Goal: Transaction & Acquisition: Purchase product/service

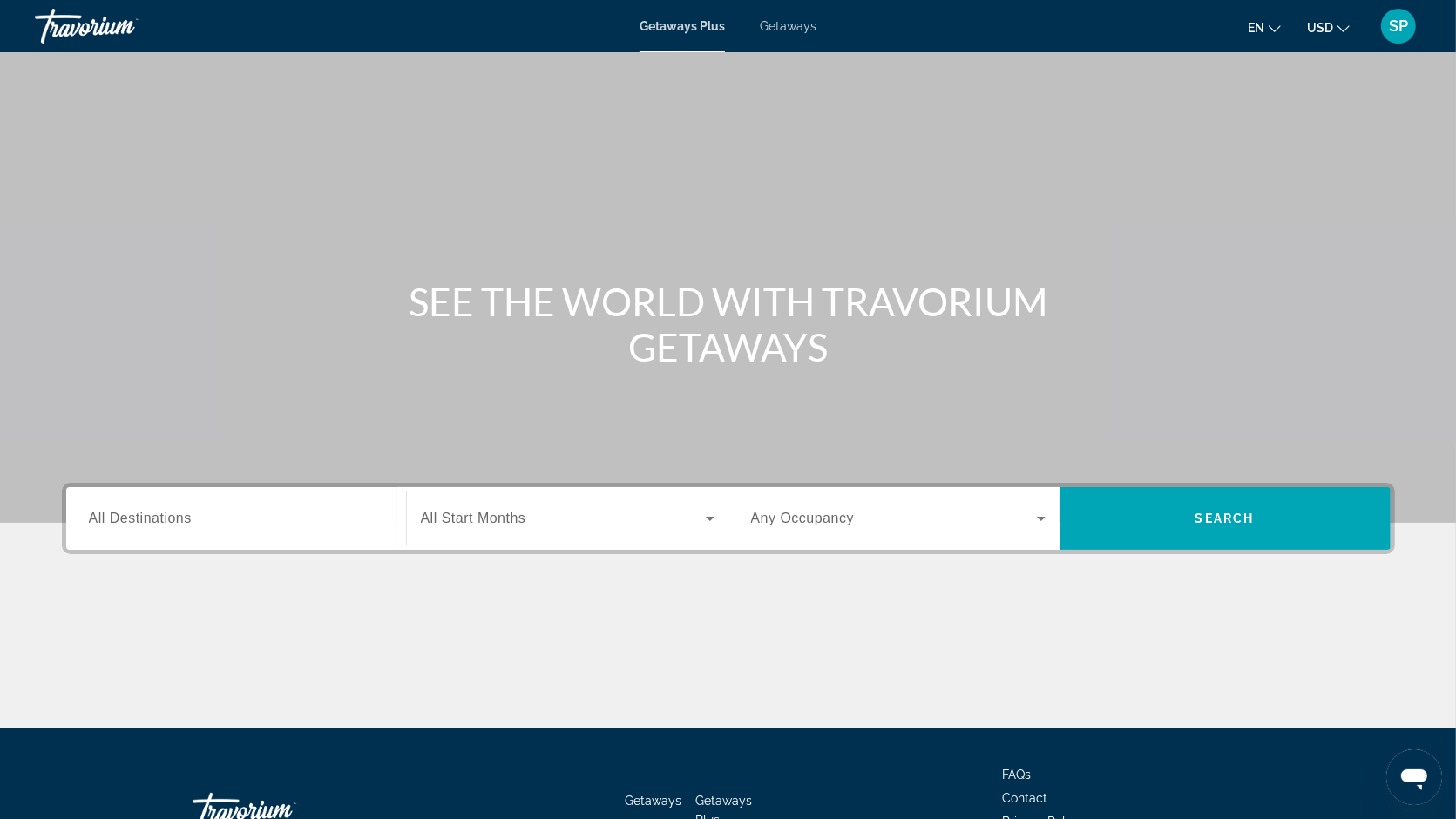
click at [790, 29] on span "Getaways" at bounding box center [788, 26] width 56 height 14
click at [178, 511] on span "All Destinations" at bounding box center [140, 517] width 103 height 15
click at [178, 511] on input "Destination All Destinations" at bounding box center [236, 519] width 295 height 21
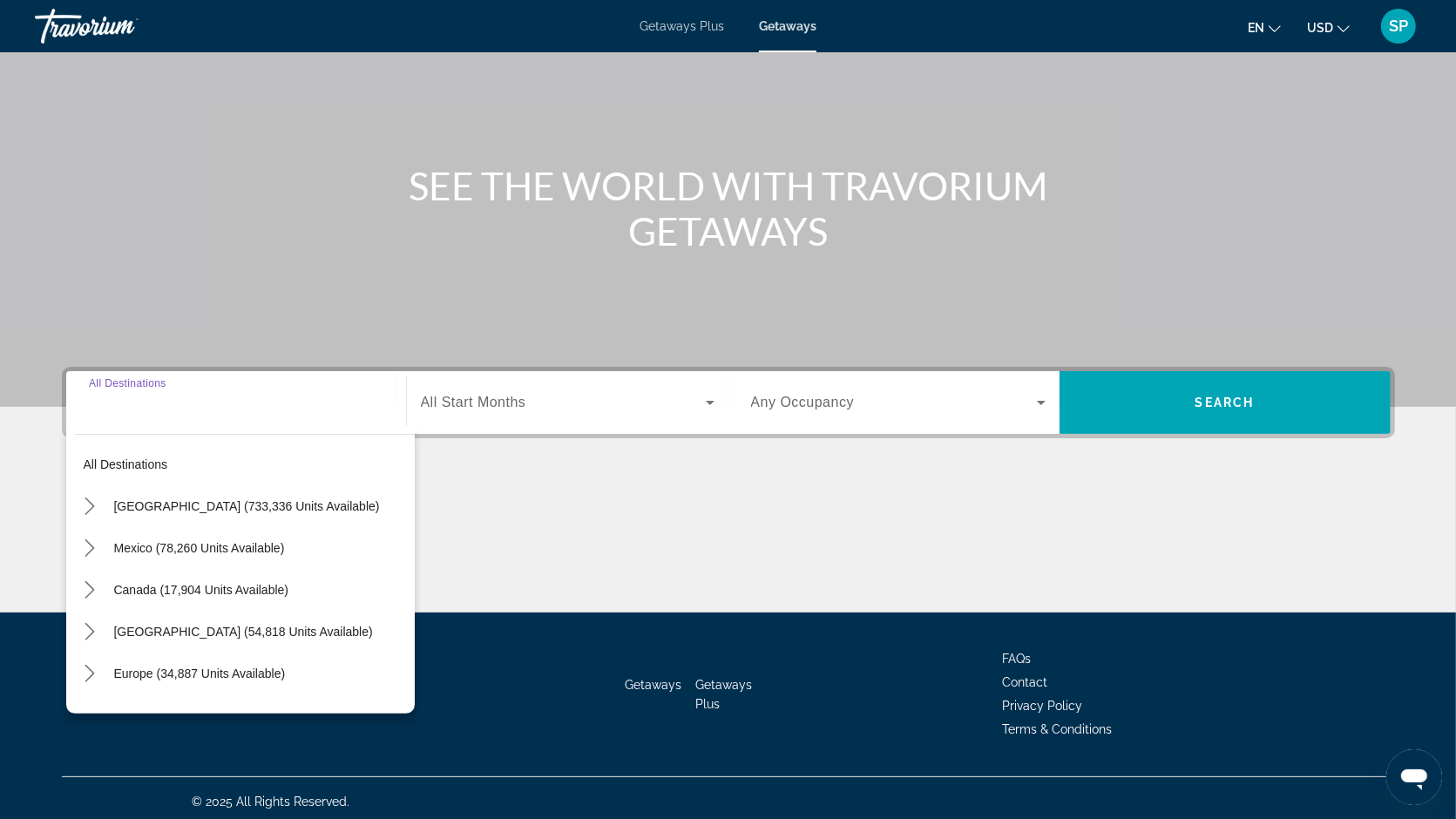
scroll to position [122, 0]
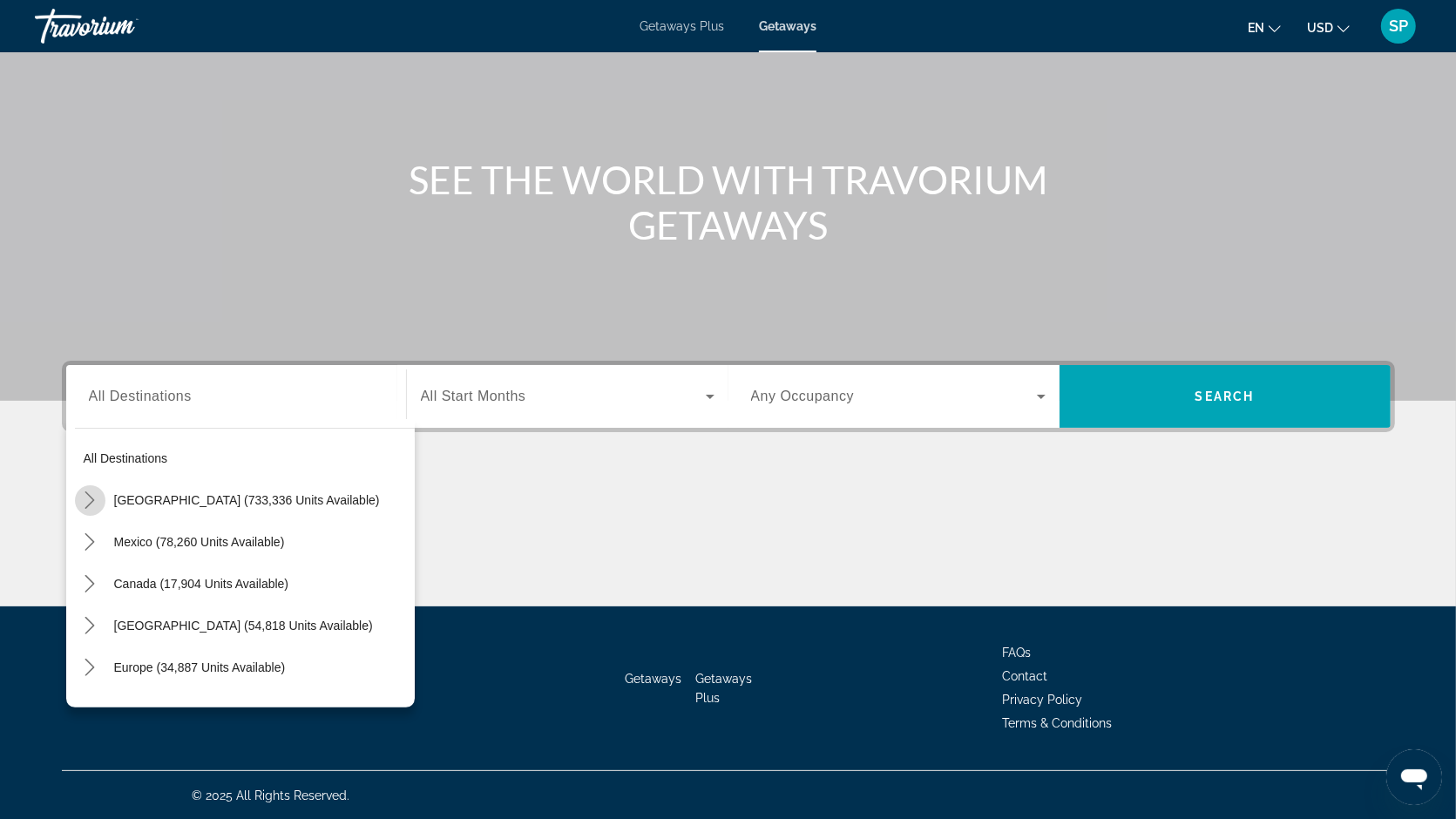
click at [91, 508] on mat-icon "Toggle United States (733,336 units available) submenu" at bounding box center [90, 501] width 31 height 31
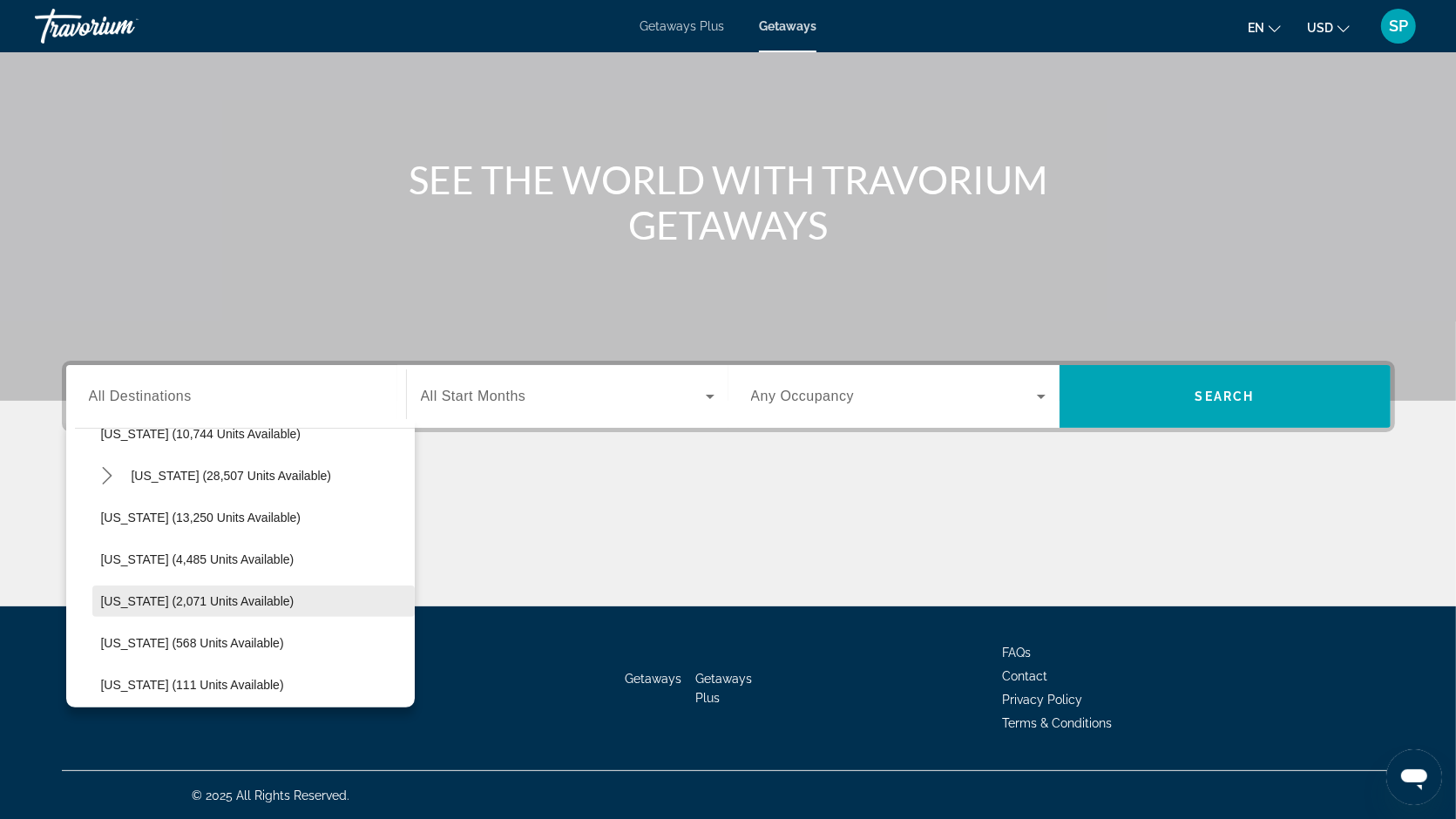
scroll to position [366, 0]
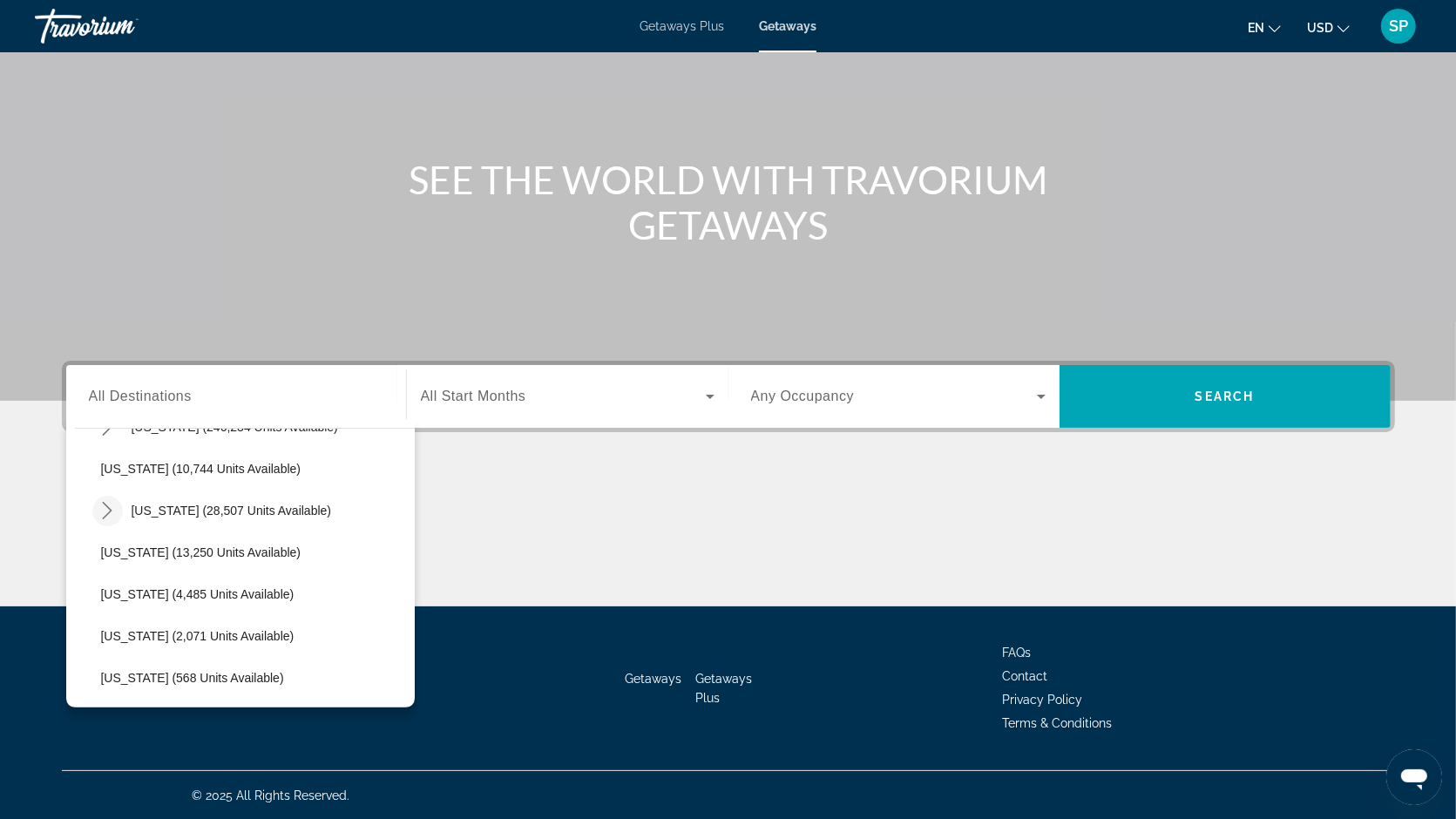
click at [107, 507] on icon "Toggle Hawaii (28,507 units available) submenu" at bounding box center [107, 510] width 18 height 18
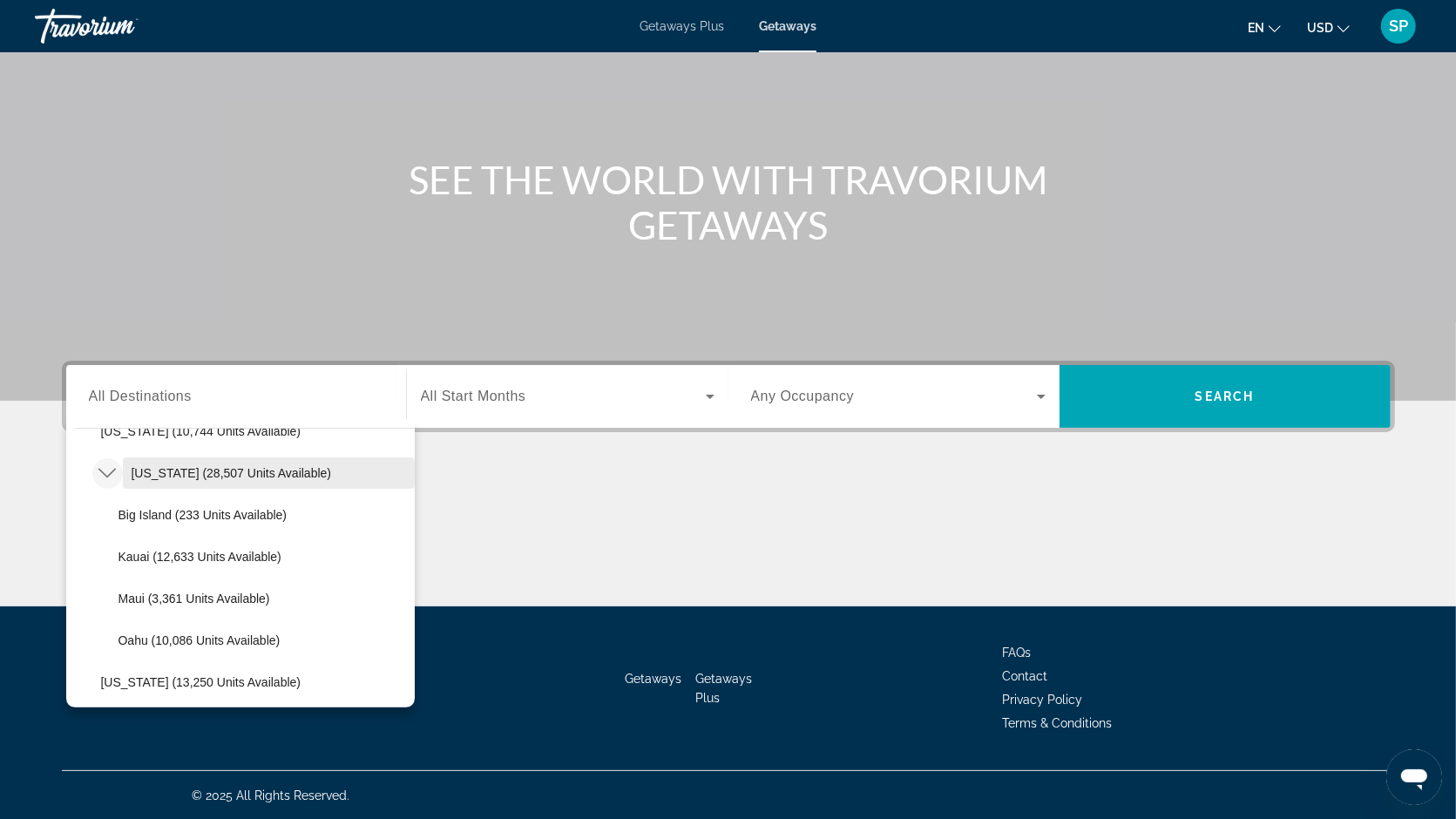
scroll to position [420, 0]
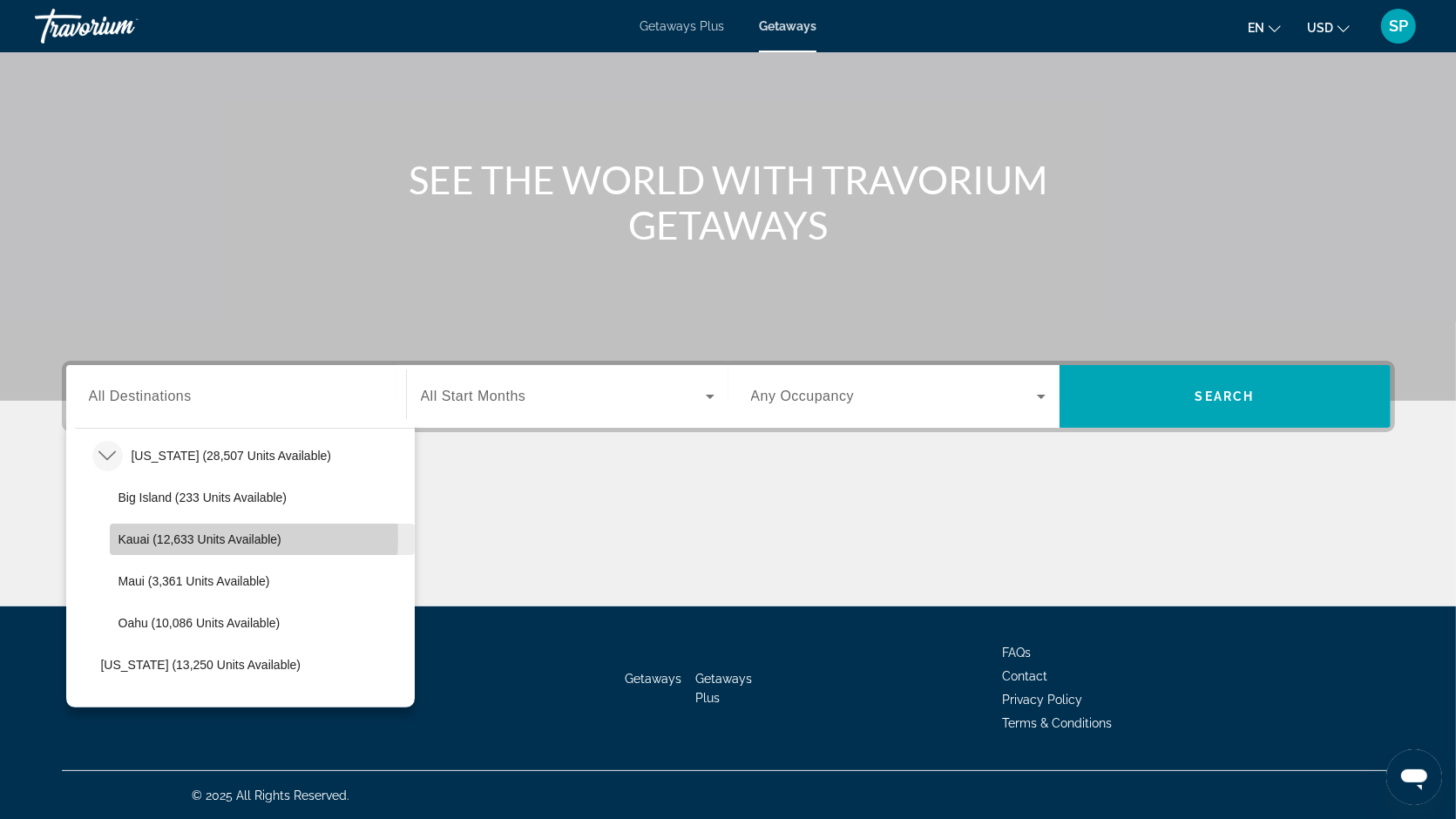
click at [188, 537] on span "Kauai (12,633 units available)" at bounding box center [200, 539] width 163 height 14
type input "**********"
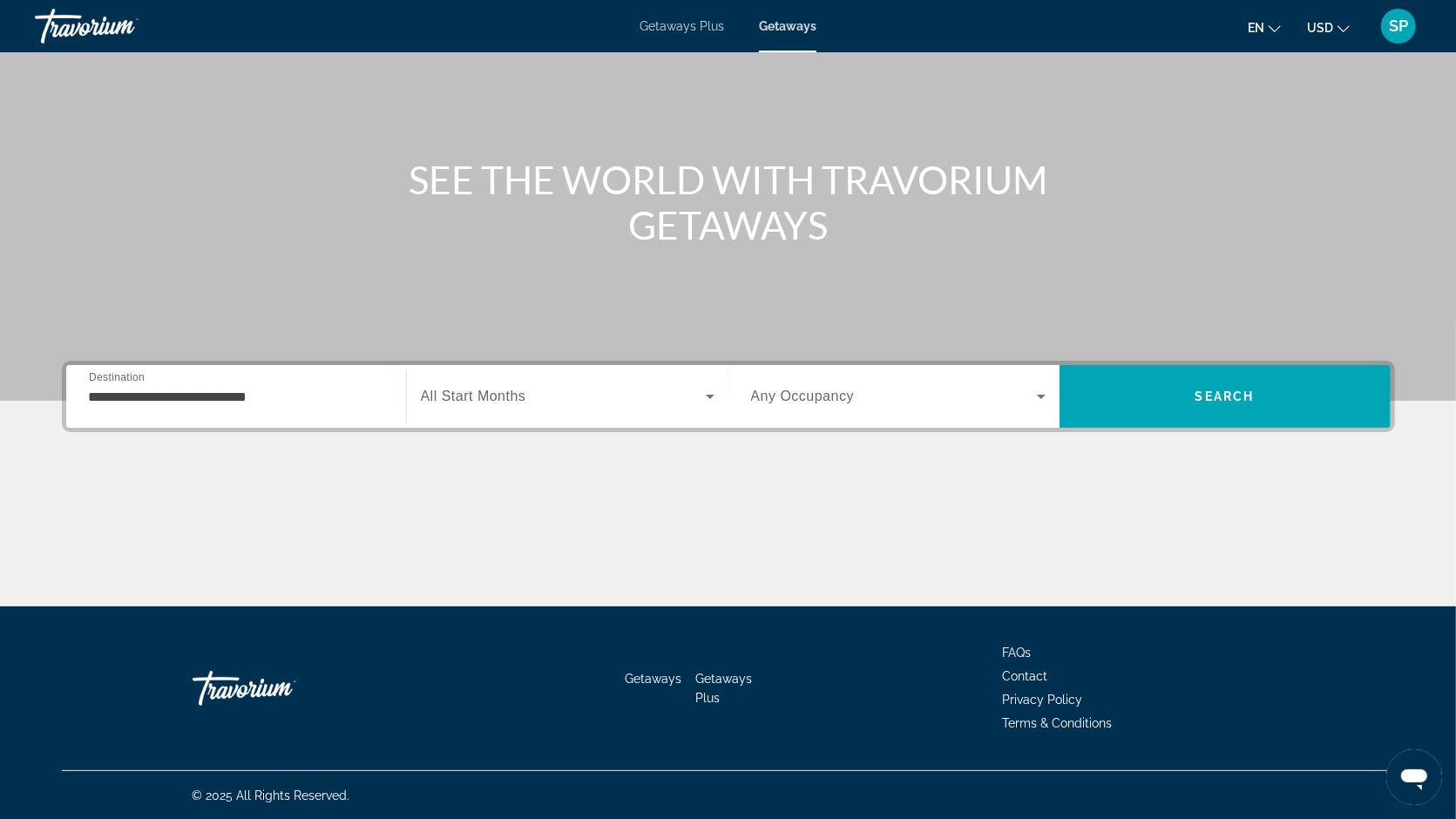
click at [495, 401] on span "All Start Months" at bounding box center [473, 396] width 106 height 15
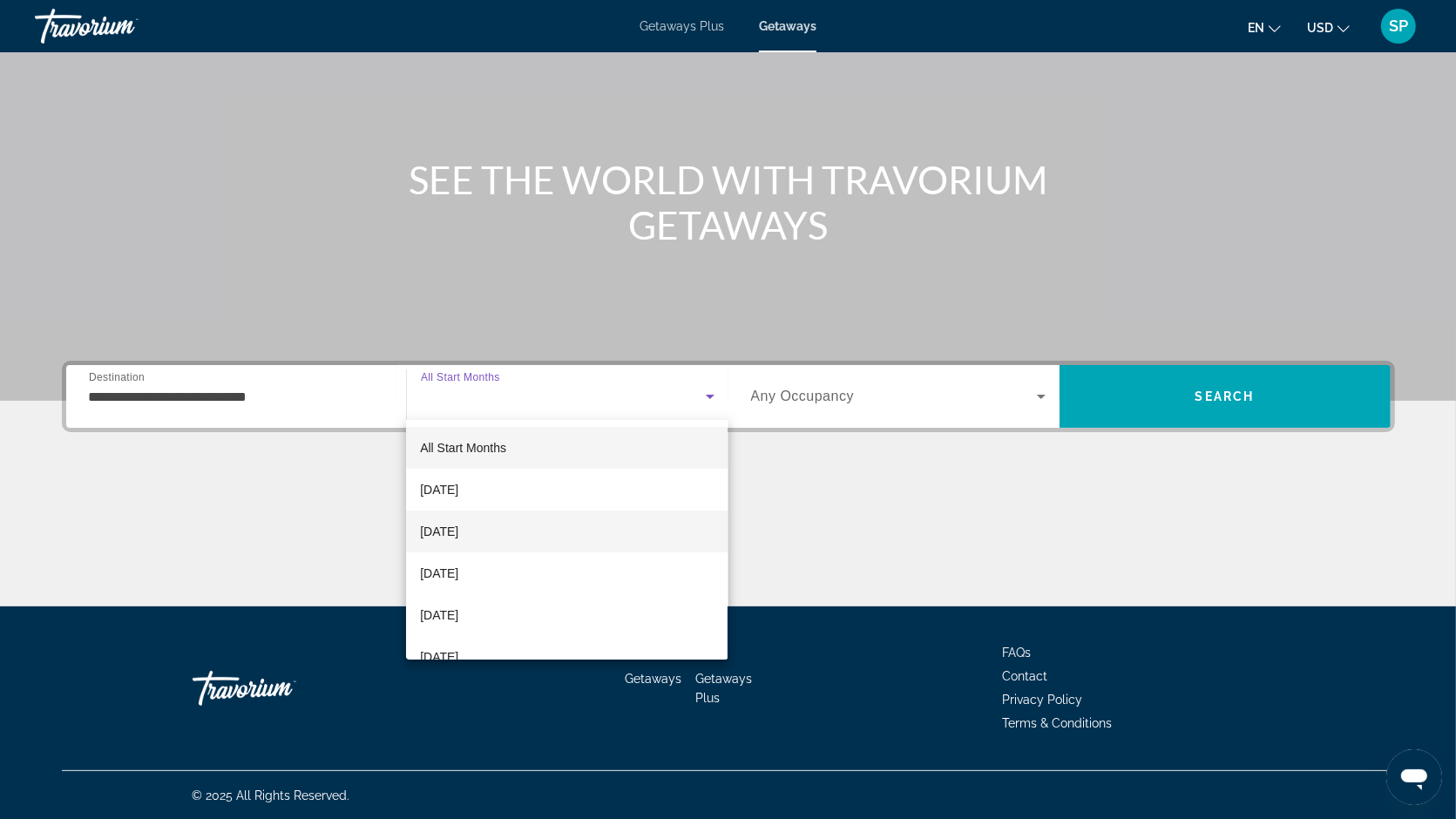
click at [458, 533] on span "[DATE]" at bounding box center [439, 531] width 39 height 21
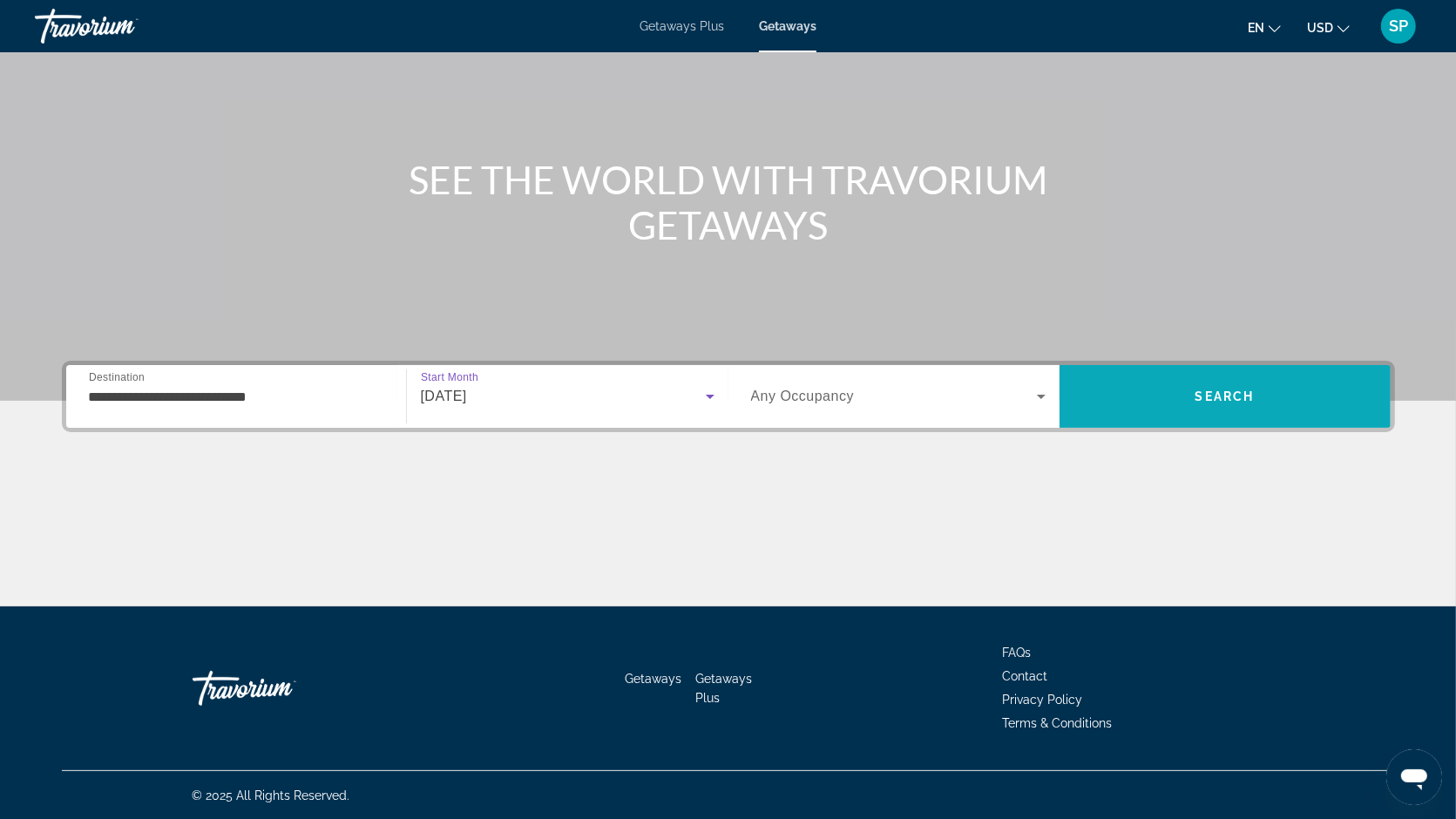
click at [1164, 387] on span "Search" at bounding box center [1225, 397] width 331 height 42
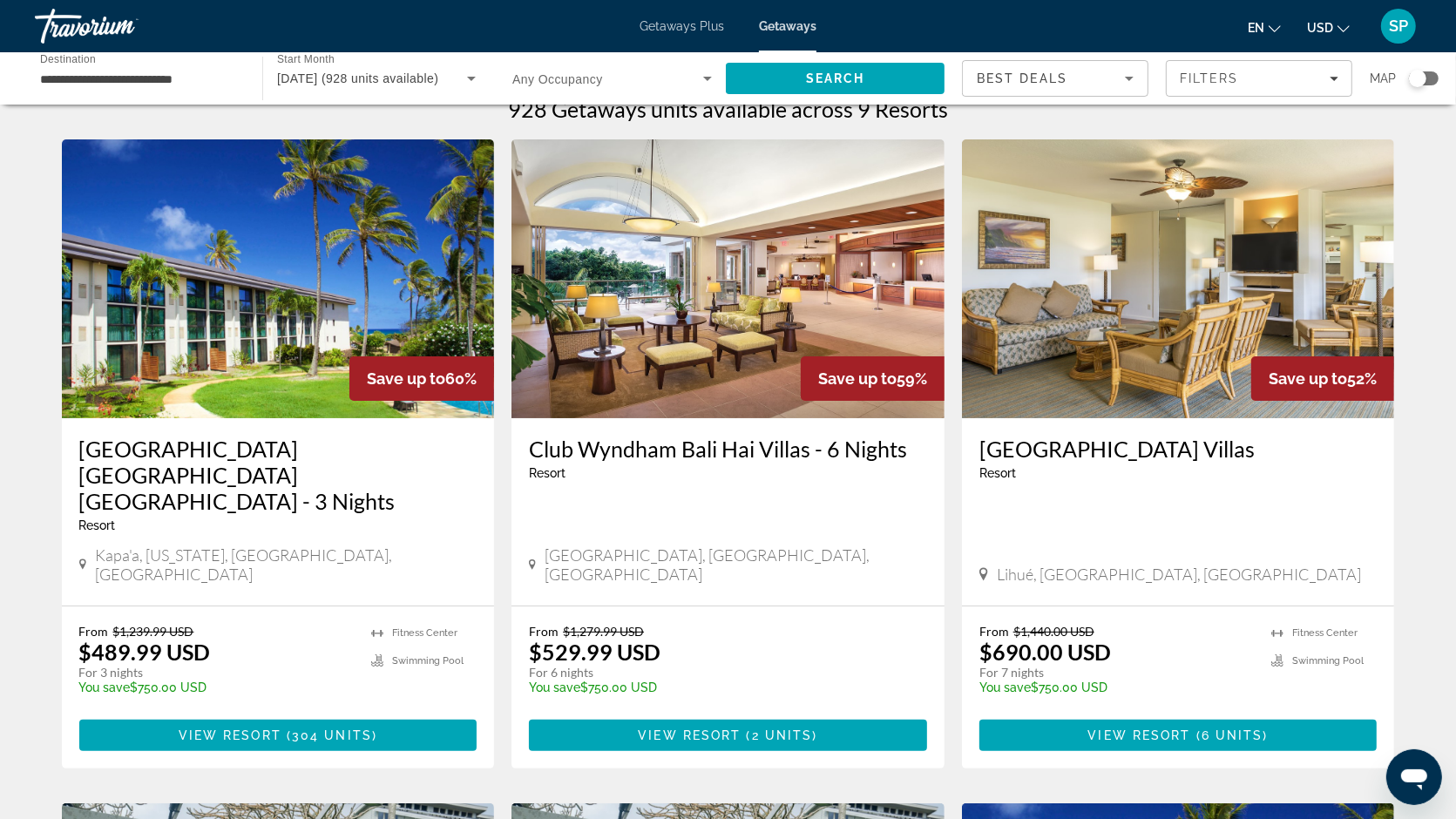
scroll to position [19, 0]
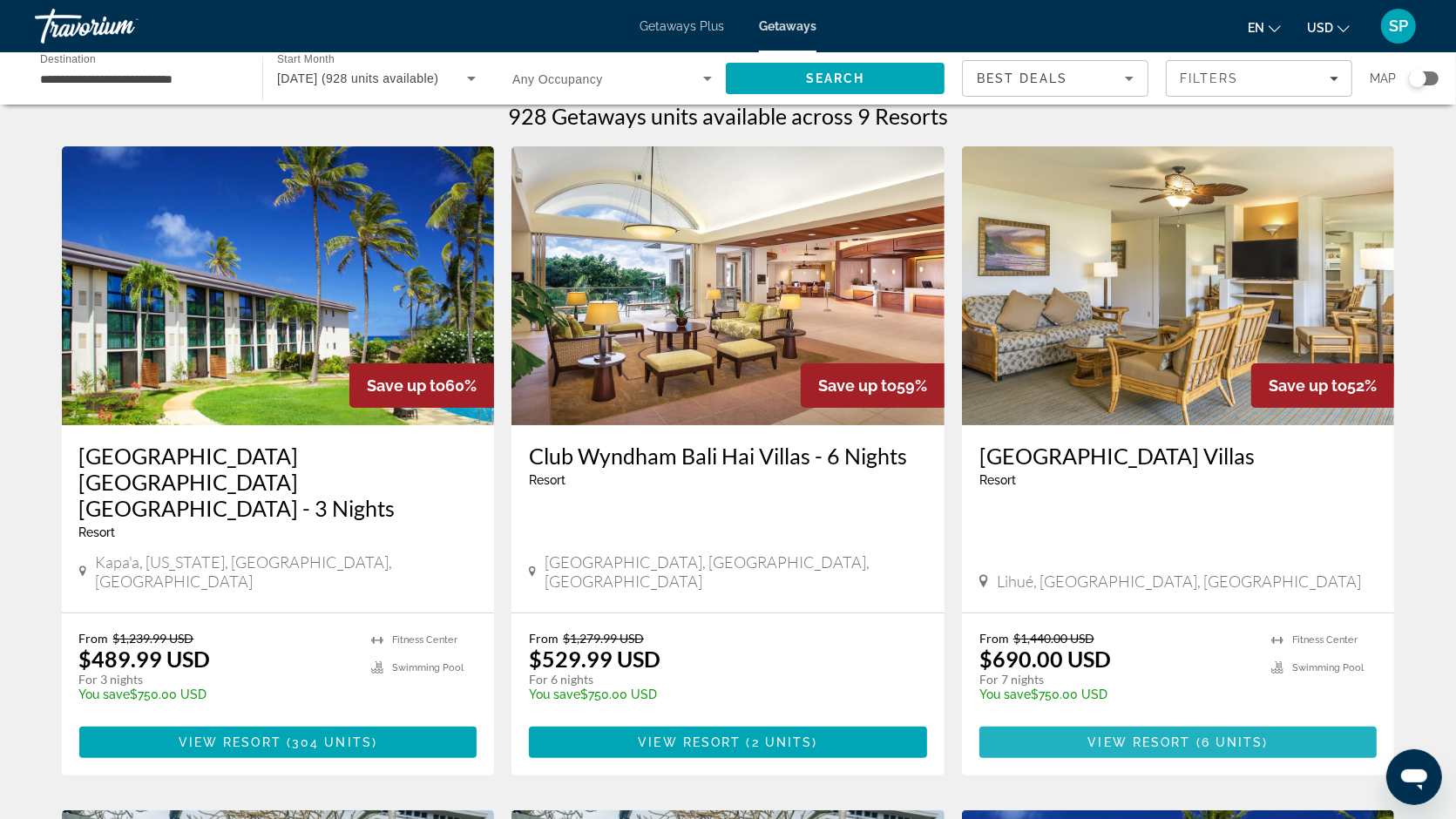
click at [1162, 735] on span "View Resort" at bounding box center [1139, 742] width 103 height 14
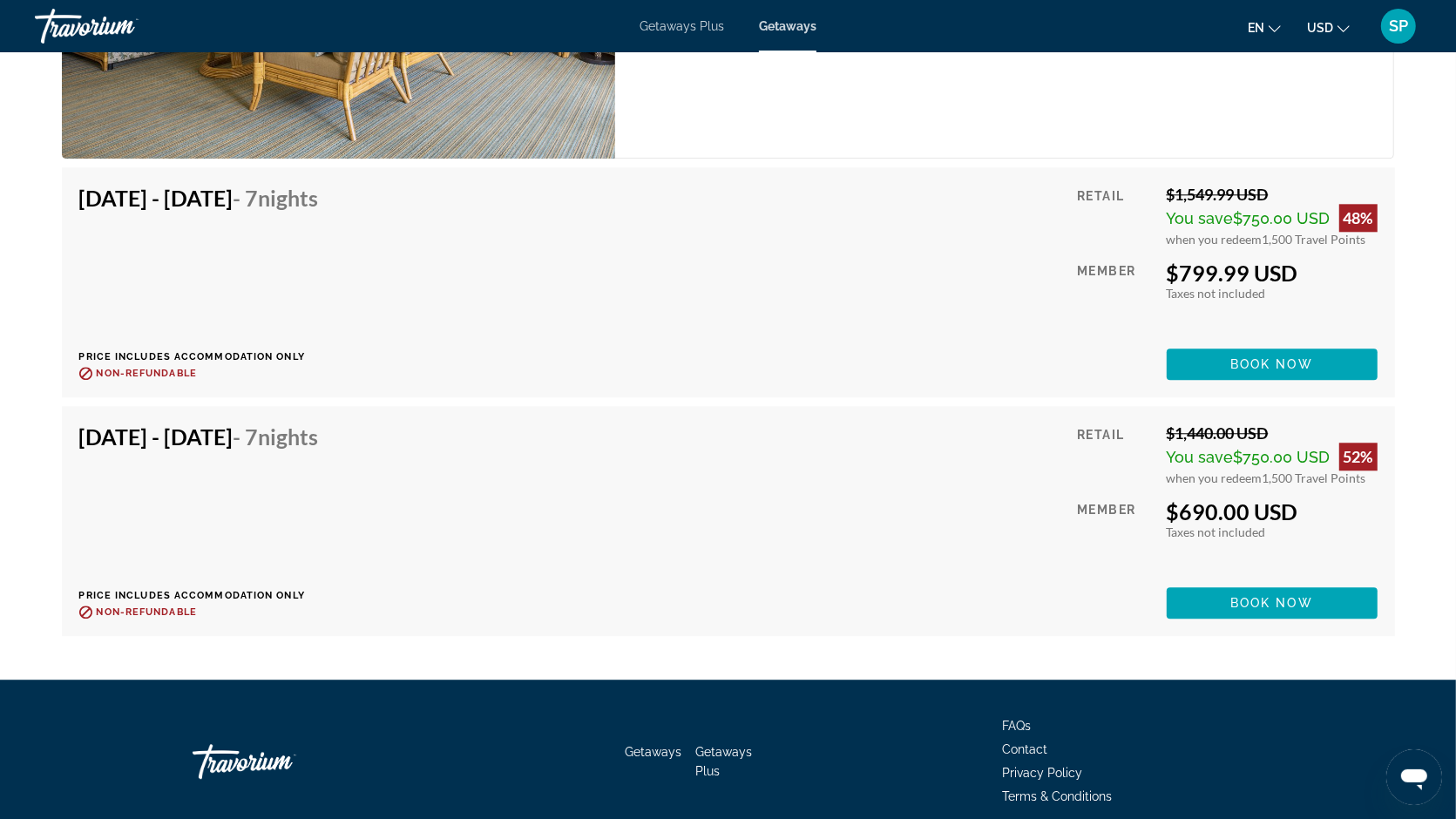
scroll to position [3795, 0]
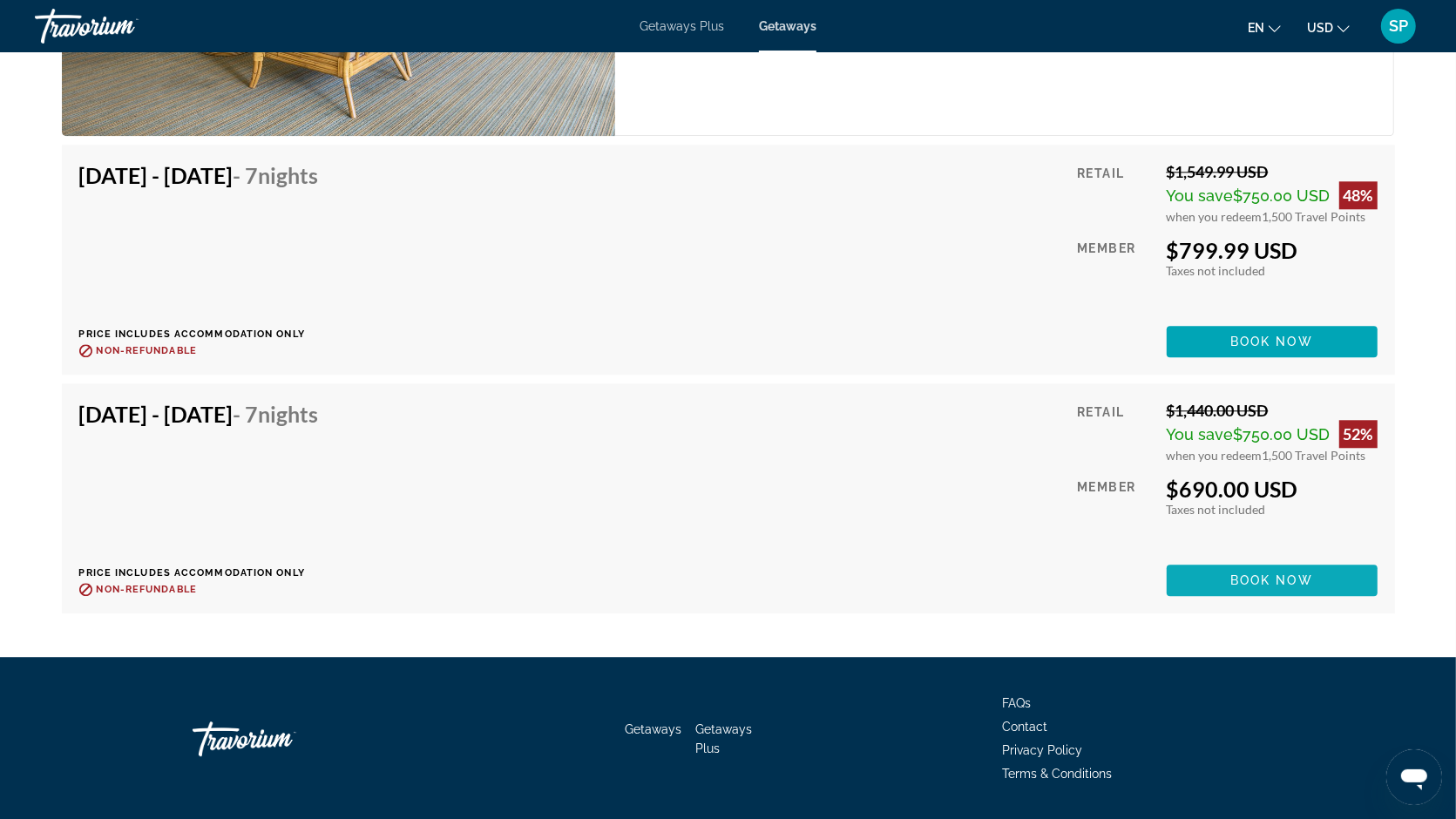
click at [1258, 574] on span "Book now" at bounding box center [1271, 581] width 83 height 14
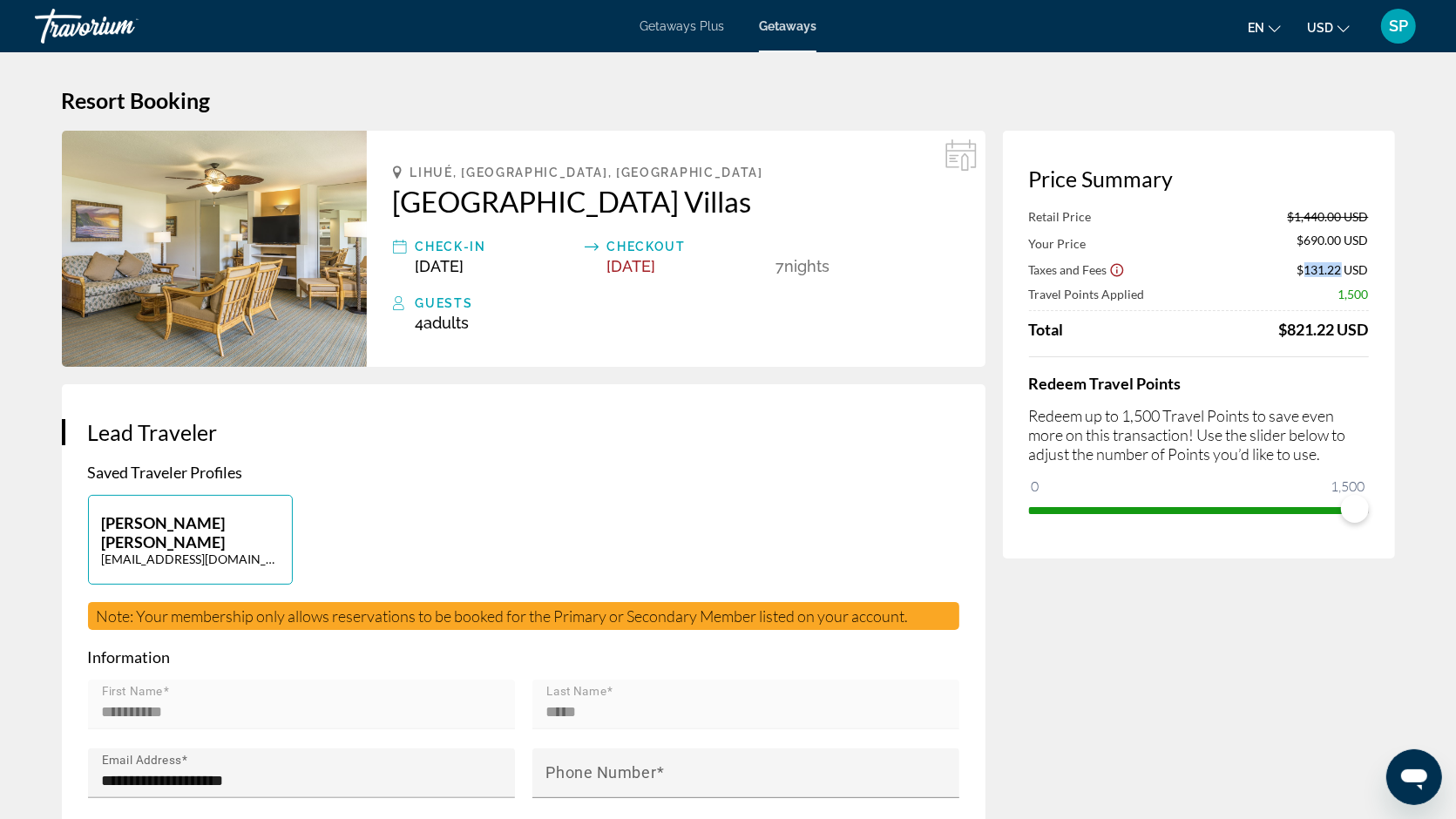
drag, startPoint x: 1301, startPoint y: 268, endPoint x: 1338, endPoint y: 268, distance: 37.0
click at [1338, 268] on span "$131.22 USD" at bounding box center [1333, 269] width 71 height 15
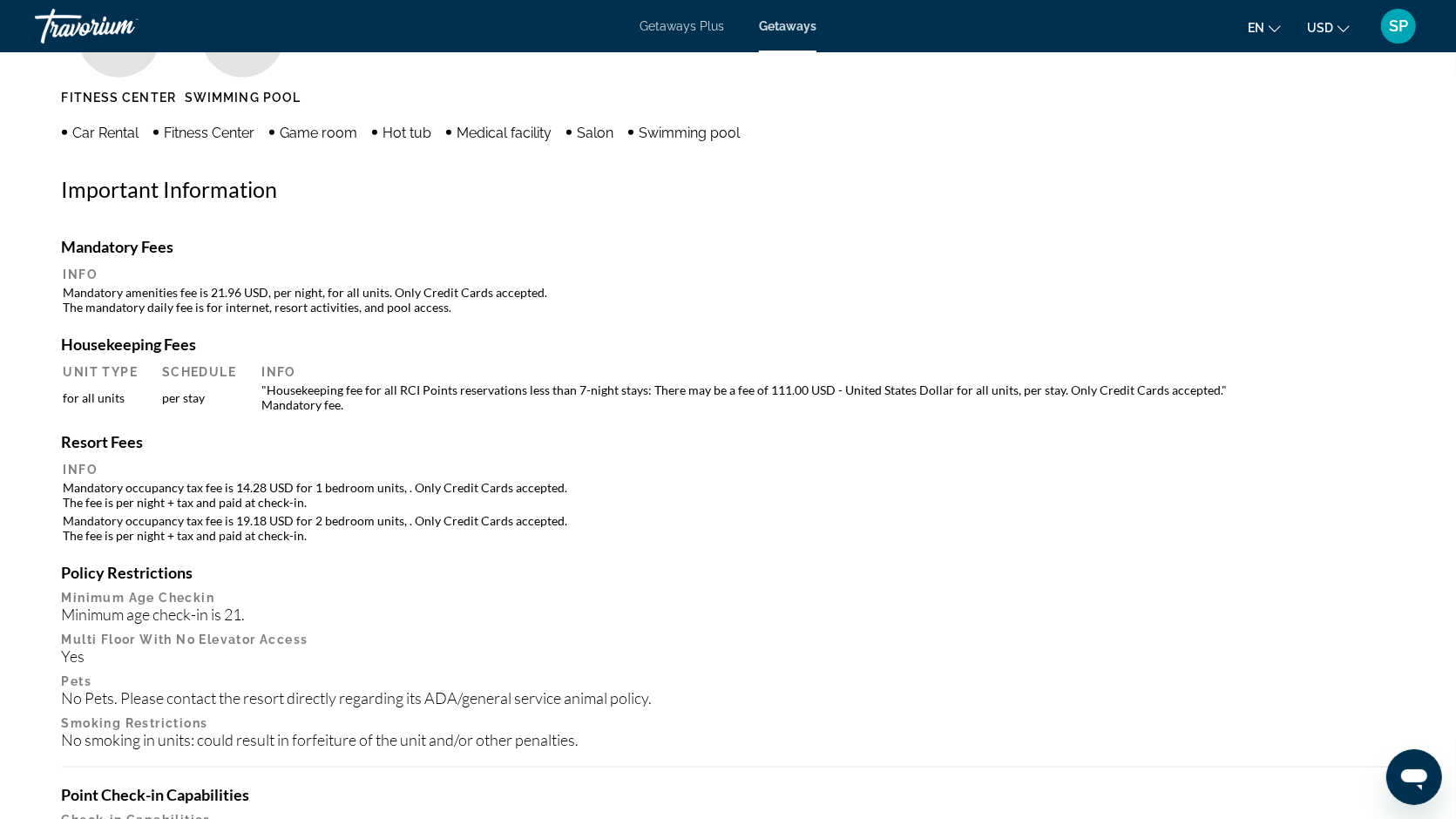
scroll to position [1506, 0]
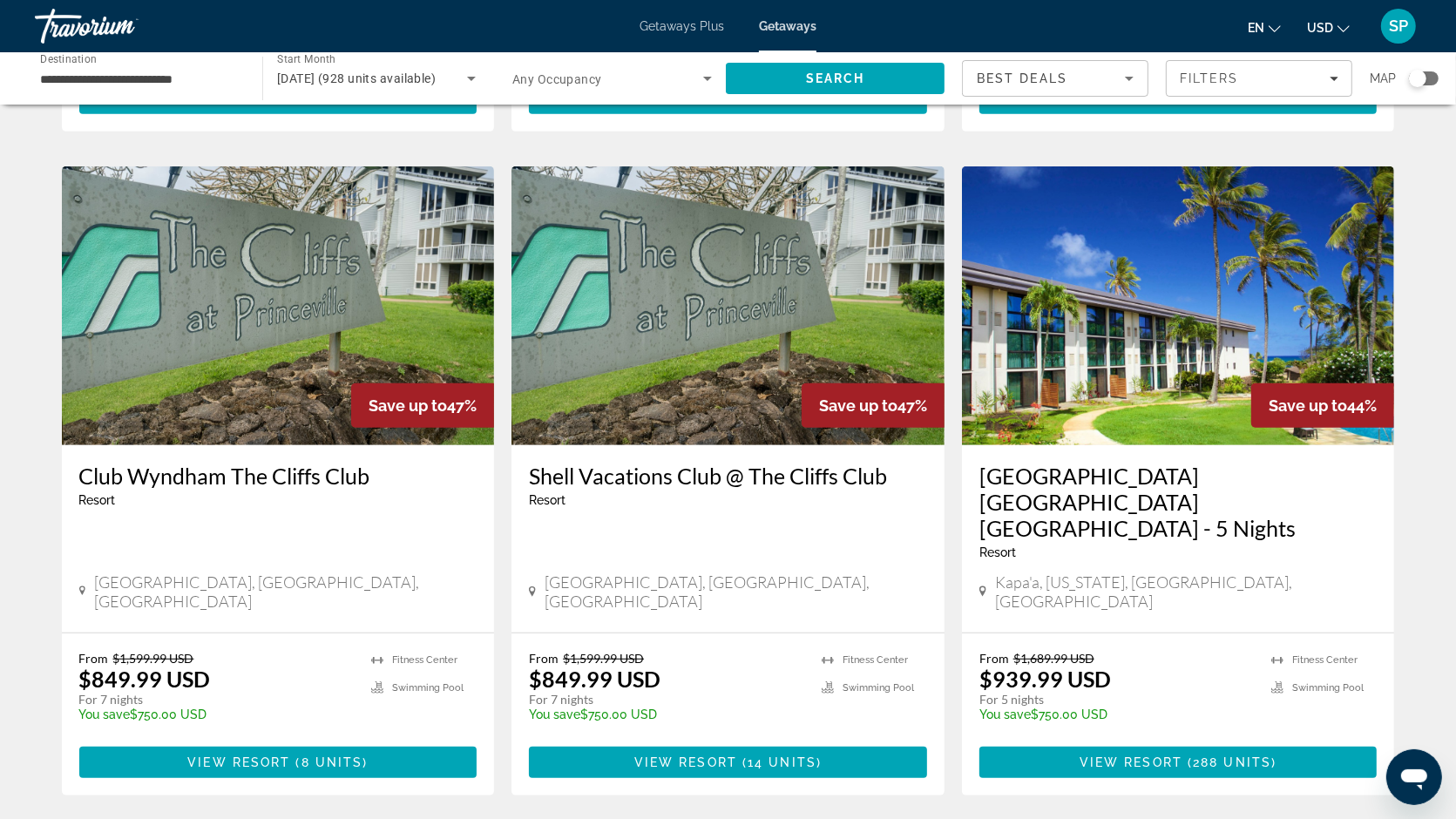
scroll to position [662, 0]
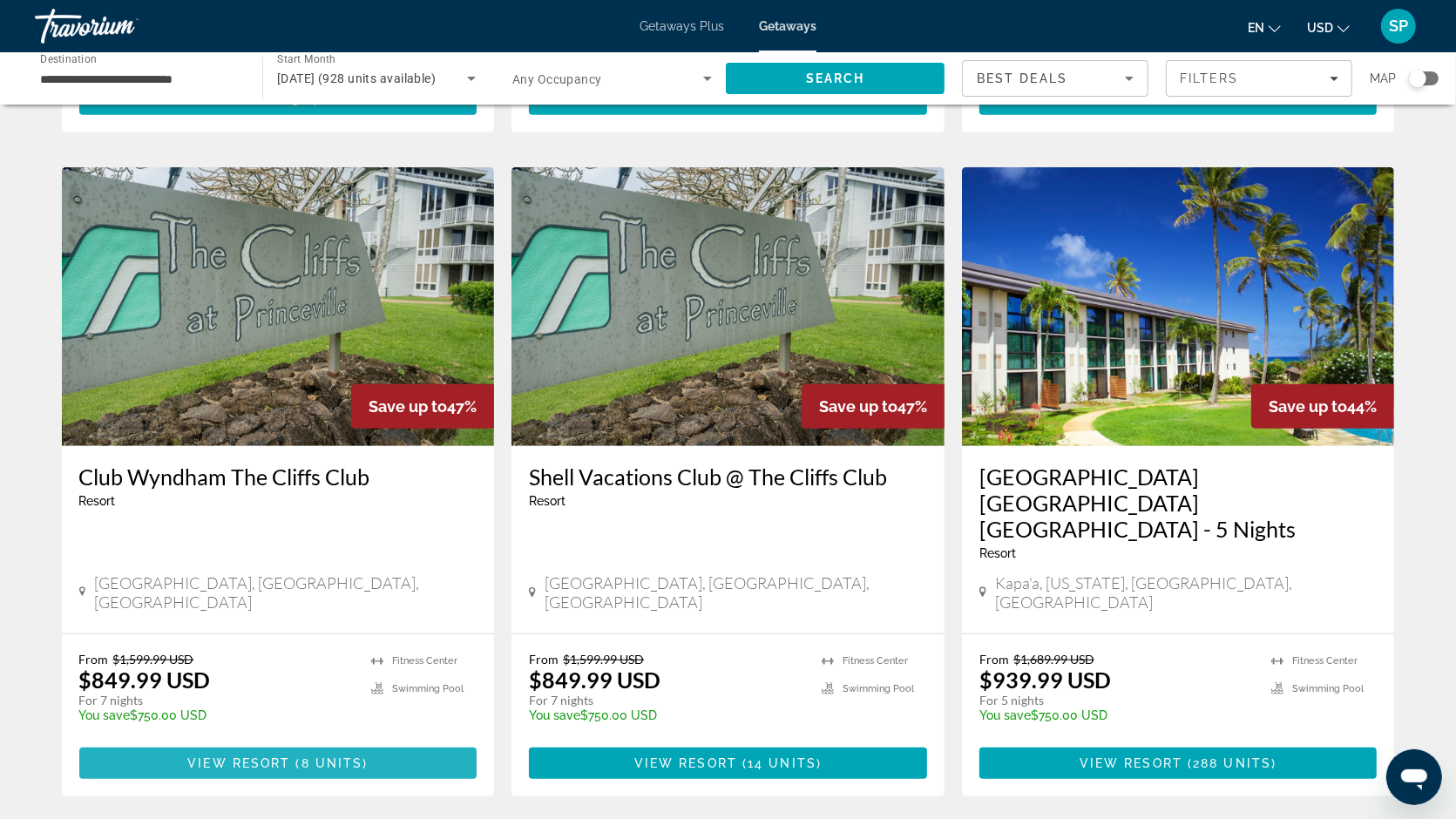
click at [191, 742] on span "Main content" at bounding box center [278, 764] width 399 height 42
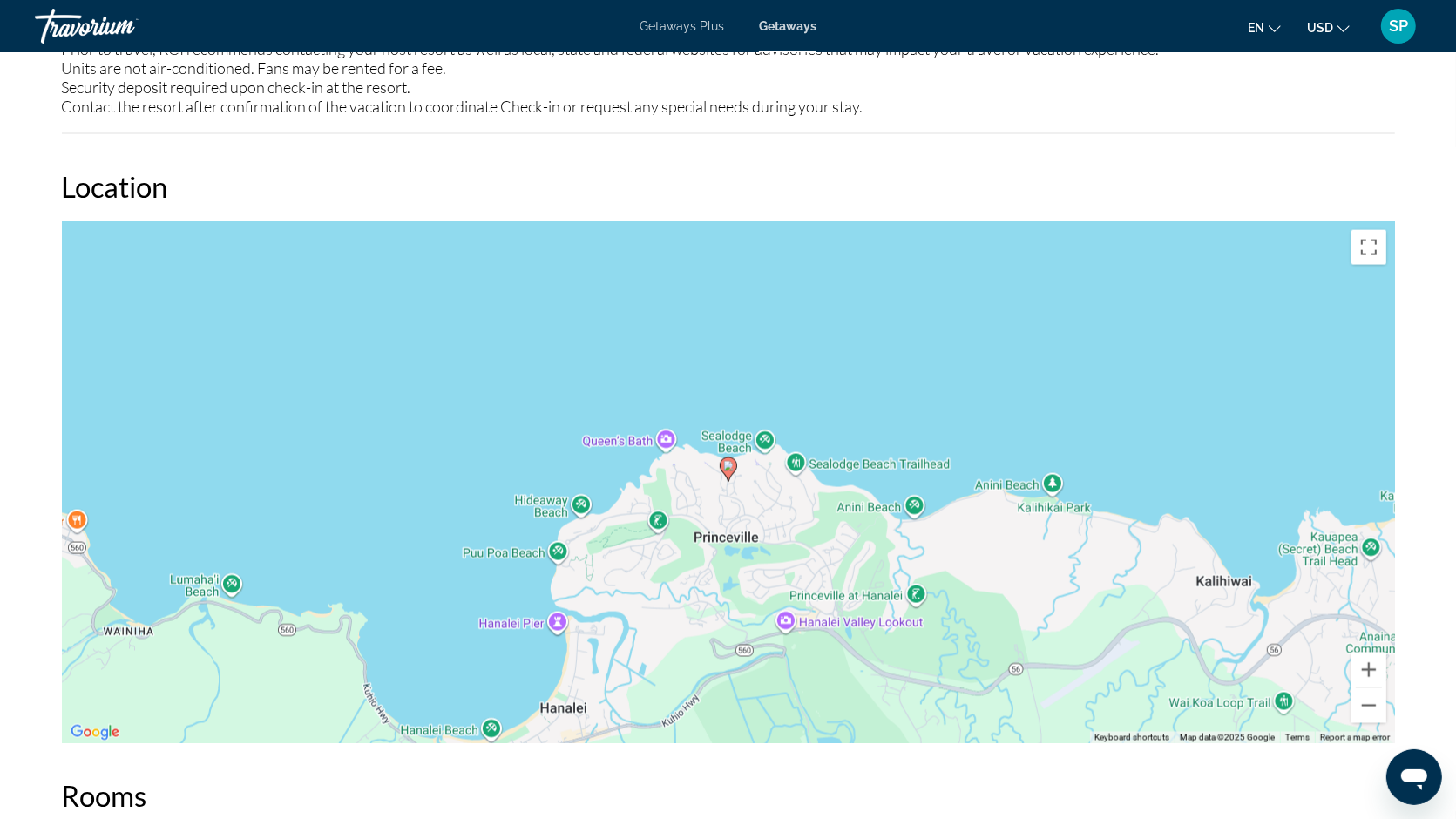
scroll to position [2358, 0]
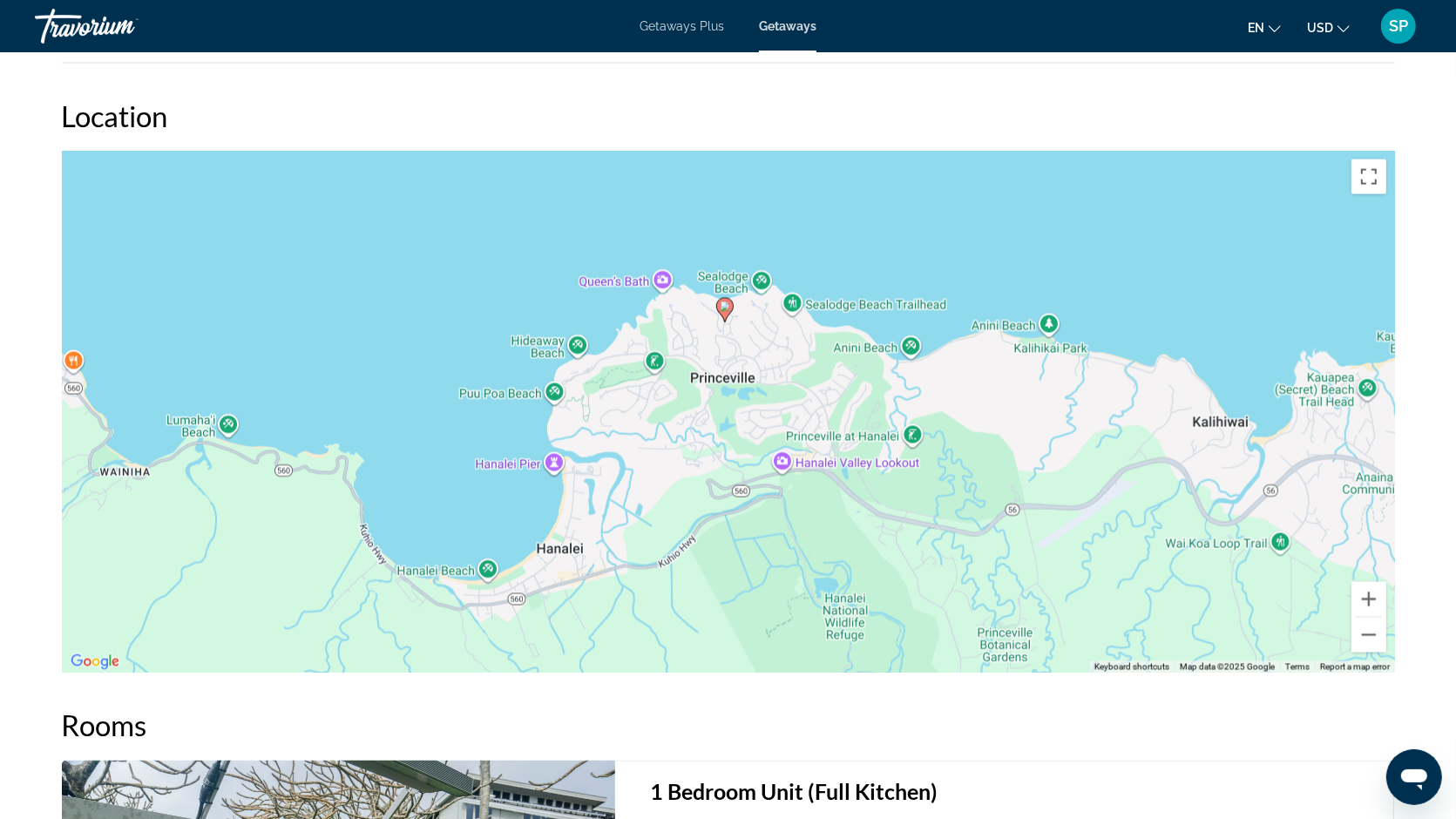
drag, startPoint x: 647, startPoint y: 516, endPoint x: 643, endPoint y: 439, distance: 77.1
click at [643, 439] on div "To activate drag with keyboard, press Alt + Enter. Once in keyboard drag state,…" at bounding box center [728, 412] width 1333 height 523
click at [1381, 618] on button "Zoom out" at bounding box center [1369, 635] width 35 height 35
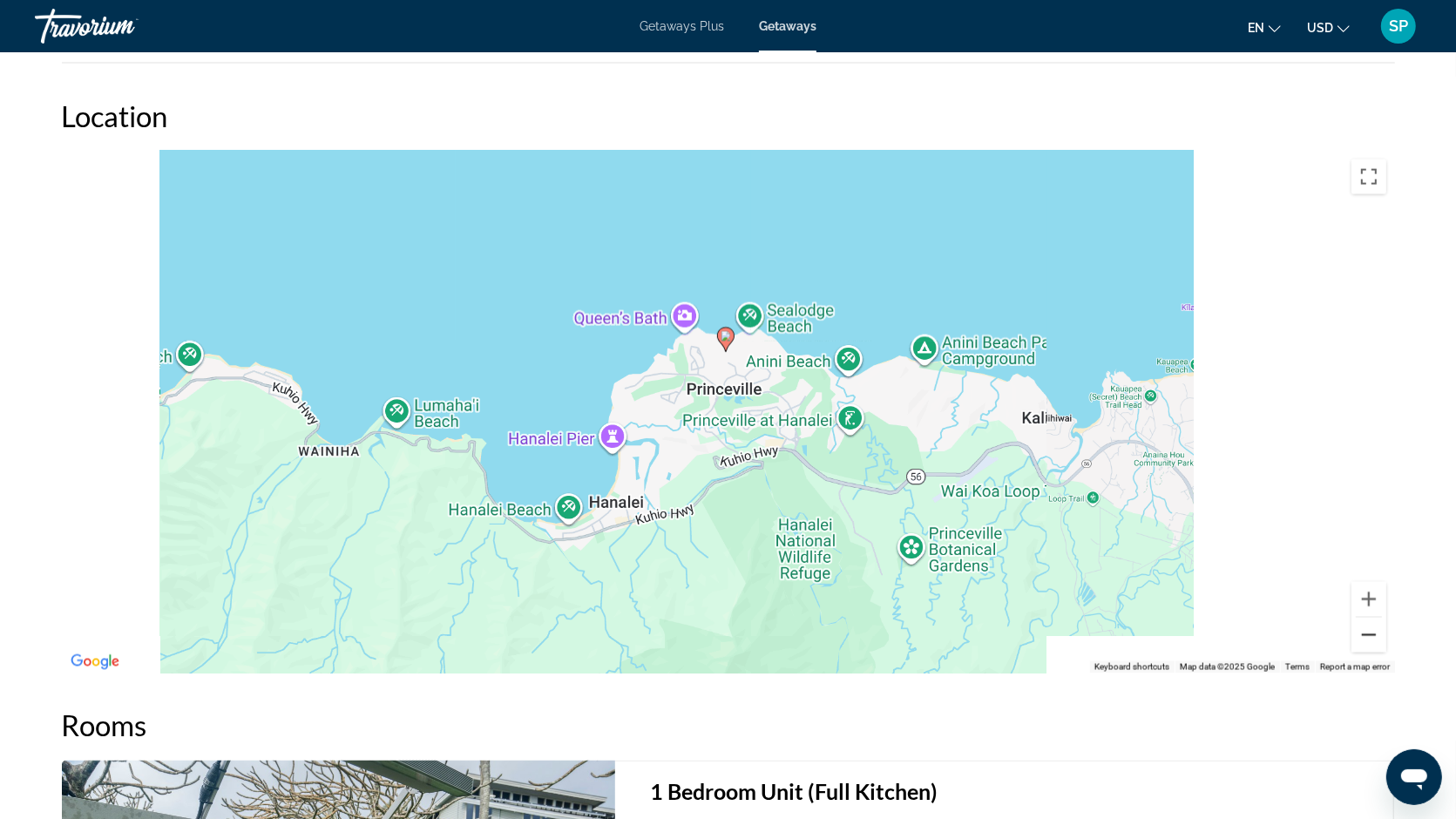
click at [1381, 618] on button "Zoom out" at bounding box center [1369, 635] width 35 height 35
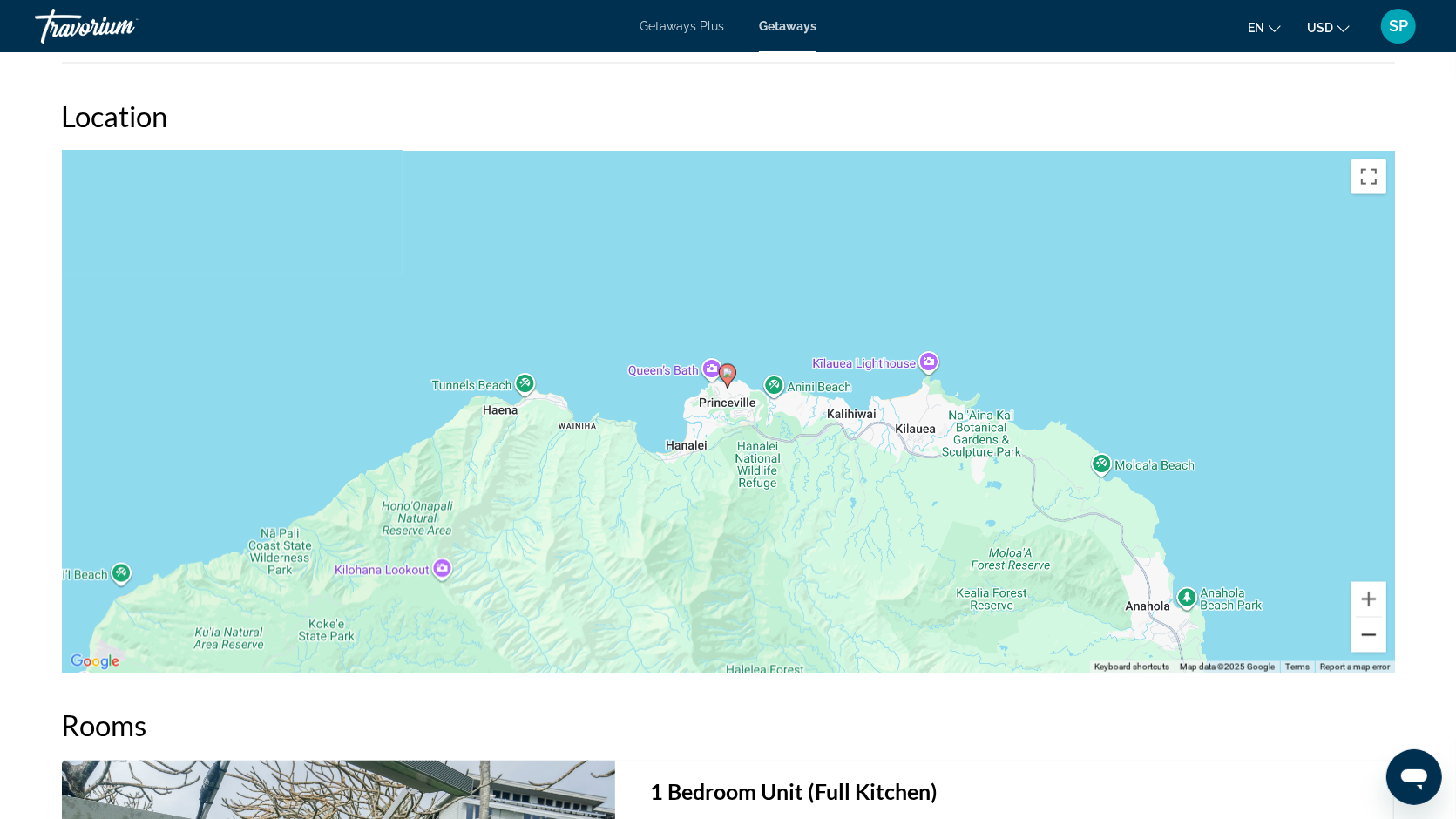
click at [1381, 618] on button "Zoom out" at bounding box center [1369, 635] width 35 height 35
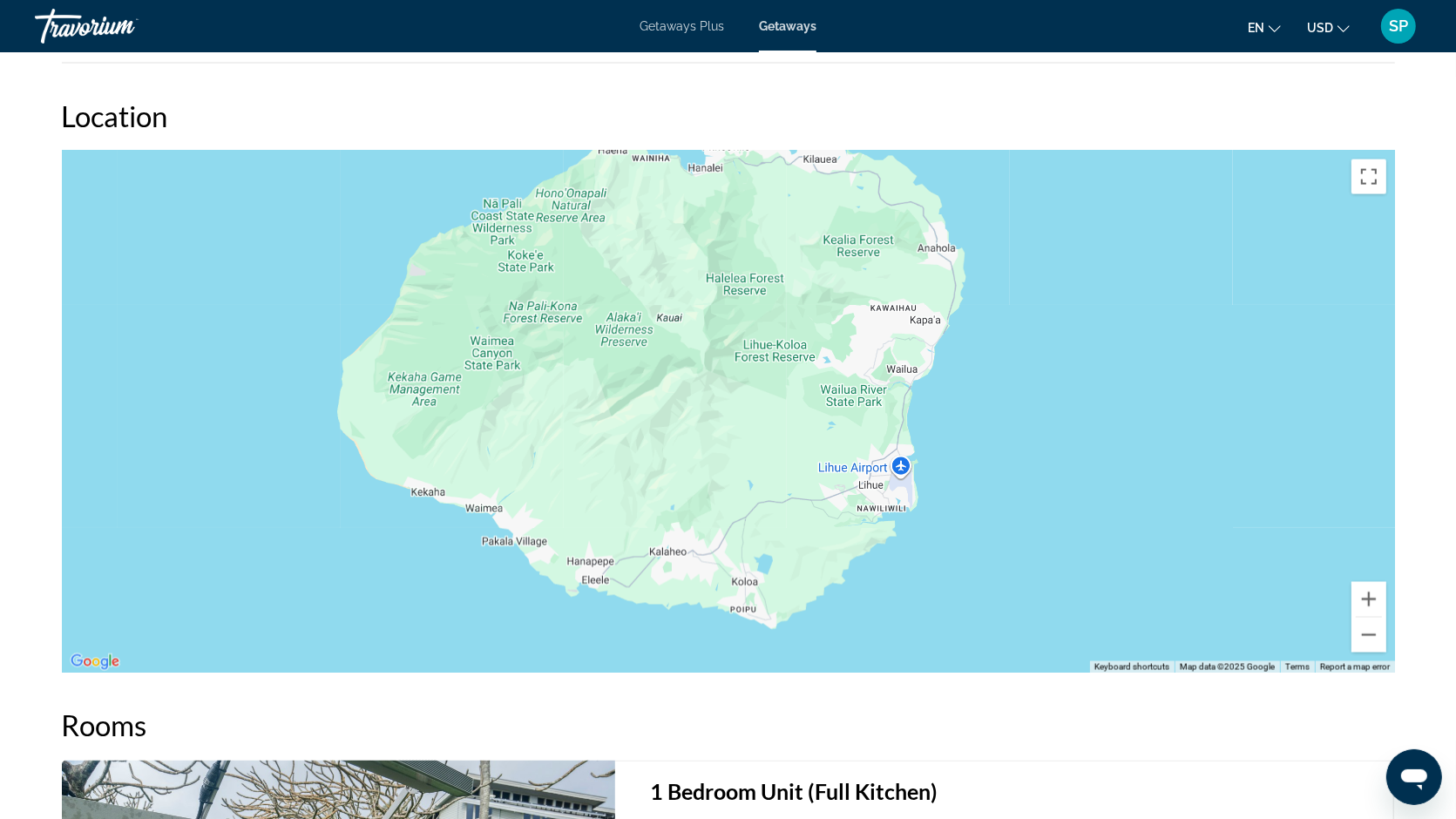
drag, startPoint x: 1077, startPoint y: 523, endPoint x: 1075, endPoint y: 256, distance: 267.0
click at [1075, 256] on div "To activate drag with keyboard, press Alt + Enter. Once in keyboard drag state,…" at bounding box center [728, 412] width 1333 height 523
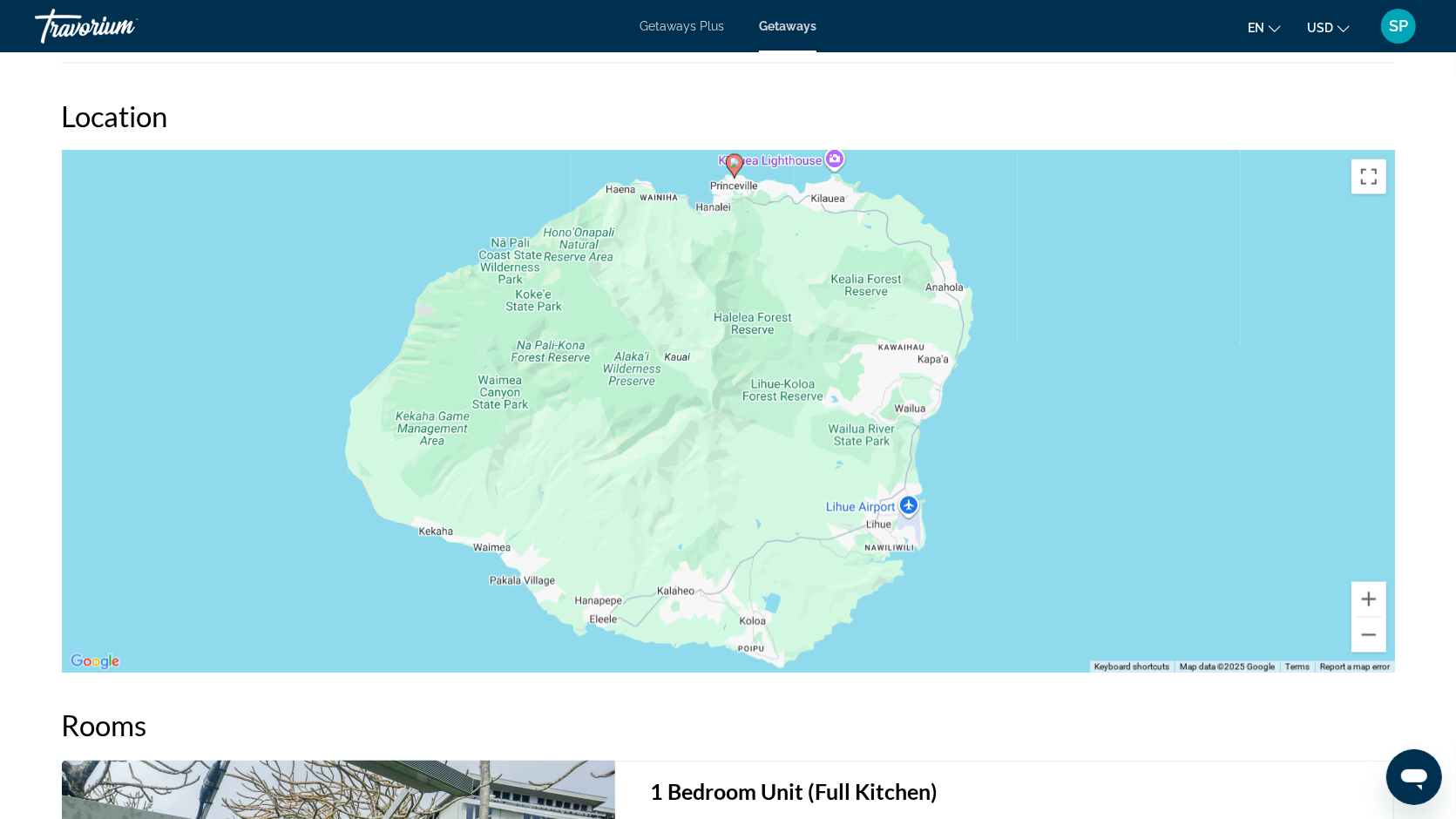
drag, startPoint x: 692, startPoint y: 475, endPoint x: 677, endPoint y: 531, distance: 58.0
click at [677, 531] on div "To activate drag with keyboard, press Alt + Enter. Once in keyboard drag state,…" at bounding box center [728, 412] width 1333 height 523
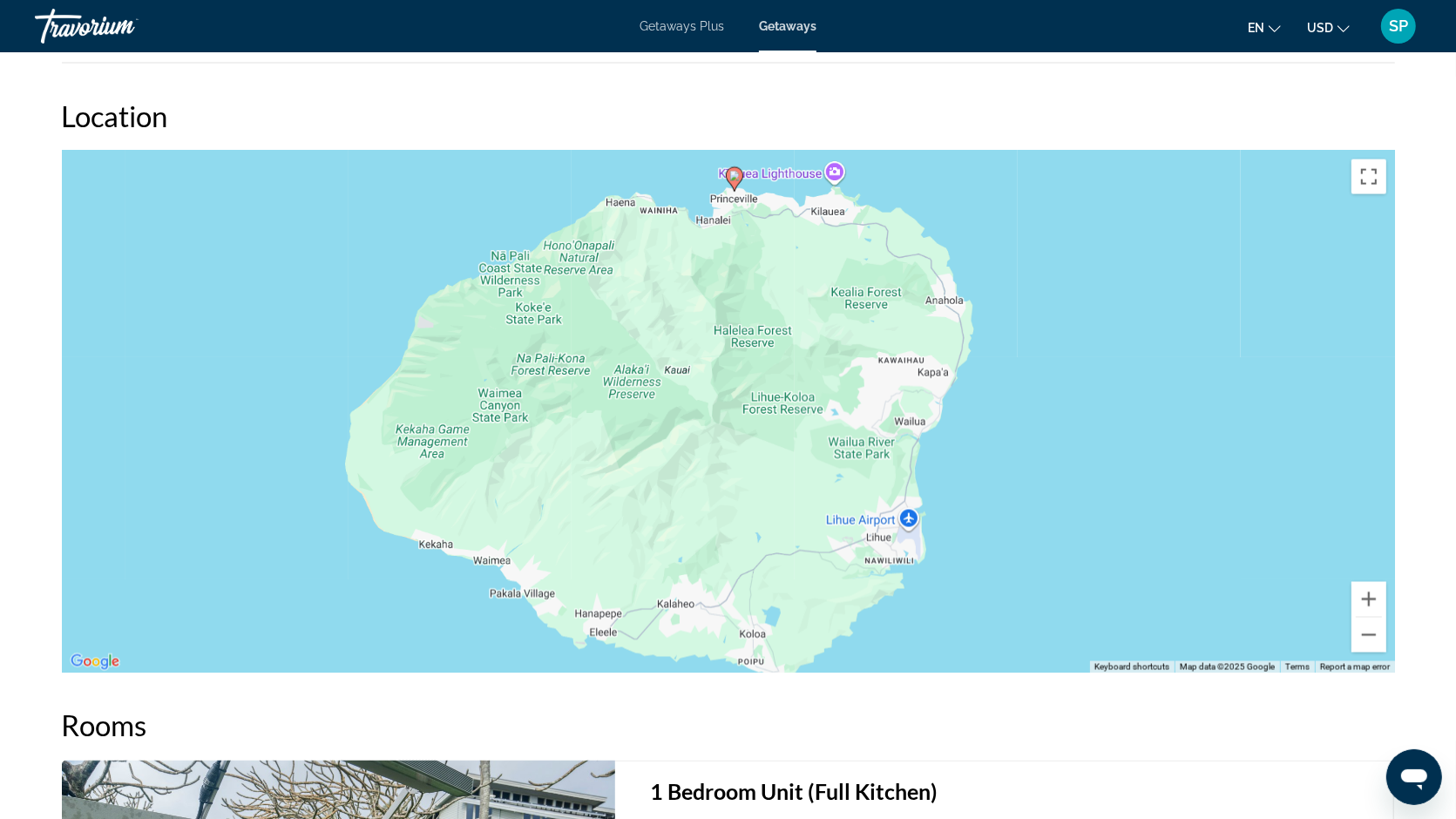
drag, startPoint x: 713, startPoint y: 506, endPoint x: 713, endPoint y: 520, distance: 14.0
click at [713, 520] on div "To activate drag with keyboard, press Alt + Enter. Once in keyboard drag state,…" at bounding box center [728, 412] width 1333 height 523
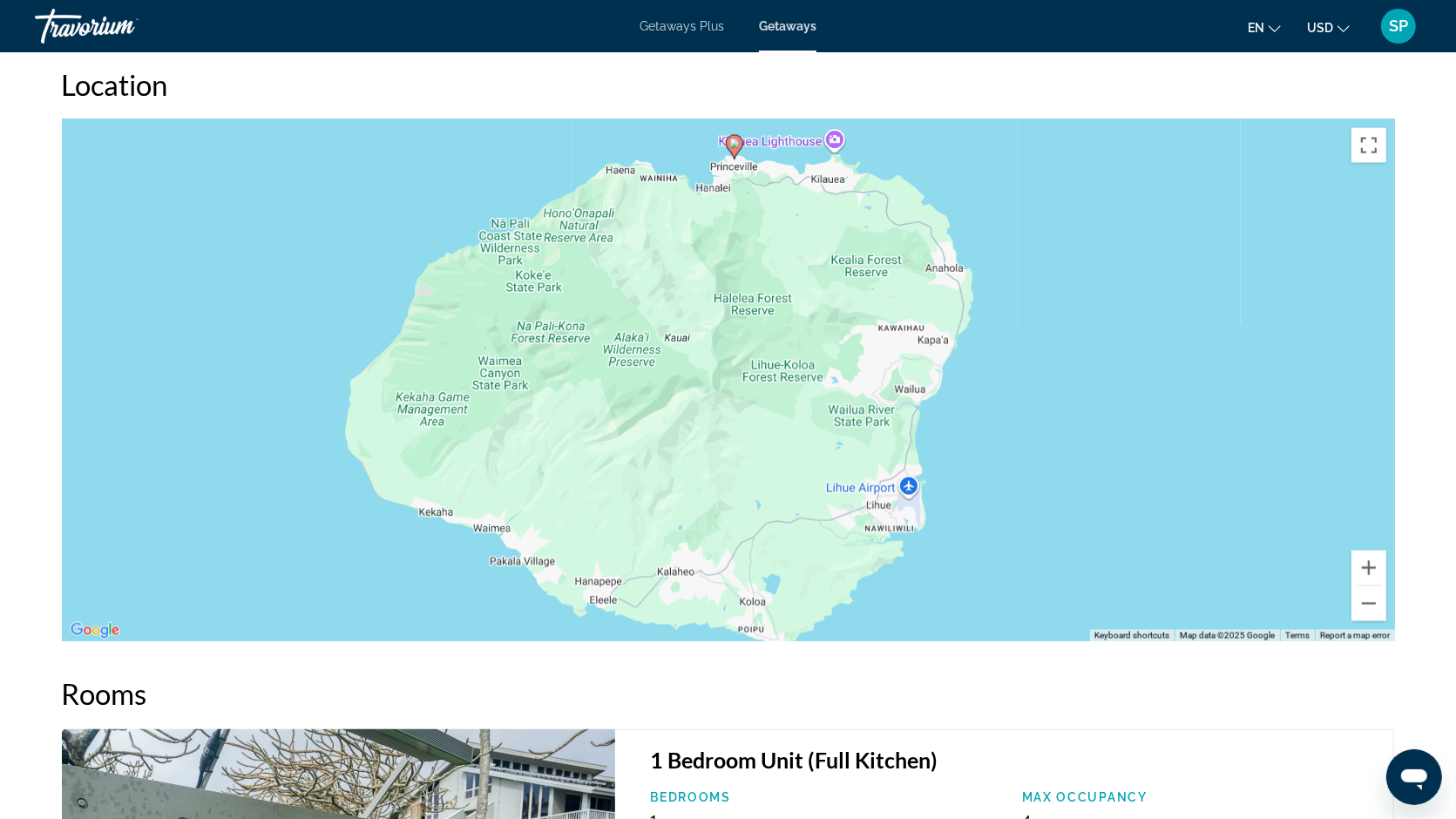
scroll to position [2372, 0]
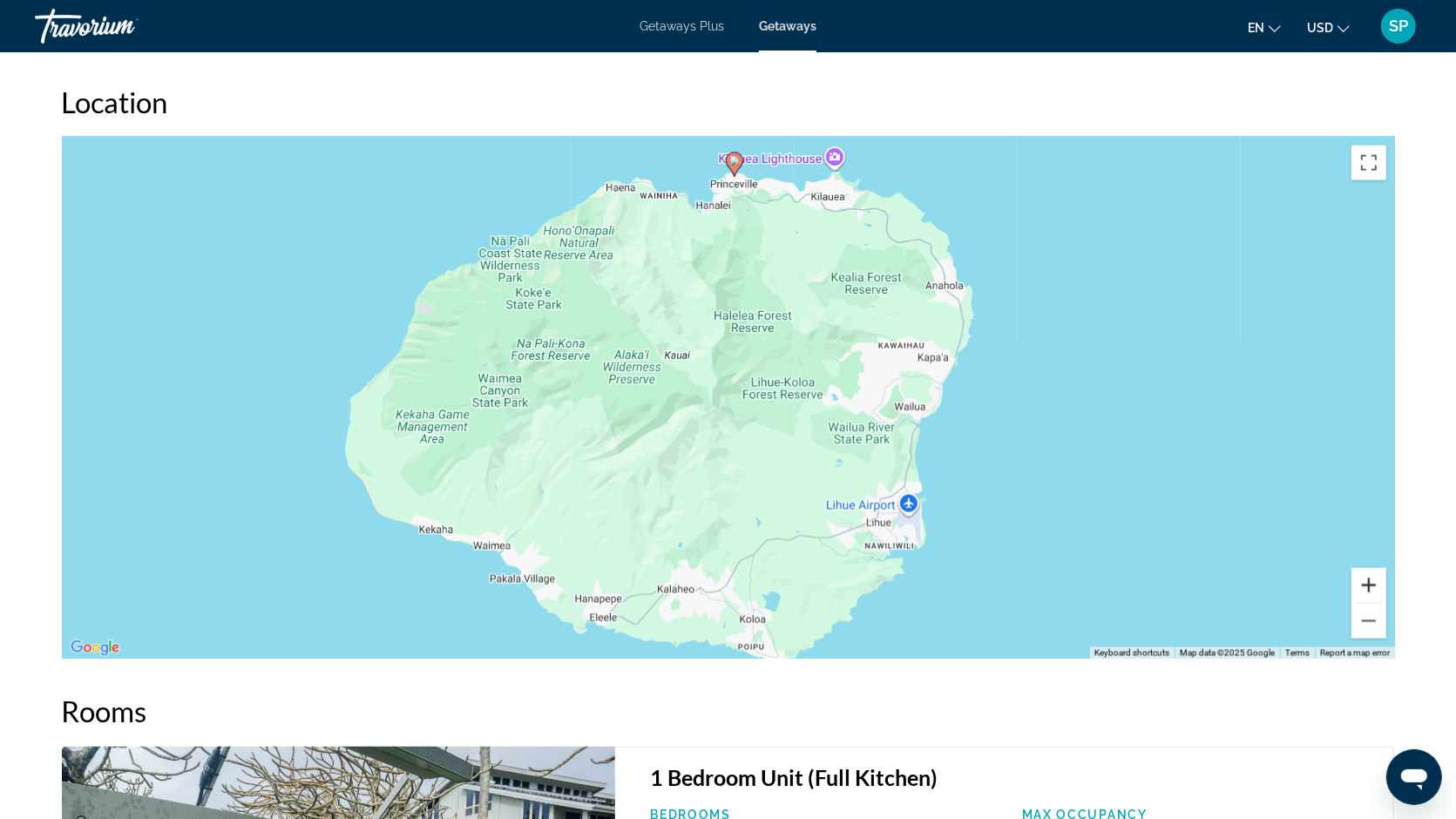
click at [1365, 568] on button "Zoom in" at bounding box center [1369, 586] width 35 height 35
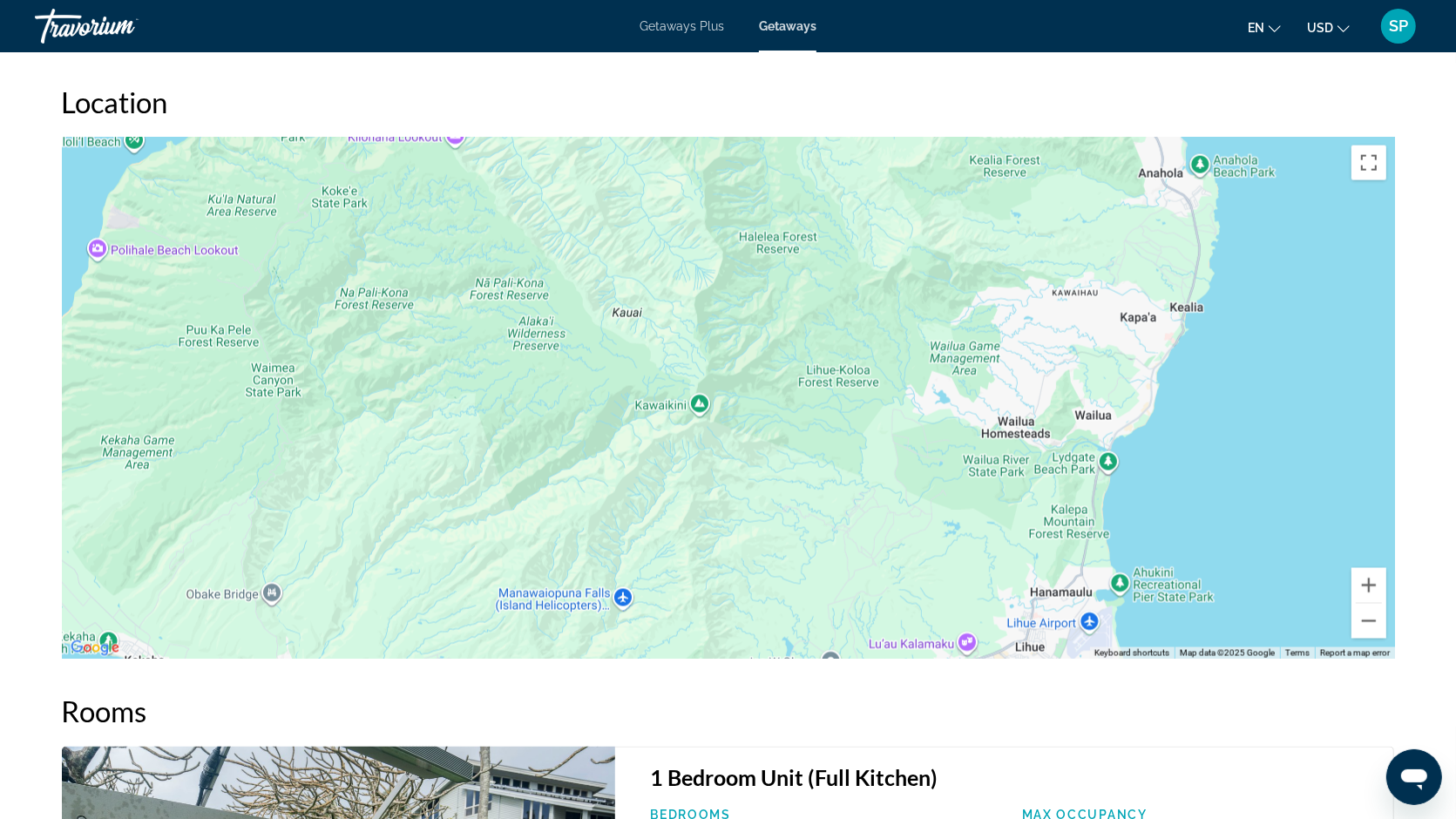
drag, startPoint x: 1123, startPoint y: 349, endPoint x: 1107, endPoint y: 523, distance: 174.7
click at [1107, 523] on div "To activate drag with keyboard, press Alt + Enter. Once in keyboard drag state,…" at bounding box center [728, 398] width 1333 height 523
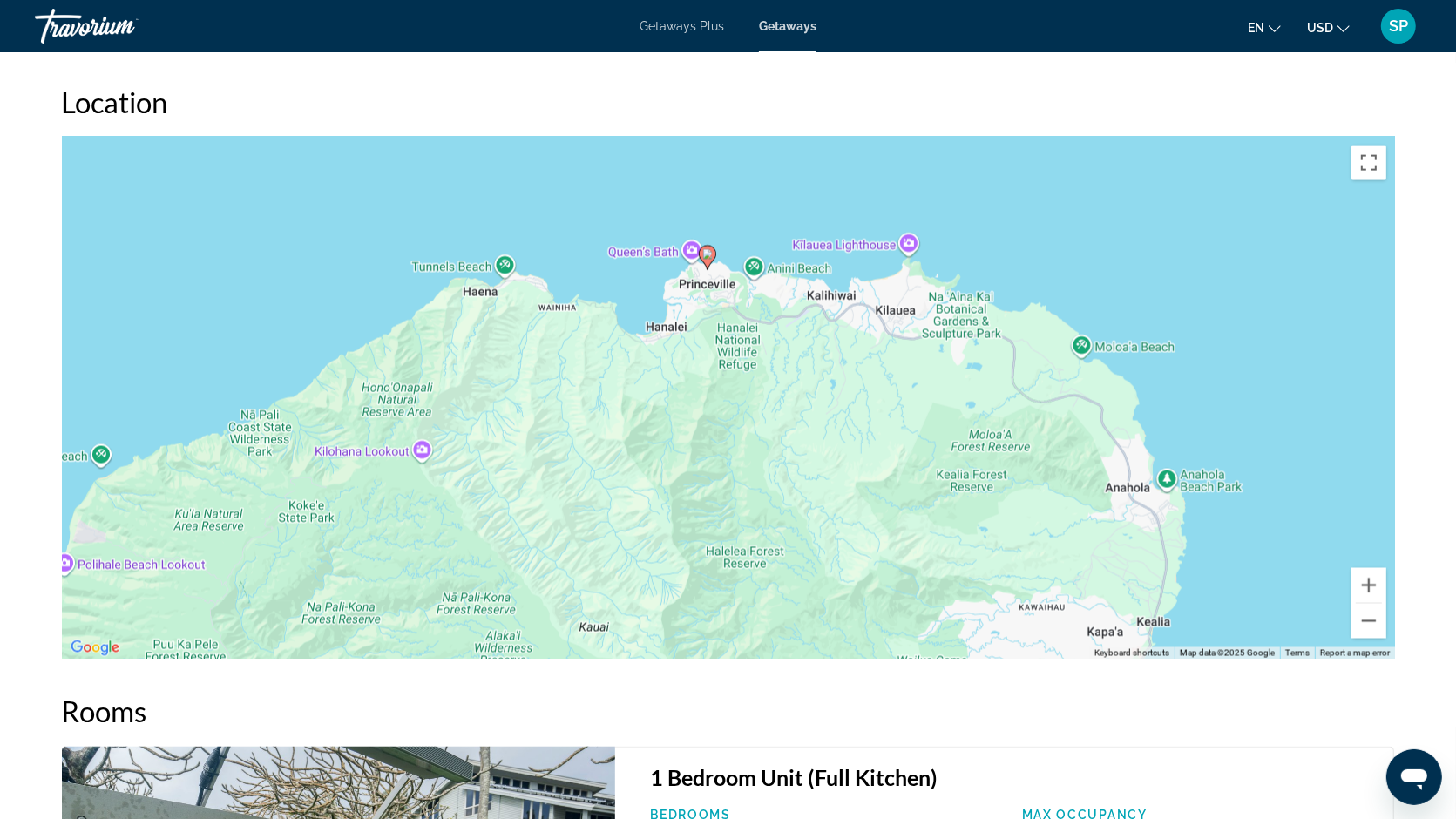
drag, startPoint x: 1096, startPoint y: 471, endPoint x: 1101, endPoint y: 318, distance: 153.1
click at [1101, 318] on div "To activate drag with keyboard, press Alt + Enter. Once in keyboard drag state,…" at bounding box center [728, 398] width 1333 height 523
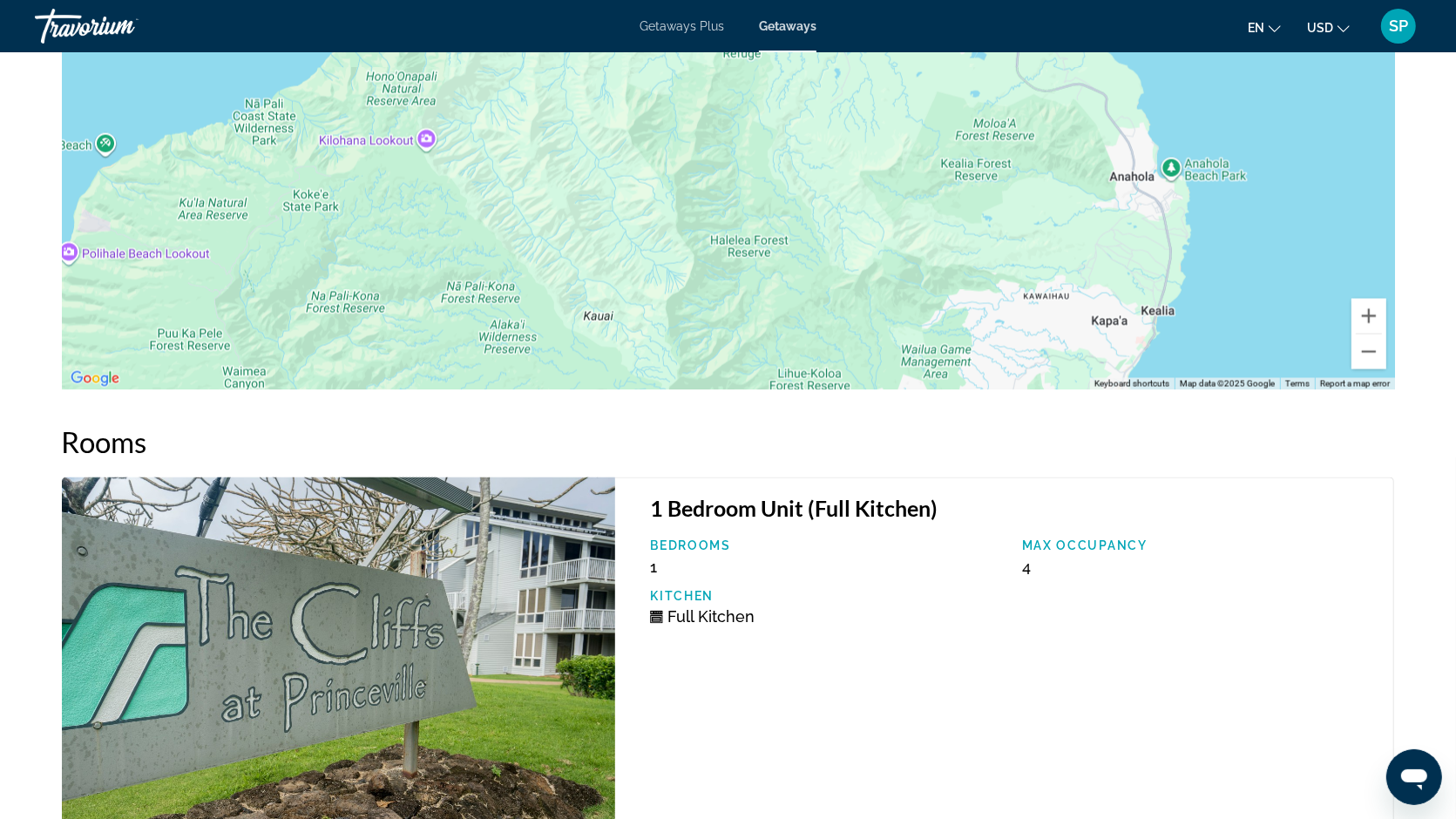
scroll to position [2642, 0]
drag, startPoint x: 834, startPoint y: 537, endPoint x: 834, endPoint y: 563, distance: 26.0
click at [834, 563] on div "Bedrooms 1 Max Occupancy 4 Kitchen Full Kitchen" at bounding box center [1013, 589] width 743 height 100
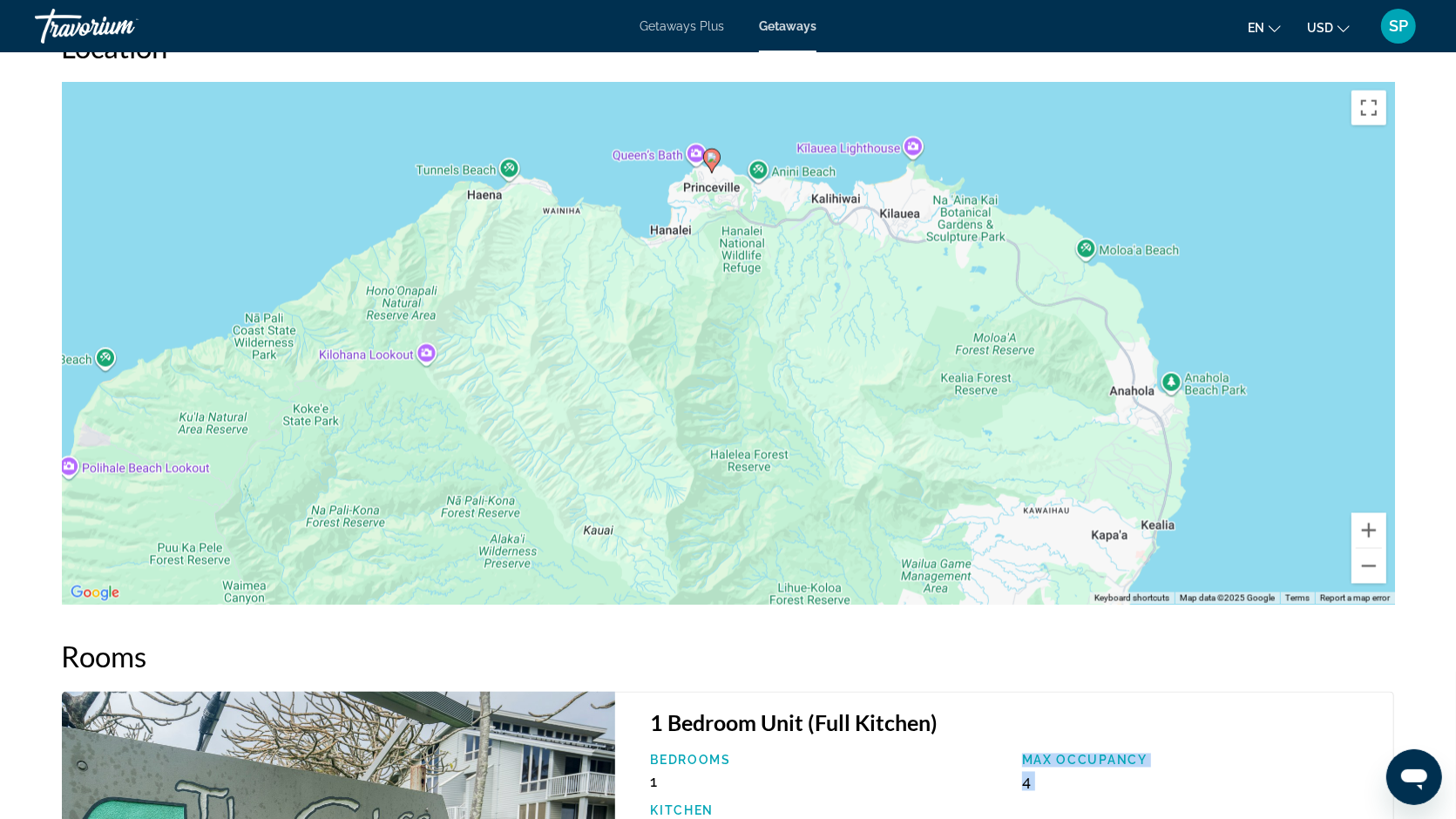
scroll to position [2379, 0]
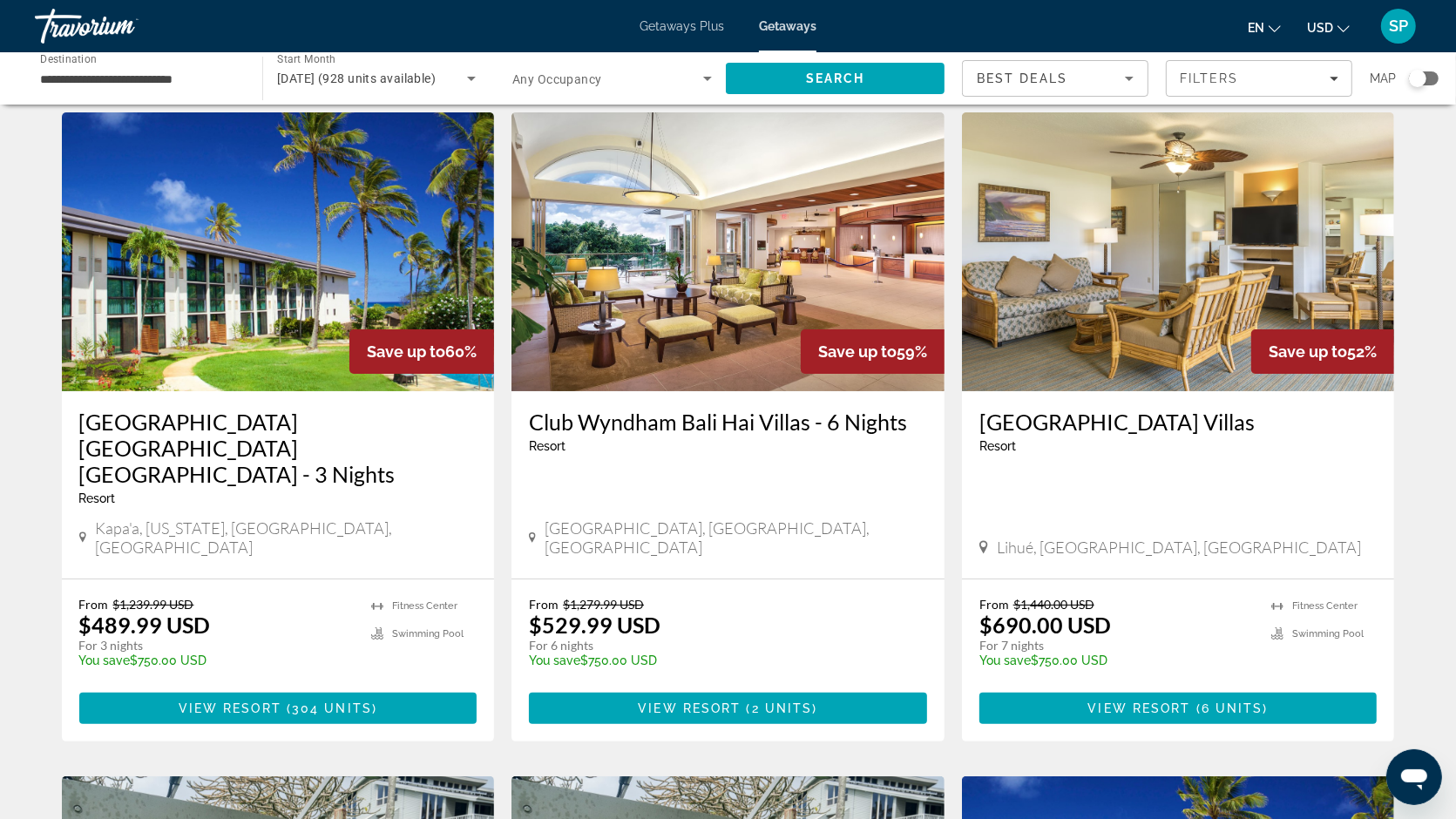
scroll to position [42, 0]
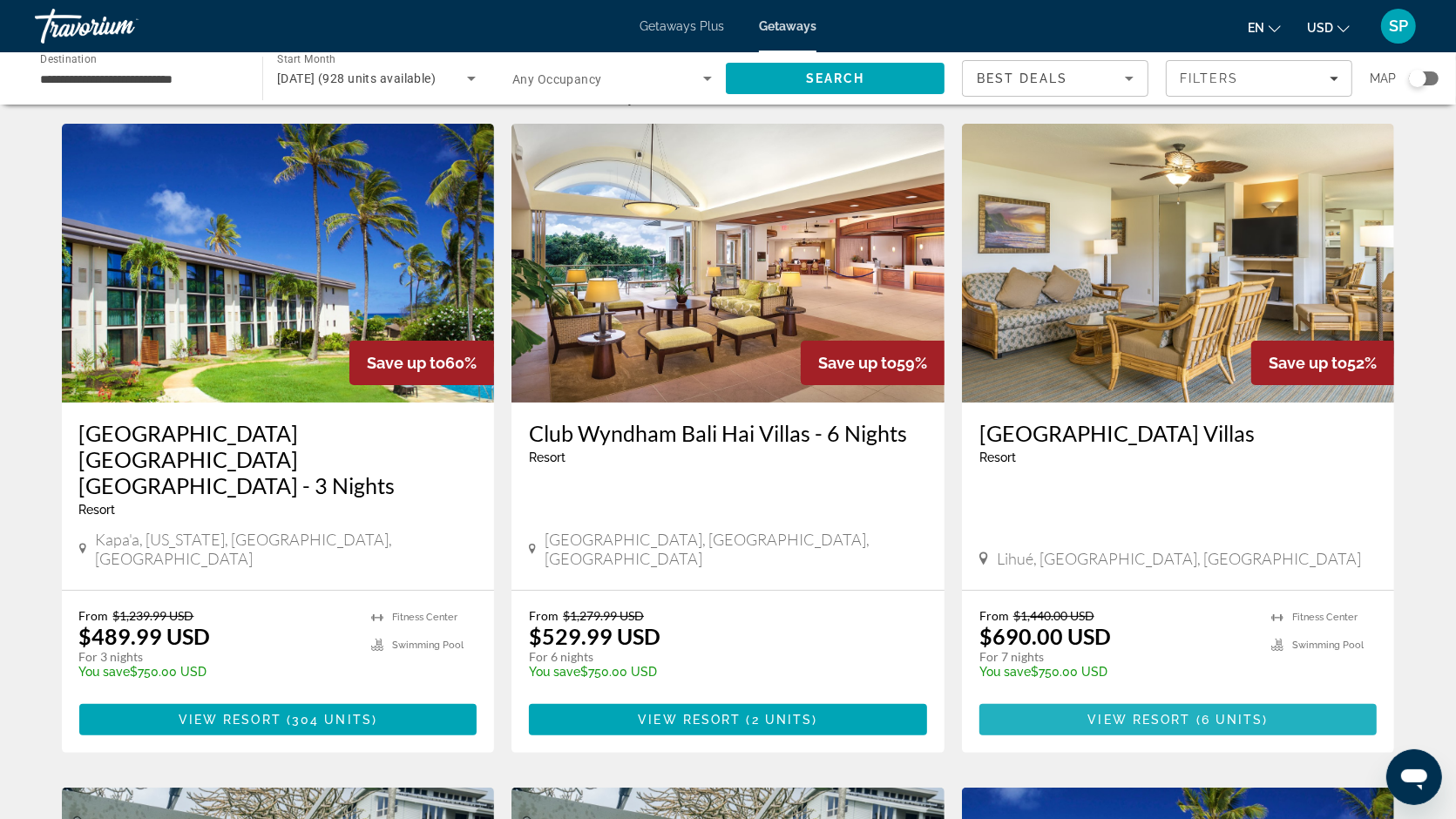
click at [1043, 698] on span "Main content" at bounding box center [1178, 720] width 399 height 42
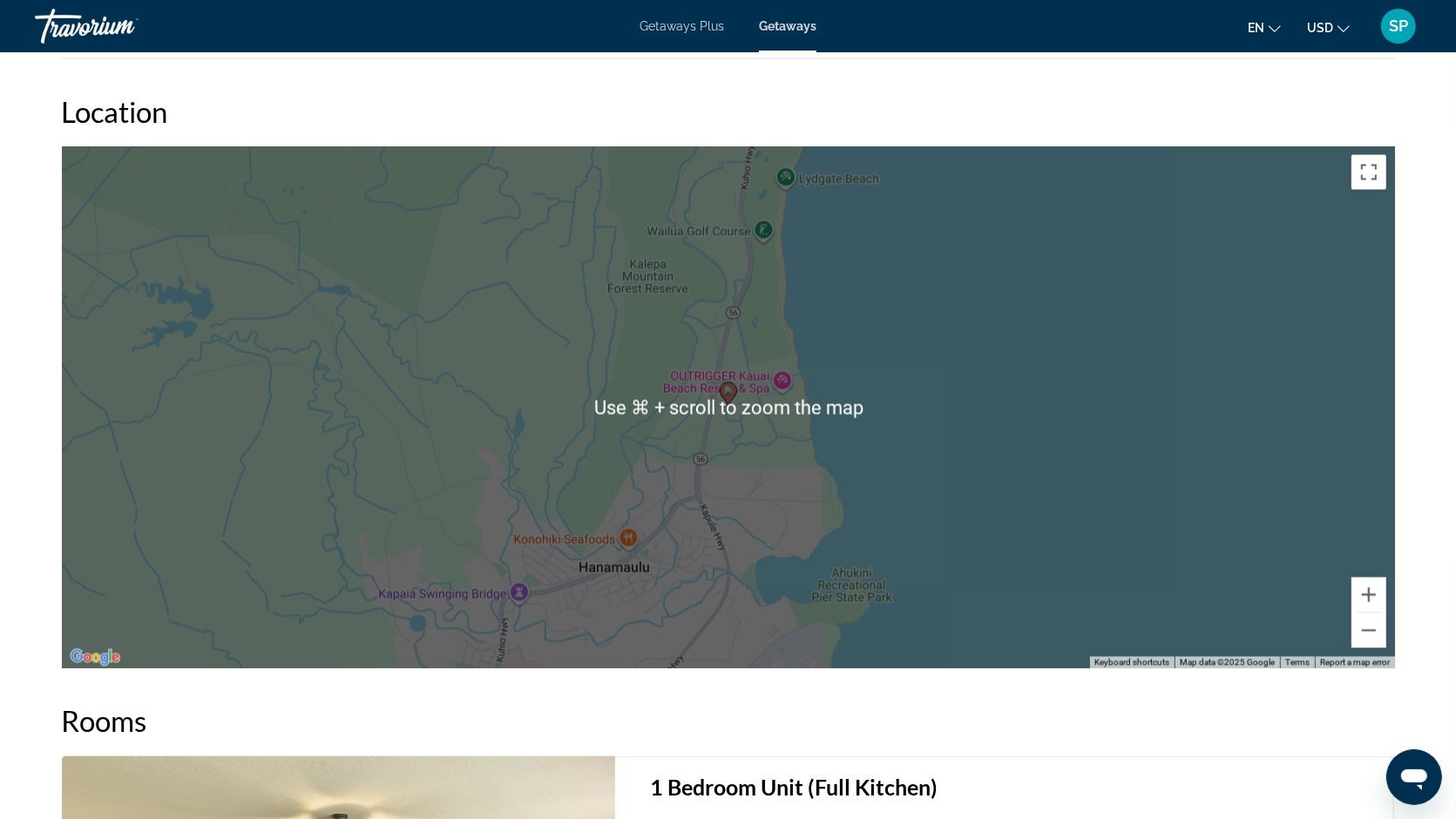
scroll to position [2772, 0]
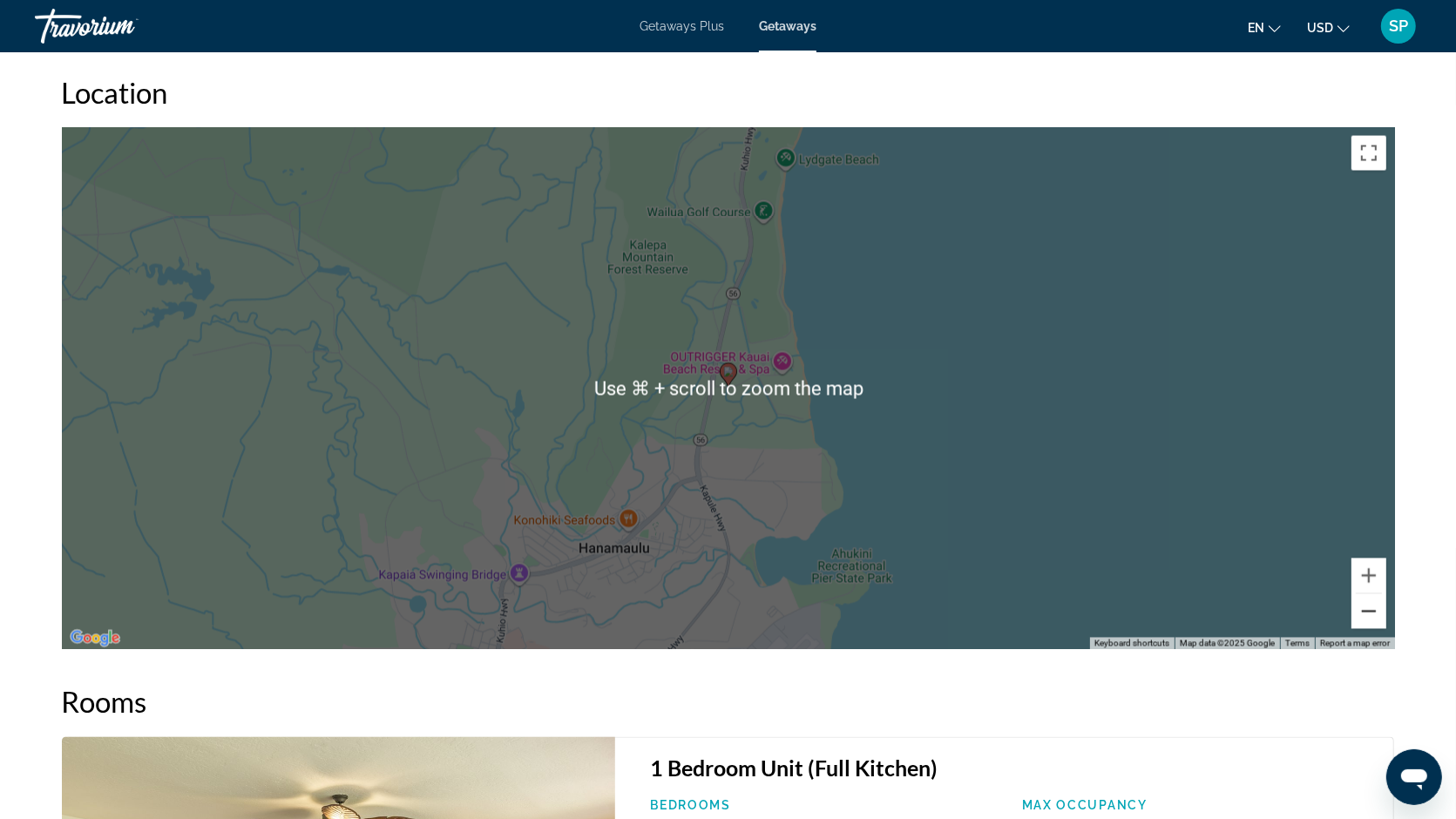
click at [1379, 594] on button "Zoom out" at bounding box center [1369, 611] width 35 height 35
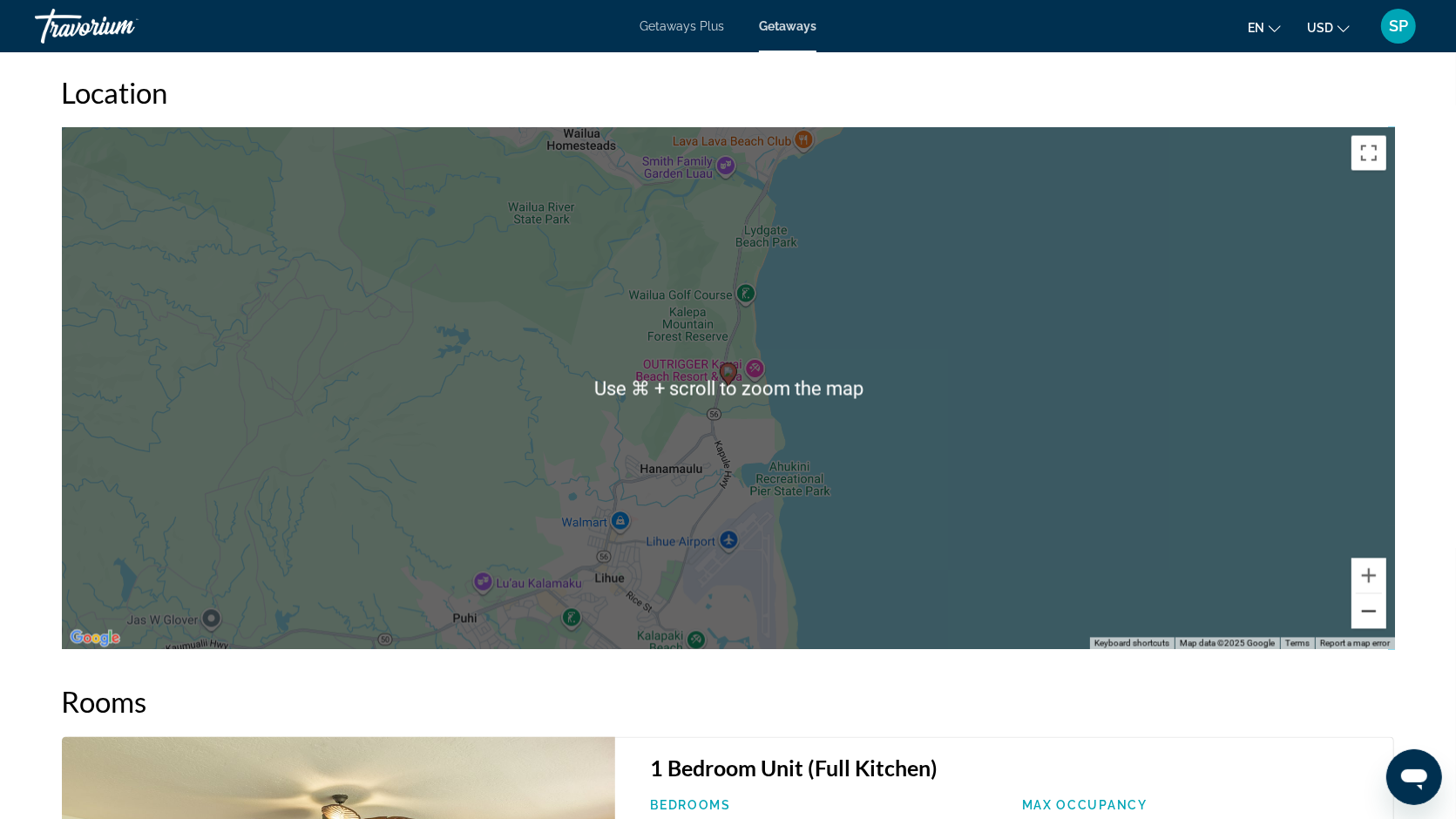
click at [1379, 594] on button "Zoom out" at bounding box center [1369, 611] width 35 height 35
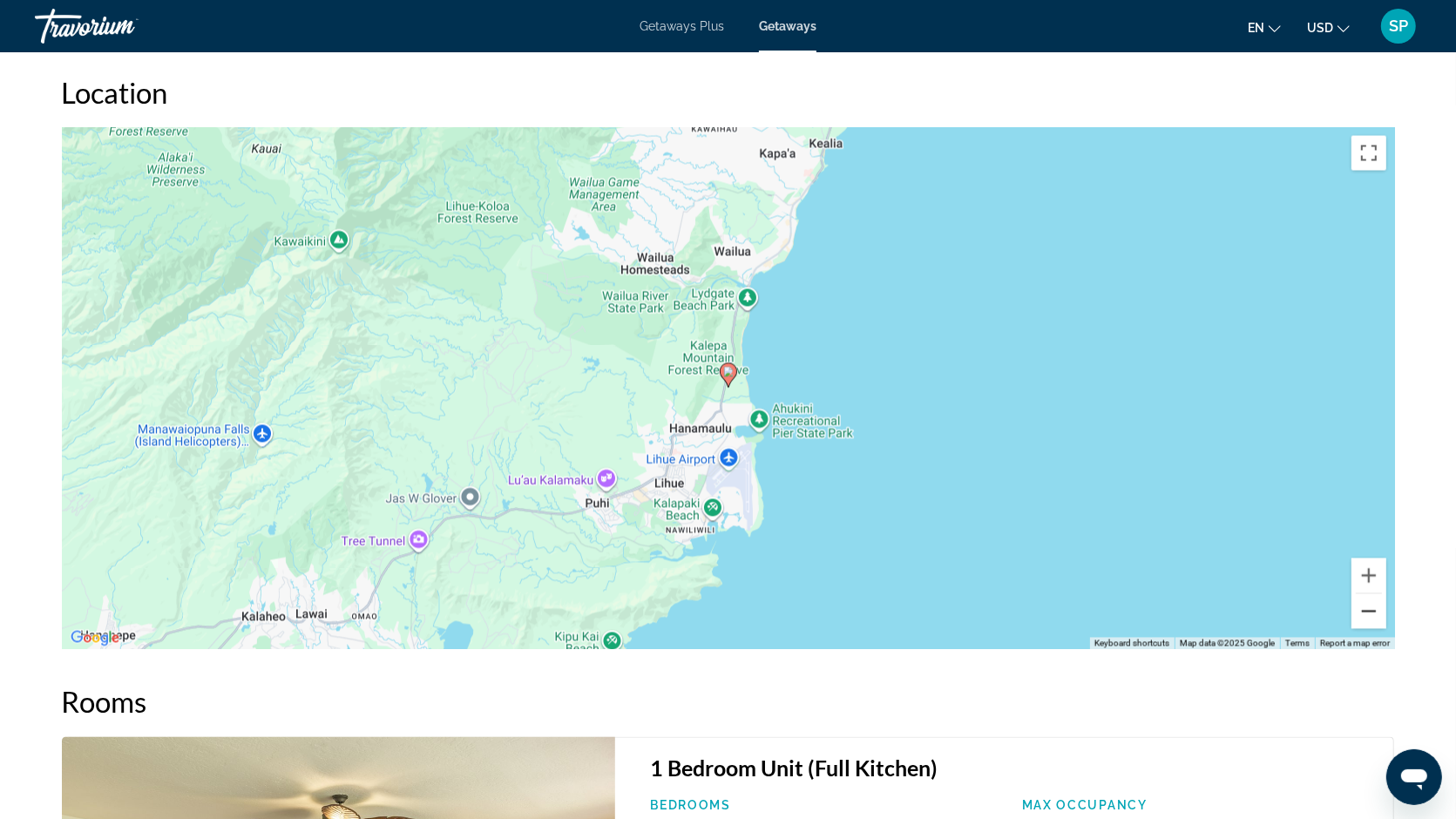
click at [1379, 594] on button "Zoom out" at bounding box center [1369, 611] width 35 height 35
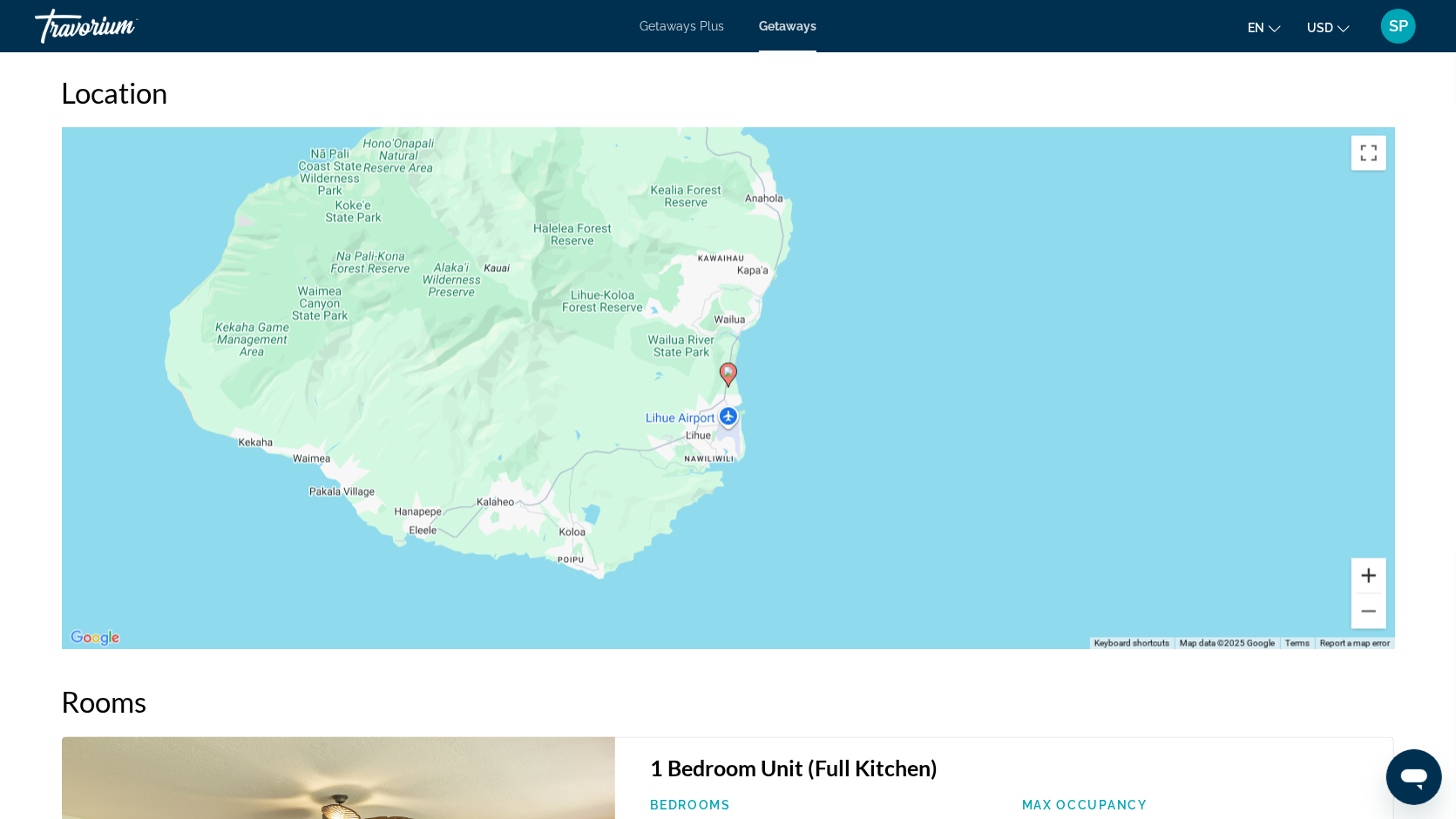
click at [1372, 559] on button "Zoom in" at bounding box center [1369, 576] width 35 height 35
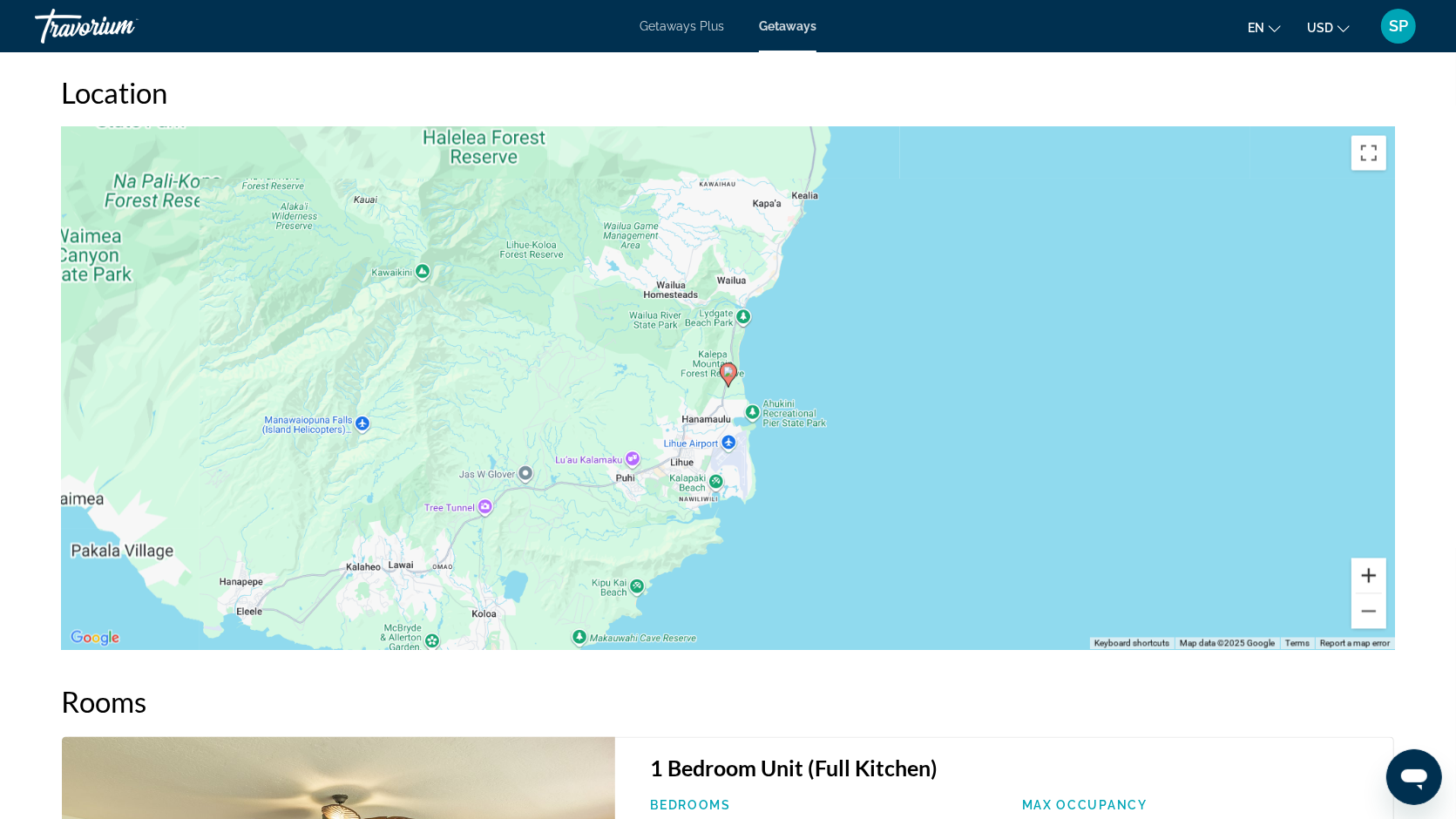
click at [1372, 559] on button "Zoom in" at bounding box center [1369, 576] width 35 height 35
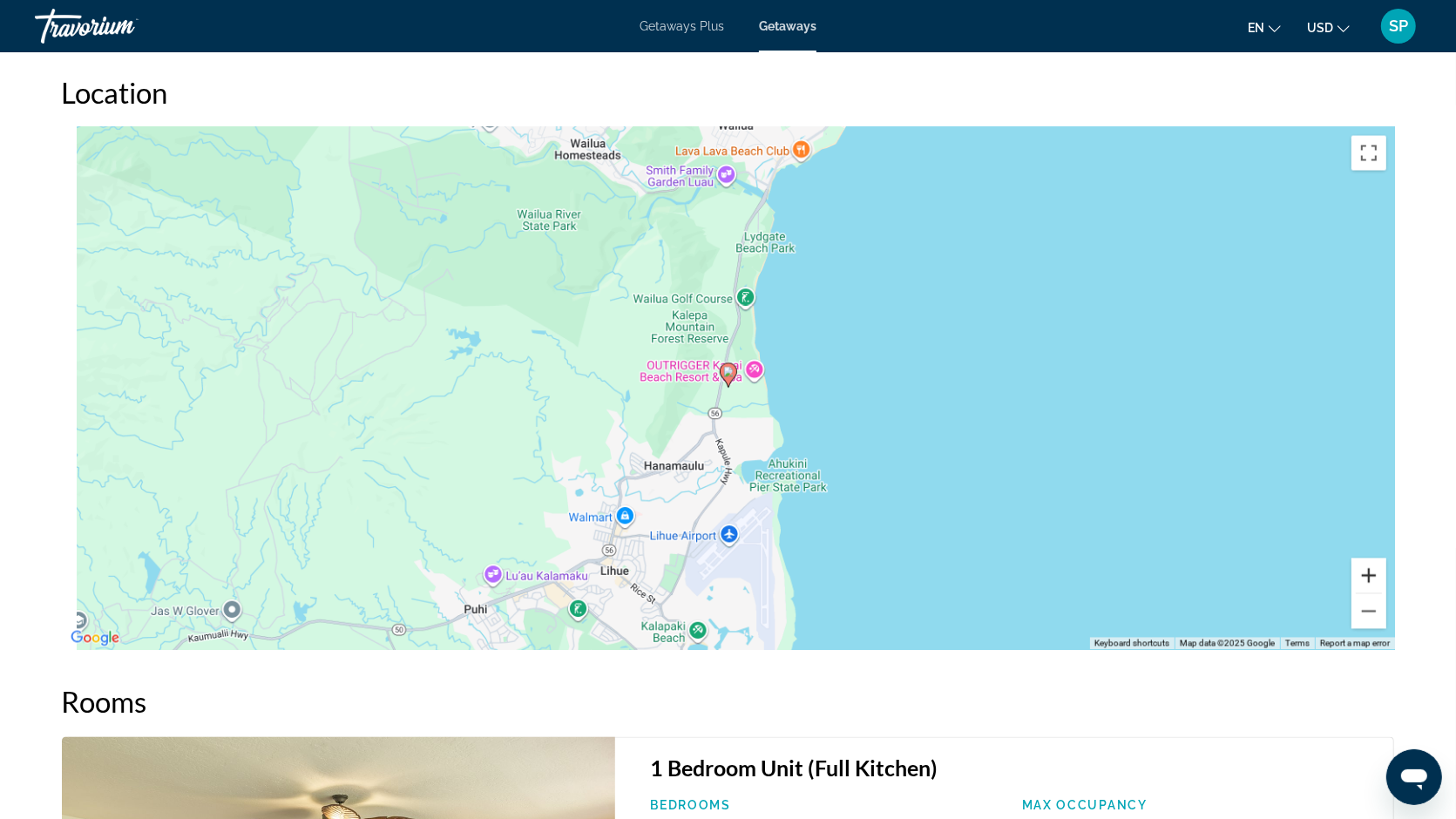
click at [1372, 559] on button "Zoom in" at bounding box center [1369, 576] width 35 height 35
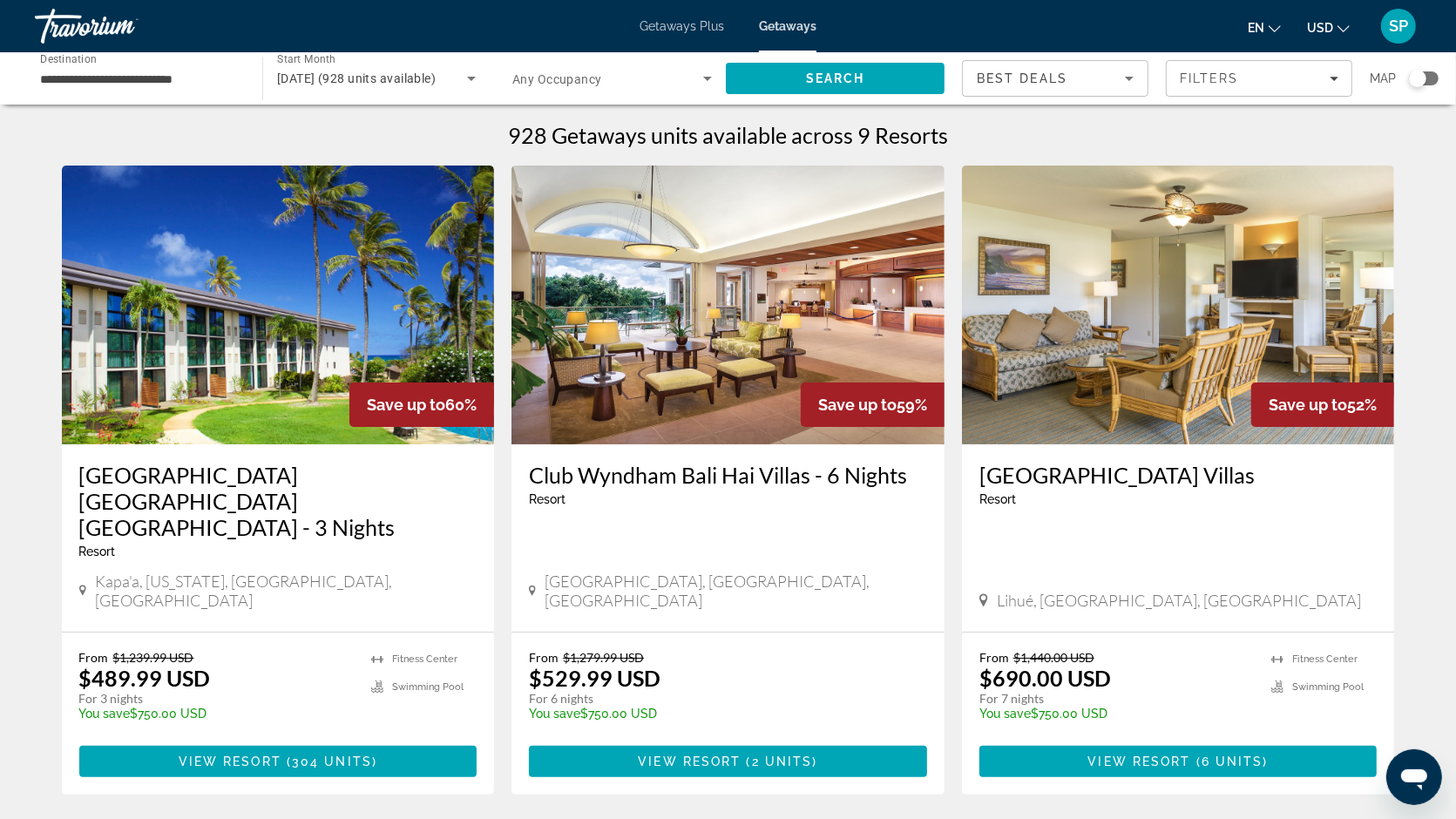
click at [684, 24] on span "Getaways Plus" at bounding box center [682, 26] width 84 height 14
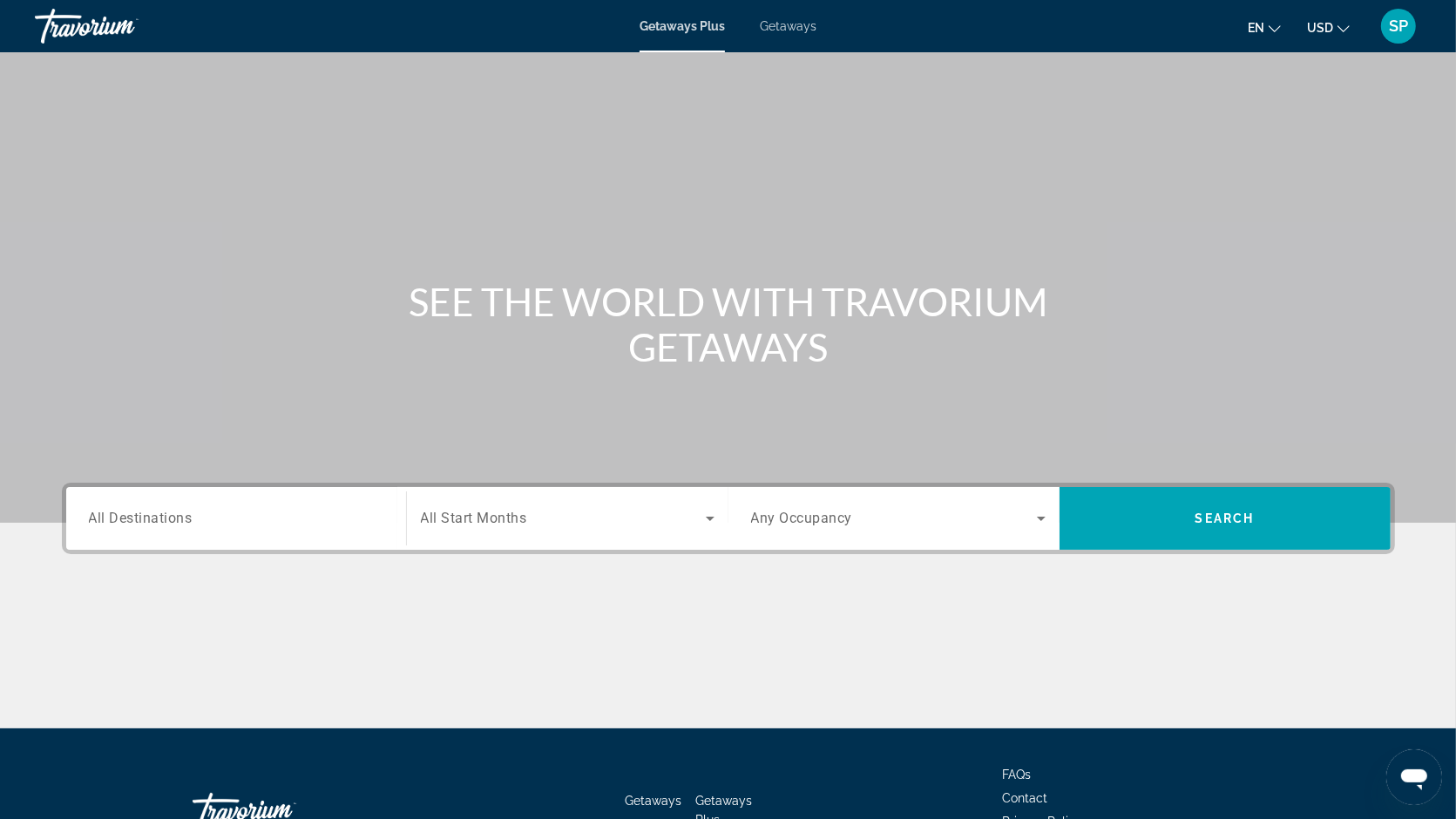
click at [169, 516] on span "All Destinations" at bounding box center [141, 517] width 104 height 17
click at [169, 516] on input "Destination All Destinations" at bounding box center [236, 519] width 295 height 21
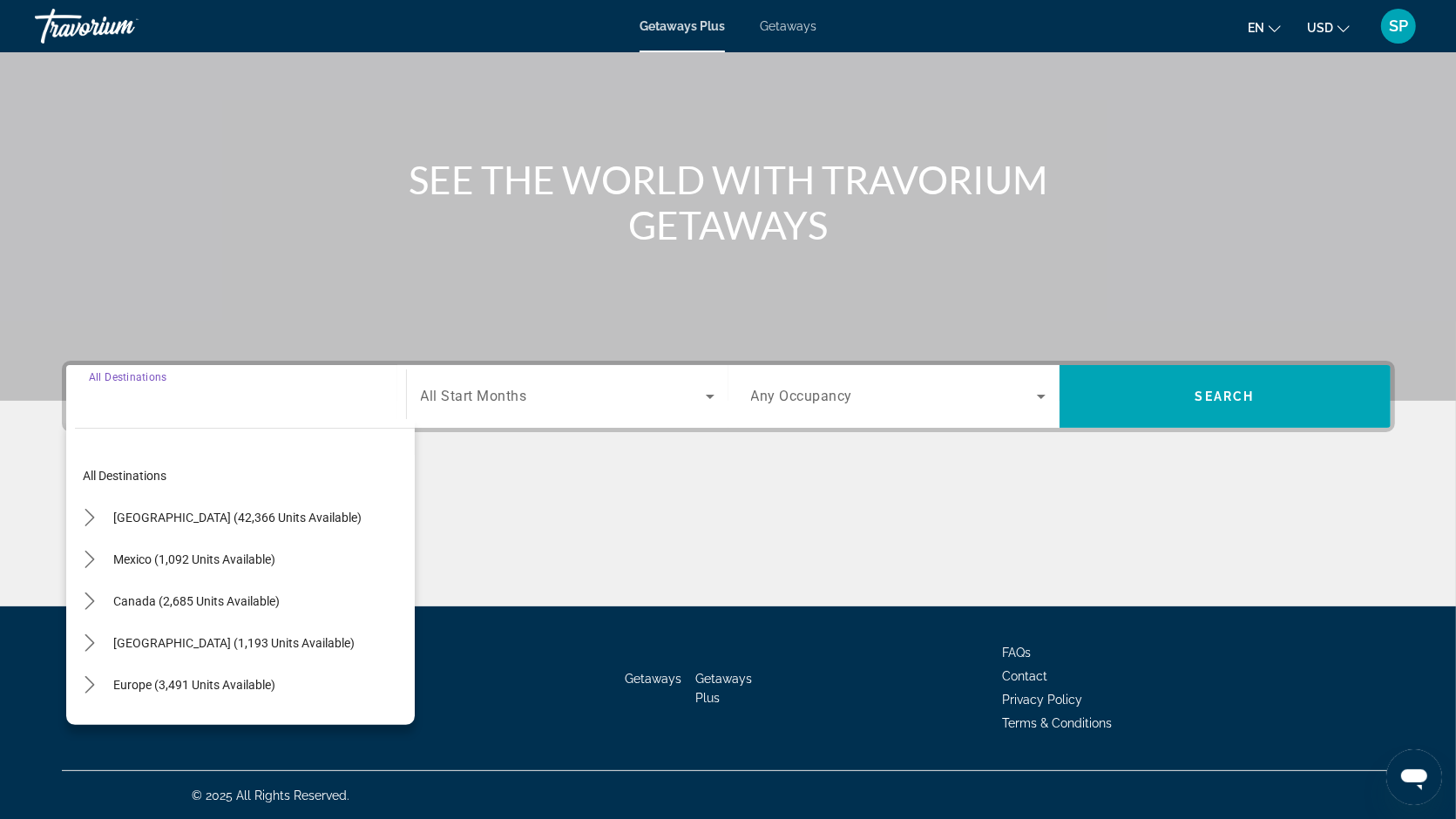
scroll to position [122, 0]
click at [95, 520] on icon "Toggle United States (42,366 units available) submenu" at bounding box center [90, 517] width 18 height 18
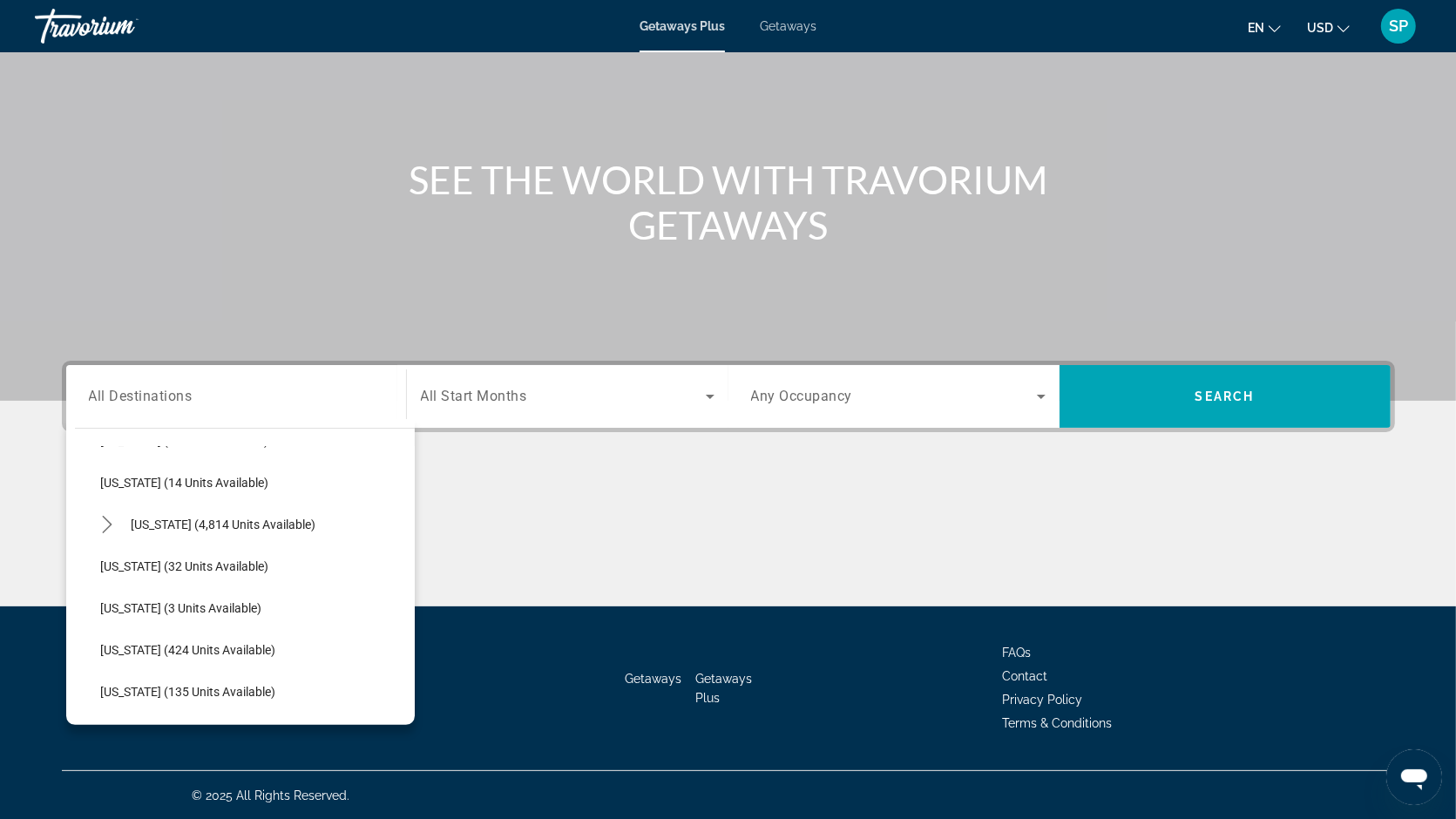
scroll to position [291, 0]
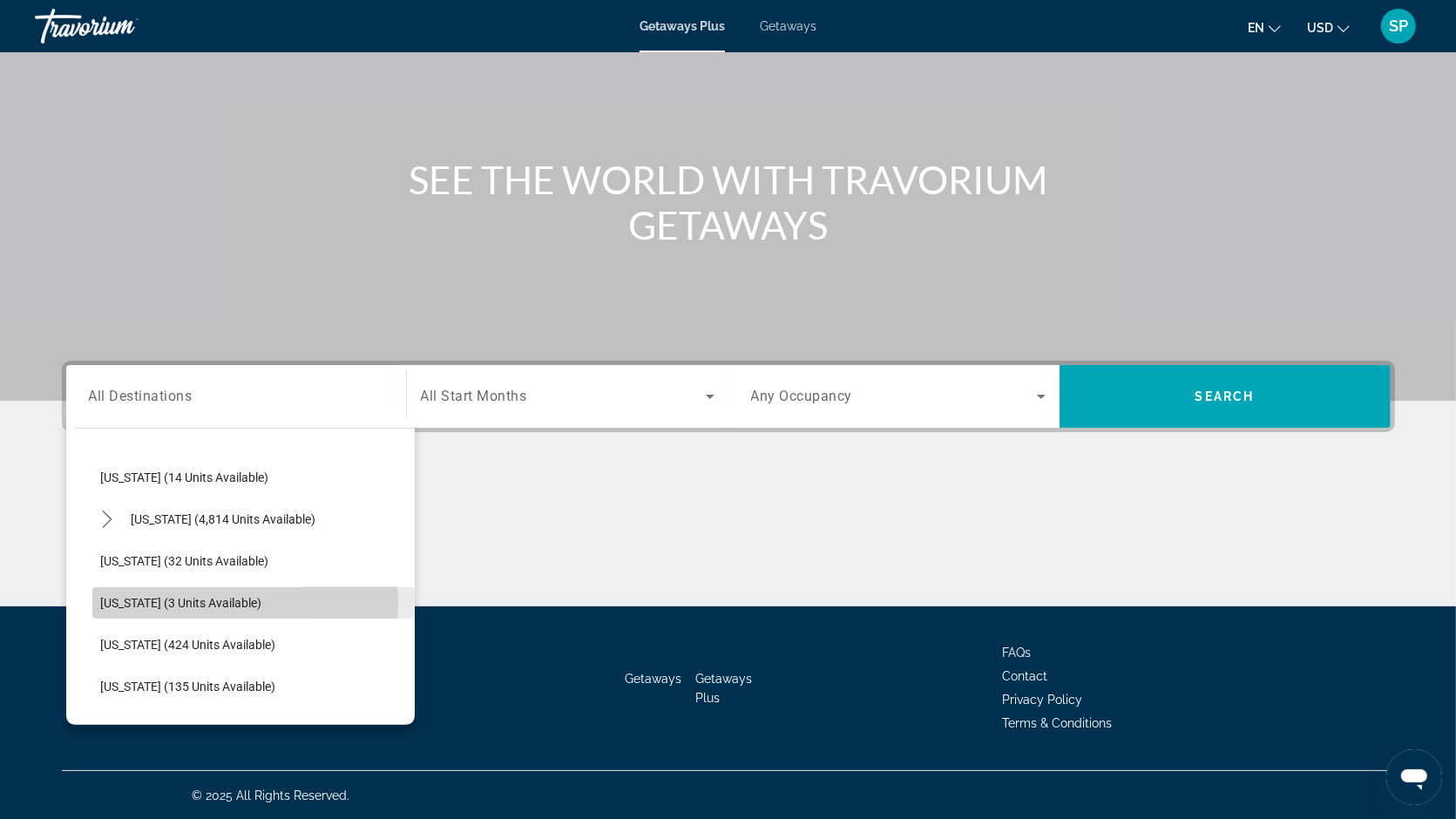
click at [130, 603] on span "Hawaii (3 units available)" at bounding box center [181, 603] width 161 height 14
type input "**********"
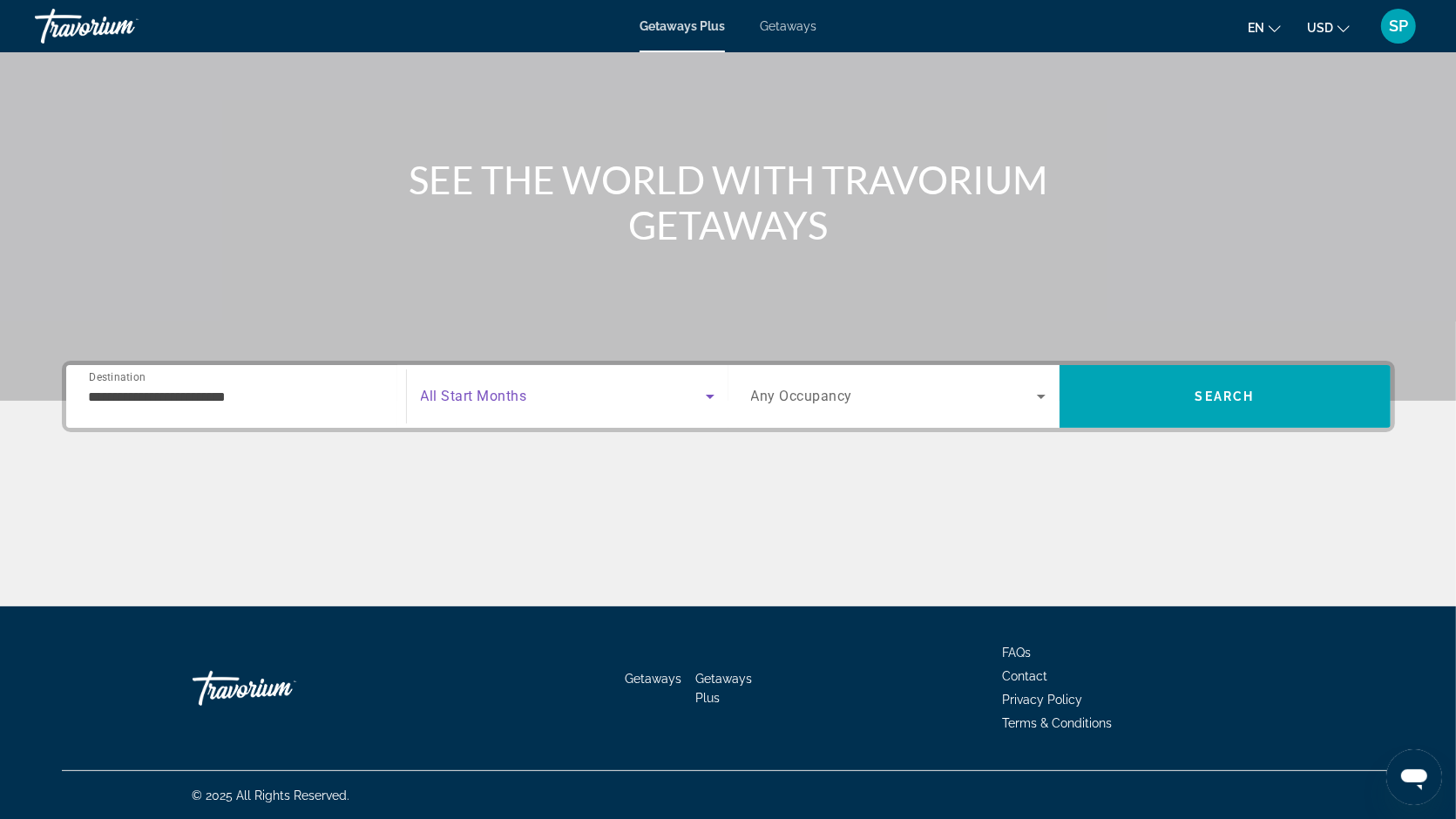
click at [549, 397] on span "Search widget" at bounding box center [563, 397] width 285 height 21
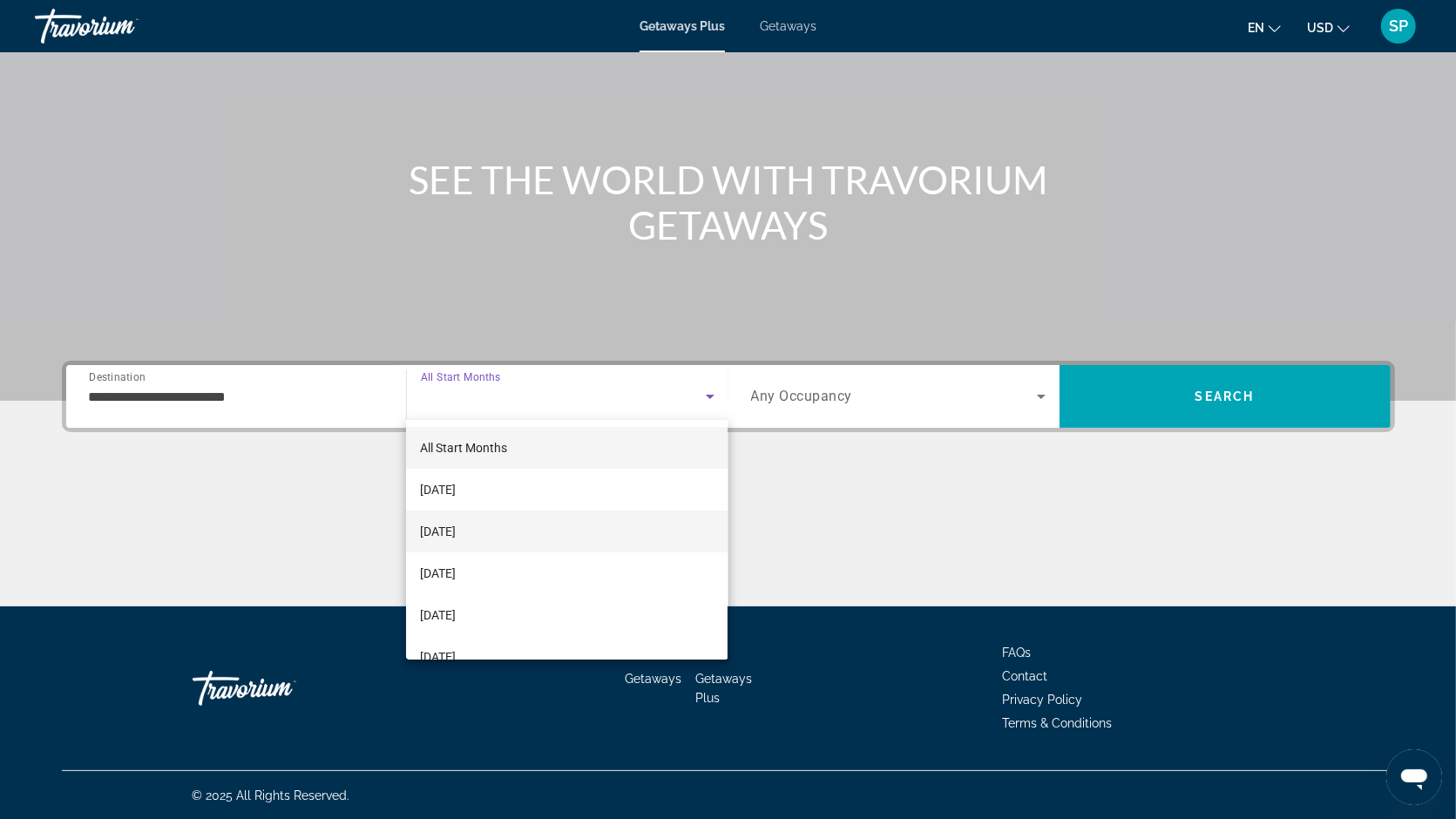
click at [456, 530] on span "[DATE]" at bounding box center [437, 531] width 36 height 21
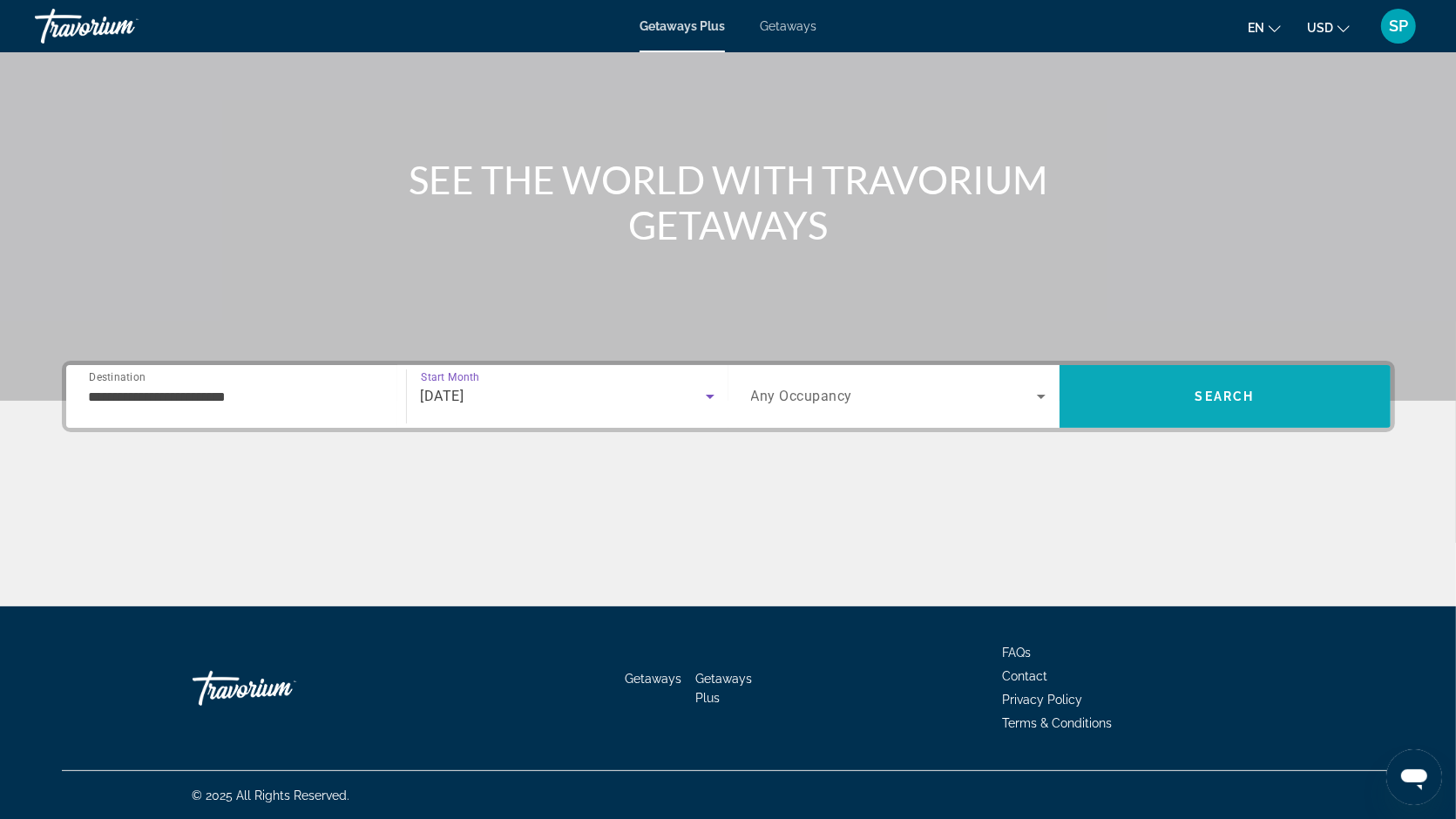
click at [1182, 390] on span "Search" at bounding box center [1225, 397] width 331 height 42
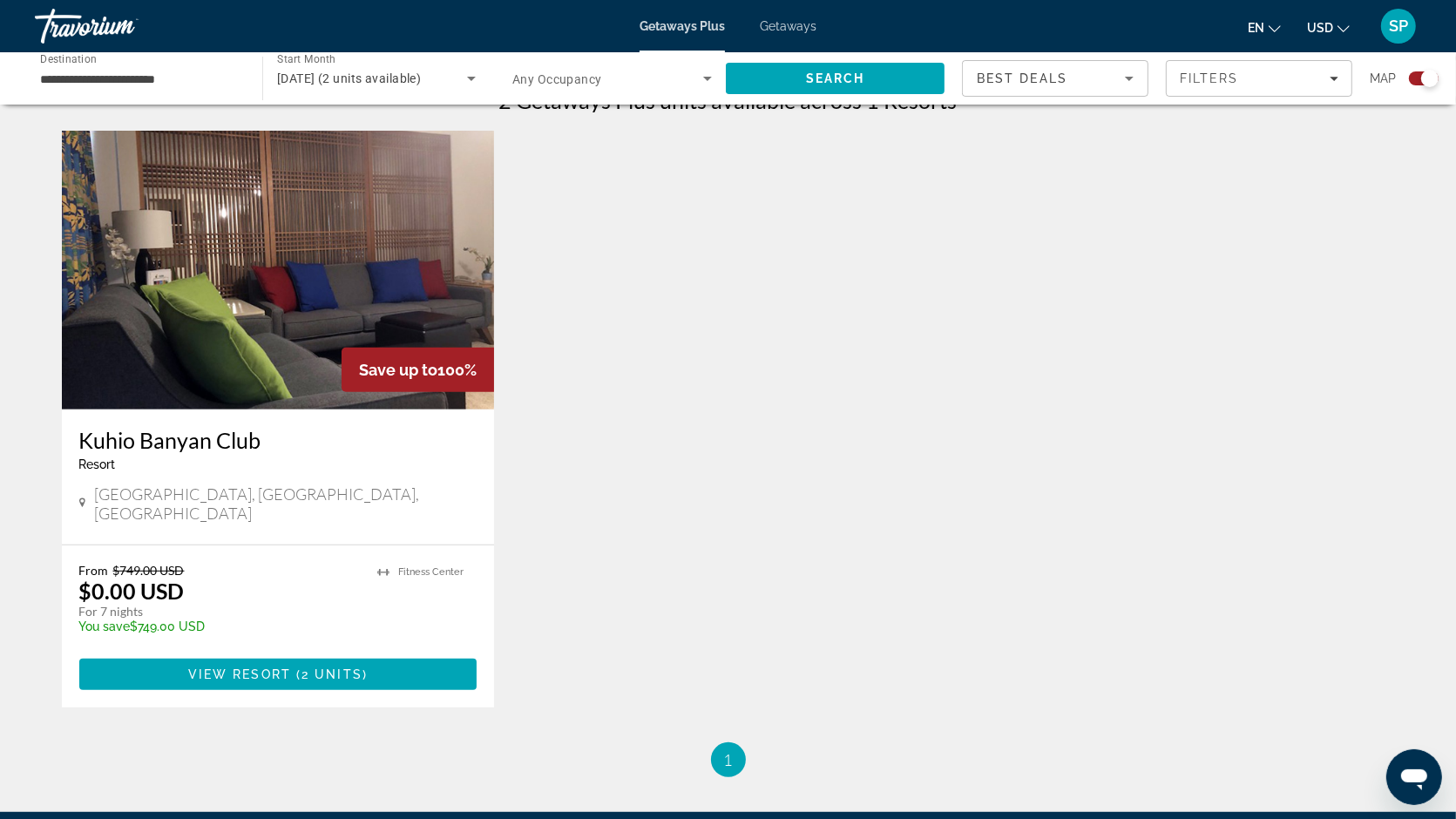
scroll to position [577, 0]
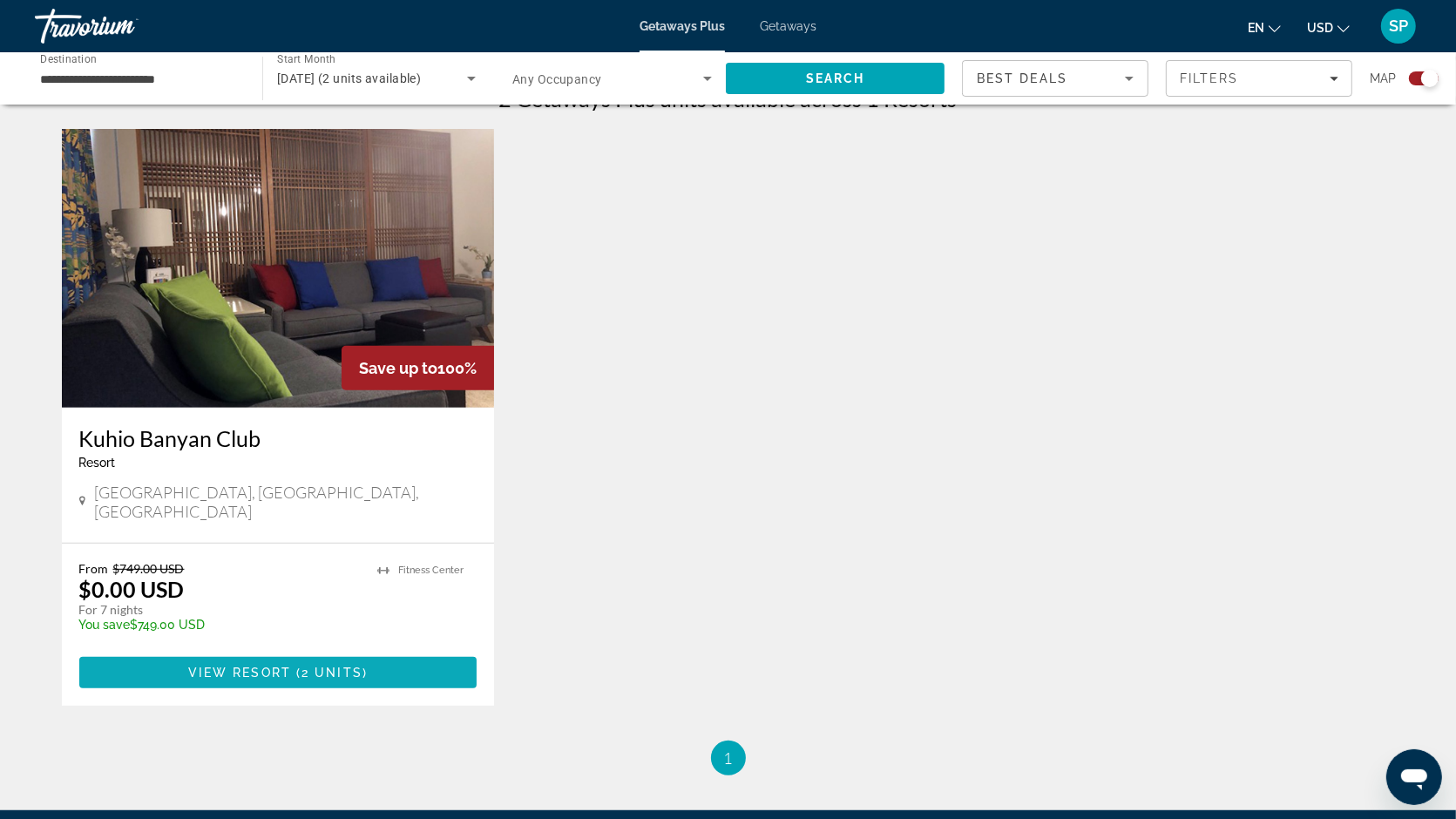
click at [210, 666] on span "View Resort" at bounding box center [239, 673] width 103 height 14
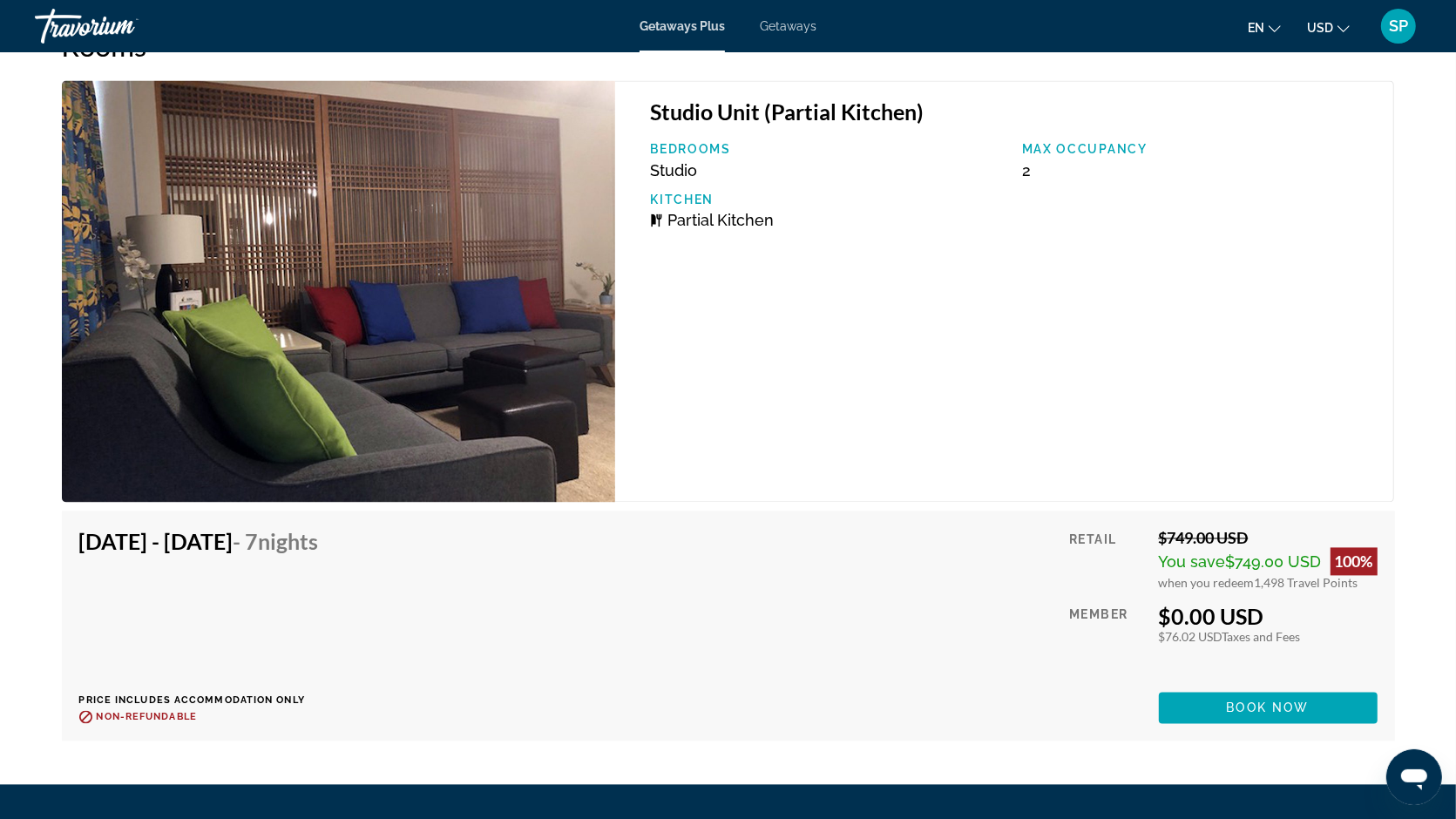
scroll to position [2862, 0]
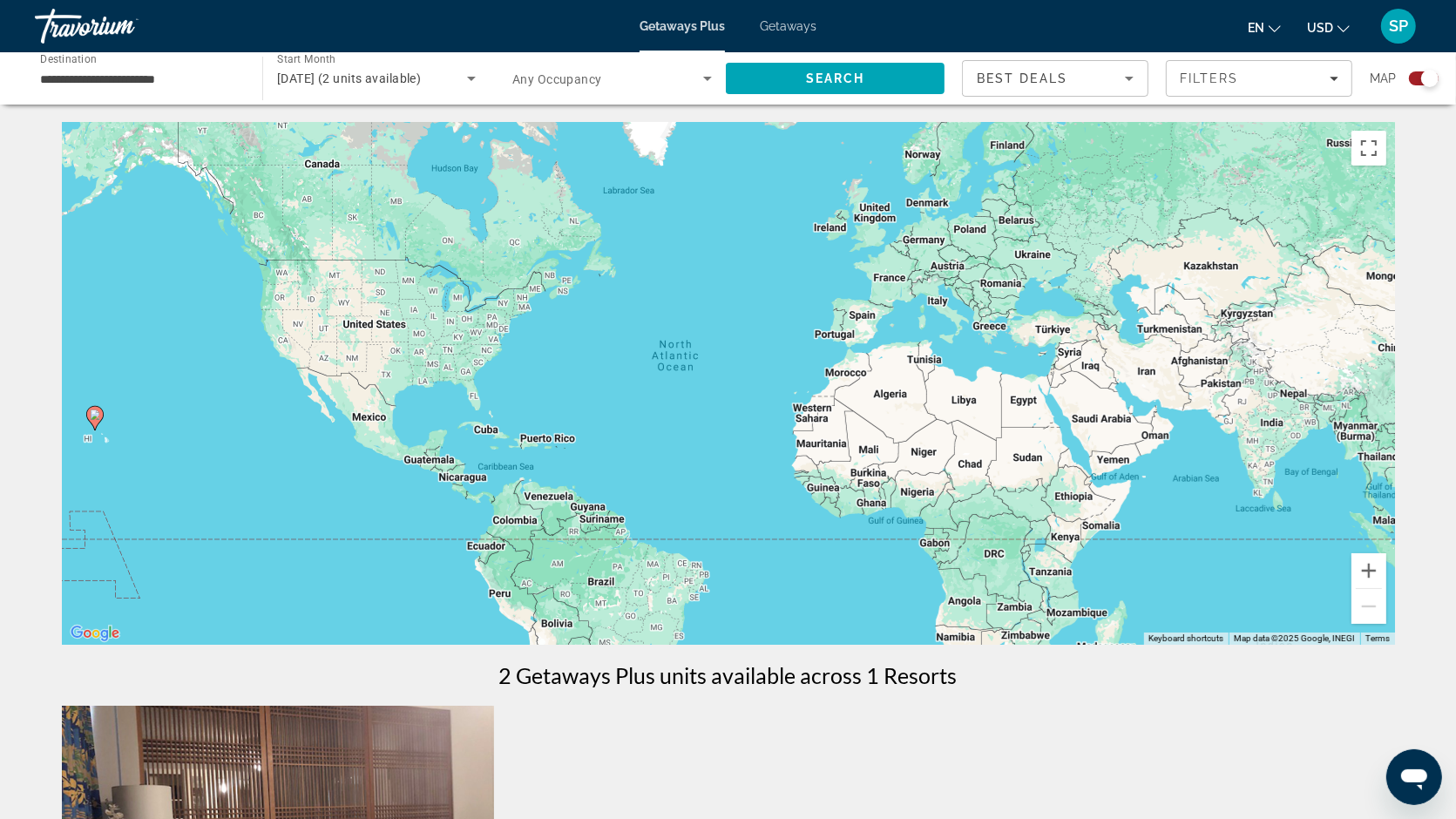
click at [793, 27] on span "Getaways" at bounding box center [788, 26] width 56 height 14
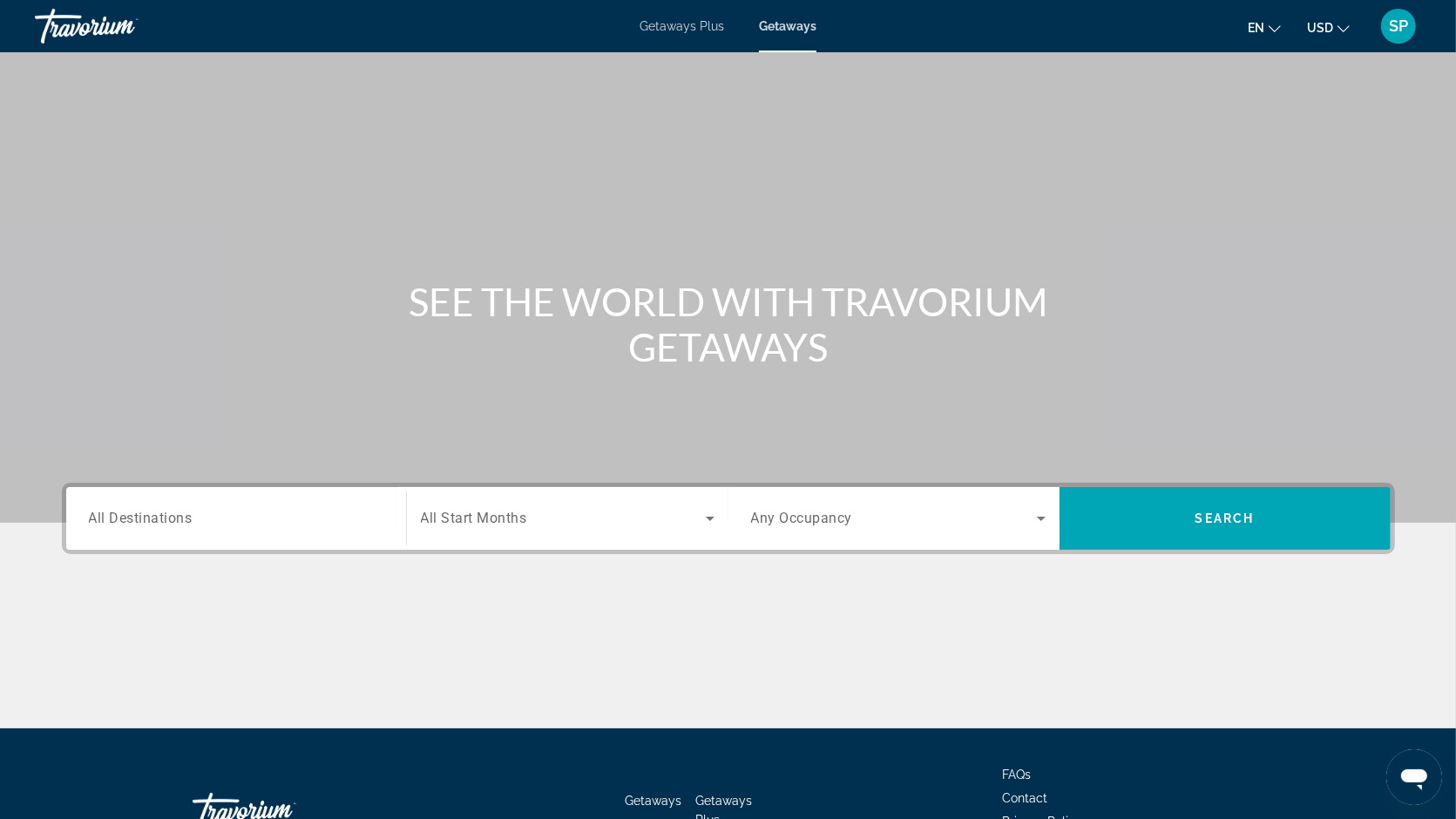
click at [119, 523] on span "All Destinations" at bounding box center [141, 517] width 104 height 17
click at [119, 523] on input "Destination All Destinations" at bounding box center [236, 519] width 295 height 21
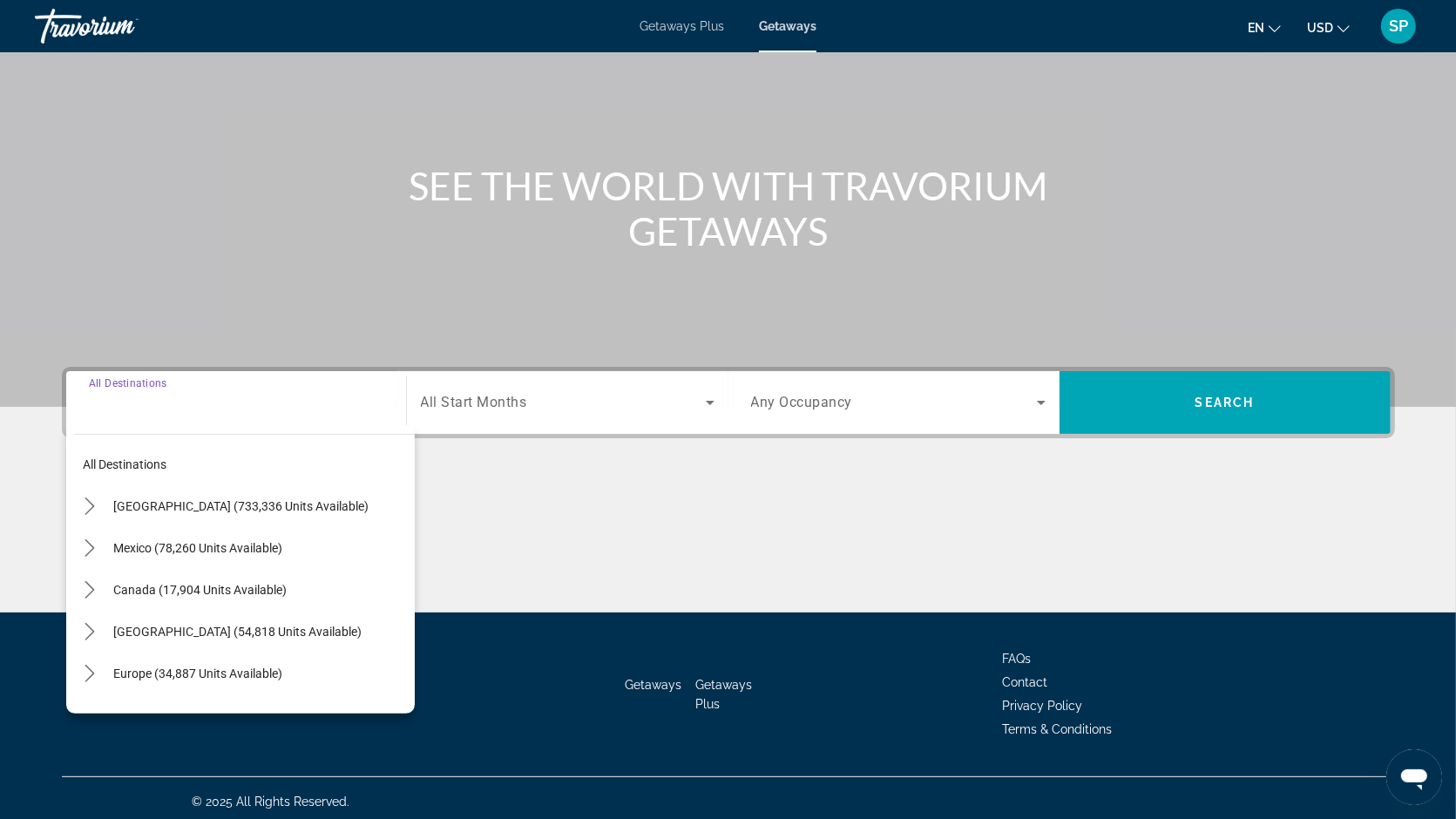
scroll to position [122, 0]
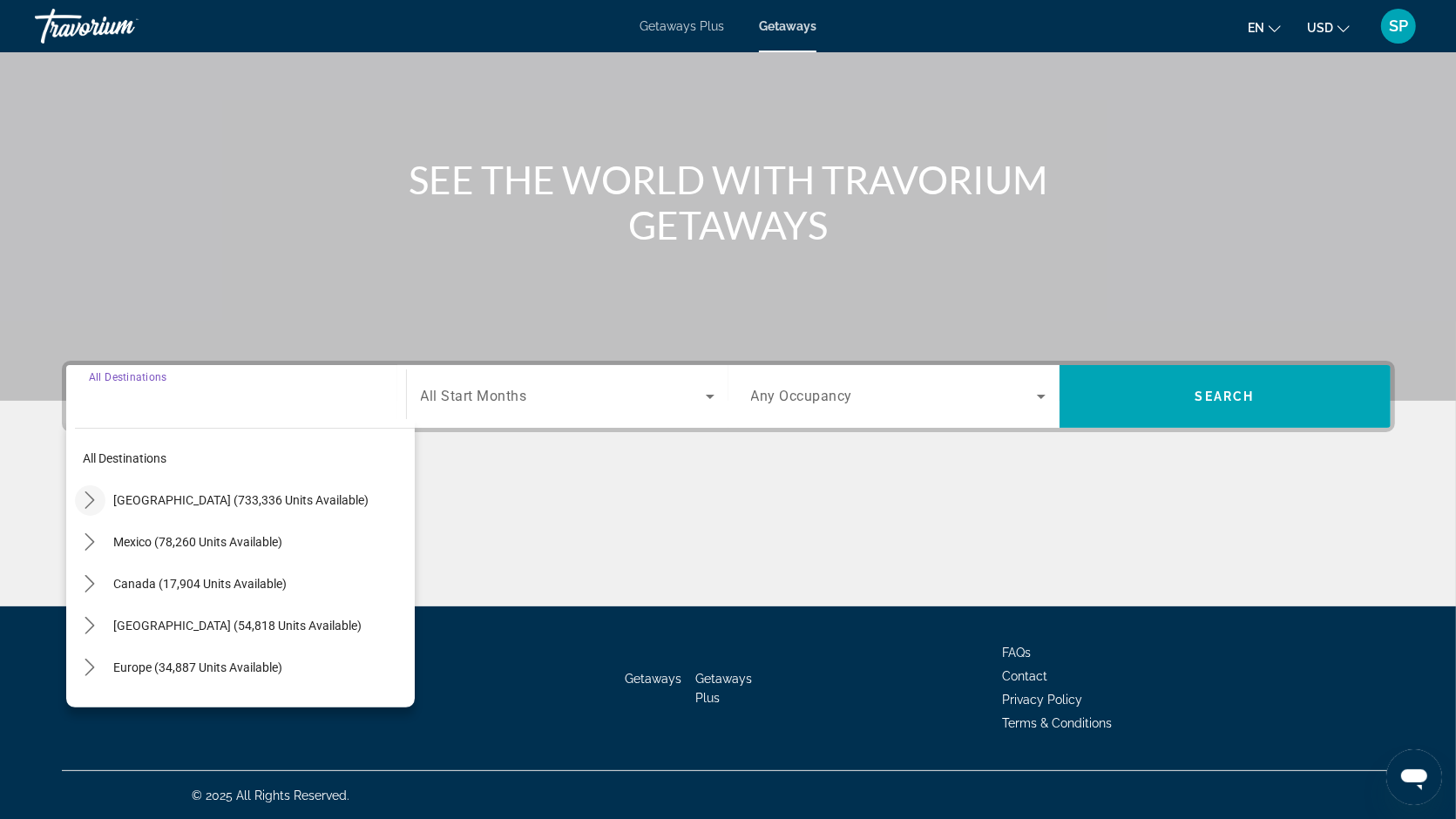
click at [92, 501] on icon "Toggle United States (733,336 units available) submenu" at bounding box center [90, 501] width 18 height 18
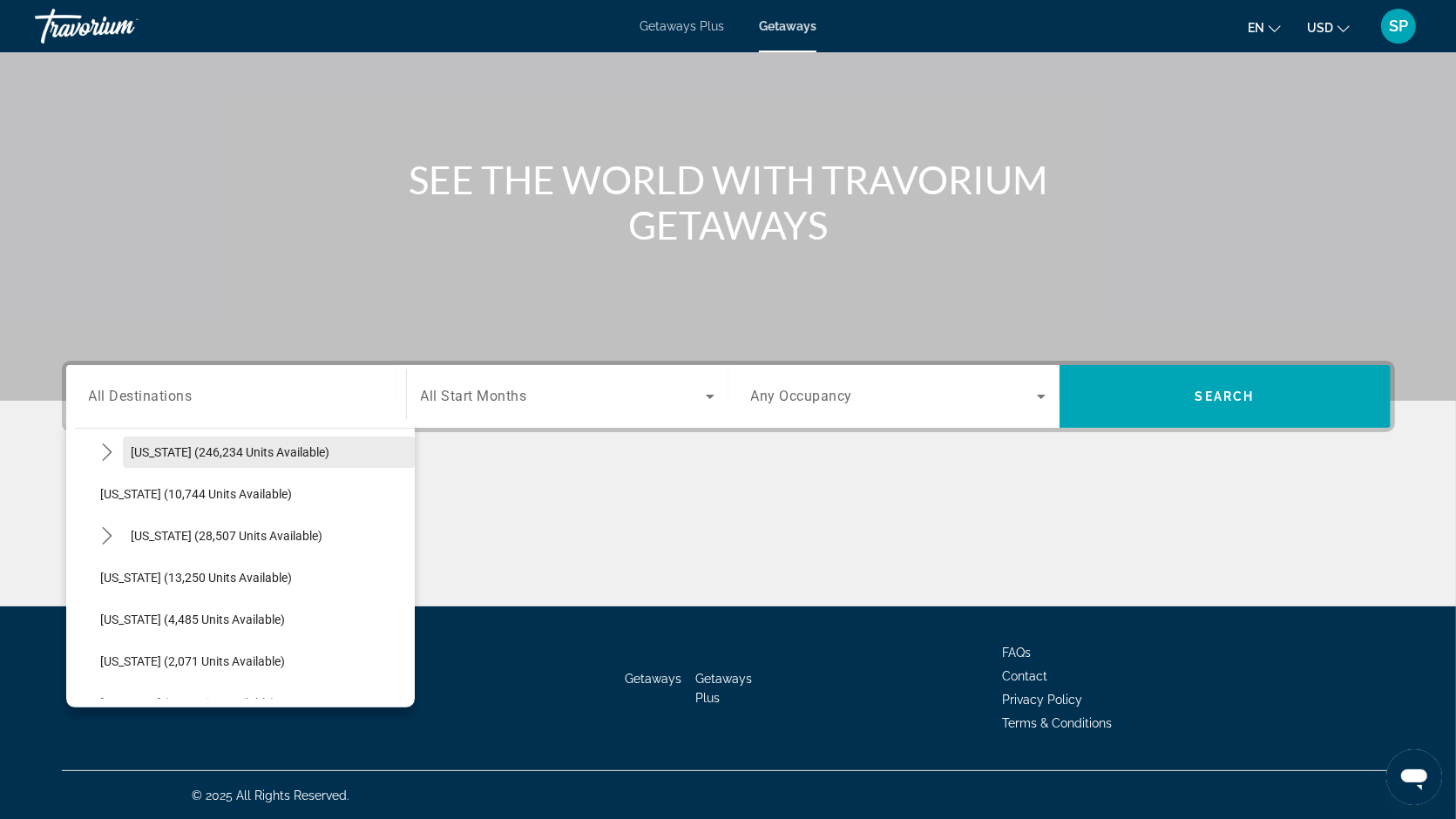
scroll to position [357, 0]
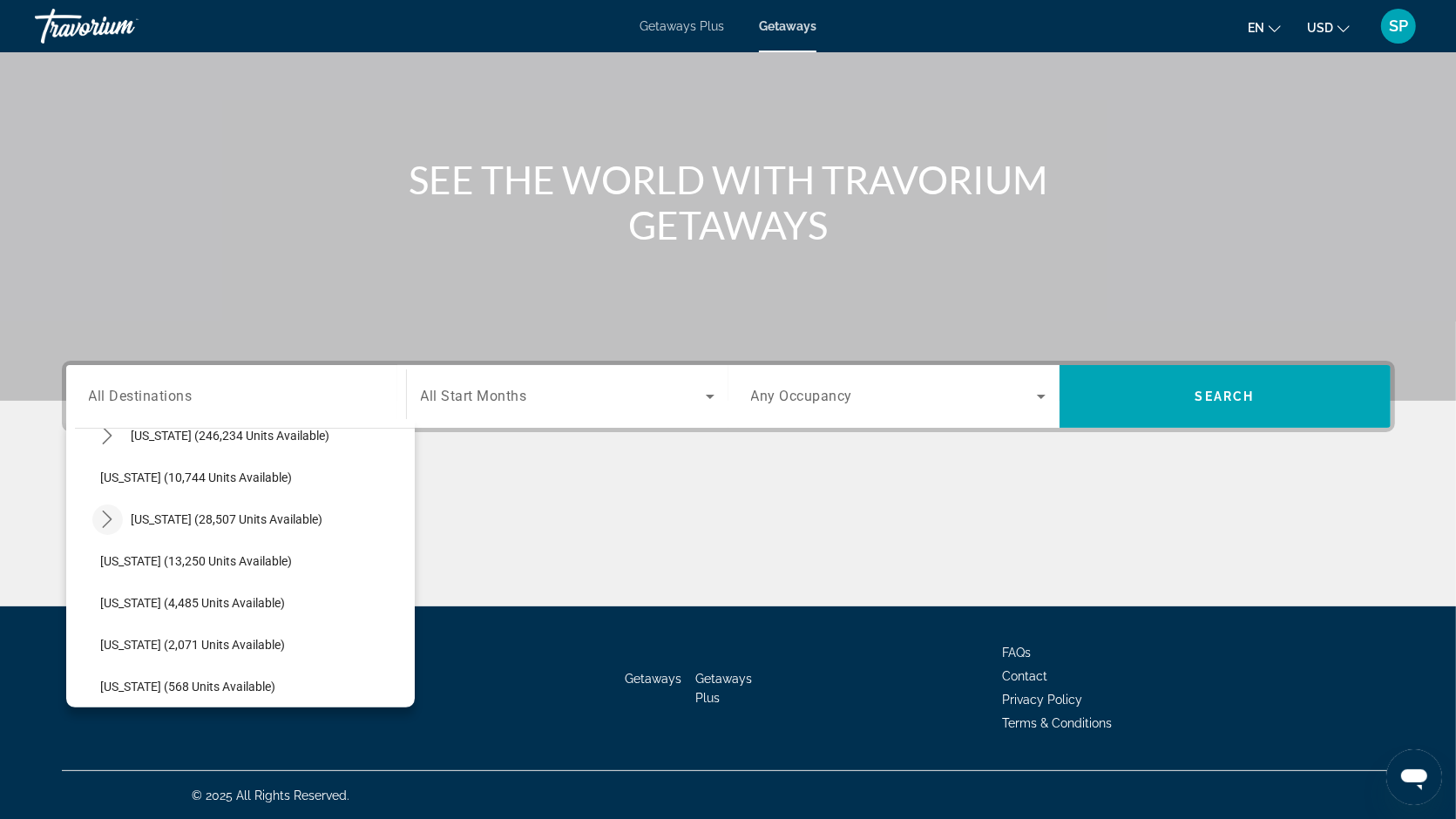
click at [109, 515] on icon "Toggle Hawaii (28,507 units available) submenu" at bounding box center [107, 519] width 10 height 18
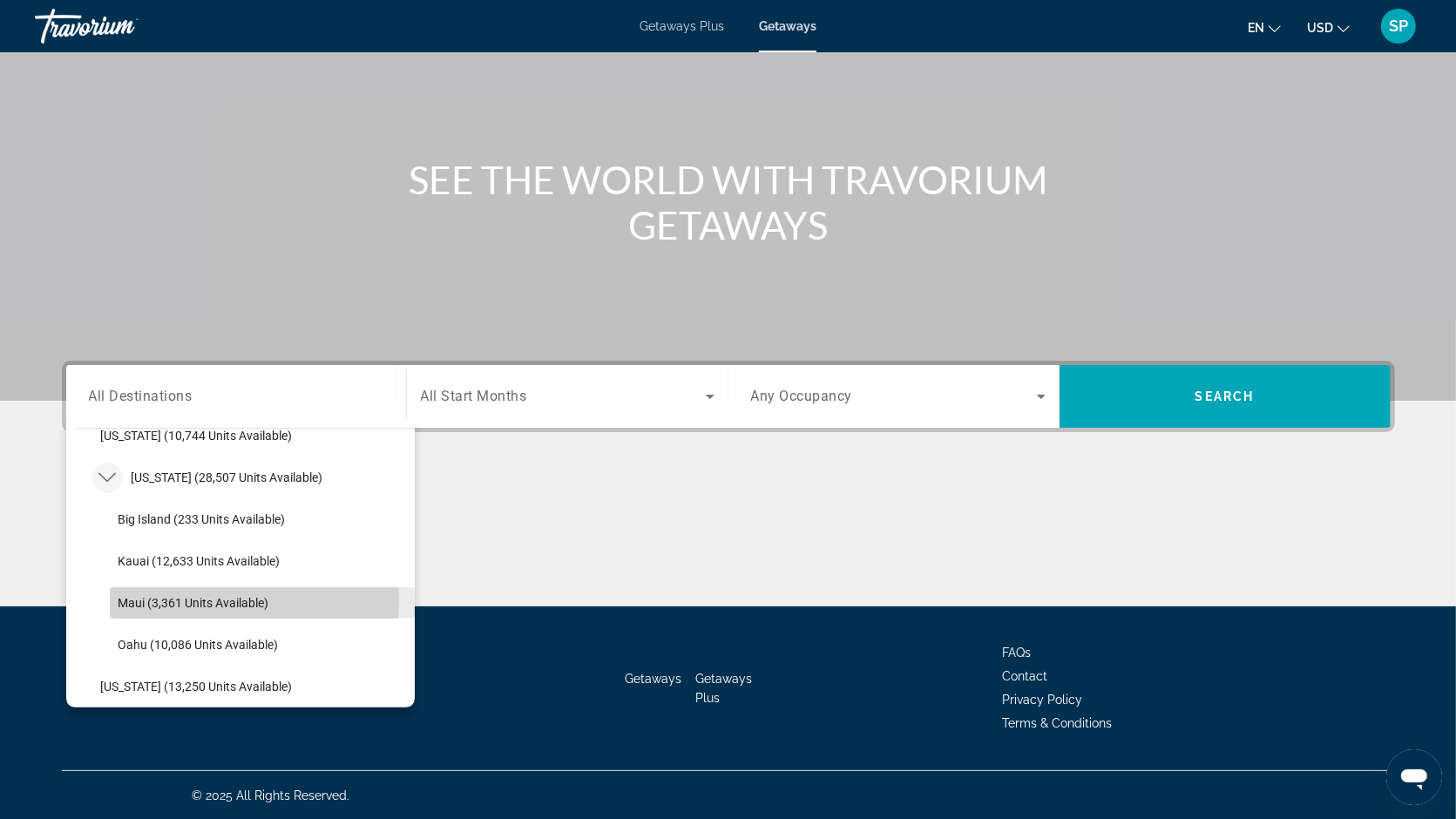
click at [177, 599] on span "Maui (3,361 units available)" at bounding box center [194, 603] width 150 height 14
type input "**********"
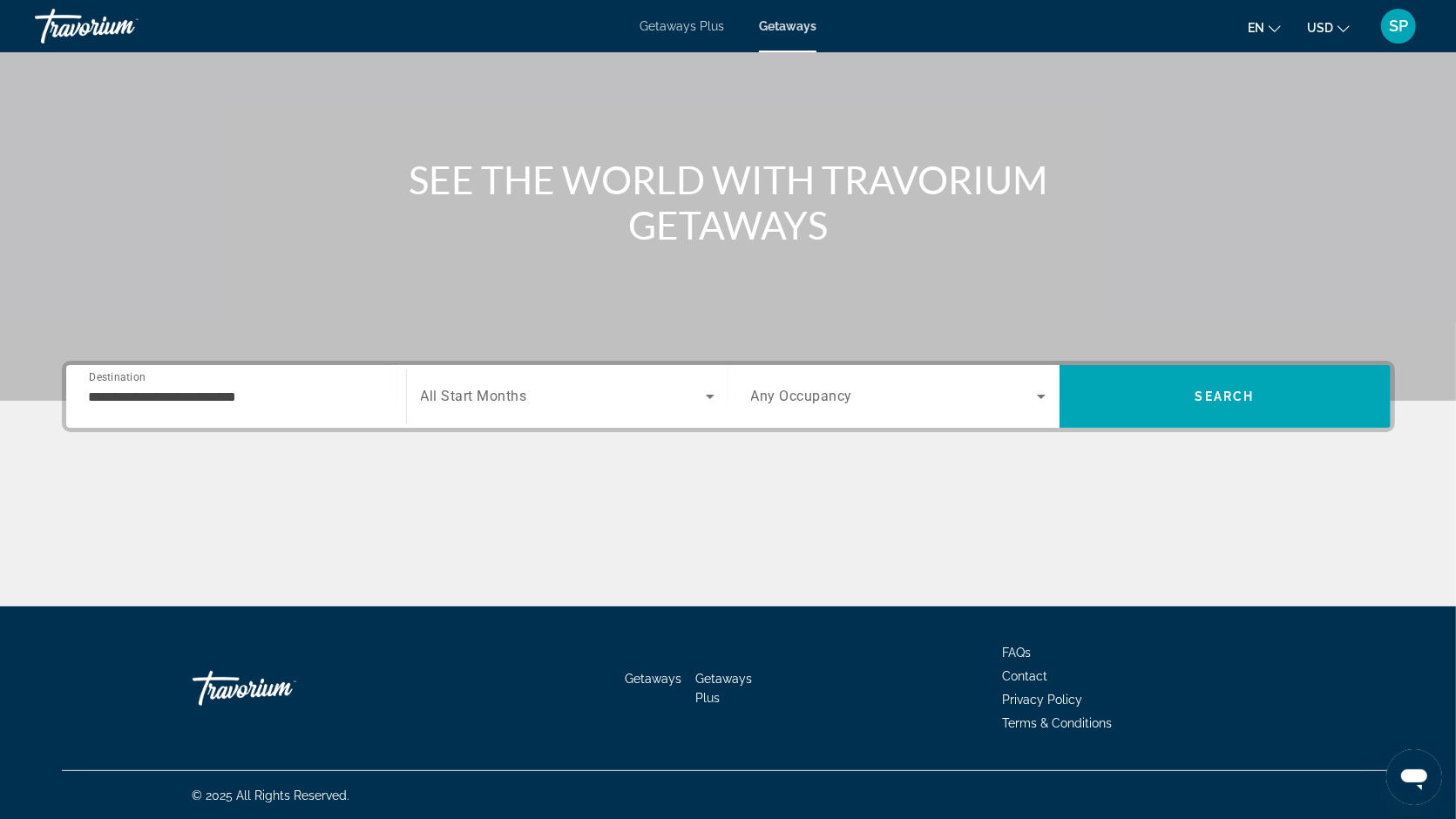
click at [483, 391] on span "All Start Months" at bounding box center [473, 397] width 106 height 17
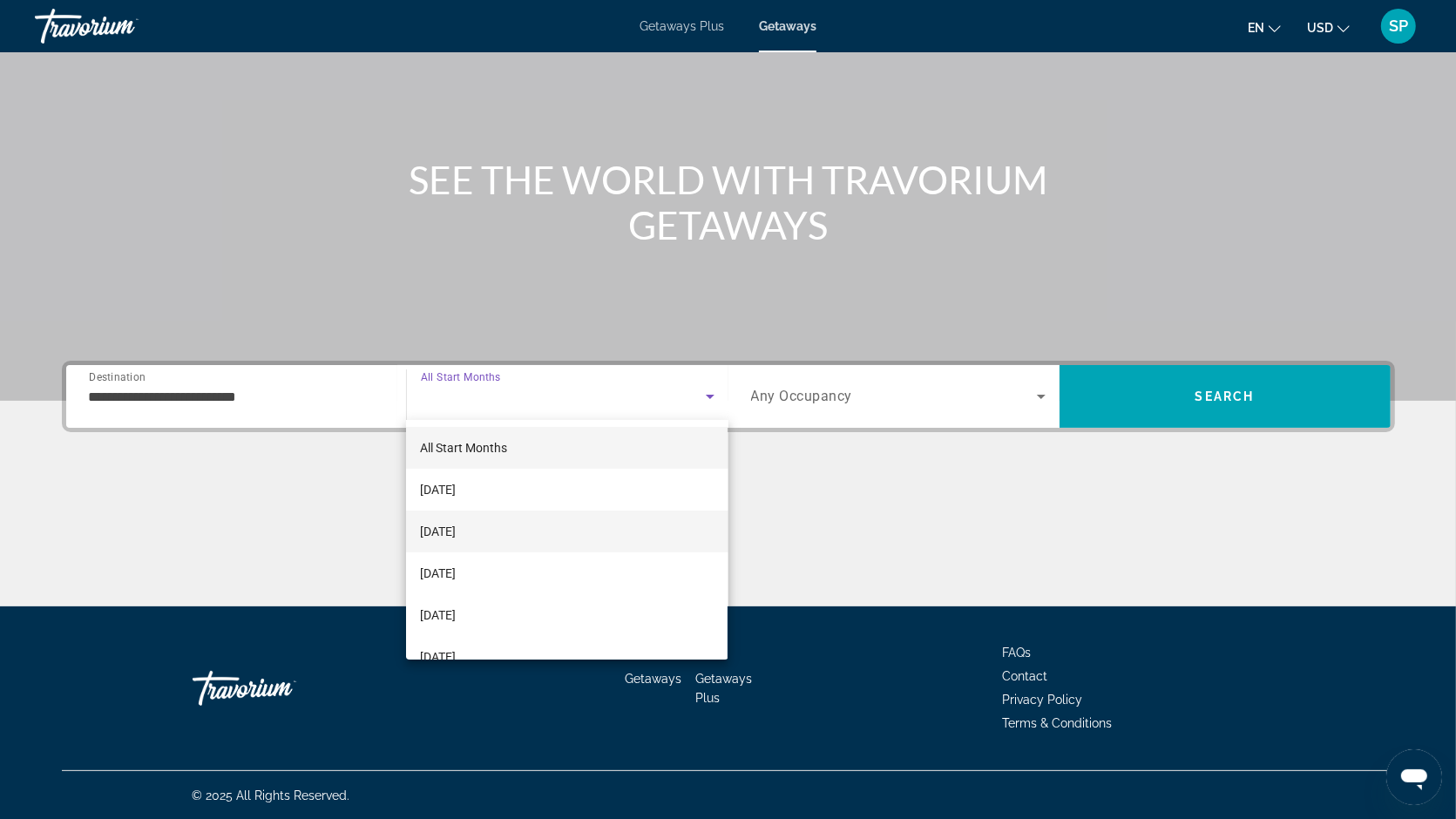
click at [456, 523] on span "[DATE]" at bounding box center [437, 531] width 36 height 21
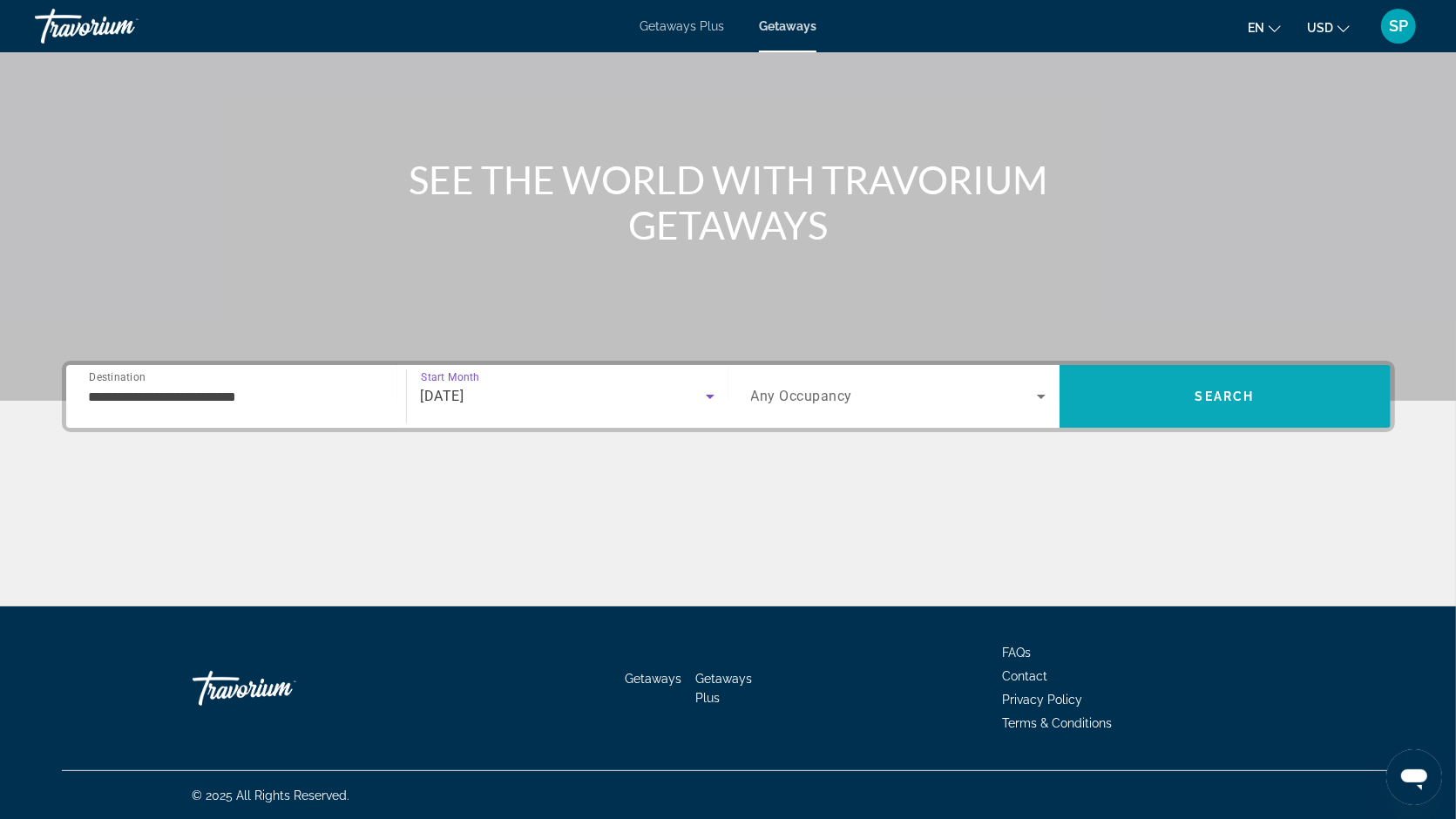
click at [1192, 386] on span "Search" at bounding box center [1225, 397] width 331 height 42
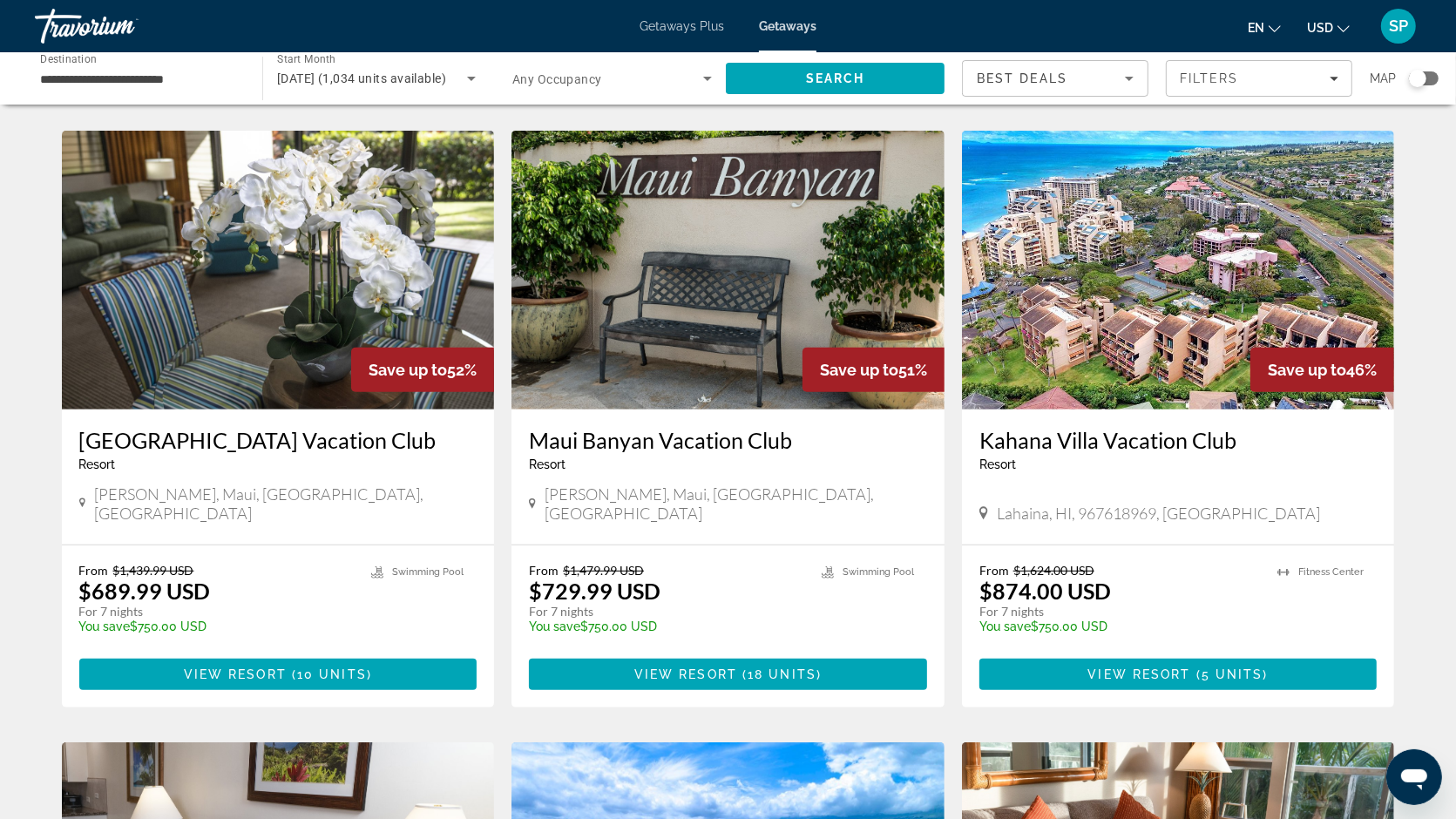
scroll to position [643, 0]
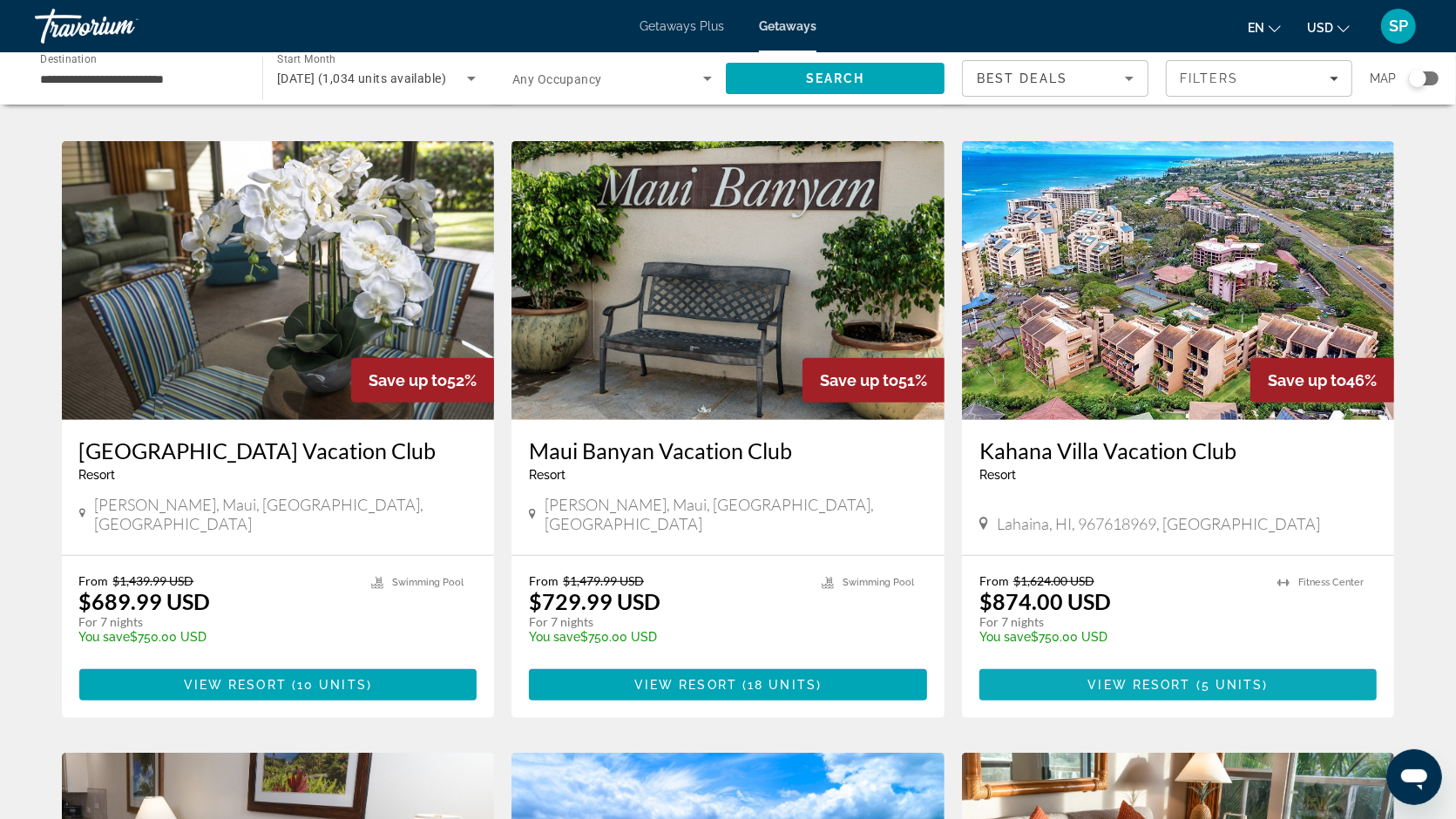
click at [1158, 677] on span "View Resort" at bounding box center [1139, 684] width 103 height 14
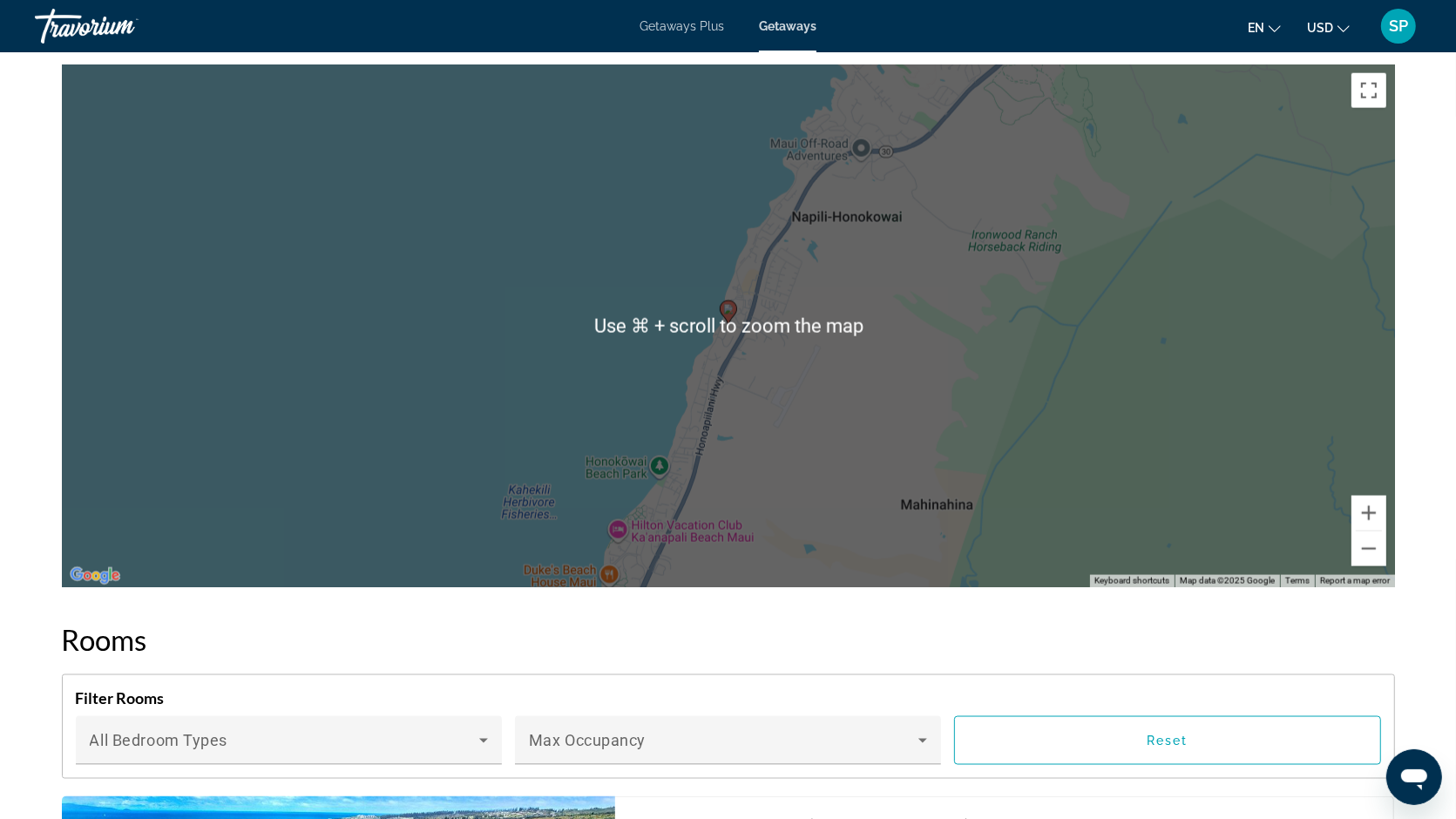
scroll to position [2094, 0]
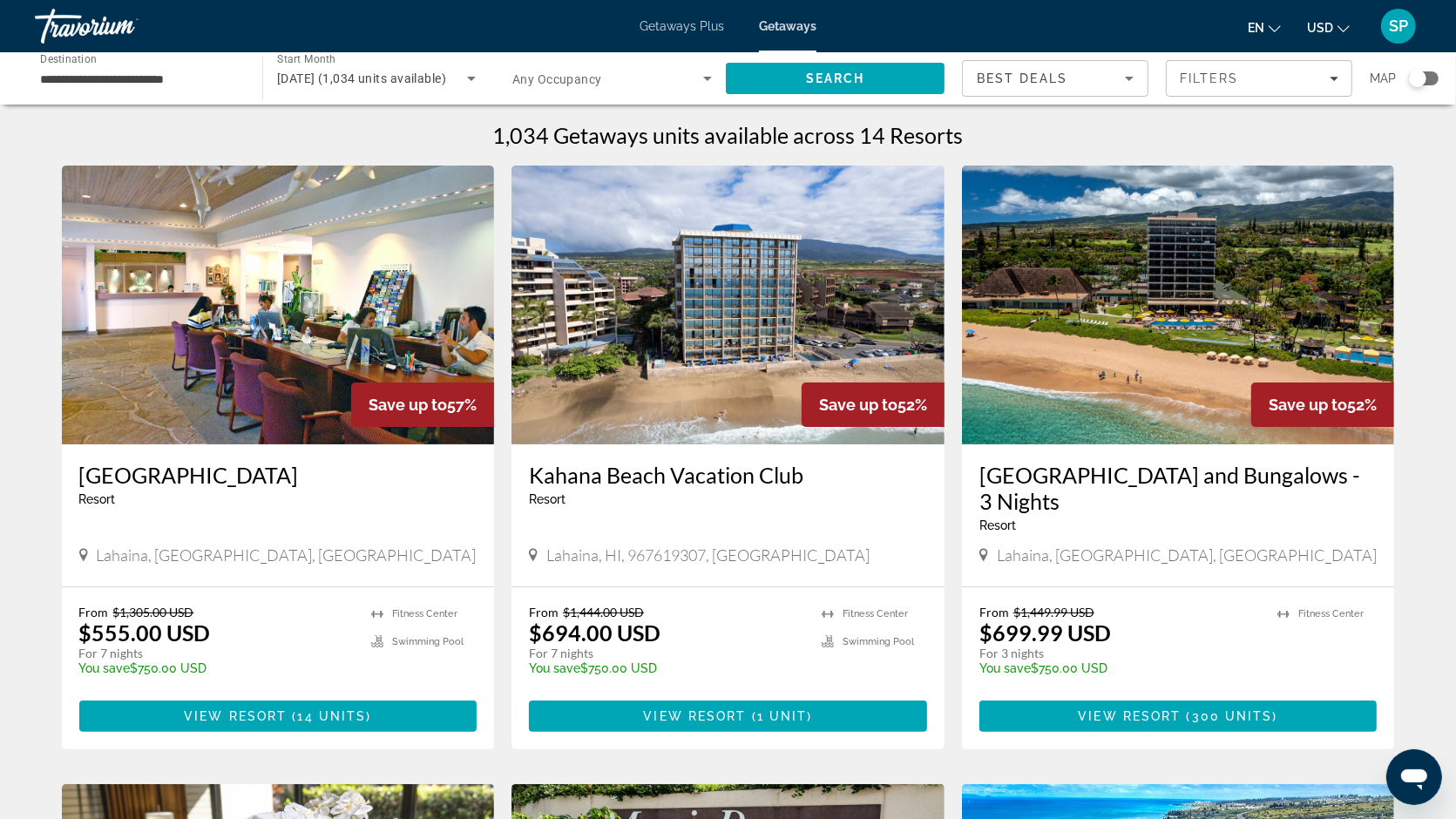
scroll to position [40, 0]
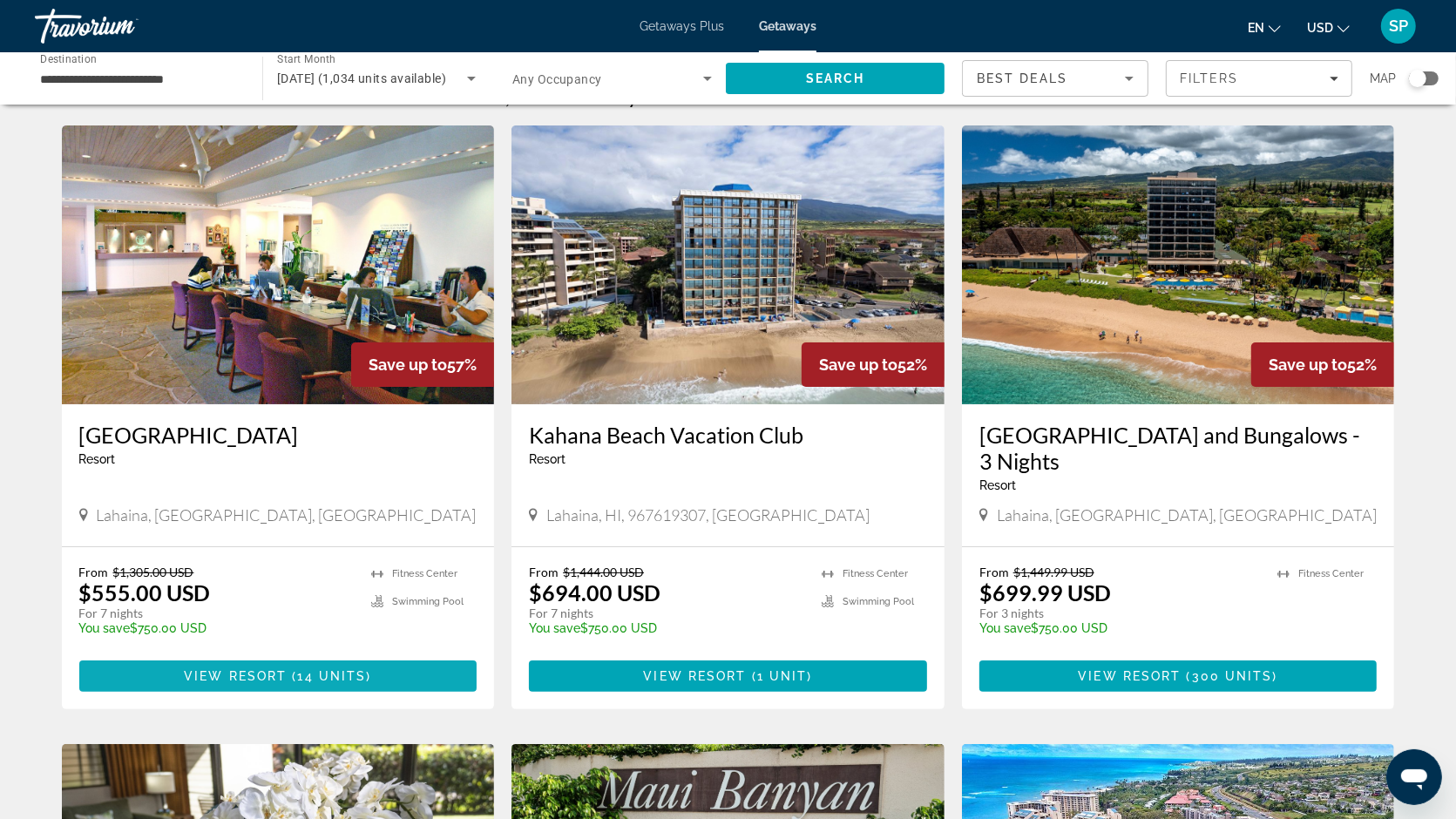
click at [194, 673] on span "View Resort" at bounding box center [235, 676] width 103 height 14
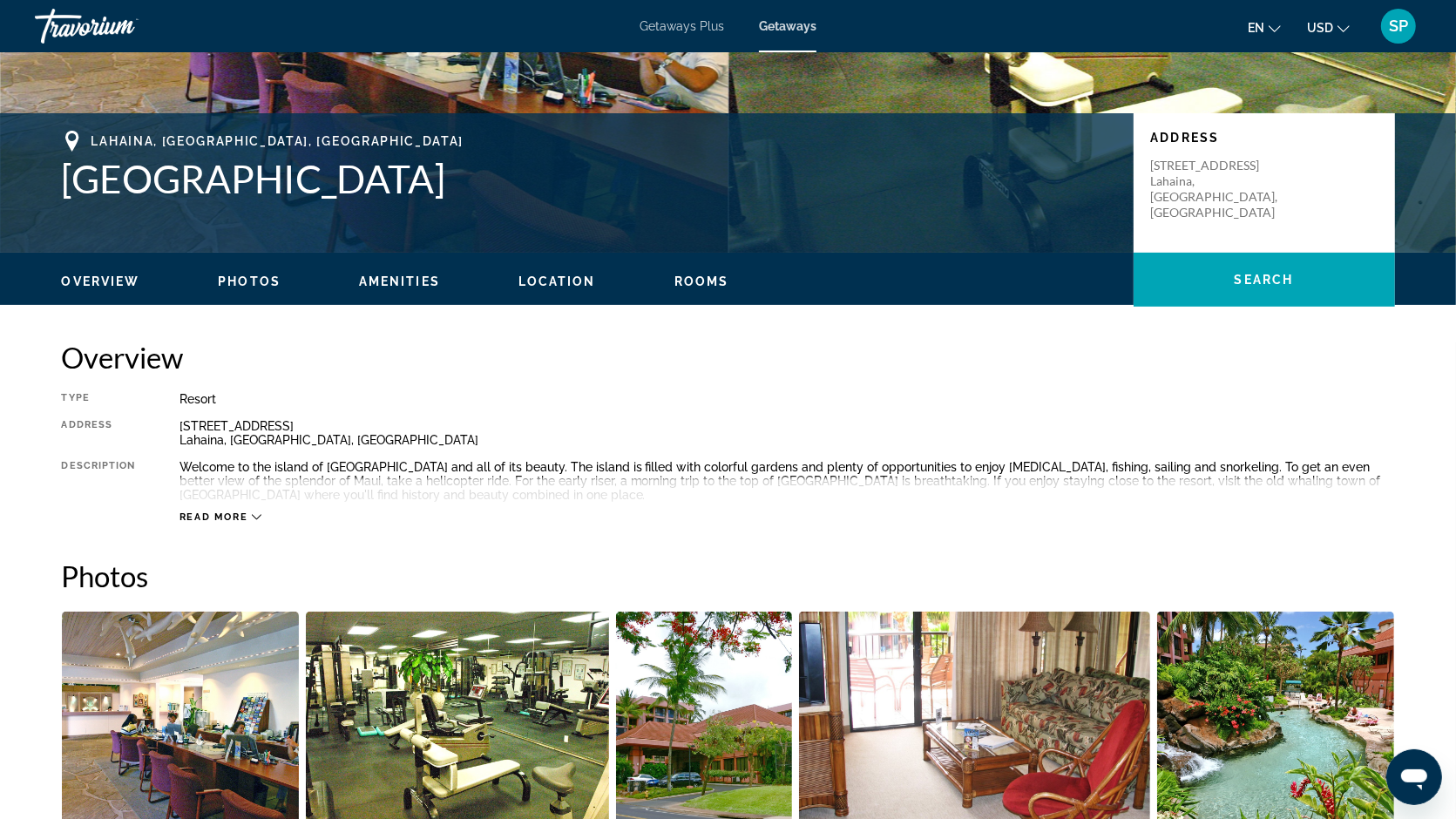
scroll to position [549, 0]
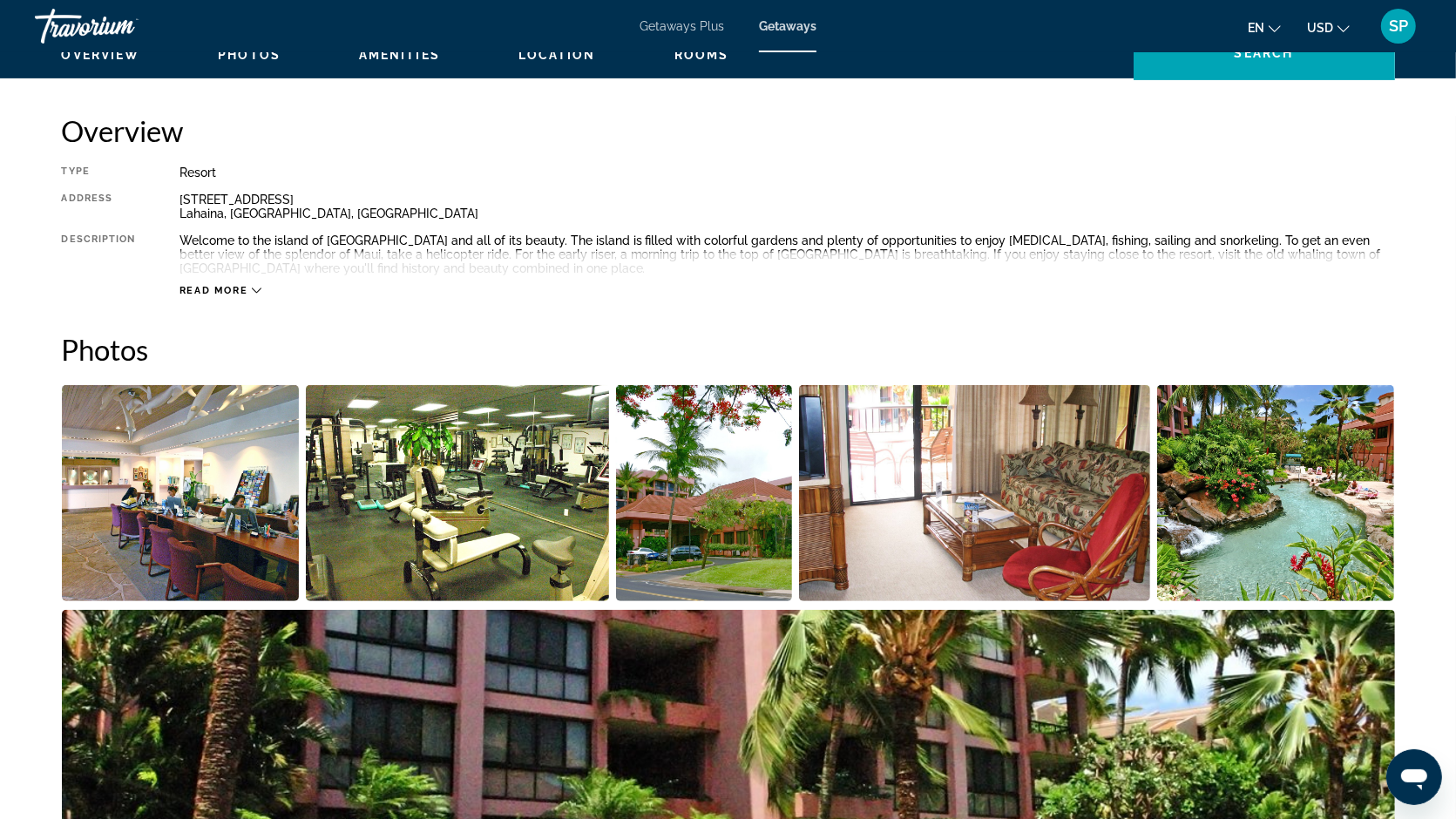
click at [220, 285] on span "Read more" at bounding box center [214, 290] width 69 height 11
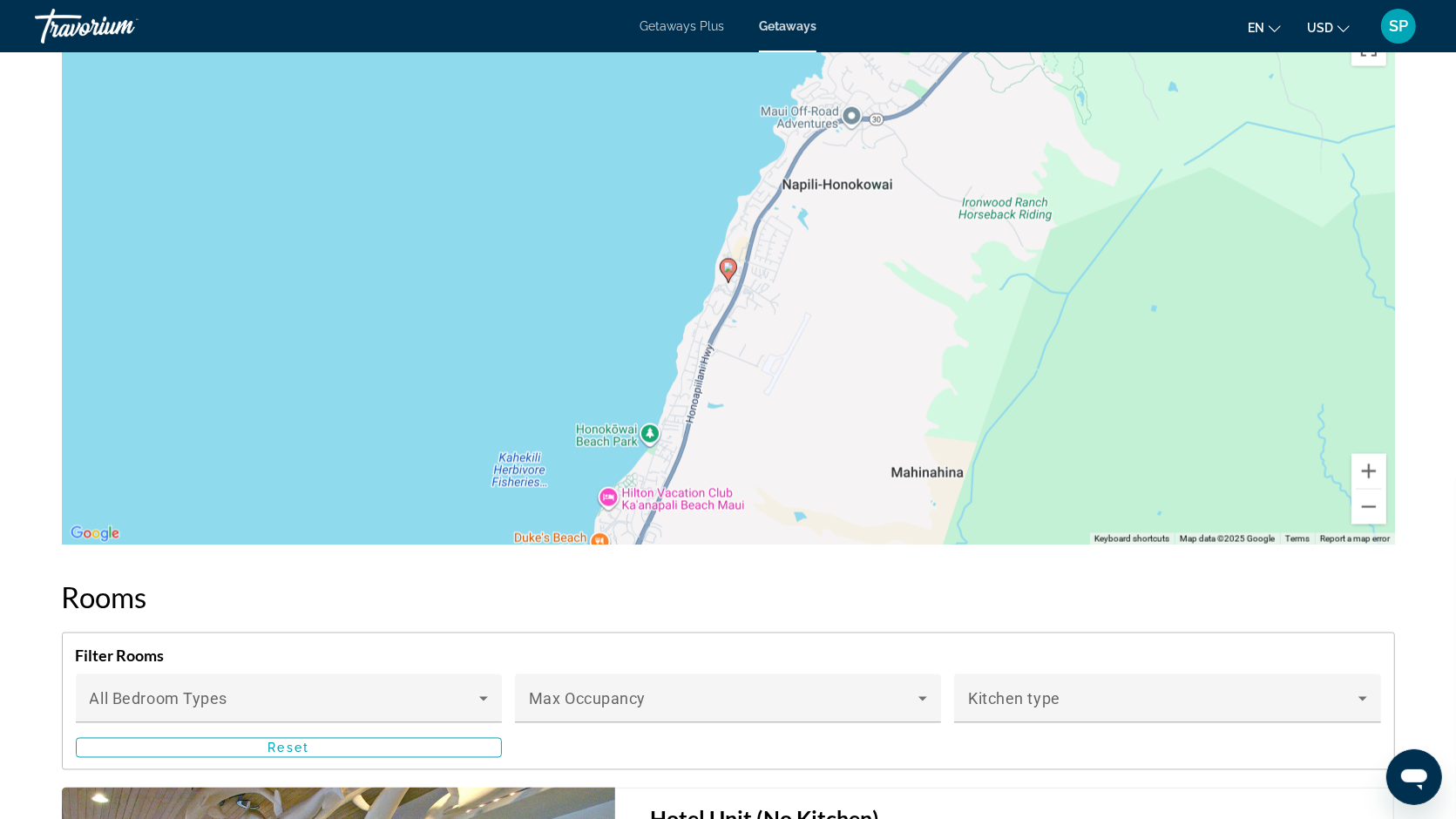
scroll to position [2409, 0]
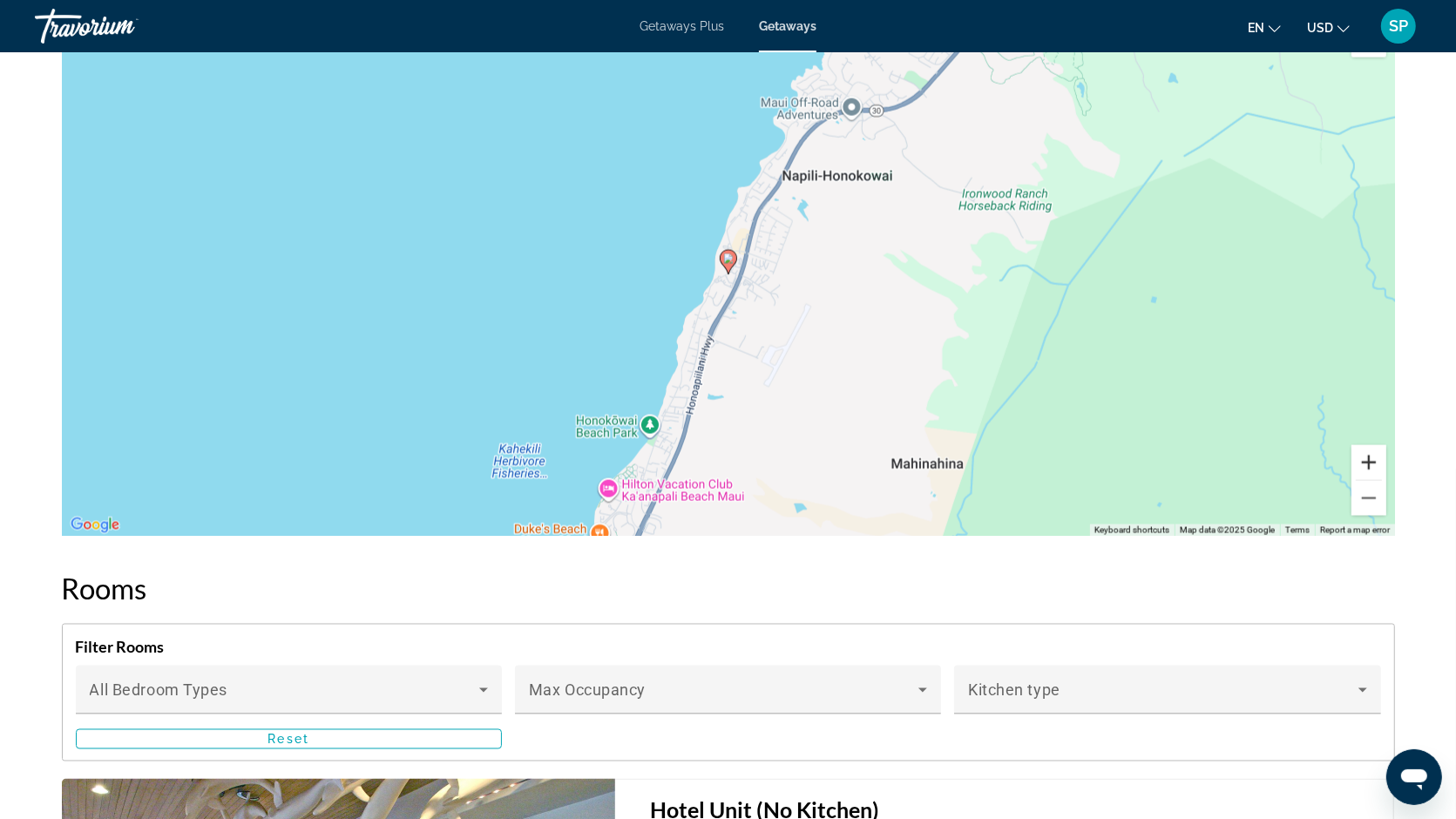
click at [1368, 472] on button "Zoom in" at bounding box center [1369, 463] width 35 height 35
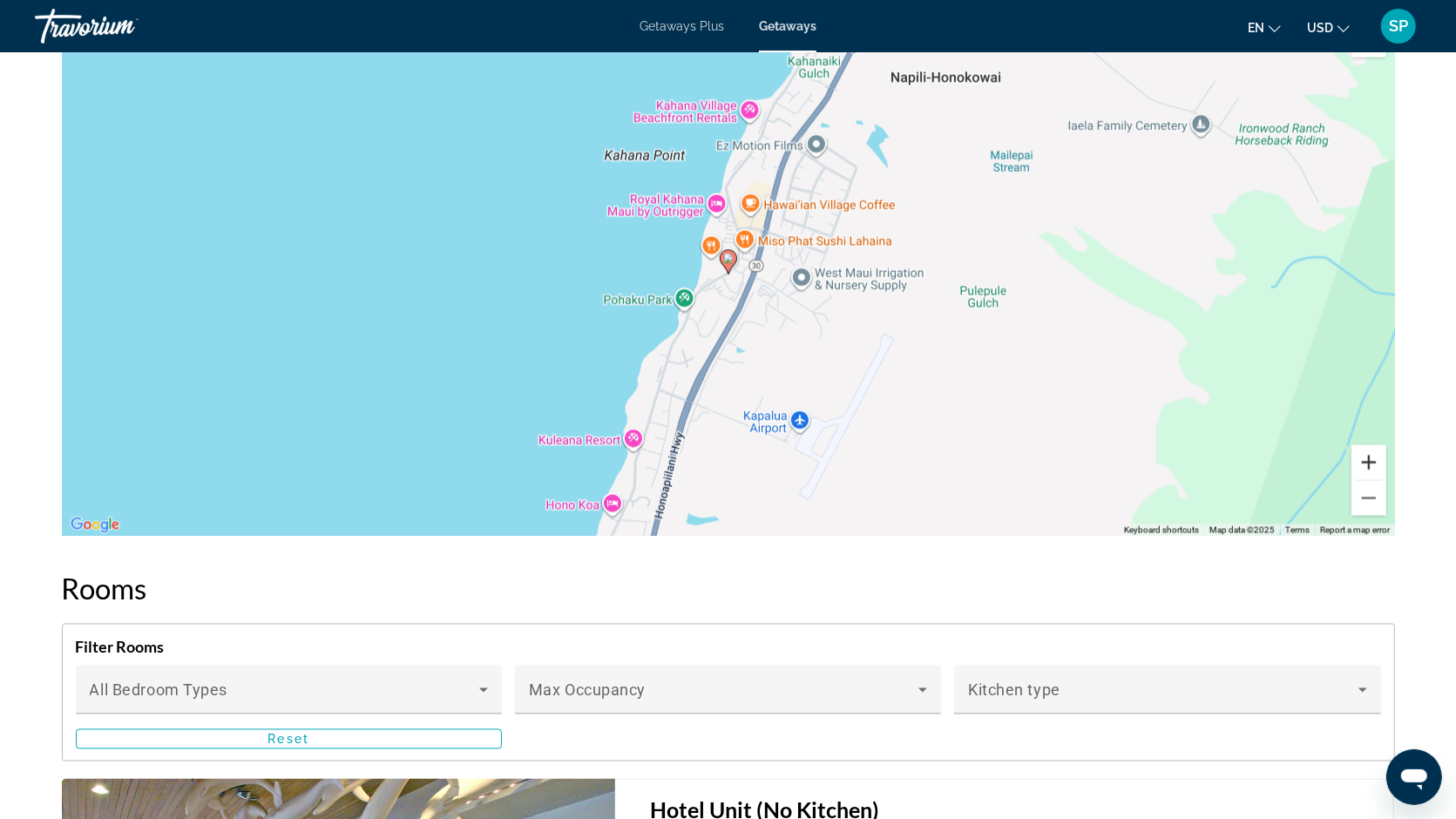
click at [1368, 472] on button "Zoom in" at bounding box center [1369, 463] width 35 height 35
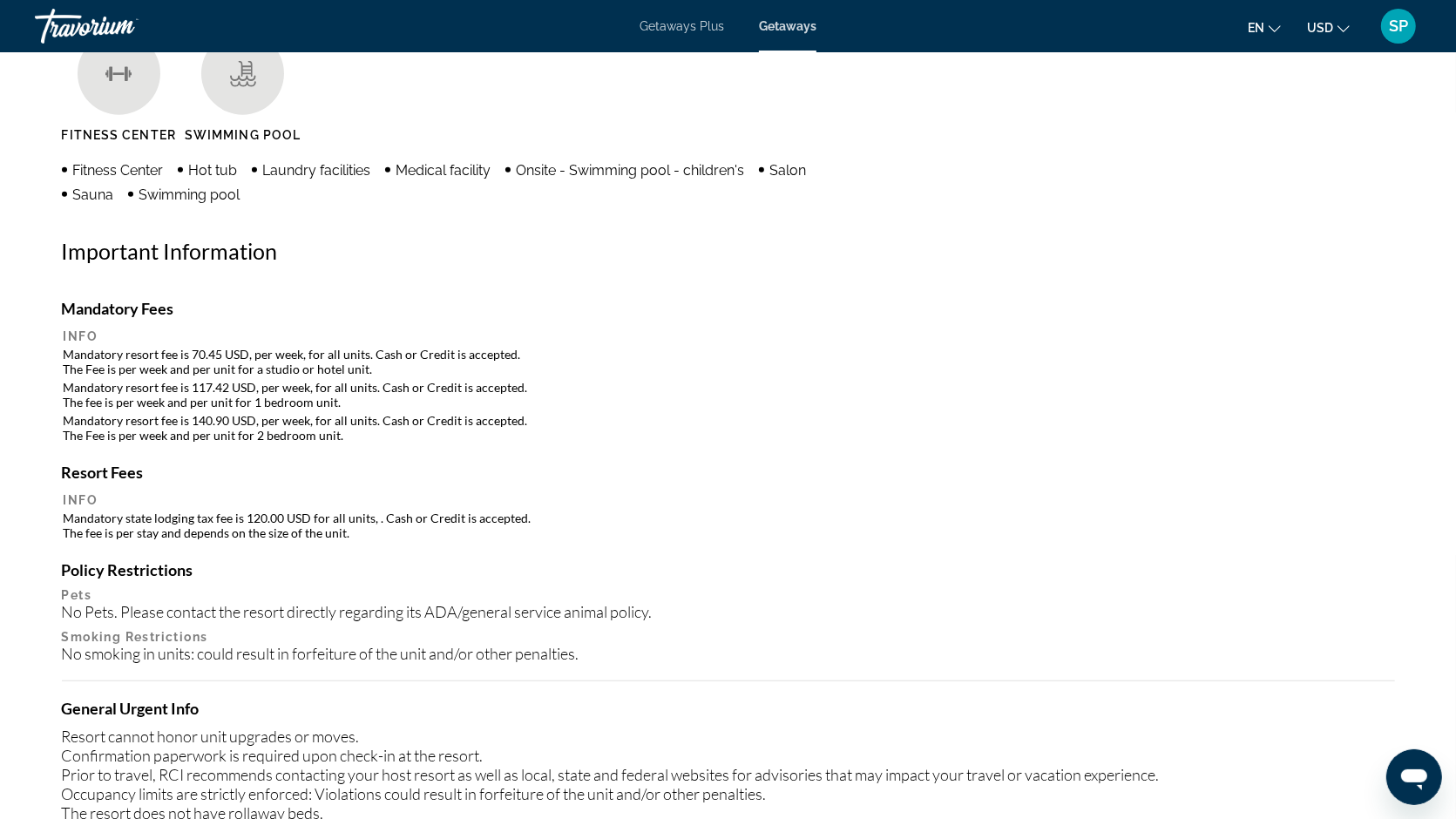
scroll to position [1292, 0]
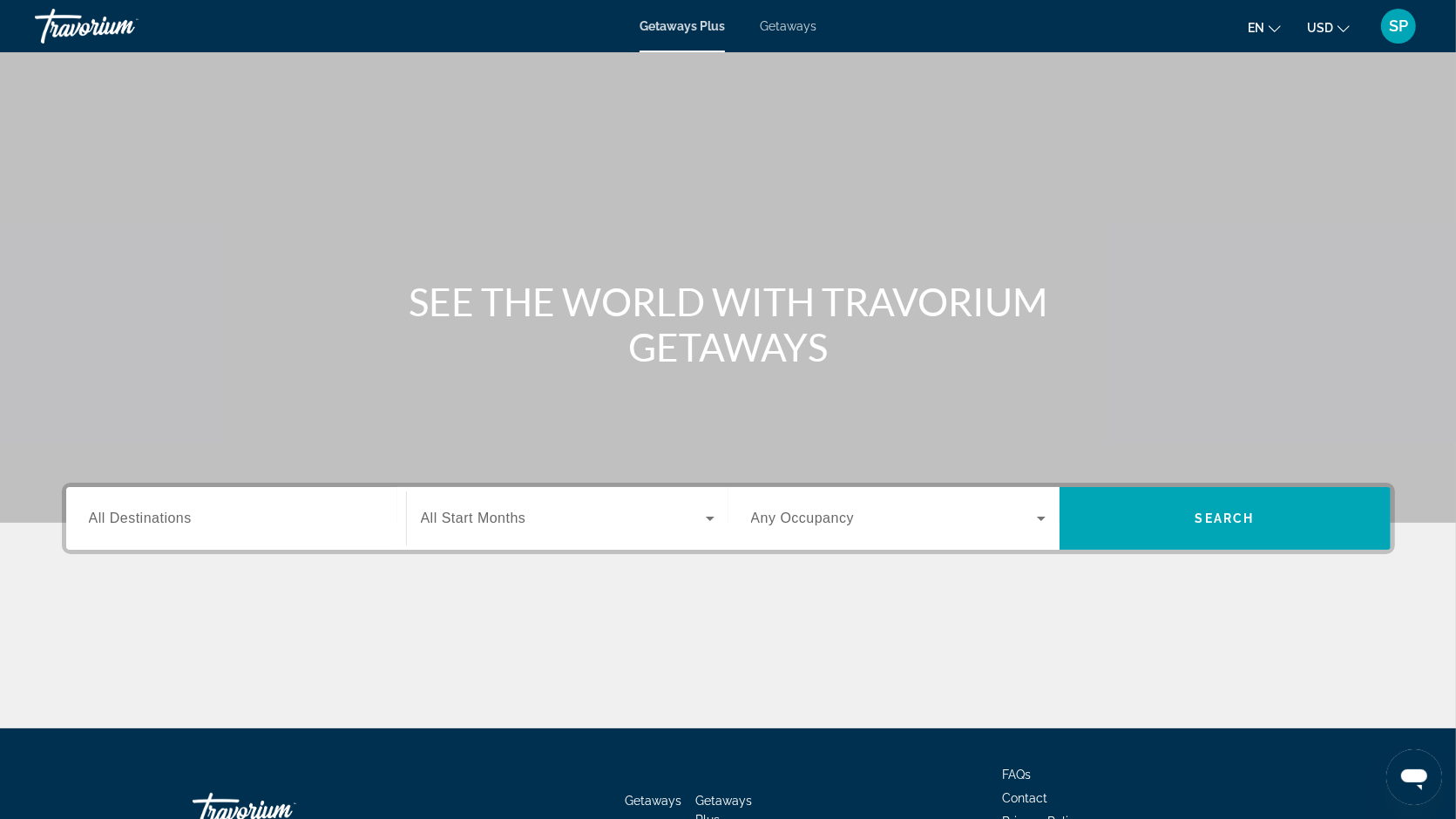
click at [810, 21] on span "Getaways" at bounding box center [788, 26] width 56 height 14
click at [150, 503] on div "Search widget" at bounding box center [236, 518] width 295 height 49
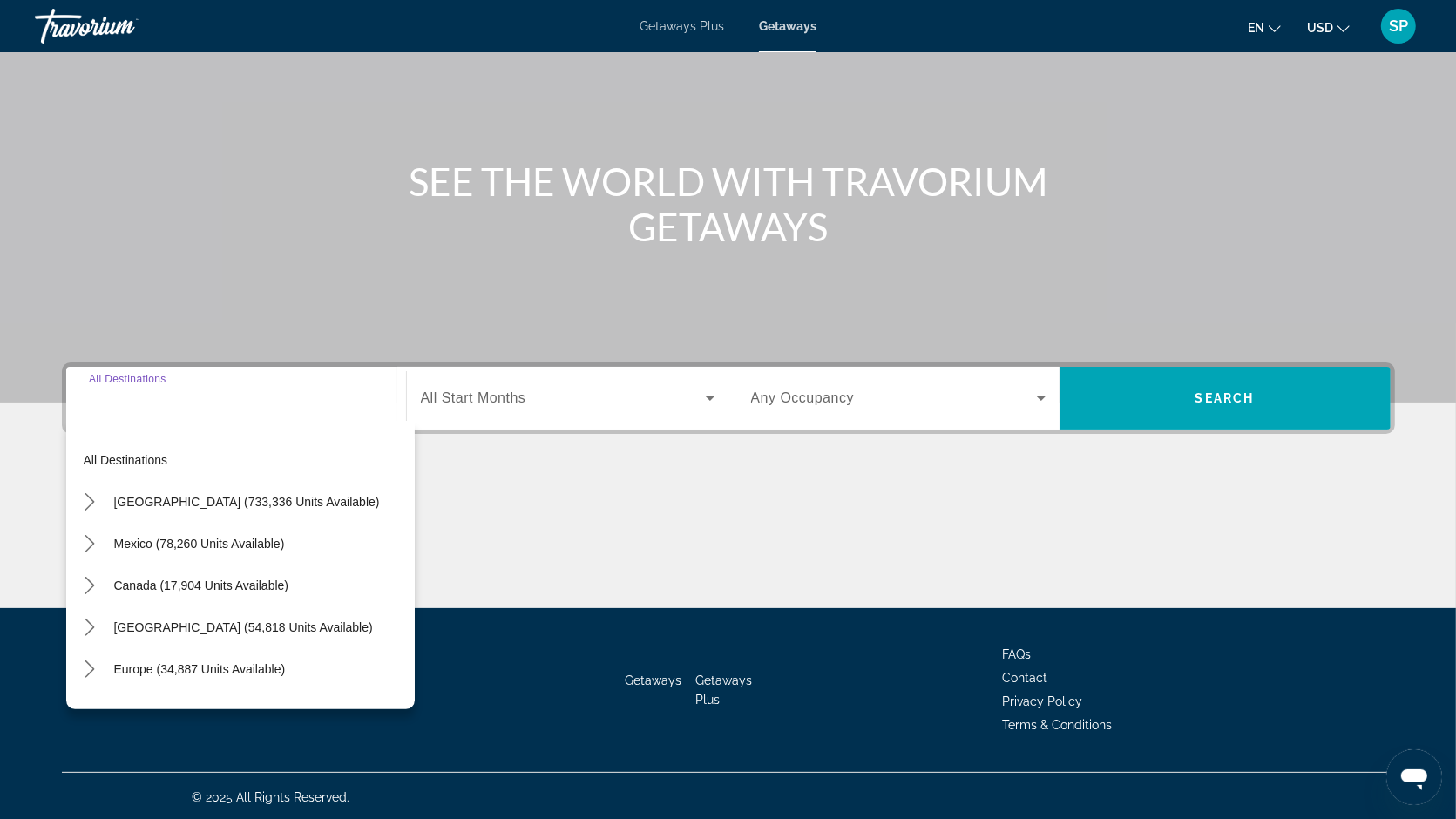
scroll to position [122, 0]
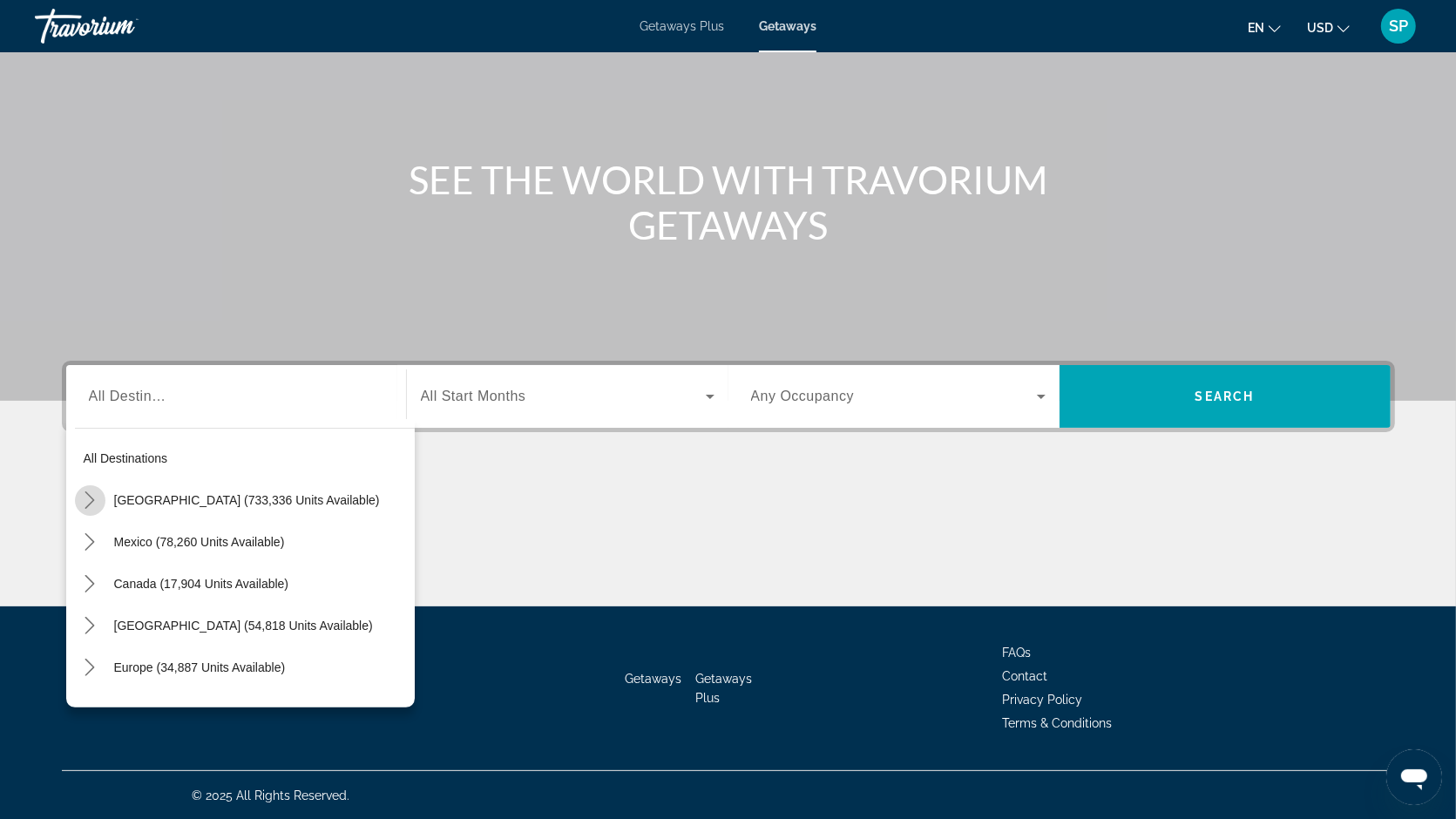
click at [90, 497] on icon "Toggle United States (733,336 units available) submenu" at bounding box center [90, 501] width 18 height 18
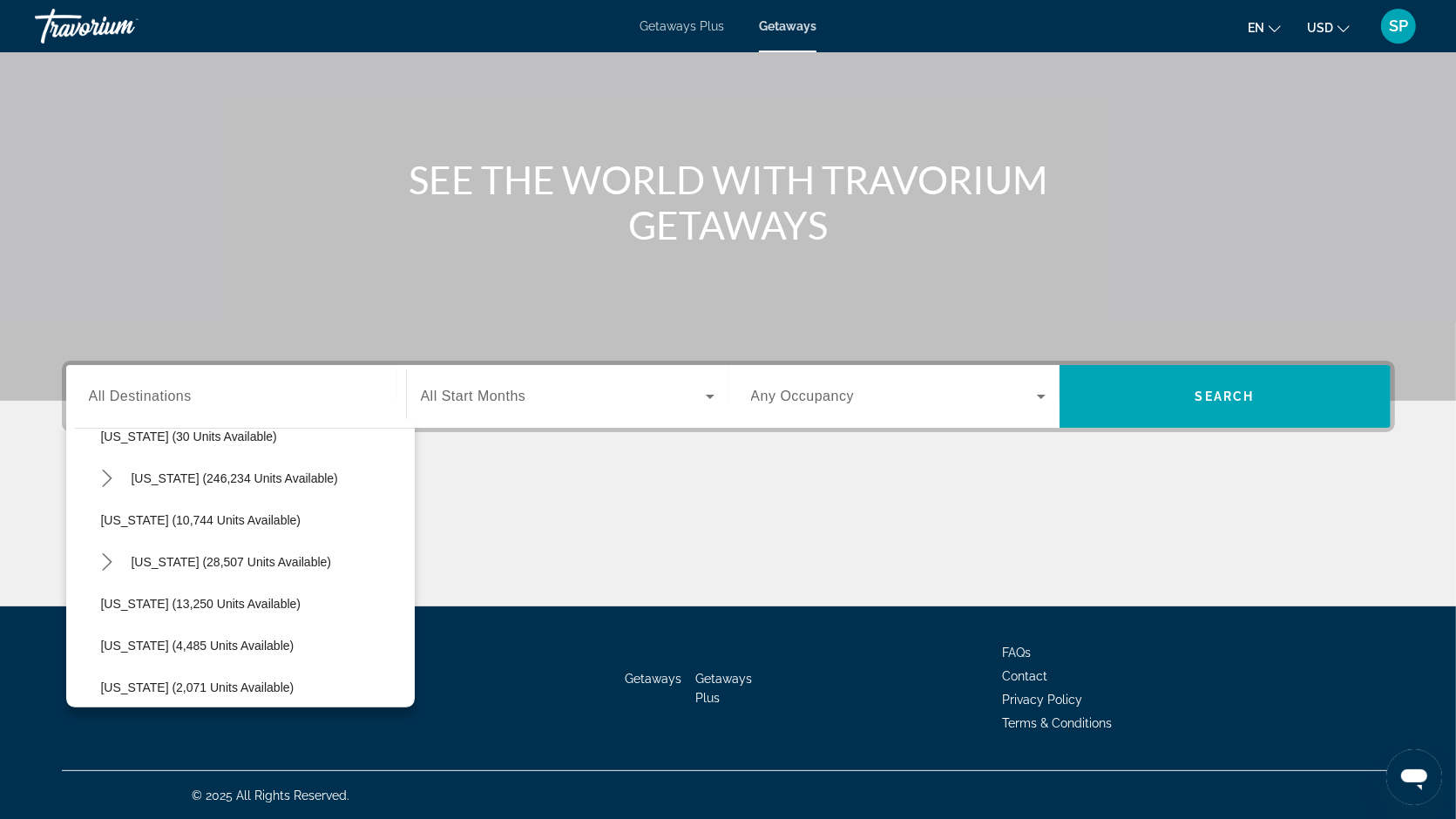
scroll to position [326, 0]
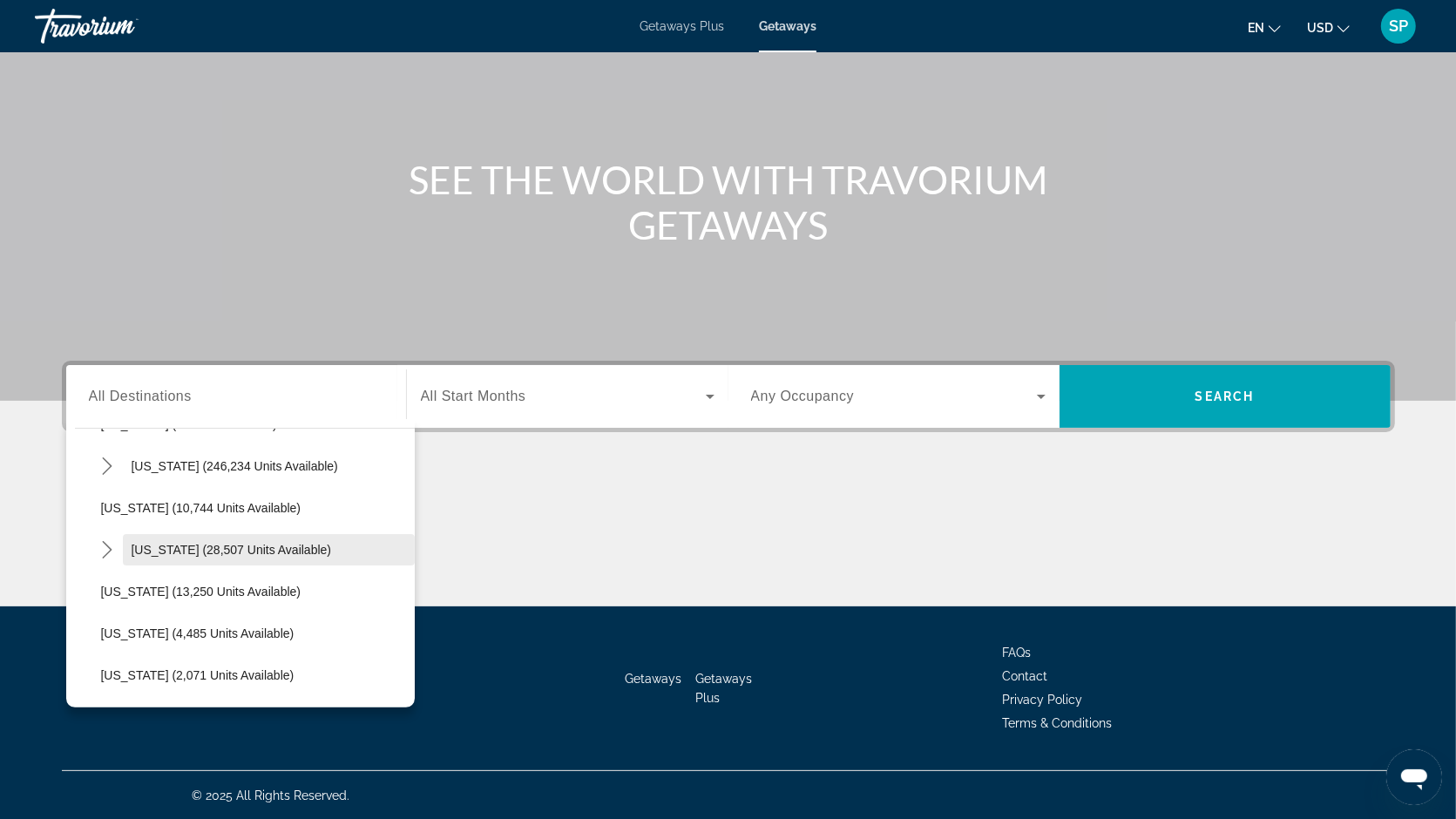
click at [154, 543] on span "[US_STATE] (28,507 units available)" at bounding box center [232, 550] width 201 height 14
type input "**********"
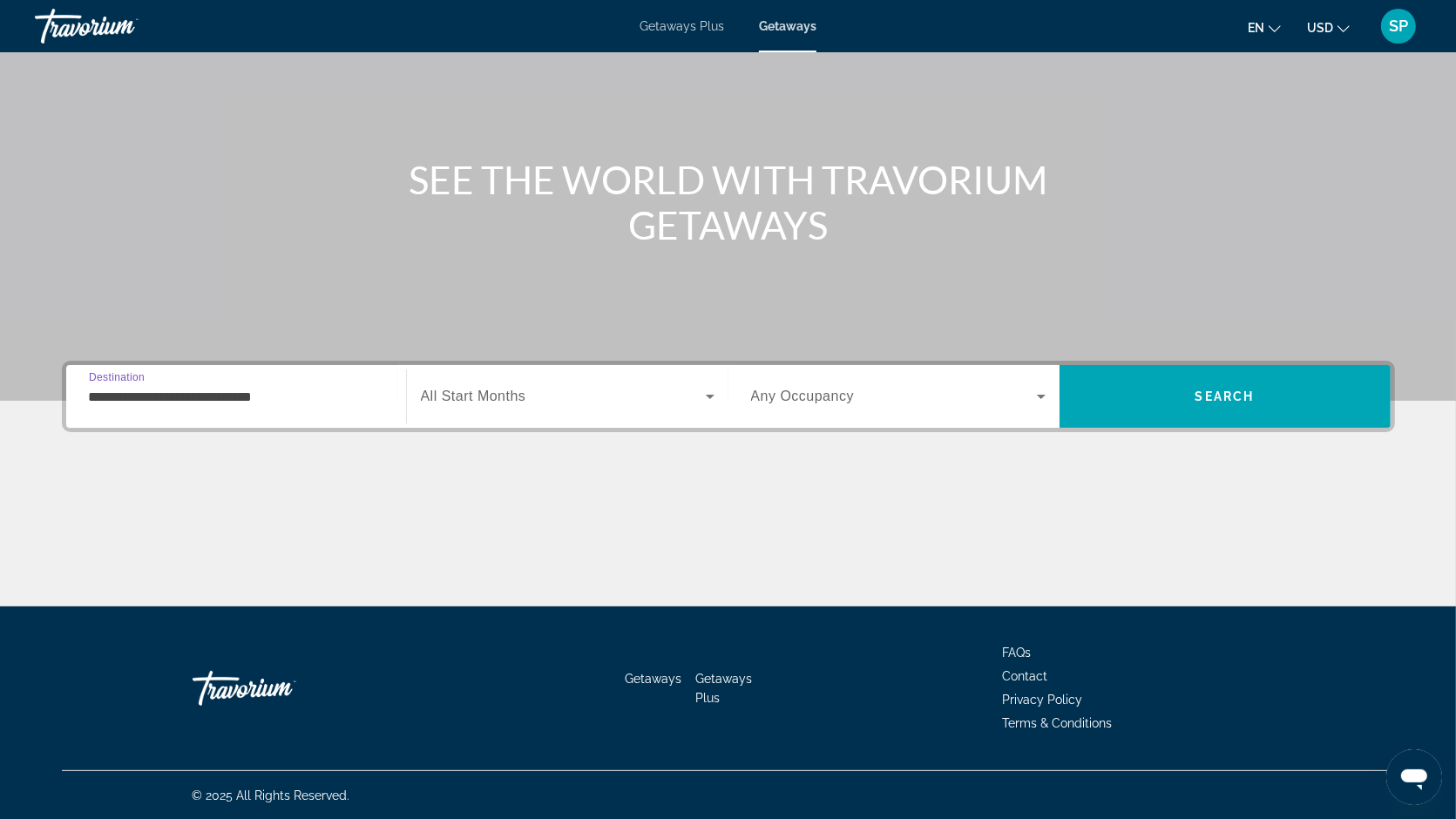
click at [601, 395] on span "Search widget" at bounding box center [563, 397] width 285 height 21
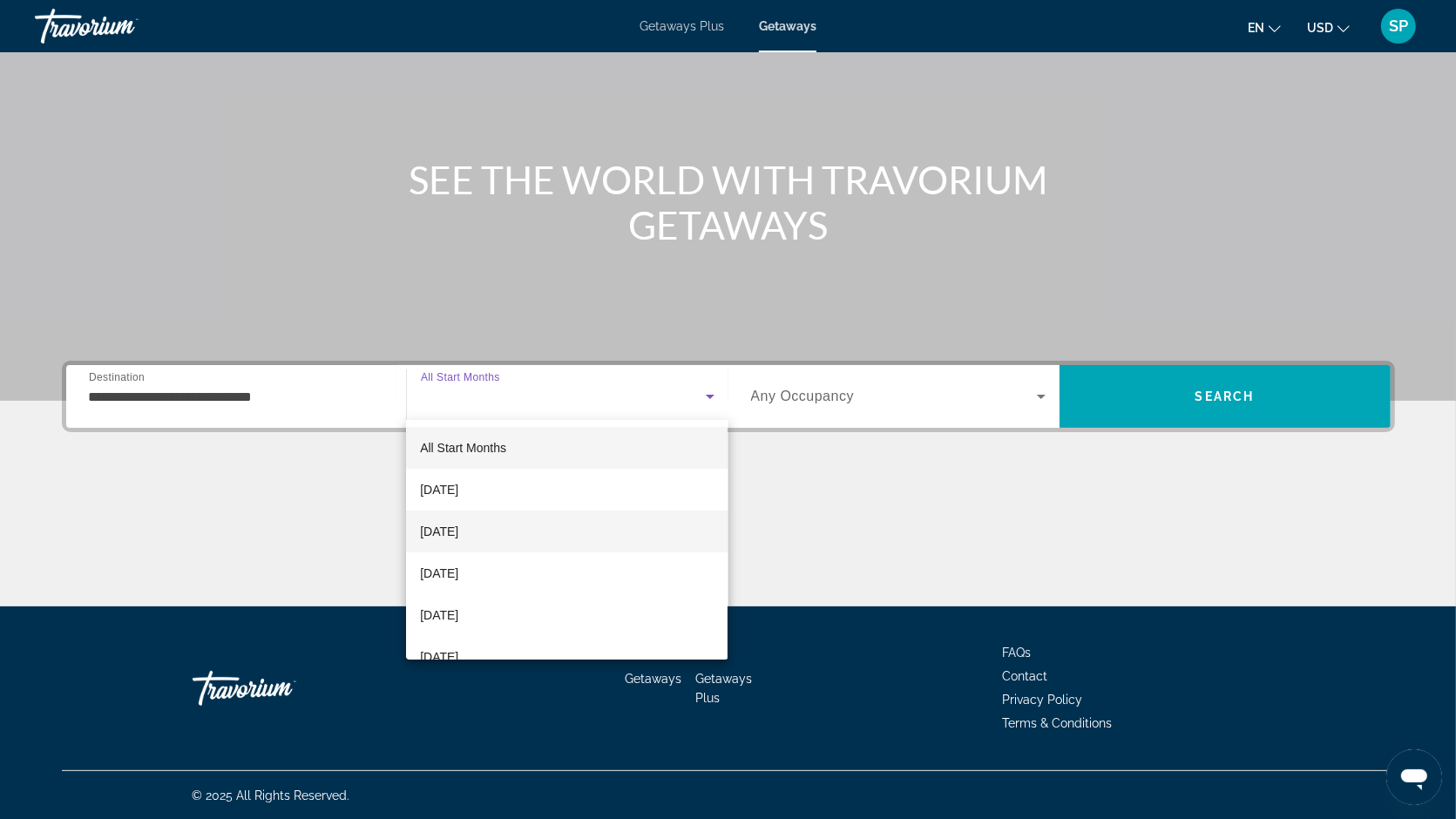
click at [590, 527] on mat-option "[DATE]" at bounding box center [566, 531] width 321 height 42
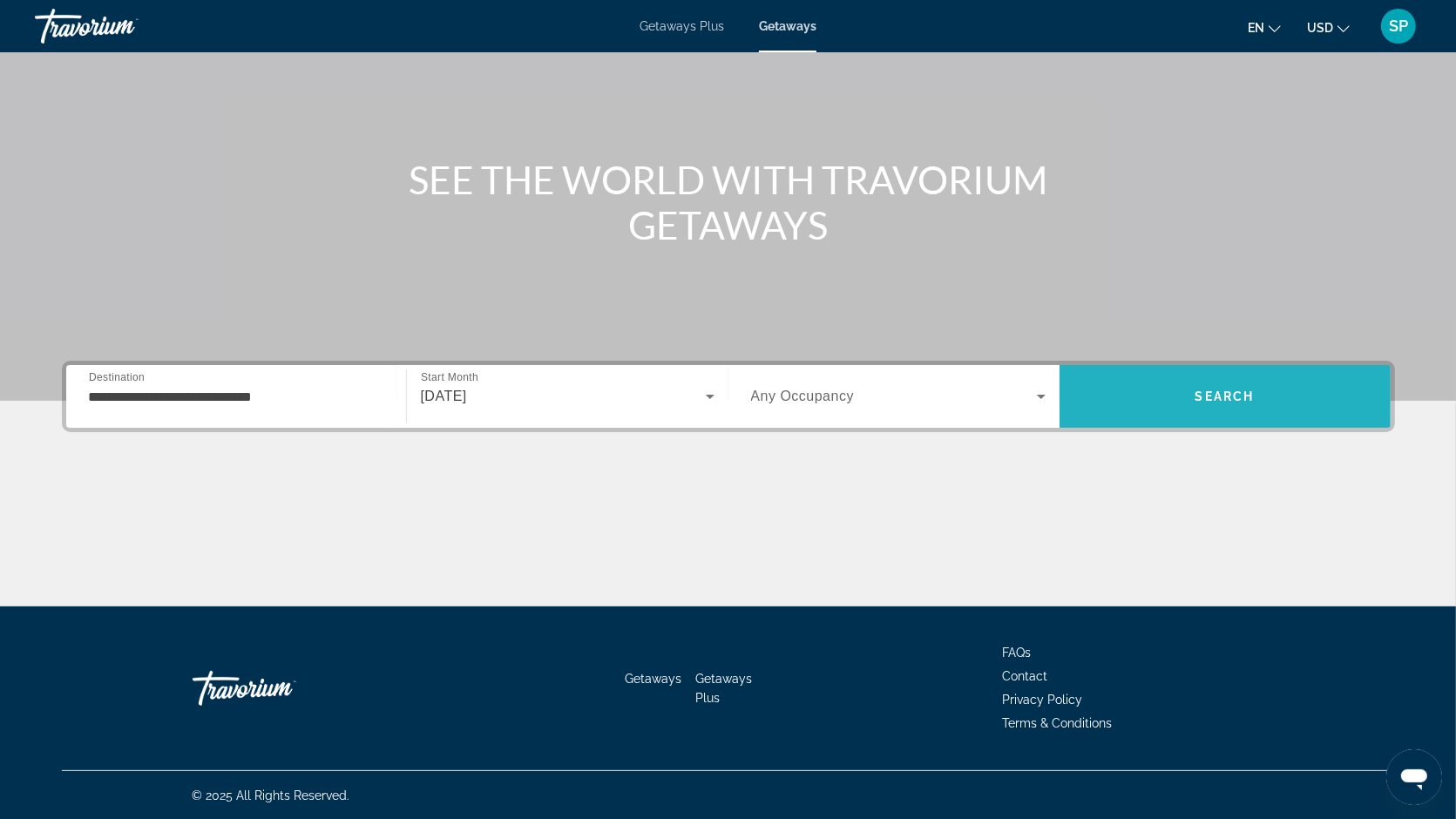
click at [1272, 397] on span "Search" at bounding box center [1225, 397] width 331 height 42
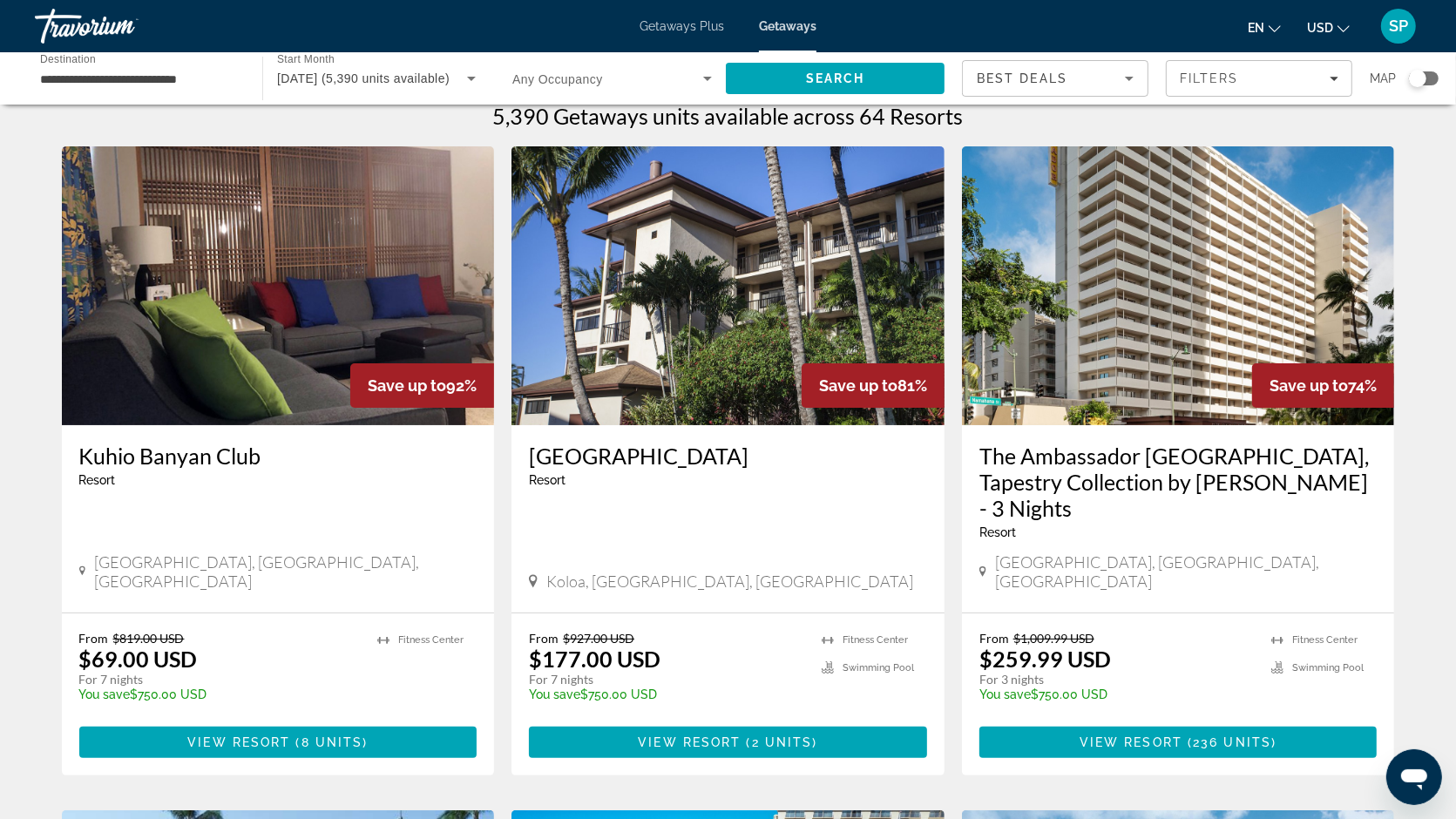
scroll to position [11, 0]
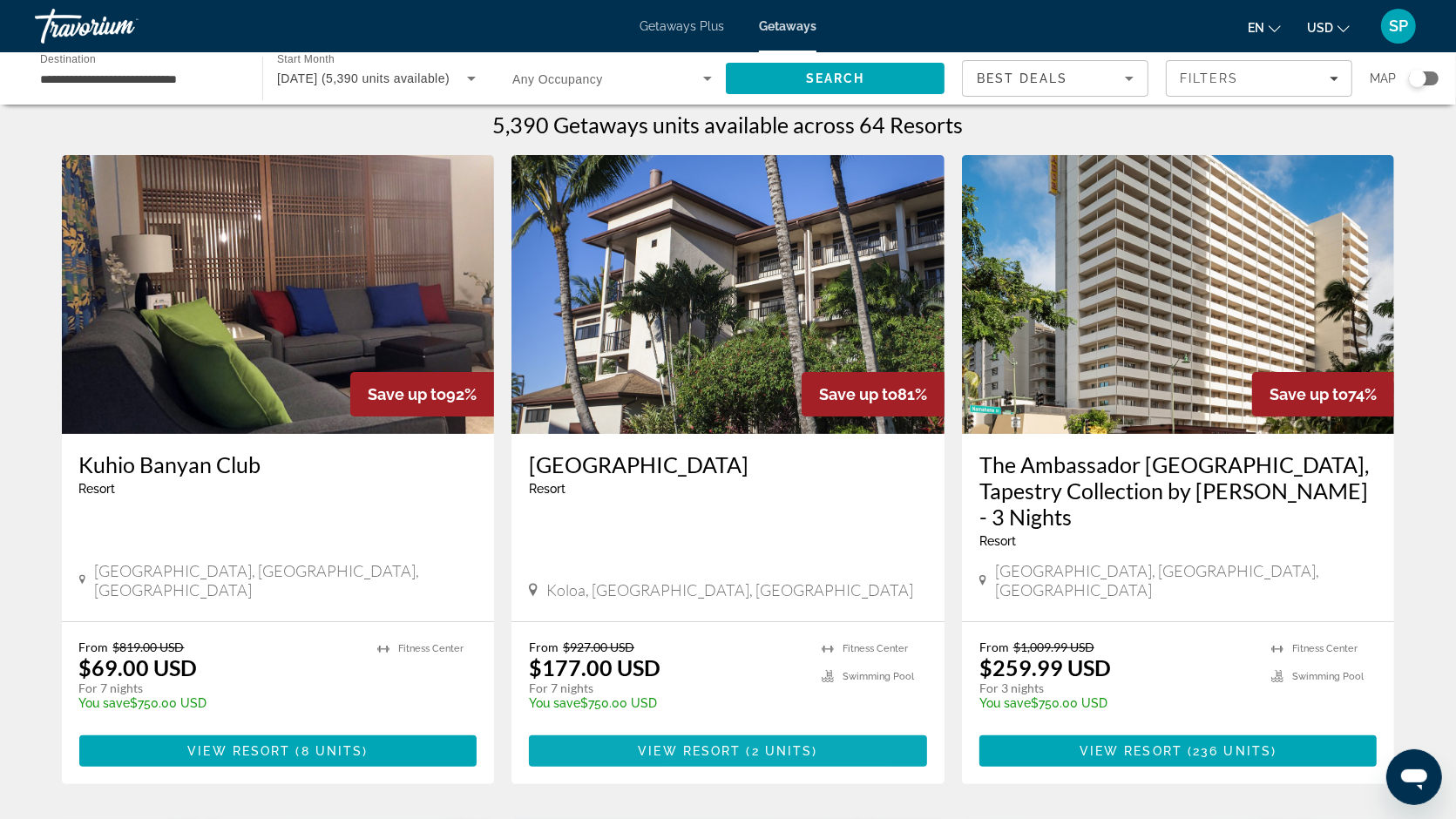
click at [676, 744] on span "View Resort" at bounding box center [689, 751] width 103 height 14
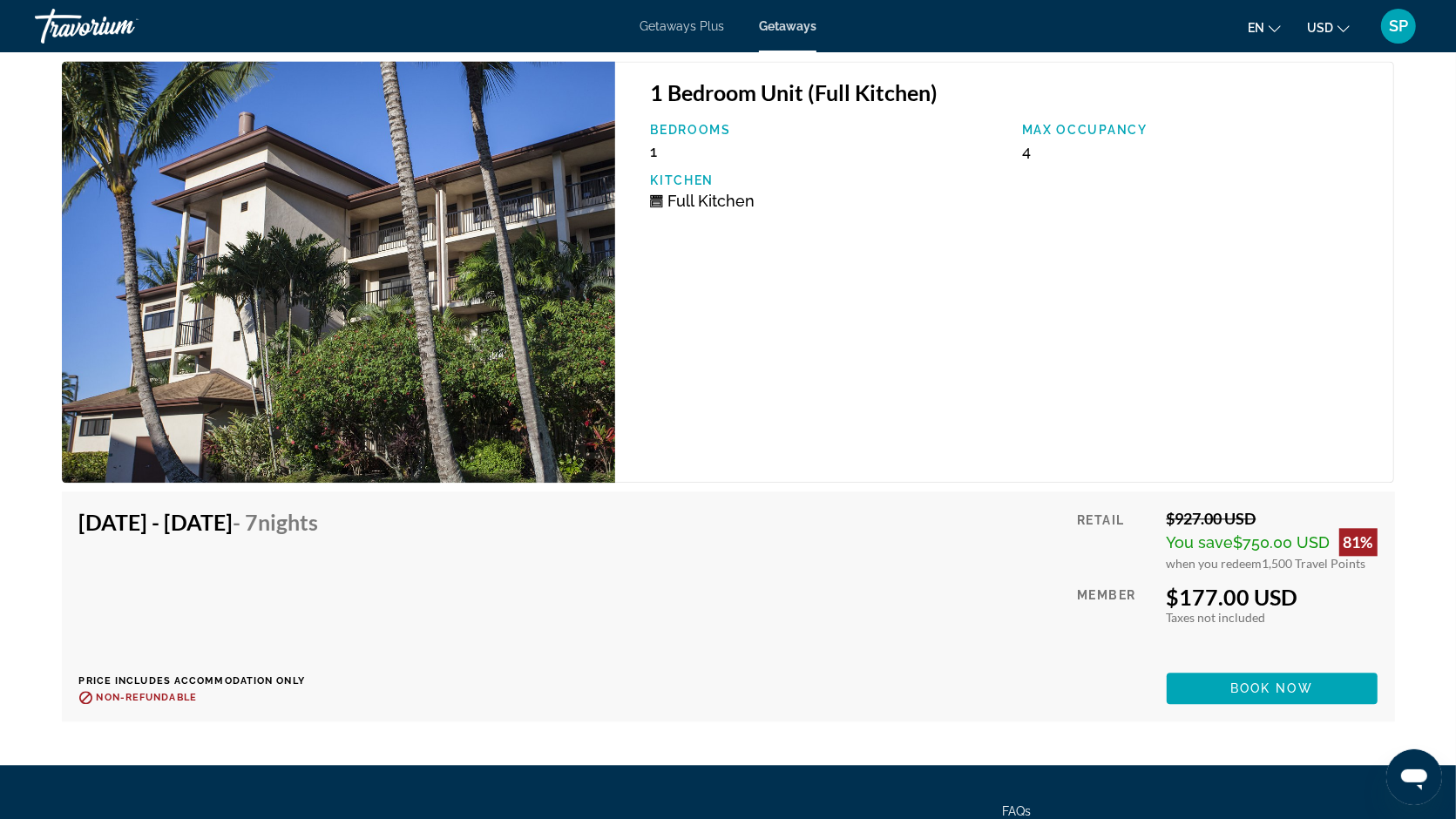
scroll to position [3333, 0]
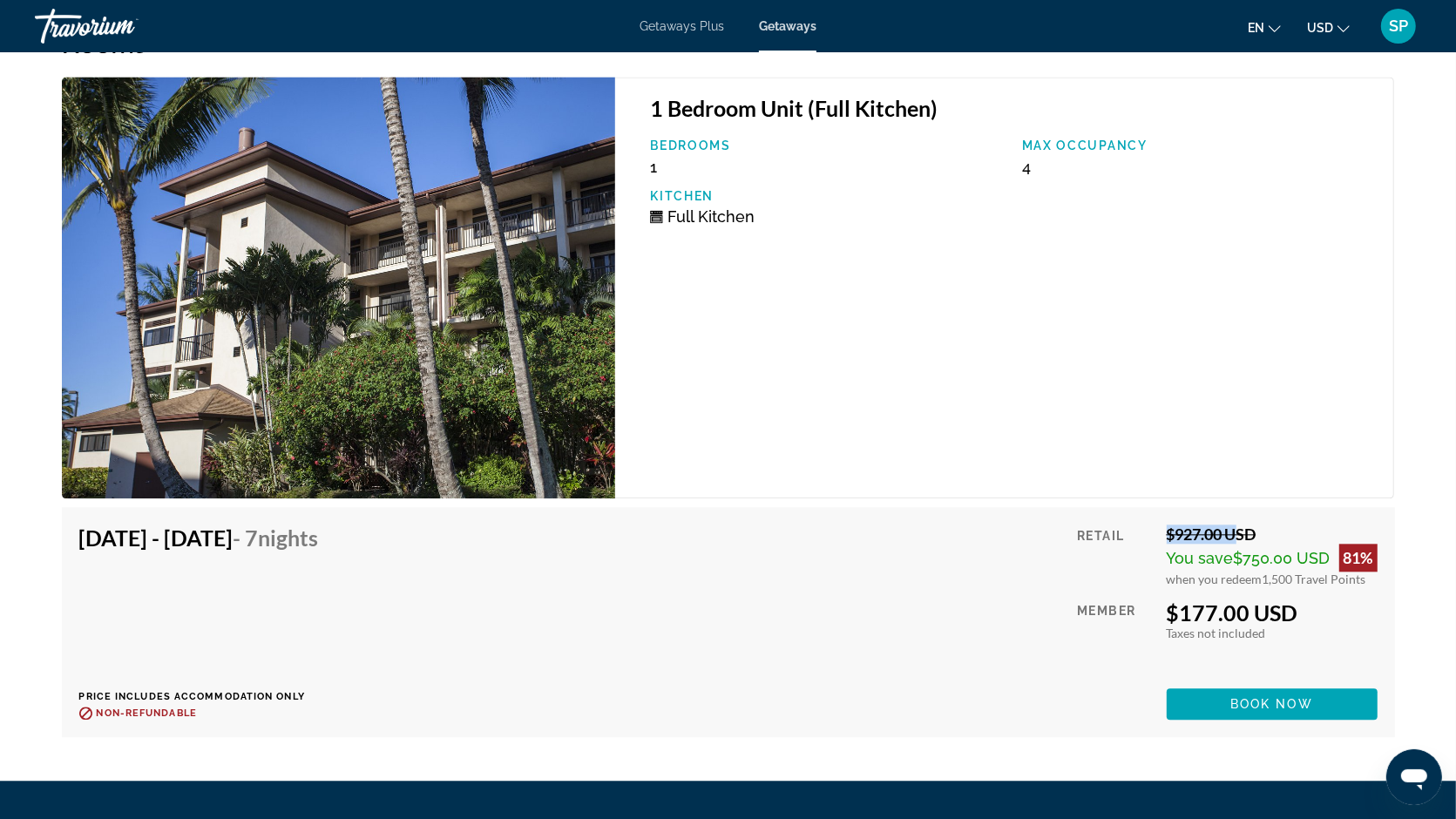
drag, startPoint x: 1153, startPoint y: 503, endPoint x: 1226, endPoint y: 504, distance: 73.0
click at [1226, 524] on div "Retail $927.00 USD You save $750.00 USD 81% when you redeem 1,500 Travel Points…" at bounding box center [1226, 622] width 300 height 195
click at [1153, 524] on div "Retail $927.00 USD You save $750.00 USD 81% when you redeem 1,500 Travel Points…" at bounding box center [1226, 622] width 300 height 195
drag, startPoint x: 1163, startPoint y: 508, endPoint x: 1229, endPoint y: 504, distance: 66.1
click at [1229, 524] on div "Retail $927.00 USD You save $750.00 USD 81% when you redeem 1,500 Travel Points…" at bounding box center [1226, 622] width 300 height 195
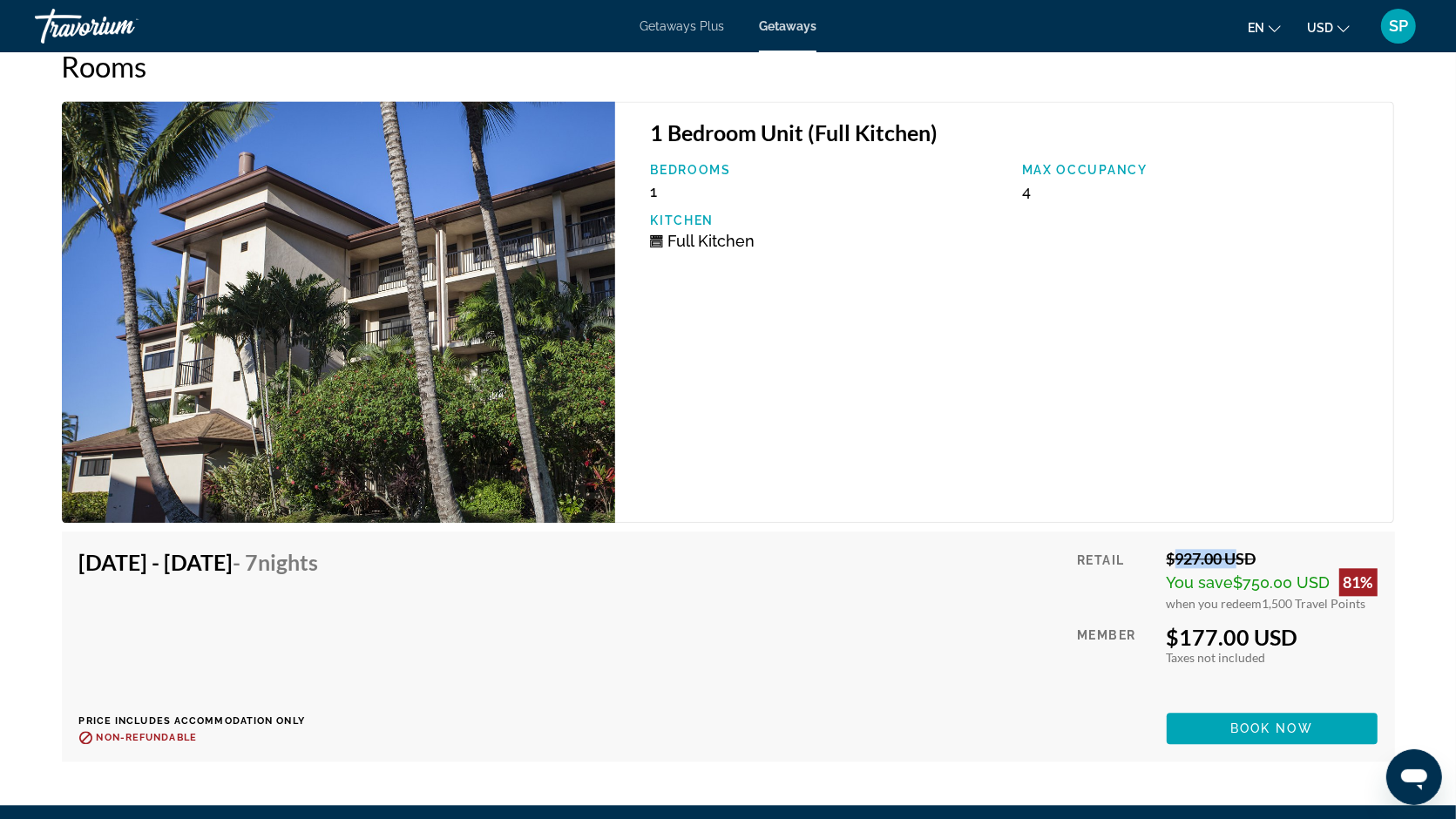
scroll to position [3306, 0]
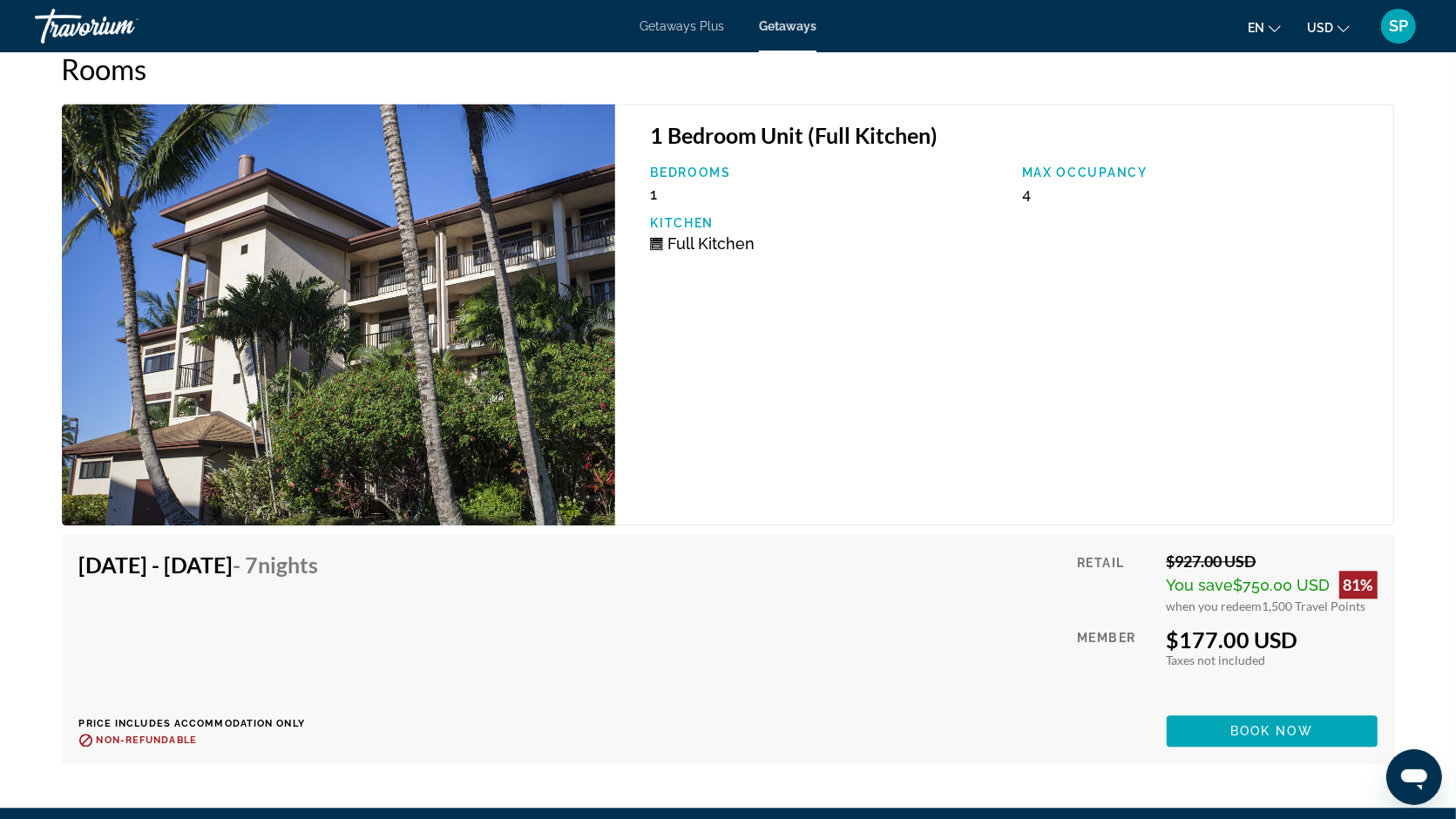
click at [1251, 552] on div "$927.00 USD" at bounding box center [1272, 561] width 211 height 19
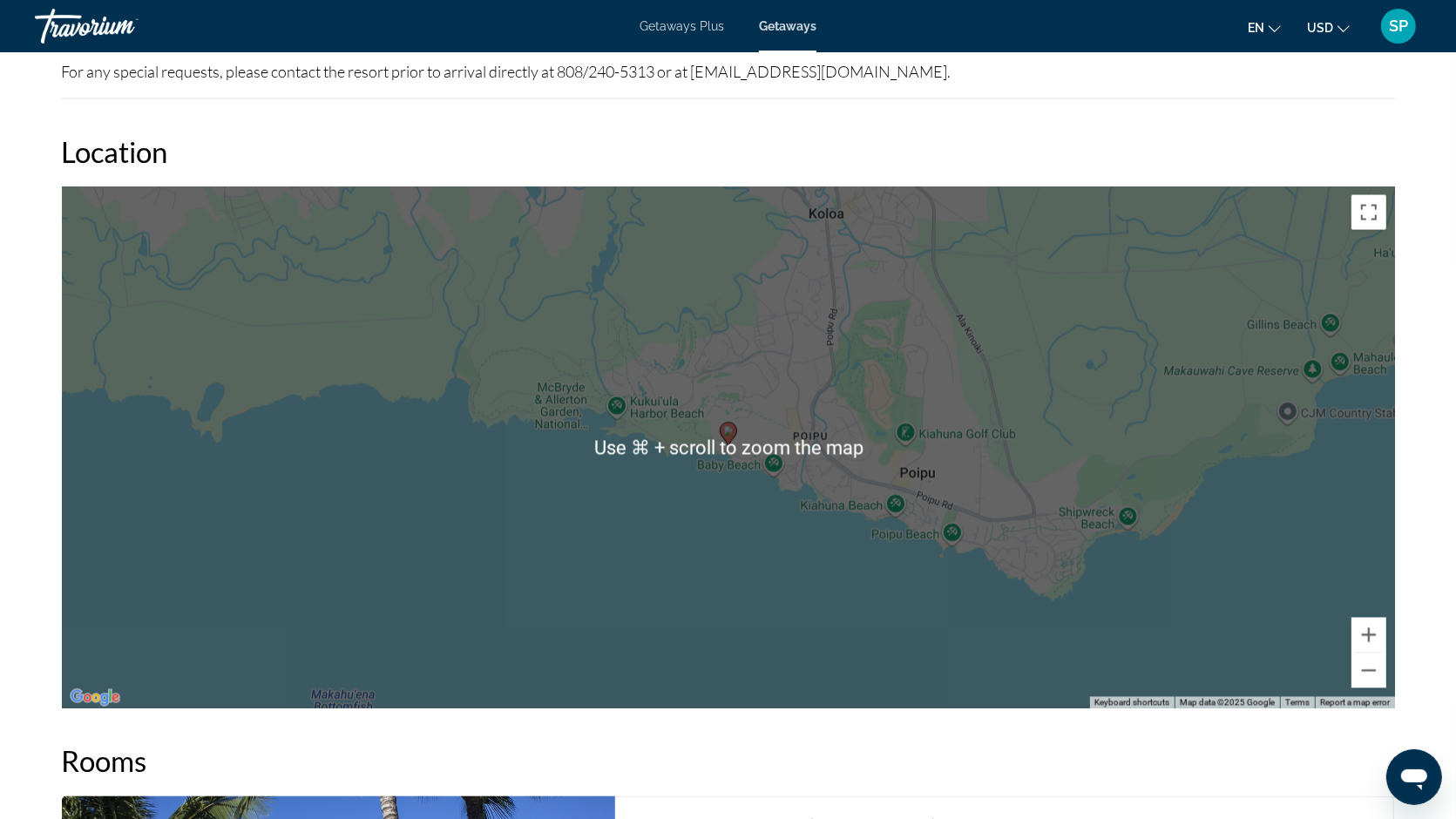
scroll to position [2743, 0]
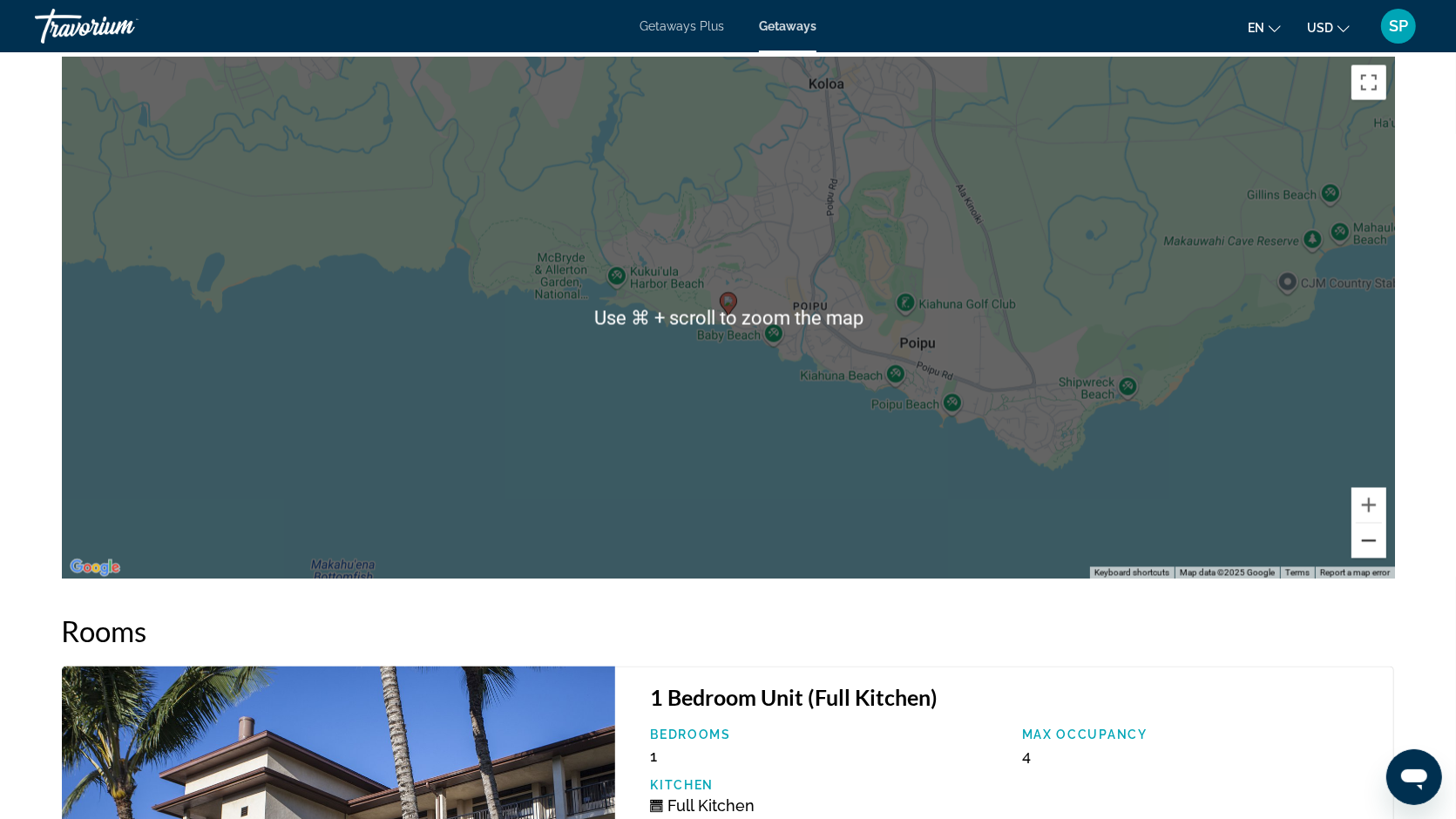
click at [1365, 523] on button "Zoom out" at bounding box center [1369, 541] width 35 height 35
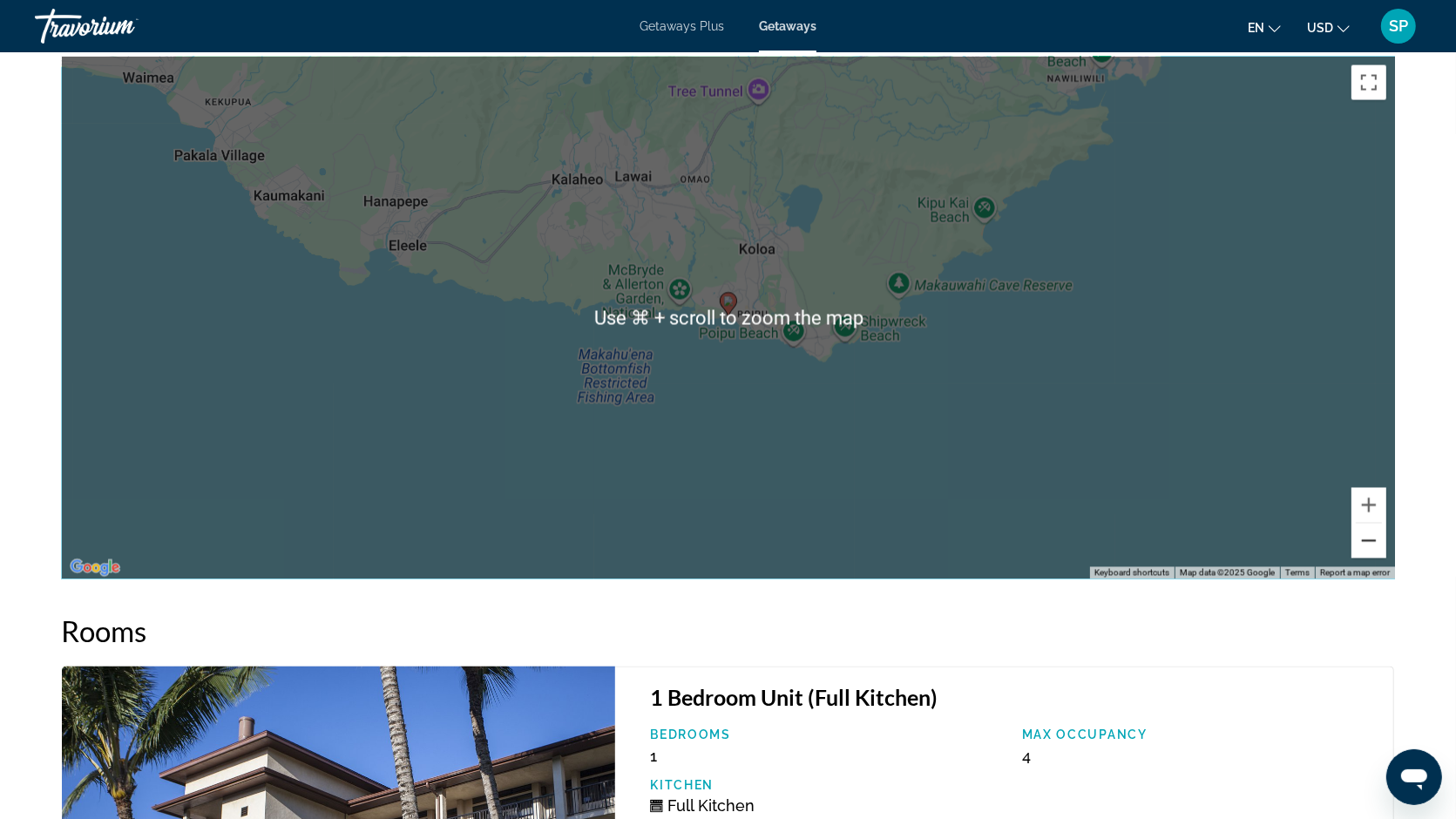
click at [1365, 523] on button "Zoom out" at bounding box center [1369, 541] width 35 height 35
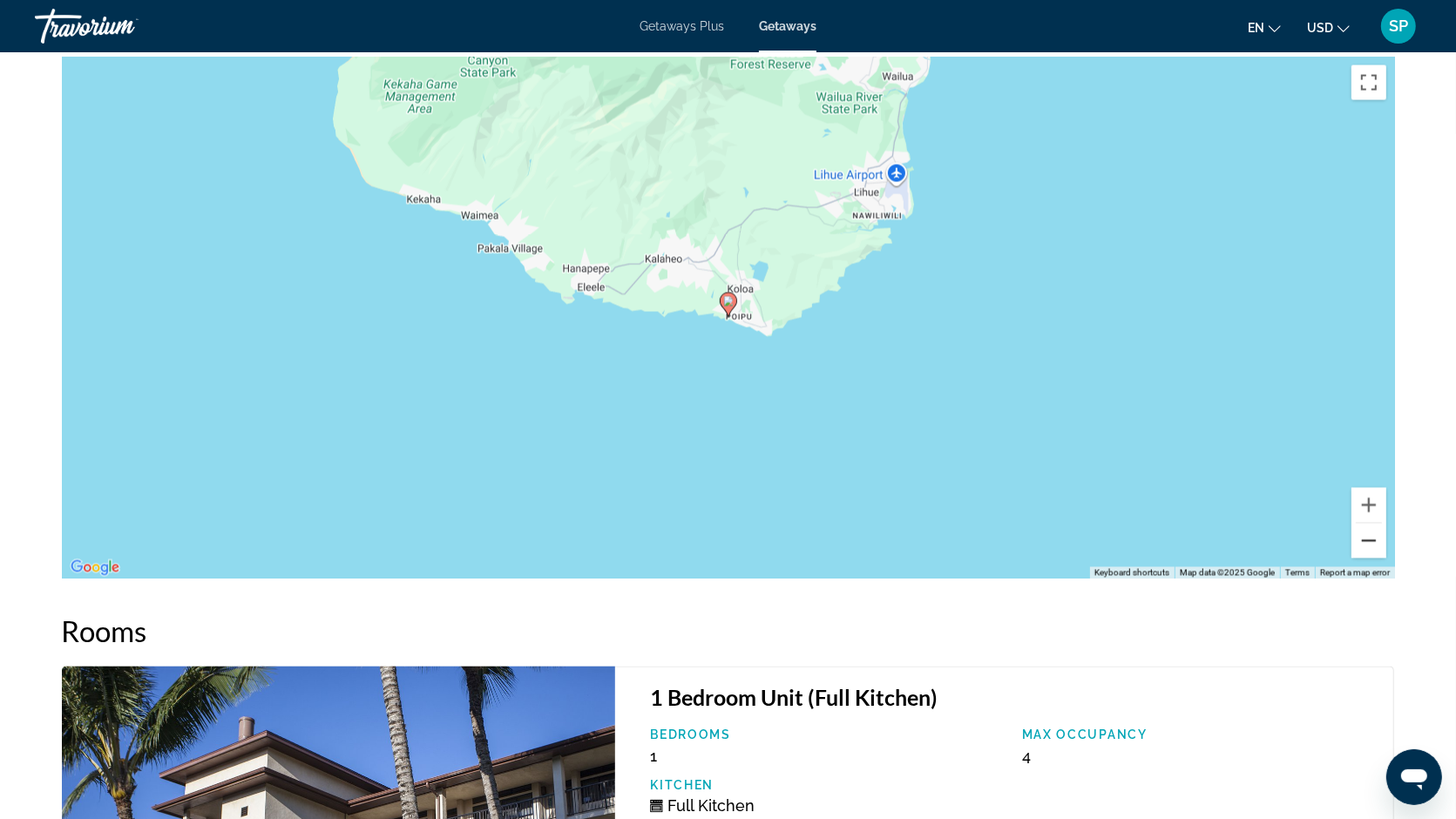
click at [1365, 523] on button "Zoom out" at bounding box center [1369, 541] width 35 height 35
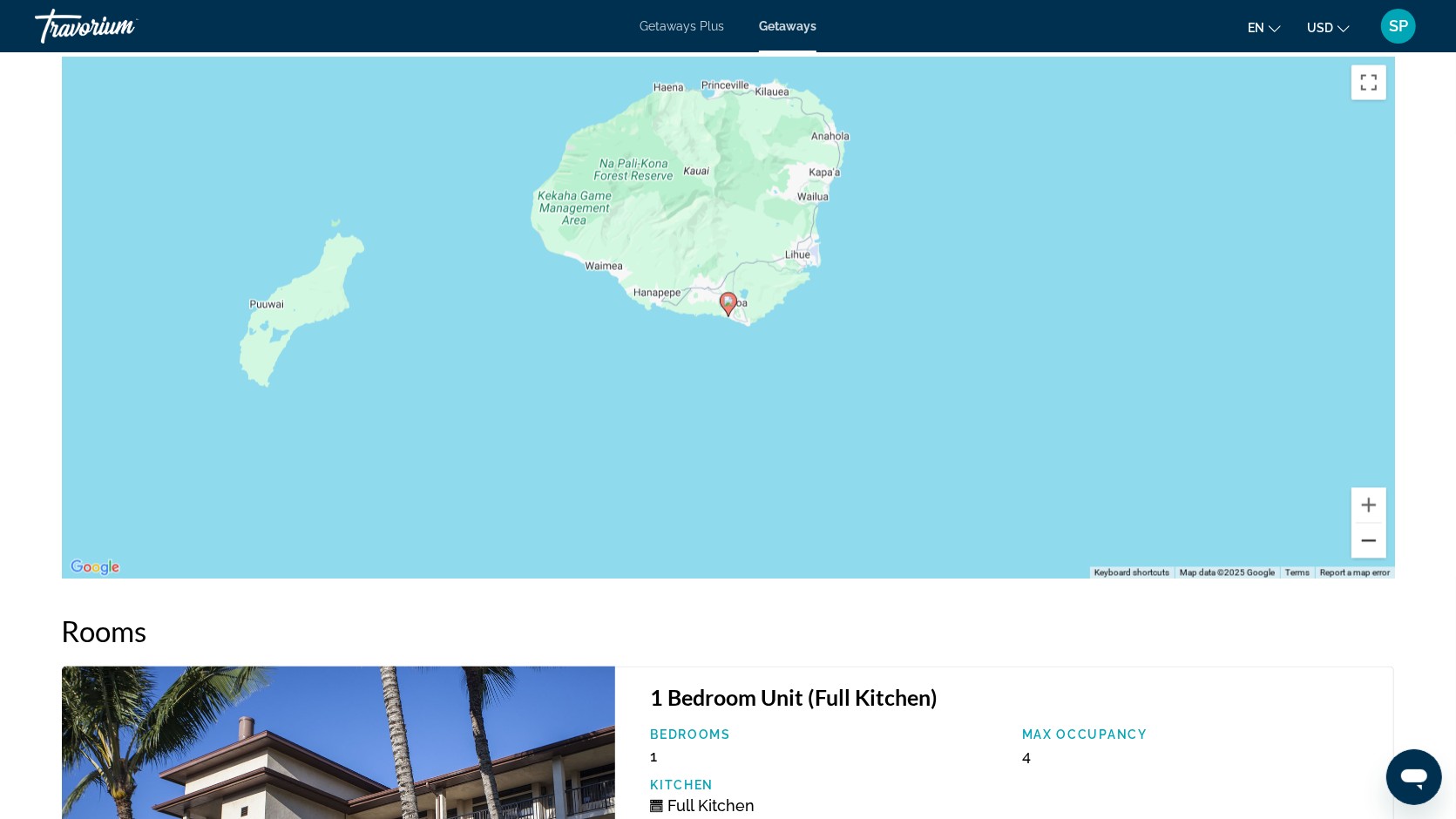
click at [1365, 527] on button "Zoom out" at bounding box center [1369, 541] width 35 height 35
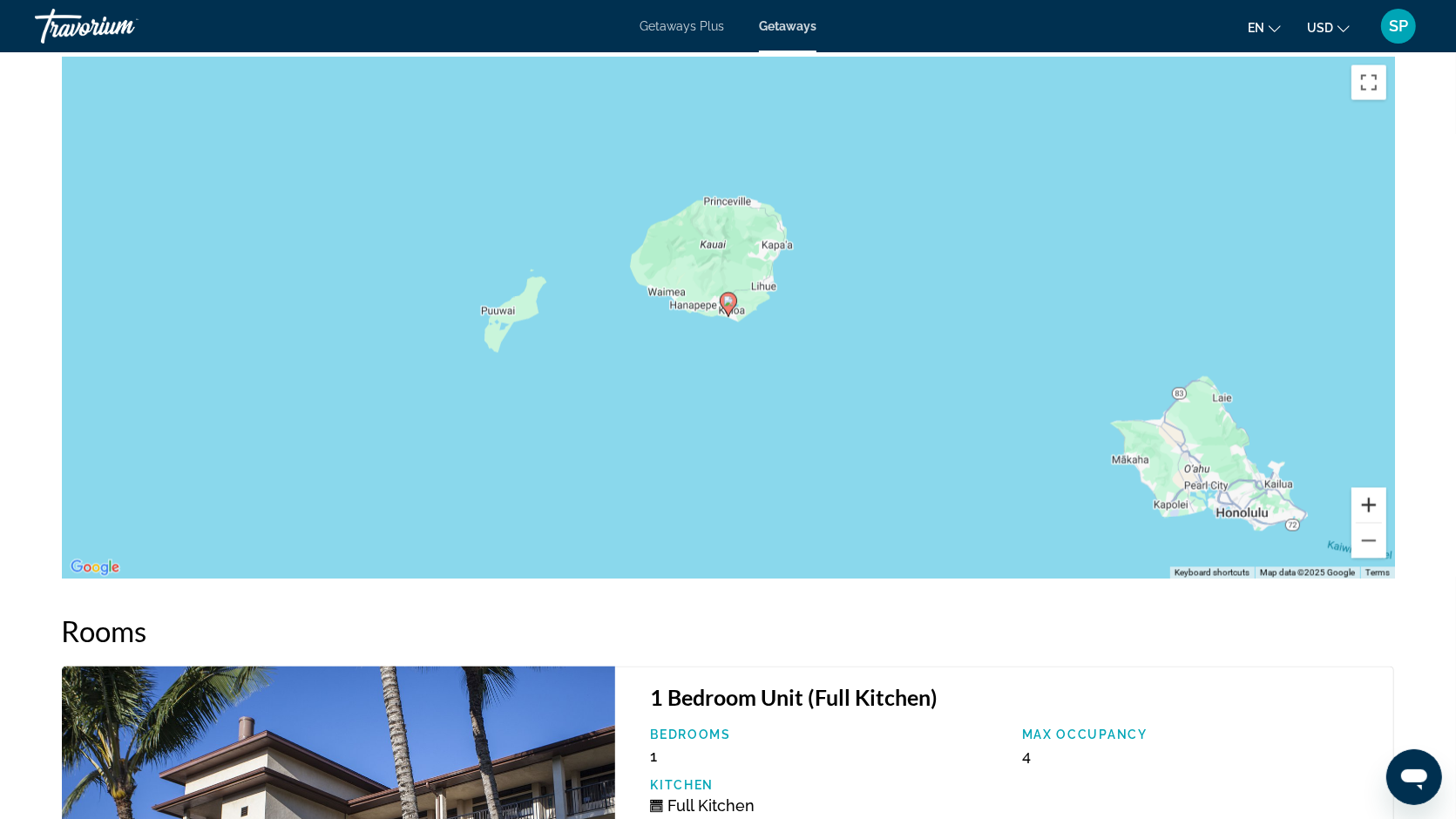
click at [1362, 488] on button "Zoom in" at bounding box center [1369, 506] width 35 height 35
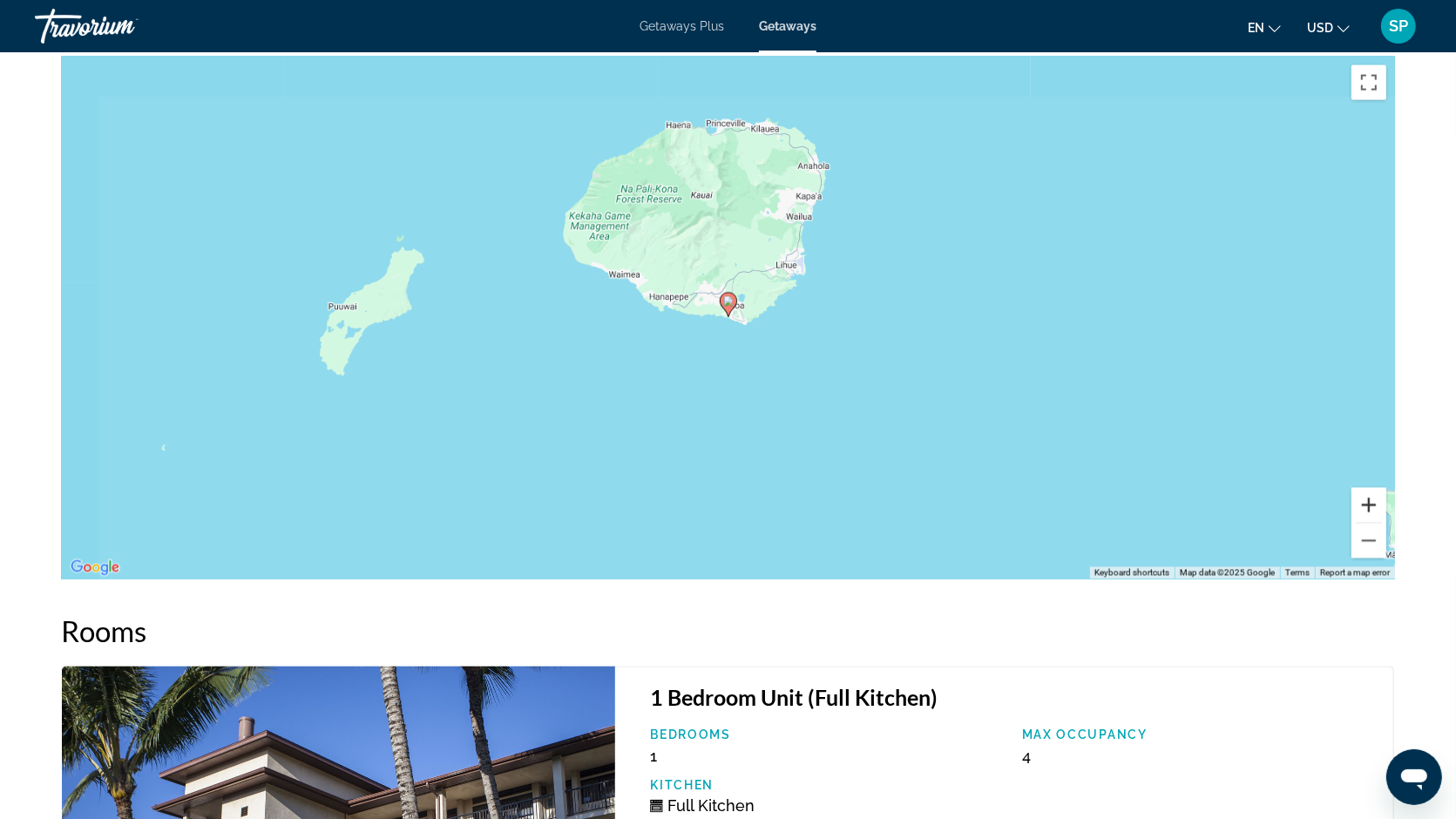
click at [1362, 488] on button "Zoom in" at bounding box center [1369, 506] width 35 height 35
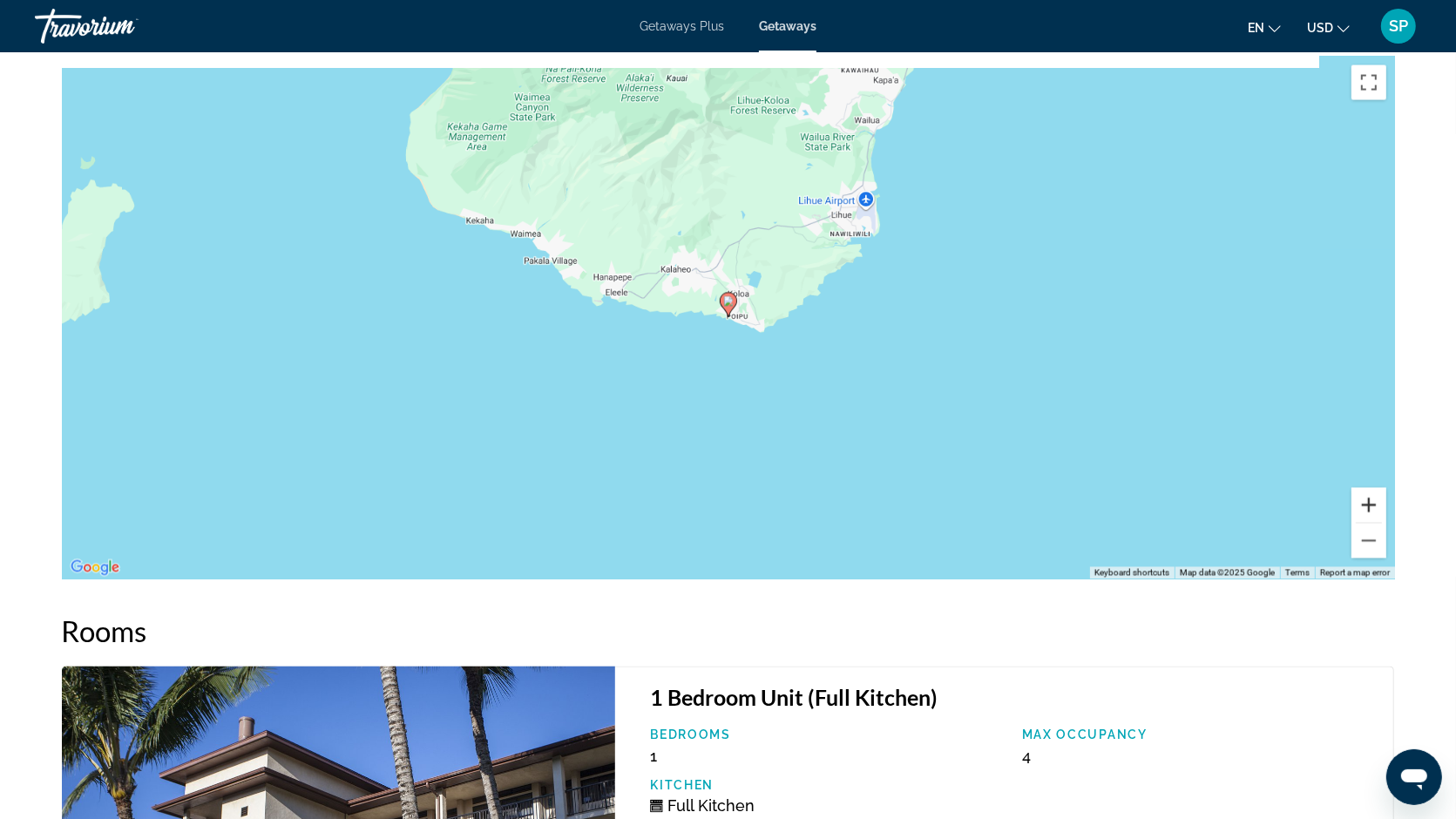
click at [1362, 488] on button "Zoom in" at bounding box center [1369, 506] width 35 height 35
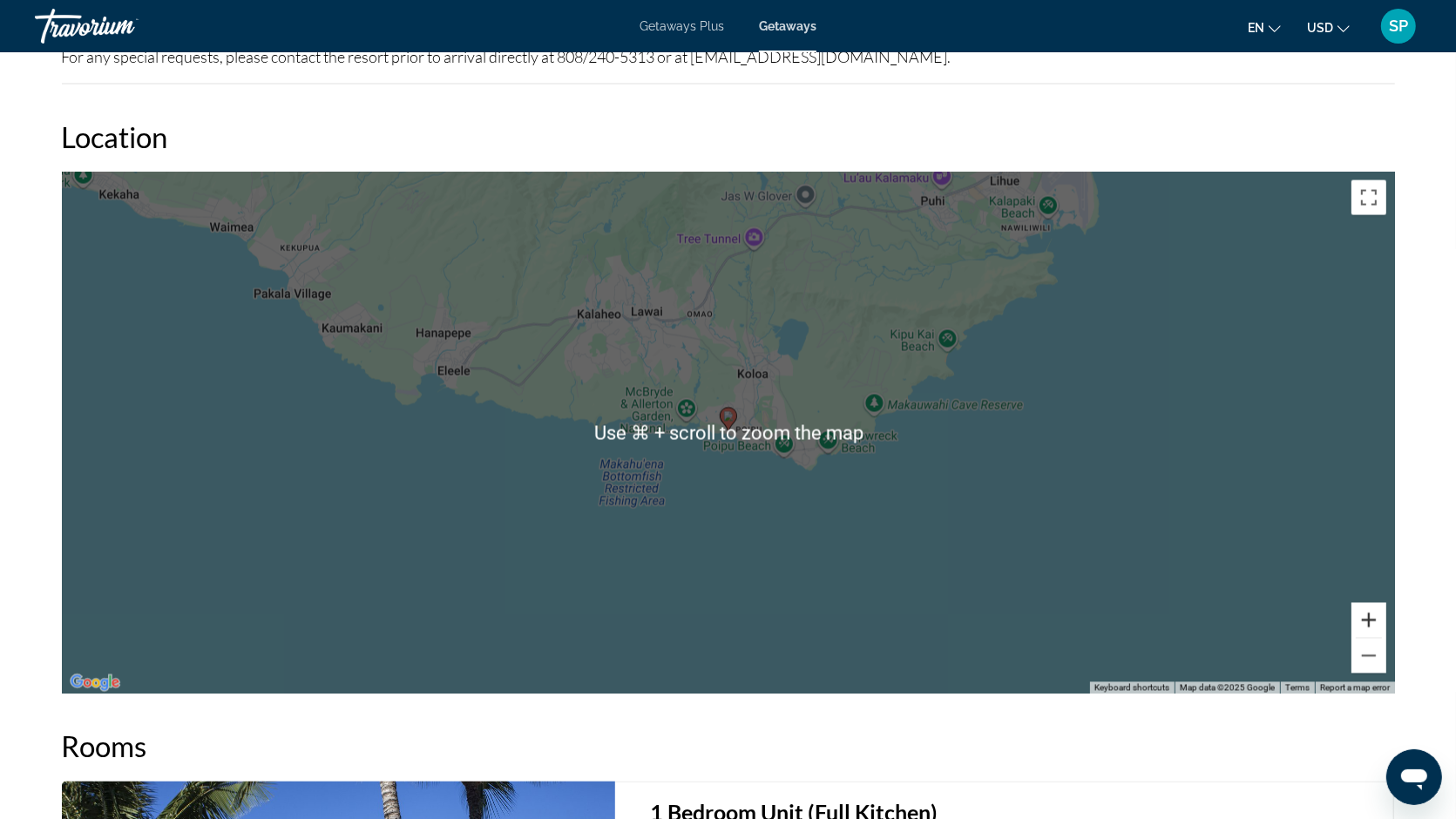
scroll to position [2640, 0]
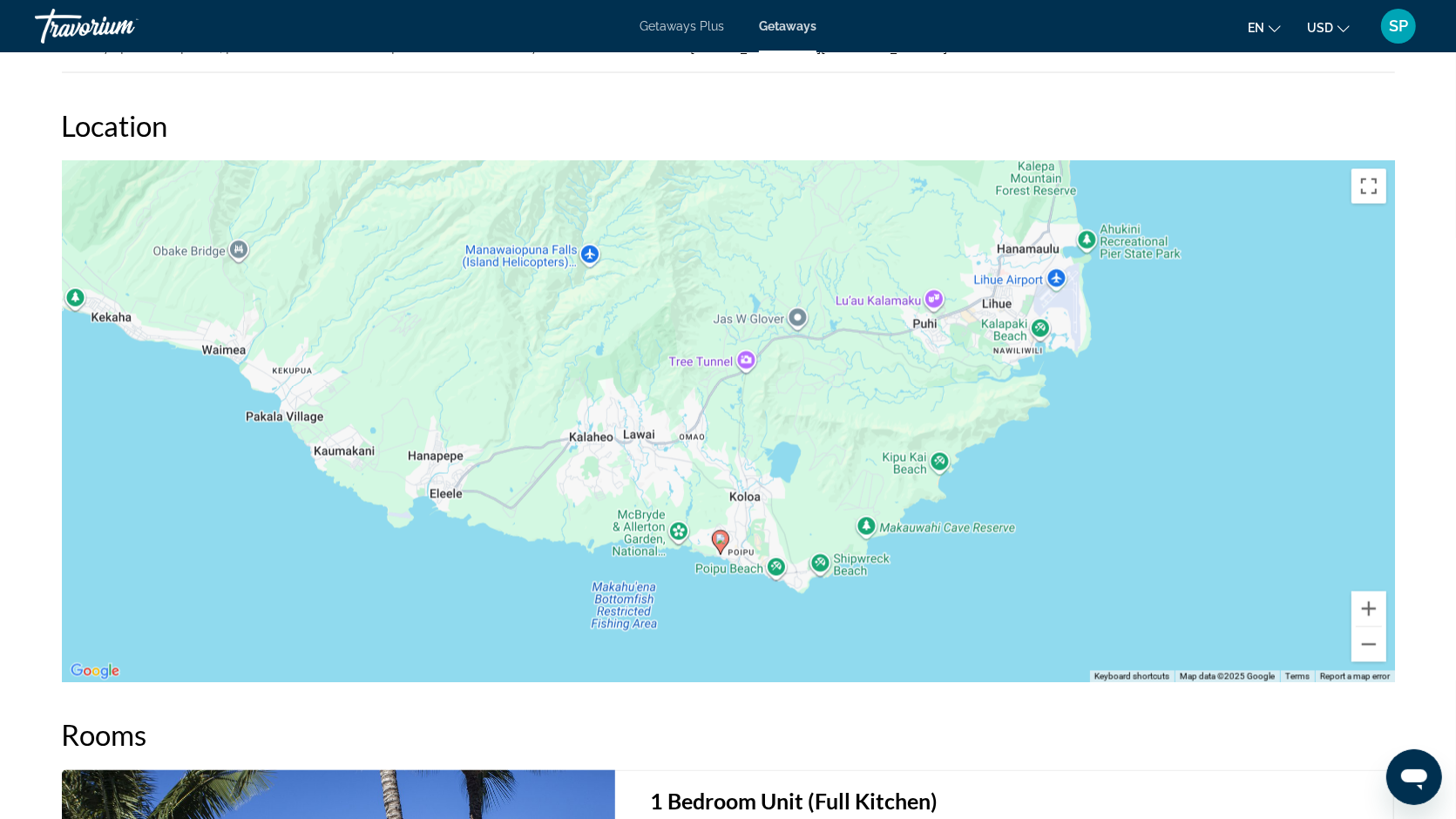
drag, startPoint x: 854, startPoint y: 396, endPoint x: 847, endPoint y: 534, distance: 138.2
click at [847, 534] on div "To activate drag with keyboard, press Alt + Enter. Once in keyboard drag state,…" at bounding box center [728, 421] width 1333 height 523
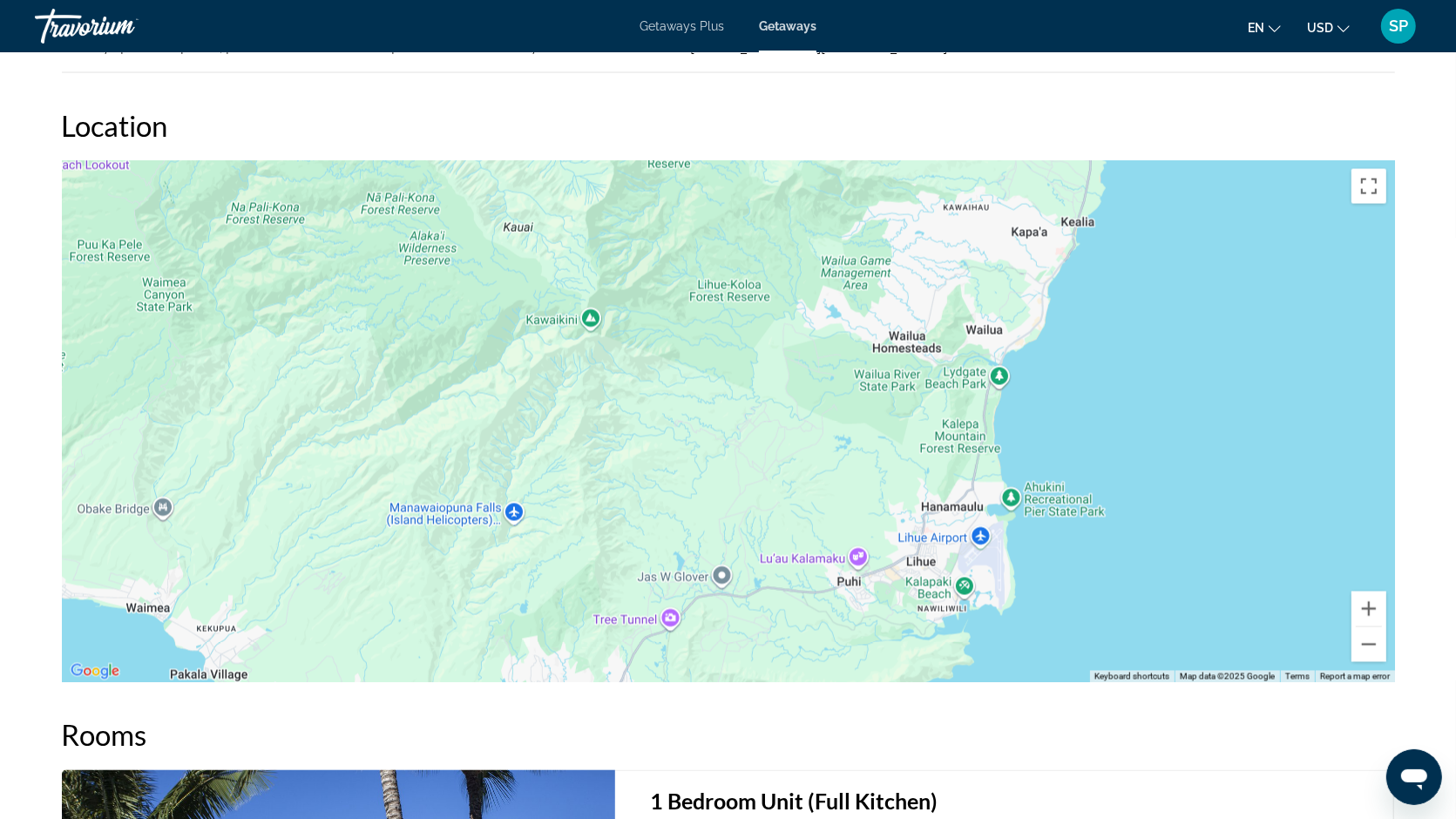
drag, startPoint x: 904, startPoint y: 394, endPoint x: 829, endPoint y: 654, distance: 270.6
click at [829, 654] on div "To activate drag with keyboard, press Alt + Enter. Once in keyboard drag state,…" at bounding box center [728, 421] width 1333 height 523
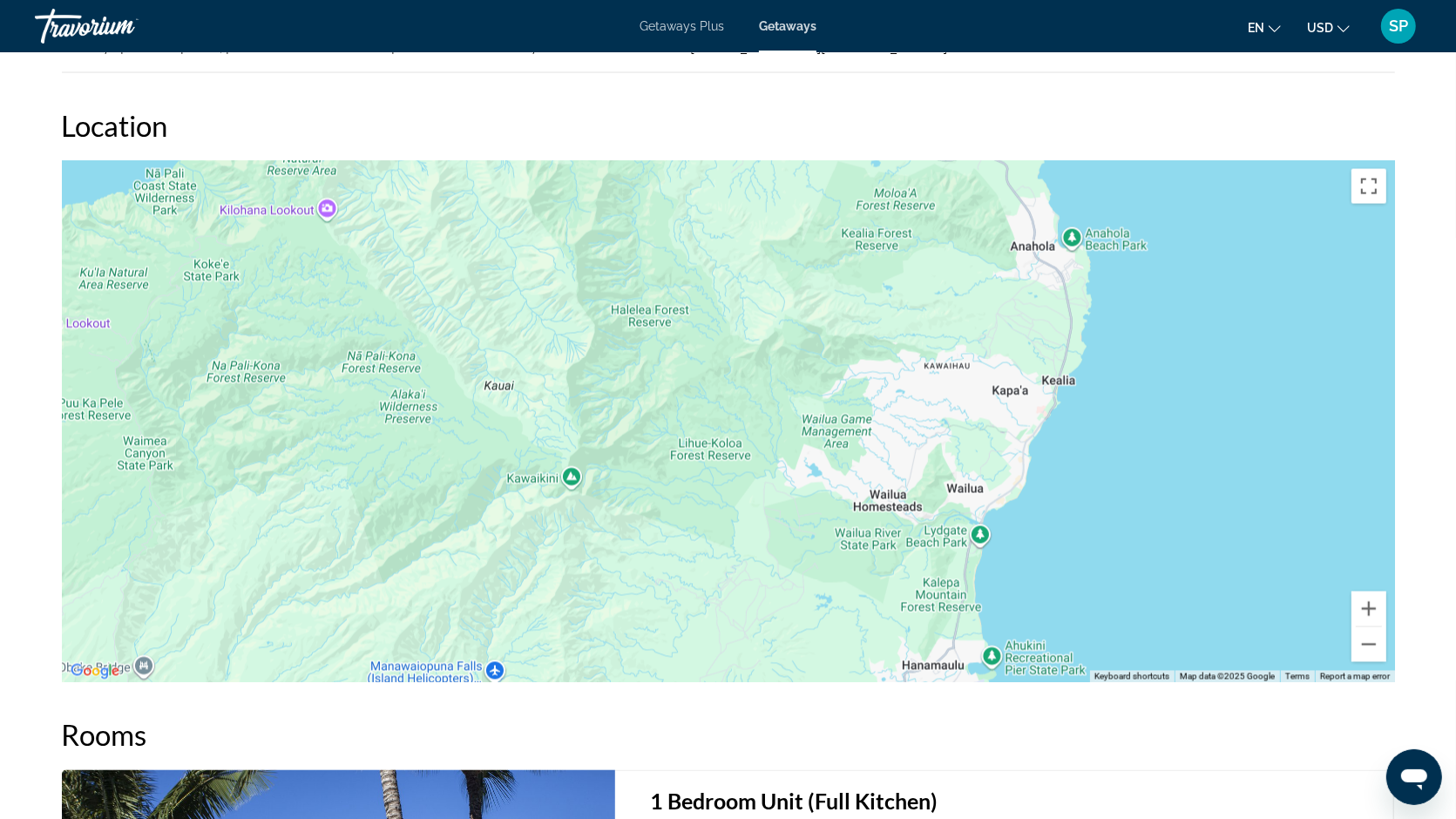
drag, startPoint x: 889, startPoint y: 516, endPoint x: 870, endPoint y: 670, distance: 155.2
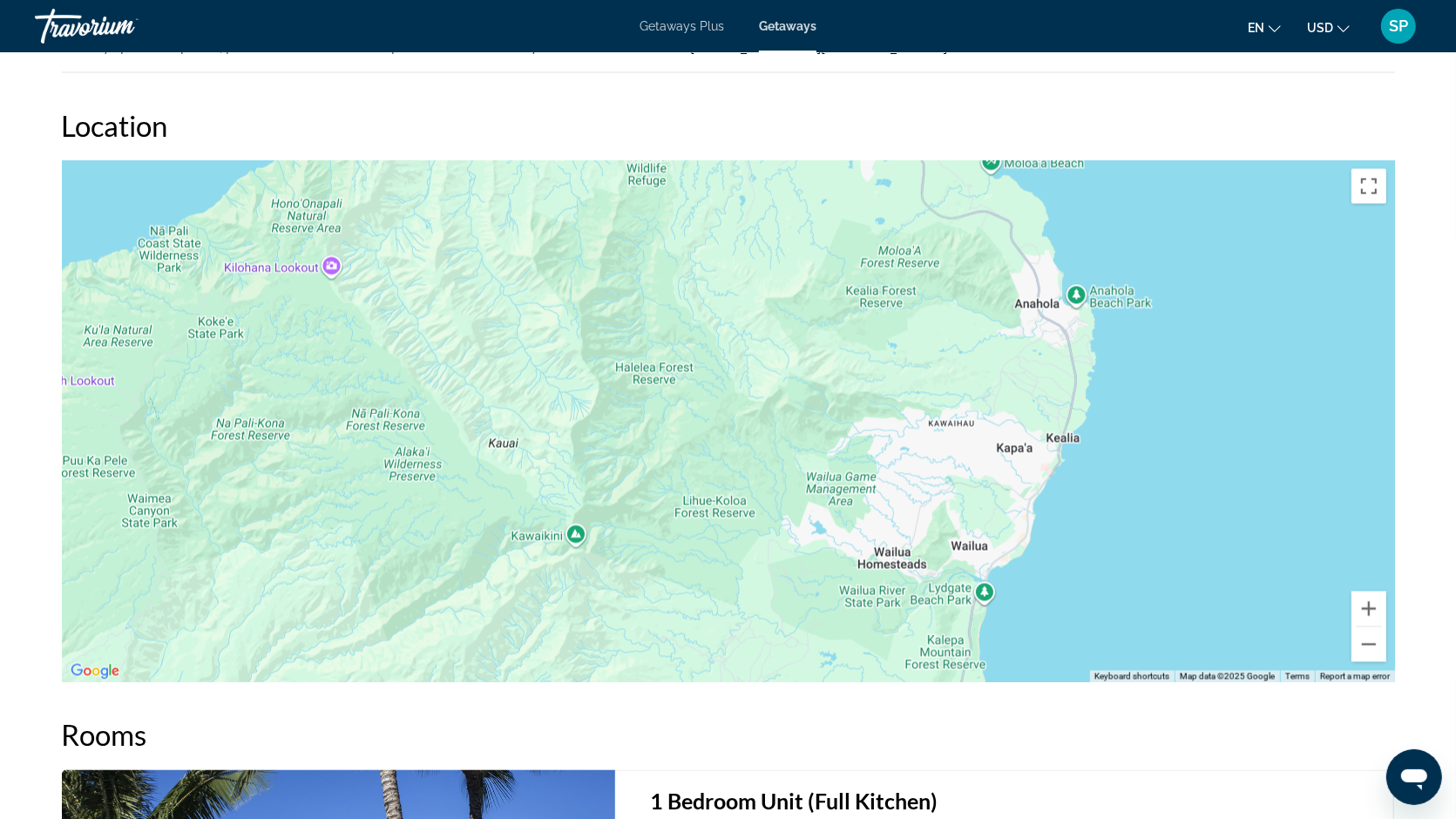
drag, startPoint x: 903, startPoint y: 453, endPoint x: 911, endPoint y: 523, distance: 70.5
click at [911, 523] on div "Main content" at bounding box center [728, 421] width 1333 height 523
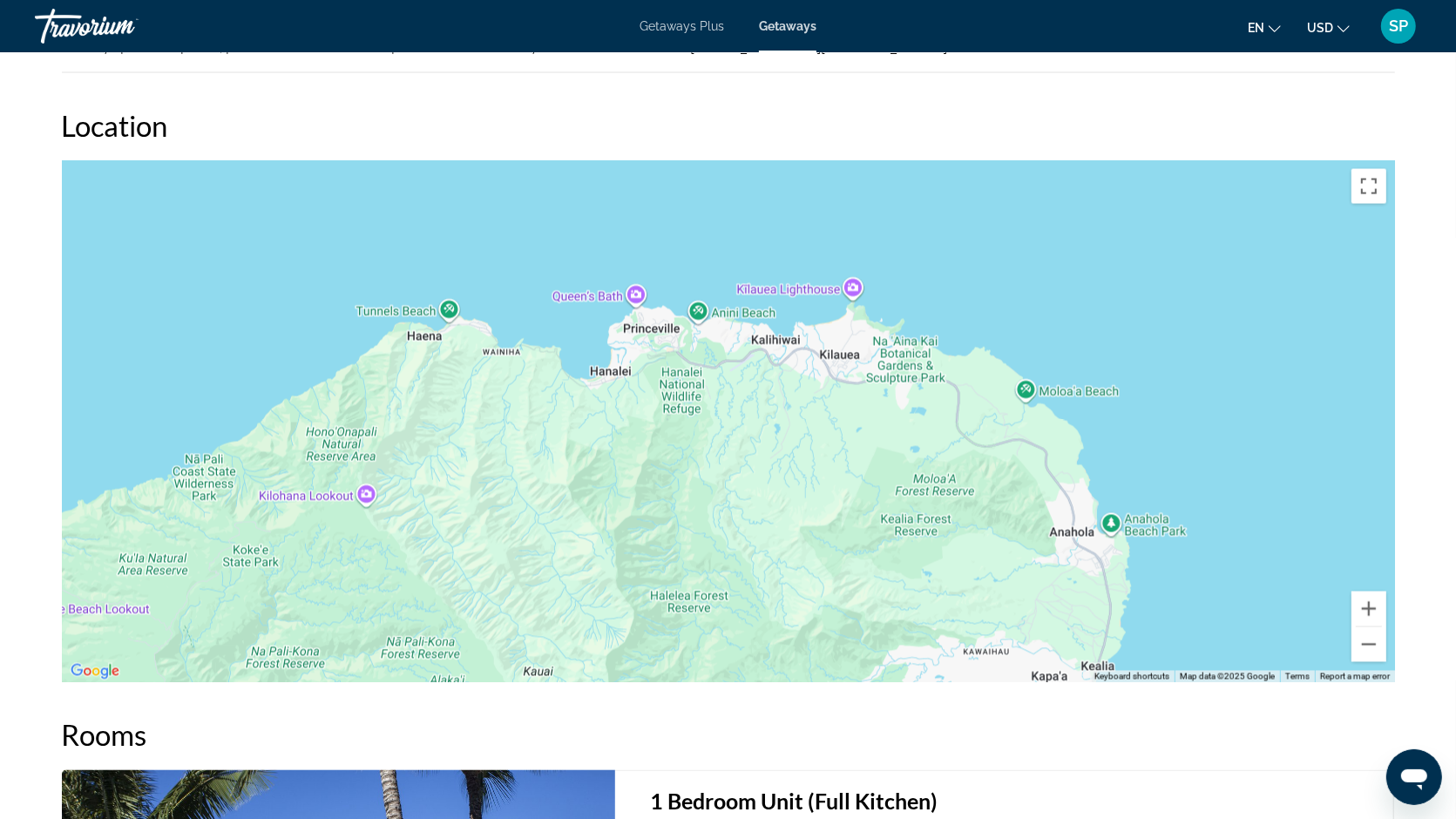
drag, startPoint x: 637, startPoint y: 296, endPoint x: 639, endPoint y: 307, distance: 11.2
click at [639, 307] on div "Main content" at bounding box center [728, 421] width 1333 height 523
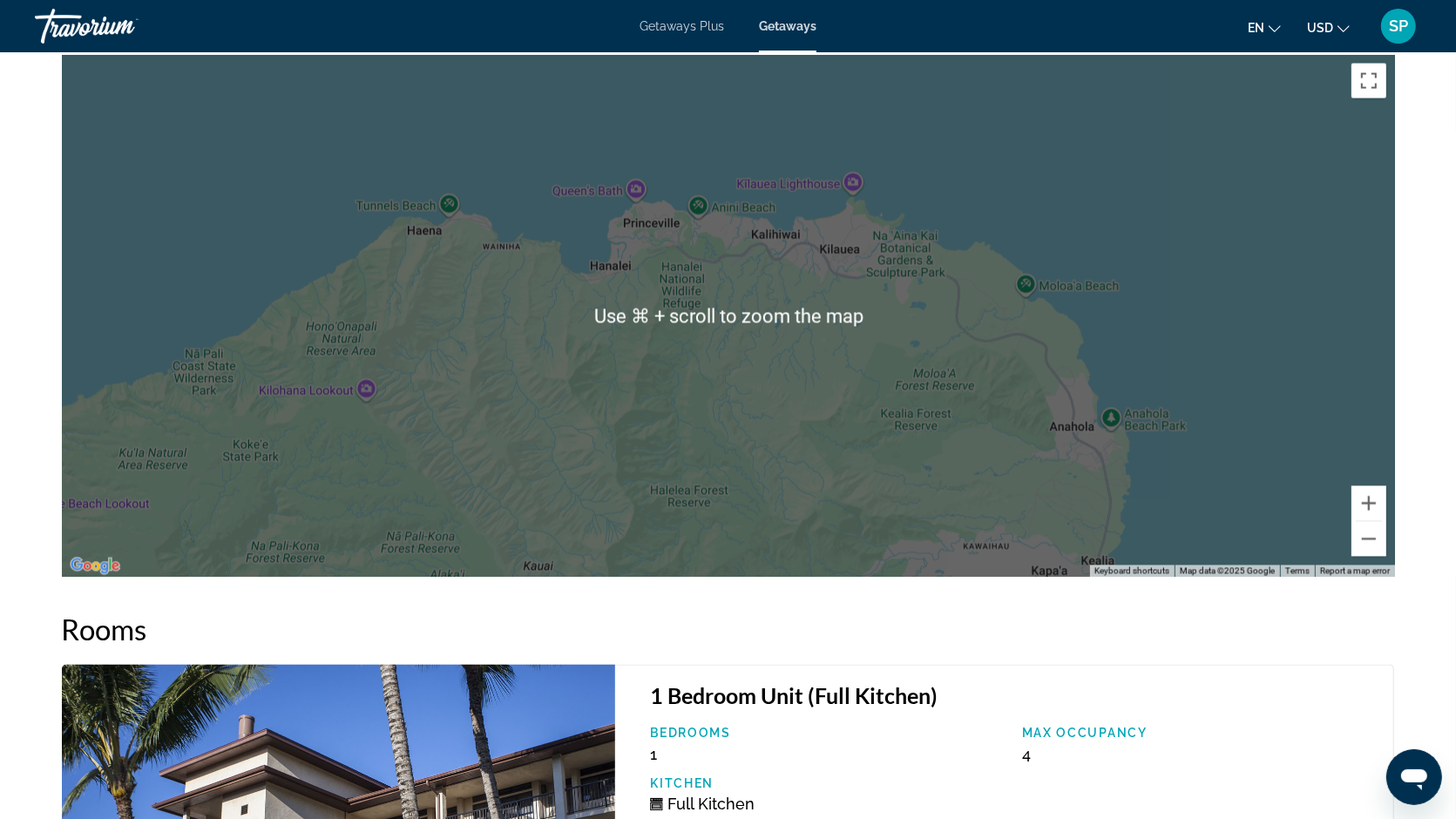
scroll to position [2753, 0]
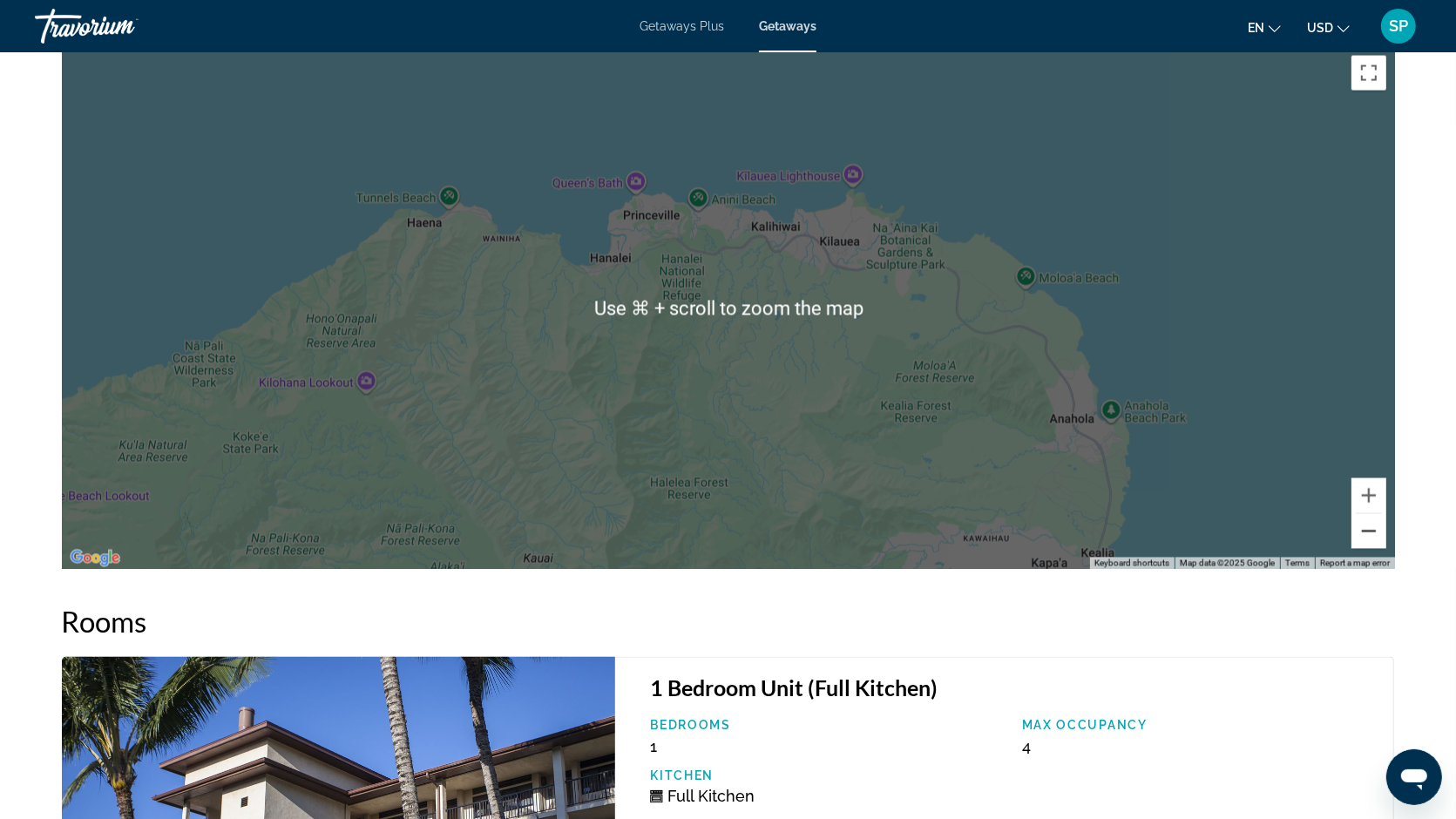
click at [1379, 514] on button "Zoom out" at bounding box center [1369, 531] width 35 height 35
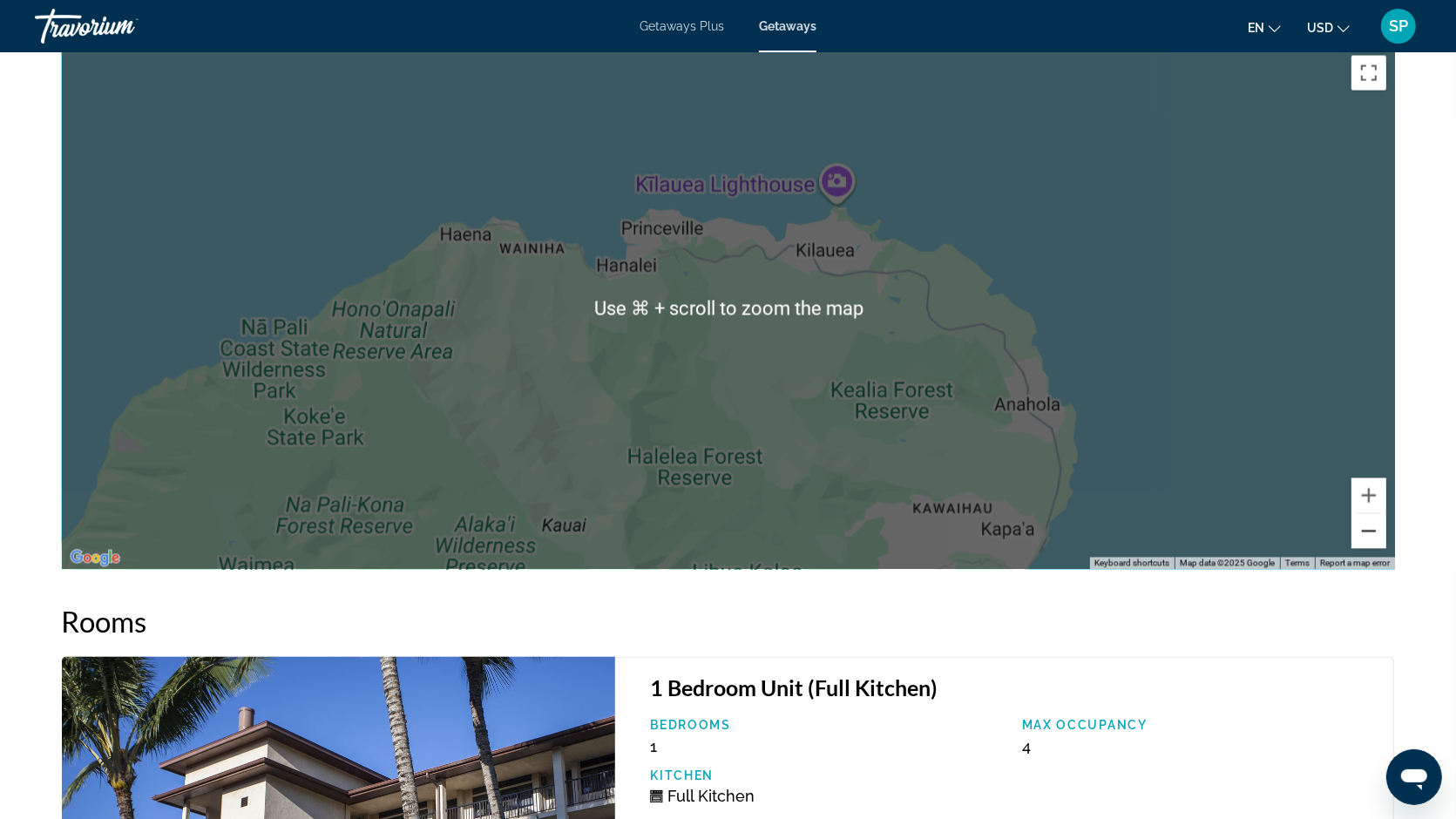
click at [1379, 514] on button "Zoom out" at bounding box center [1369, 531] width 35 height 35
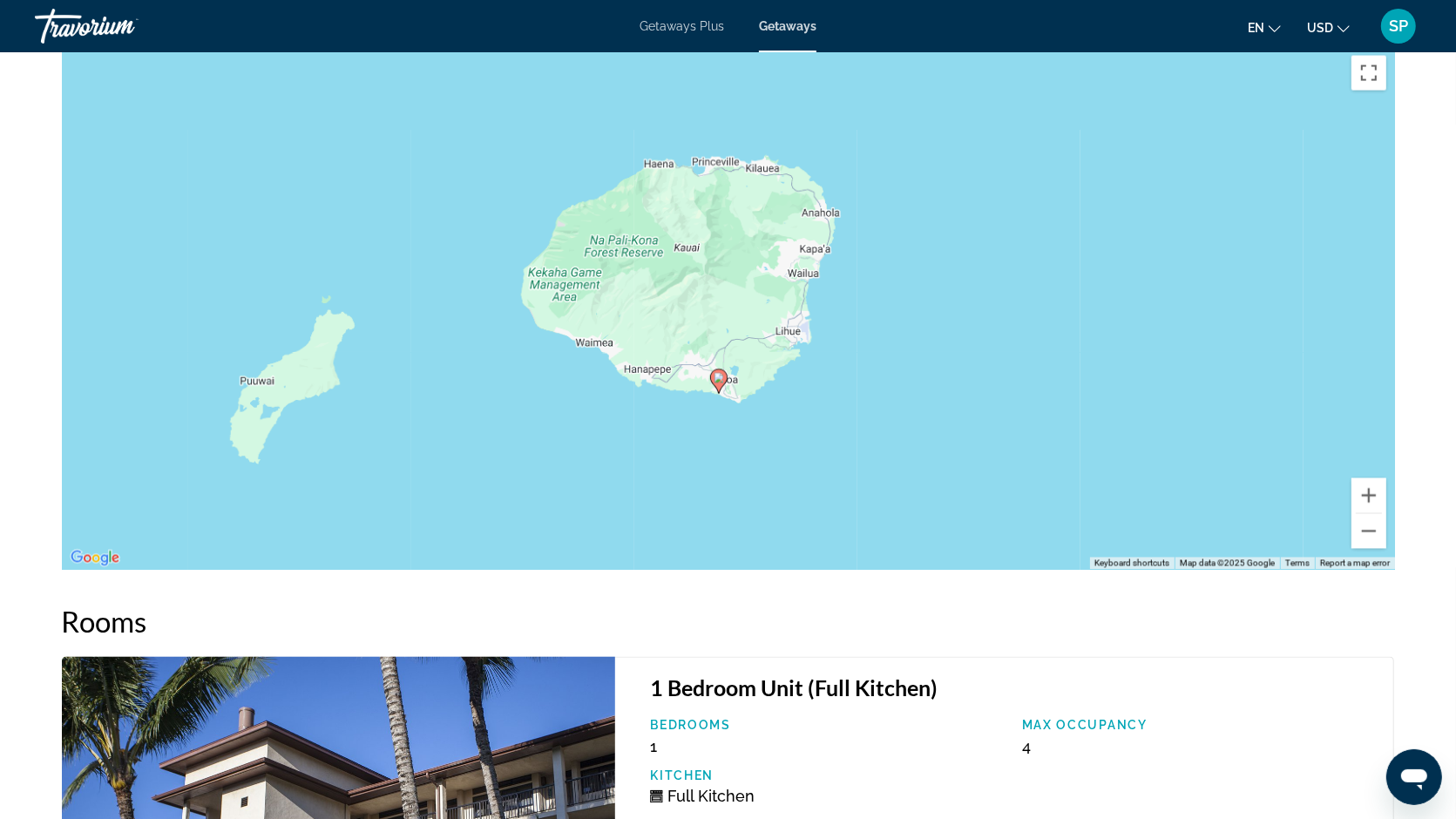
drag, startPoint x: 1115, startPoint y: 387, endPoint x: 1119, endPoint y: 255, distance: 132.1
click at [1119, 255] on div "To activate drag with keyboard, press Alt + Enter. Once in keyboard drag state,…" at bounding box center [728, 308] width 1333 height 523
click at [1359, 479] on button "Zoom in" at bounding box center [1369, 496] width 35 height 35
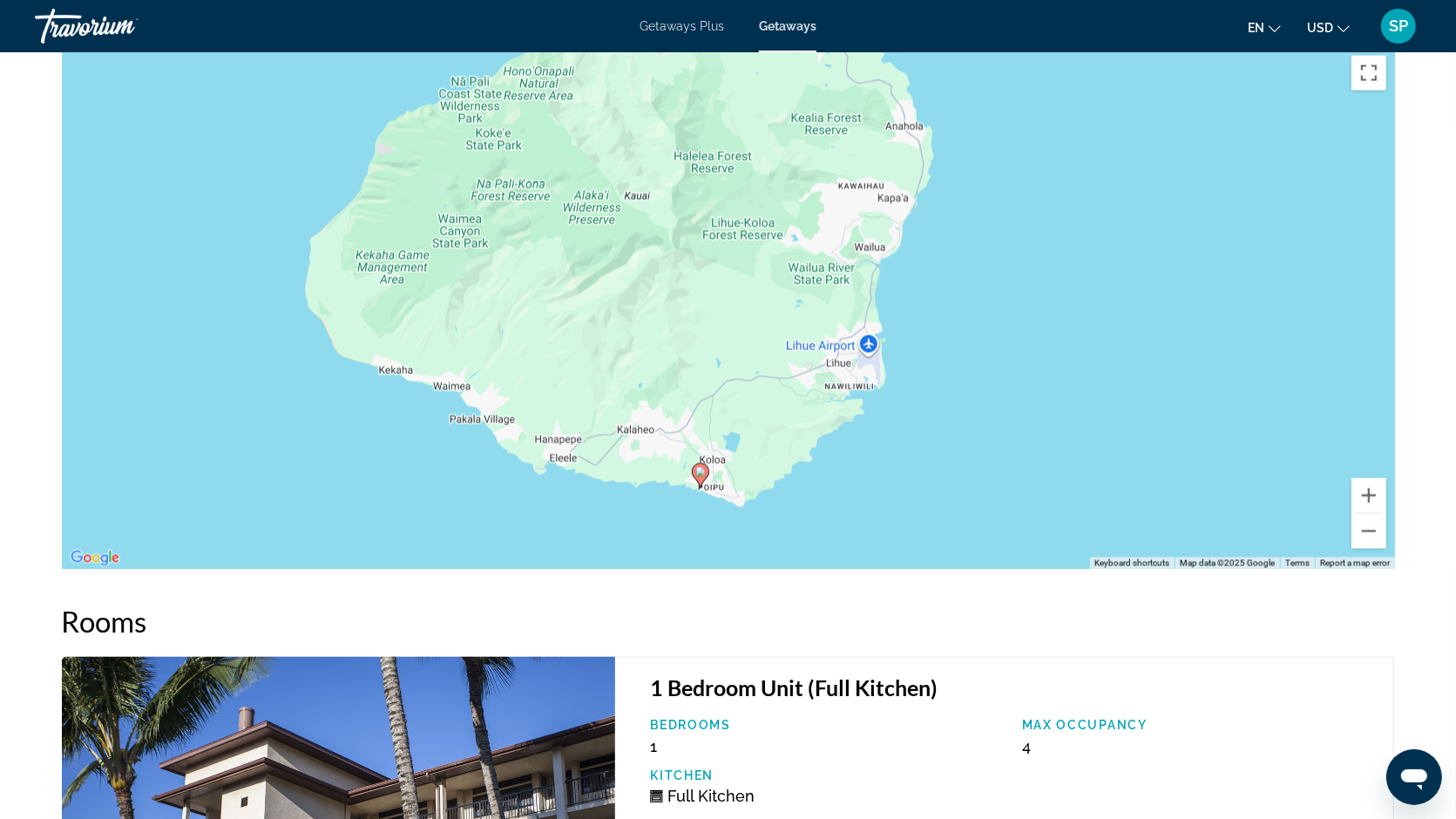
drag, startPoint x: 966, startPoint y: 255, endPoint x: 935, endPoint y: 283, distance: 41.8
click at [935, 283] on div "To activate drag with keyboard, press Alt + Enter. Once in keyboard drag state,…" at bounding box center [728, 308] width 1333 height 523
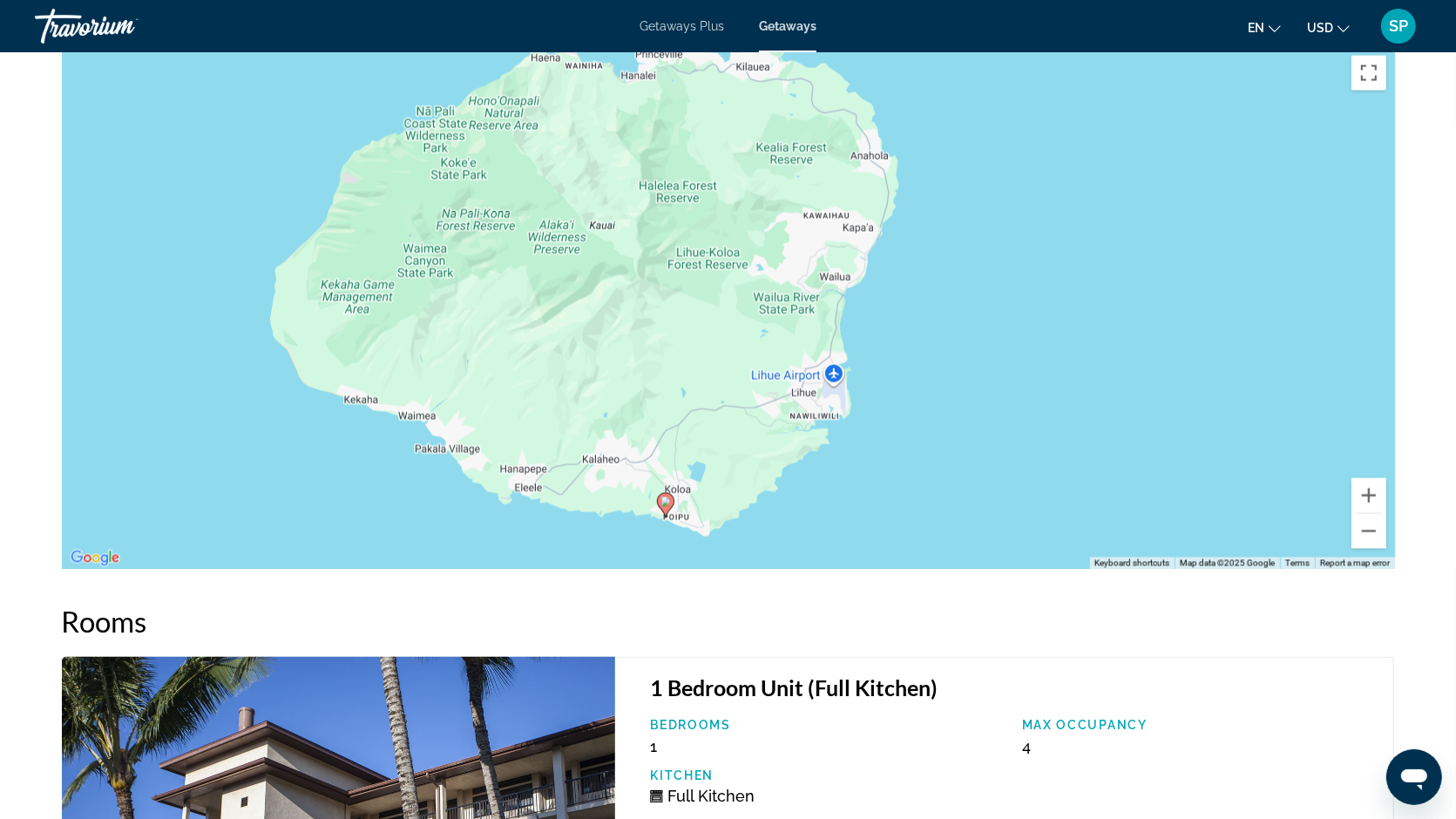
click at [843, 180] on div "To activate drag with keyboard, press Alt + Enter. Once in keyboard drag state,…" at bounding box center [728, 308] width 1333 height 523
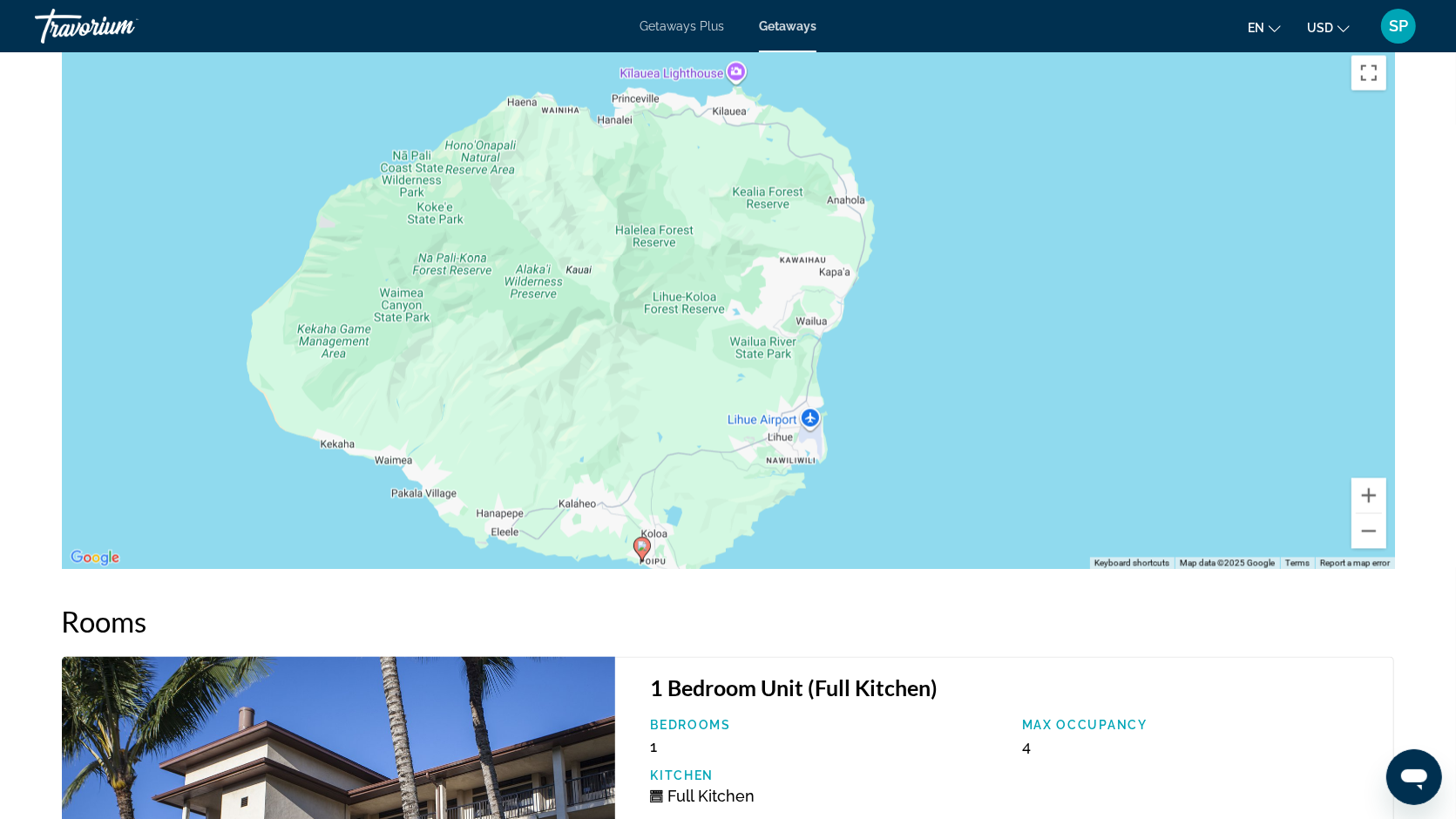
drag, startPoint x: 879, startPoint y: 183, endPoint x: 855, endPoint y: 231, distance: 53.7
click at [855, 231] on div "To activate drag with keyboard, press Alt + Enter. Once in keyboard drag state,…" at bounding box center [728, 308] width 1333 height 523
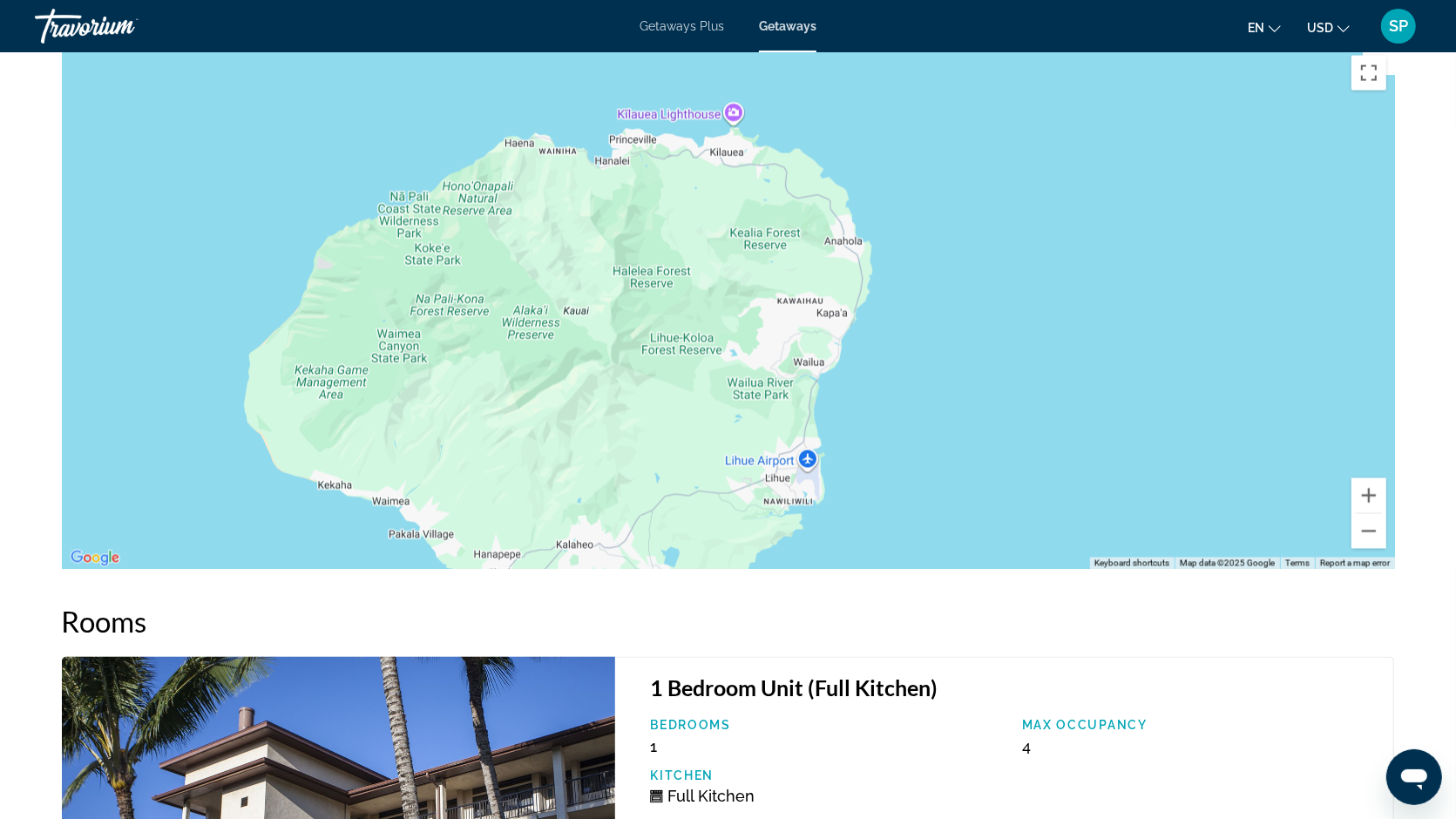
drag, startPoint x: 863, startPoint y: 234, endPoint x: 860, endPoint y: 296, distance: 62.1
click at [860, 296] on div "To activate drag with keyboard, press Alt + Enter. Once in keyboard drag state,…" at bounding box center [728, 308] width 1333 height 523
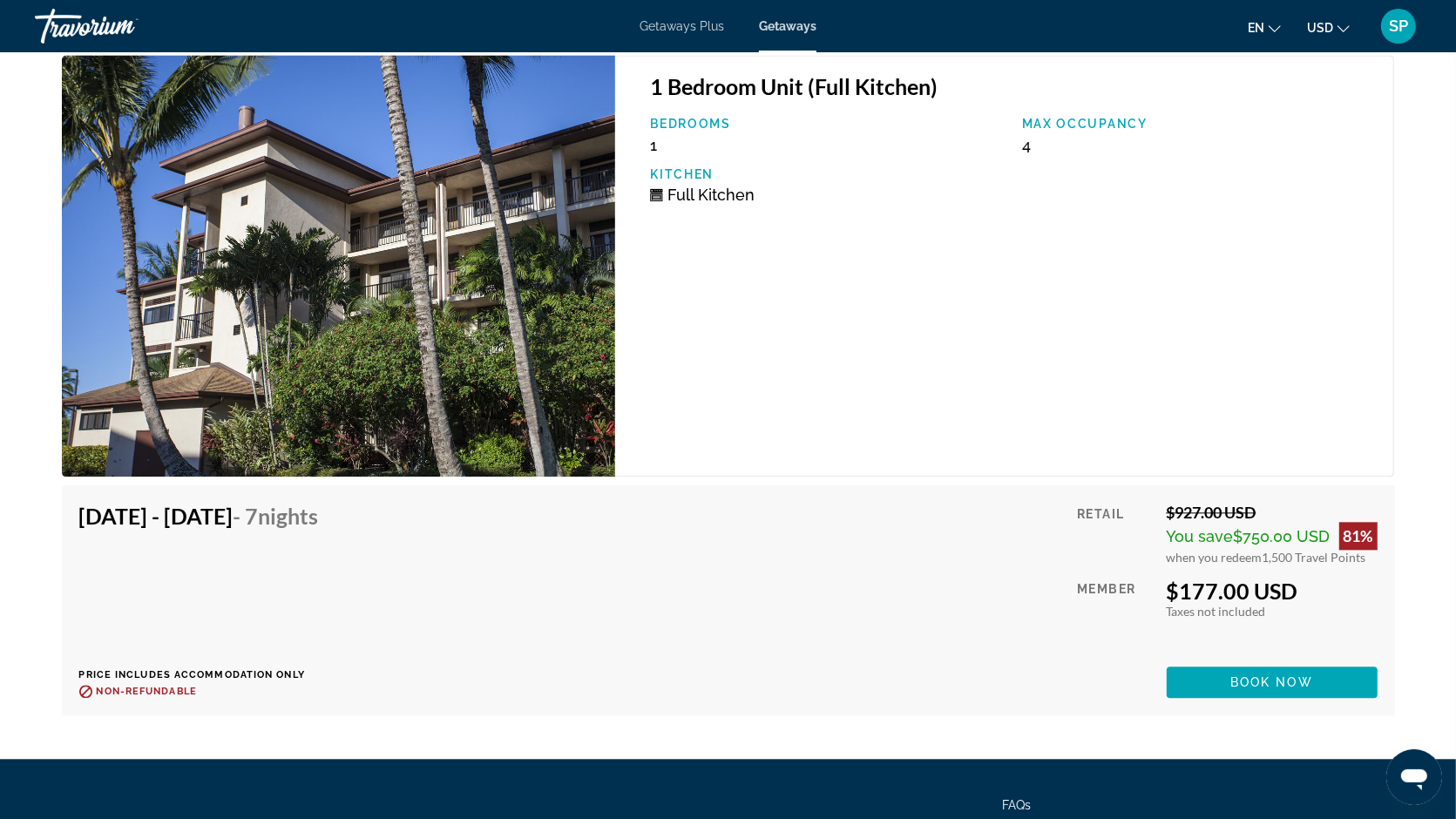
scroll to position [3353, 0]
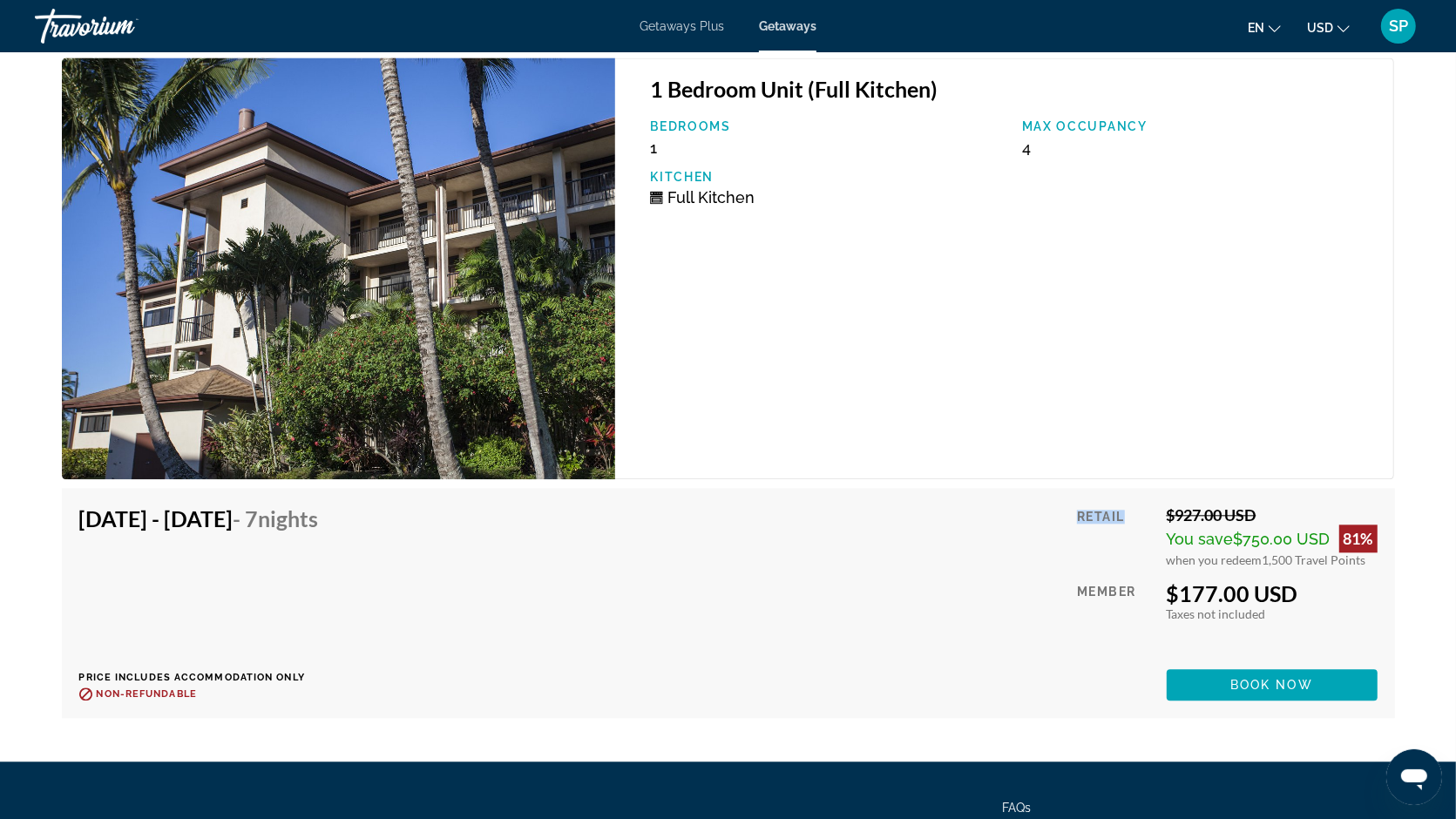
drag, startPoint x: 1015, startPoint y: 471, endPoint x: 1014, endPoint y: 508, distance: 37.0
click at [1014, 508] on div "[DATE] - [DATE] - 7 Nights Price includes accommodation only Refundable until :…" at bounding box center [728, 603] width 1333 height 230
click at [1268, 664] on span "Main content" at bounding box center [1272, 685] width 211 height 42
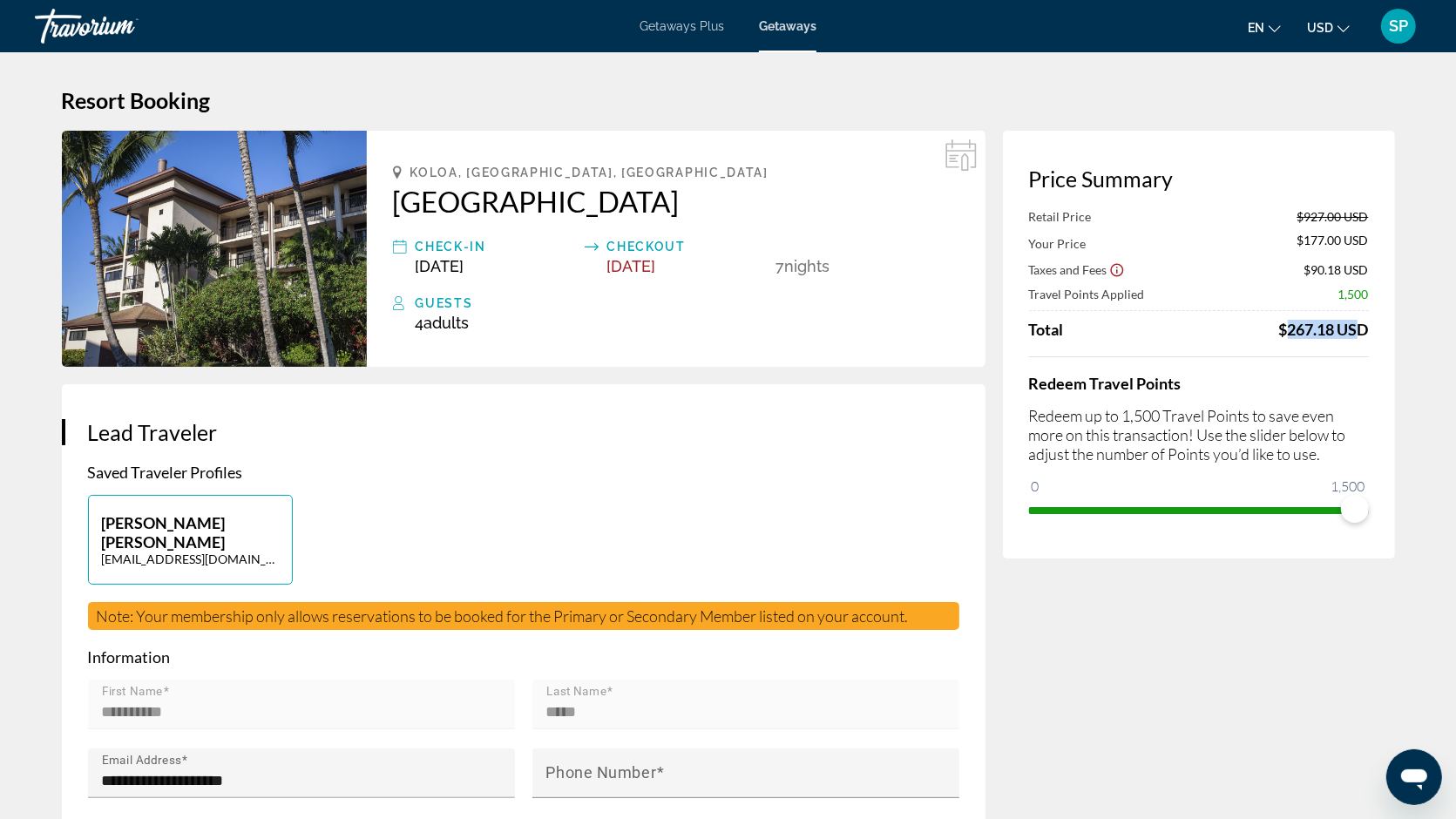
drag, startPoint x: 1274, startPoint y: 325, endPoint x: 1350, endPoint y: 325, distance: 76.0
click at [1350, 325] on div "Total $267.18 USD" at bounding box center [1199, 329] width 340 height 19
click at [1329, 330] on div "$267.18 USD" at bounding box center [1324, 329] width 90 height 19
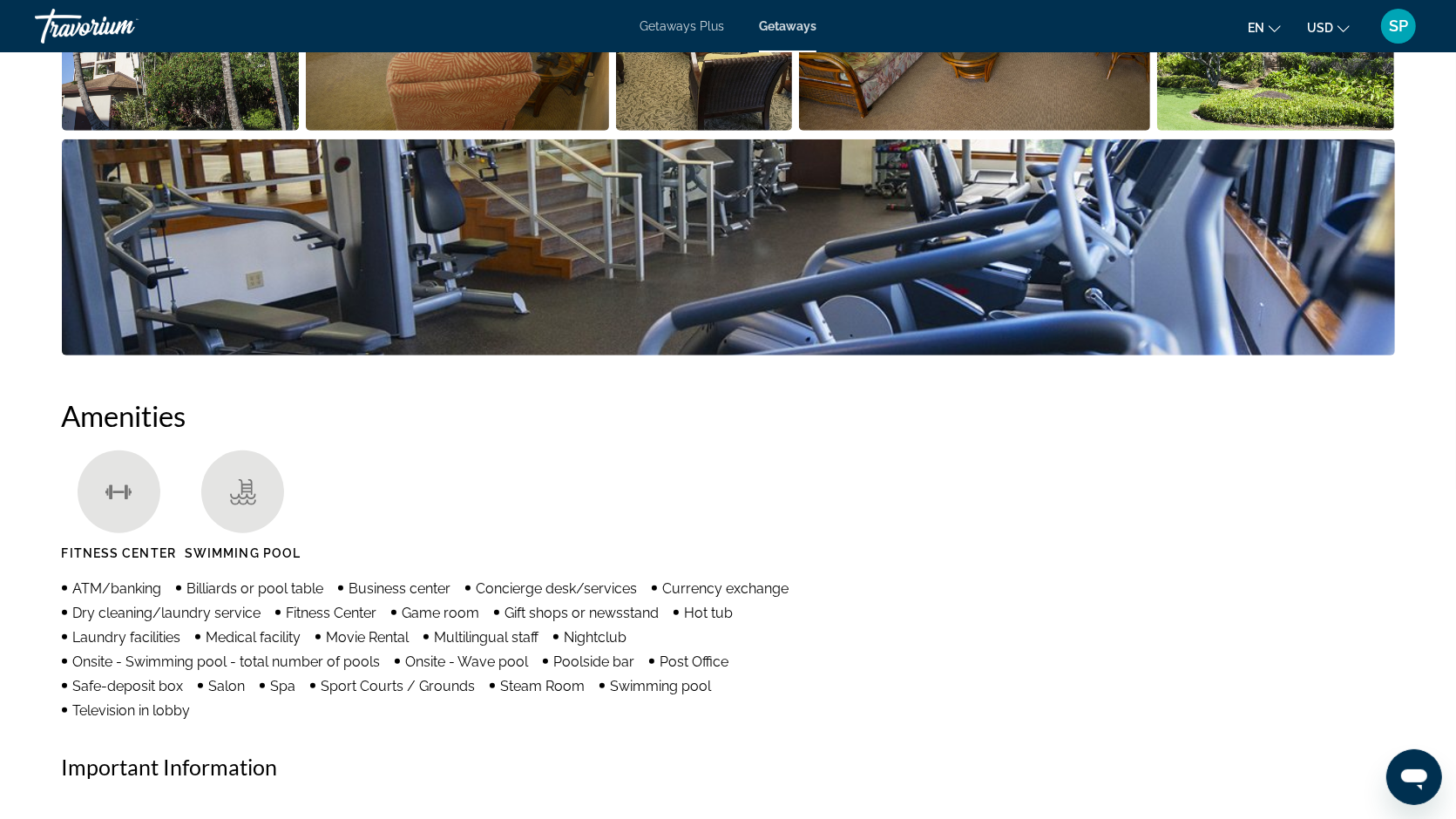
scroll to position [1077, 0]
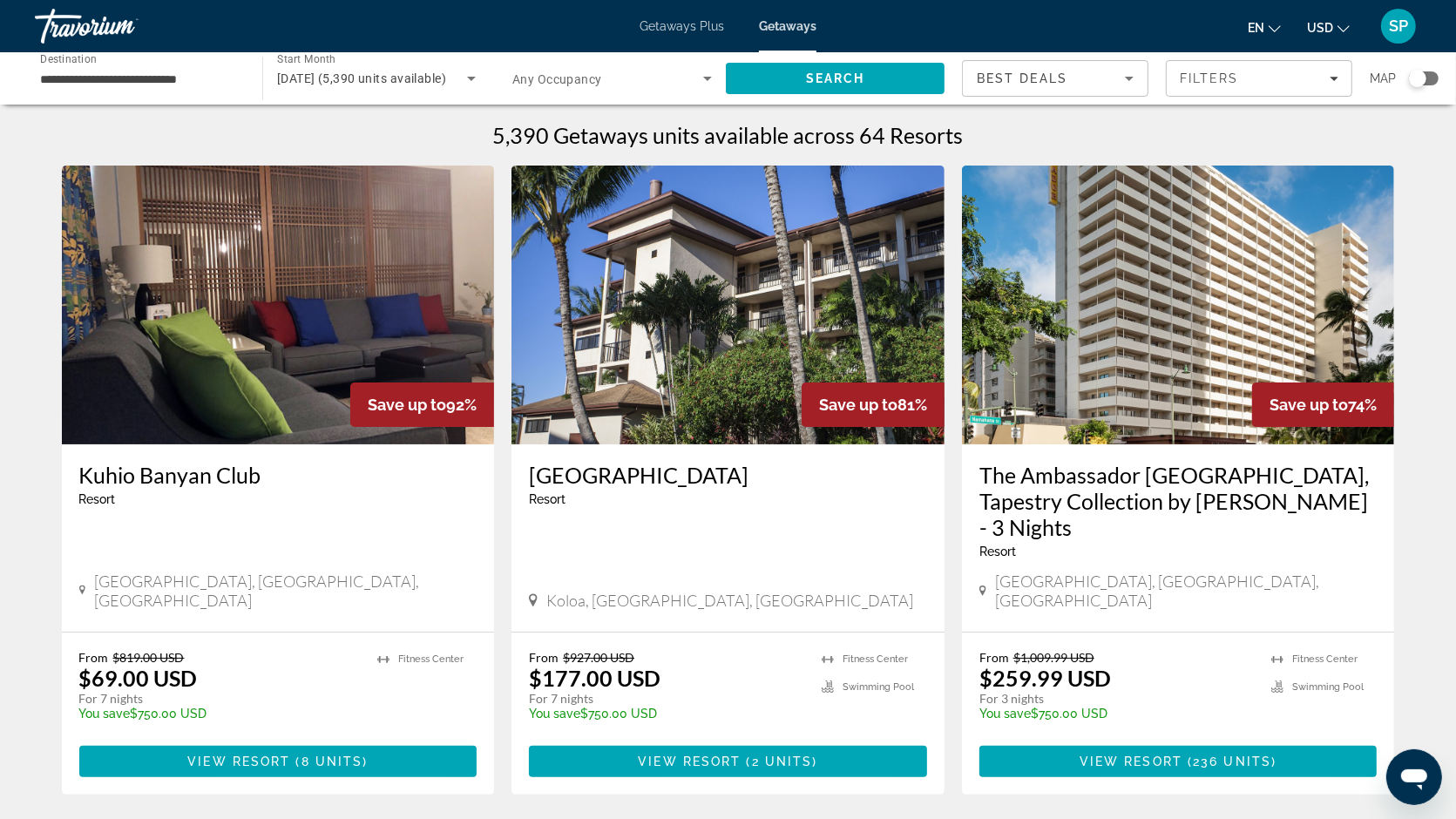
click at [699, 56] on div "Search widget" at bounding box center [611, 77] width 200 height 48
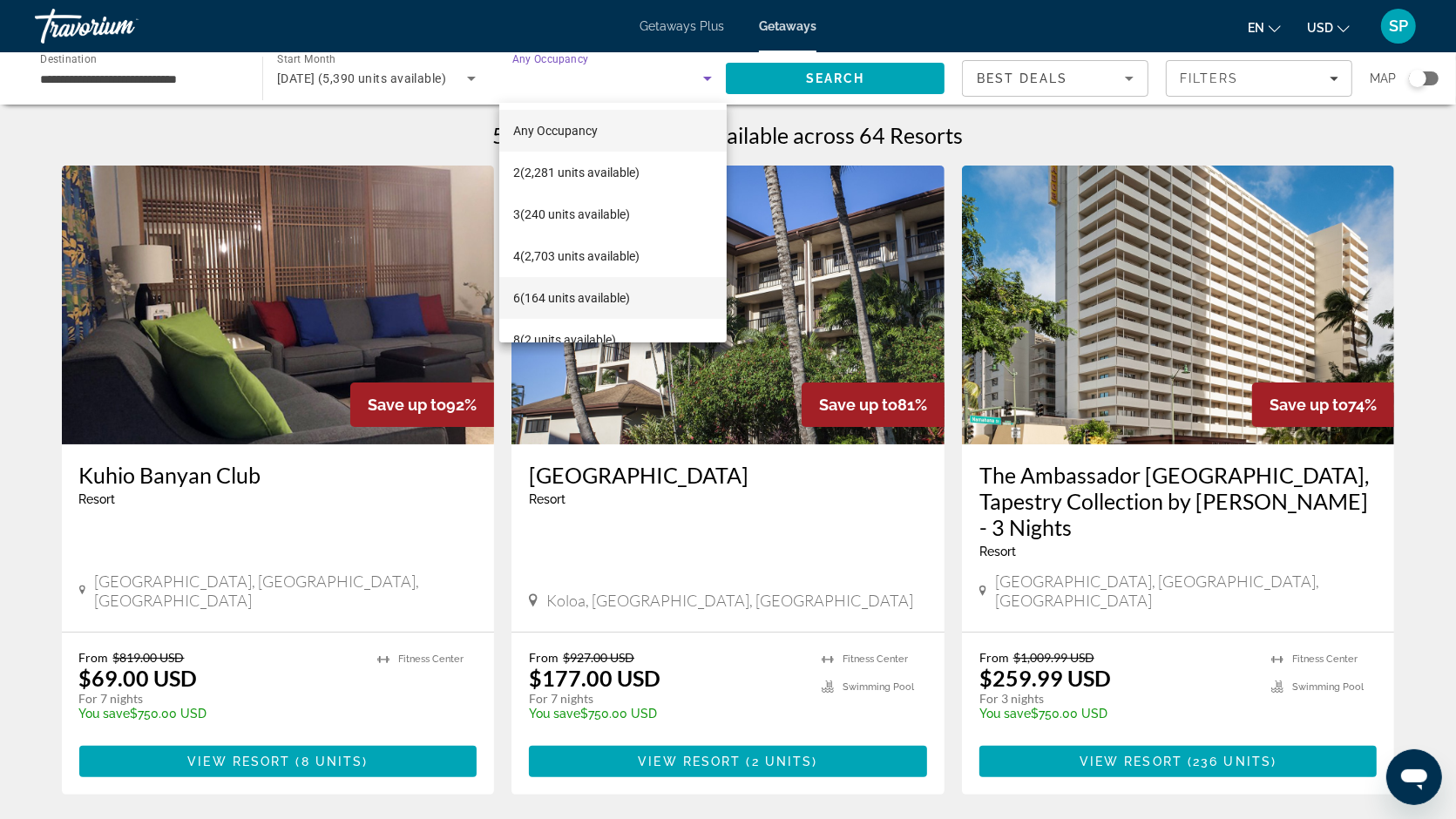
click at [534, 289] on span "6 (164 units available)" at bounding box center [571, 298] width 117 height 21
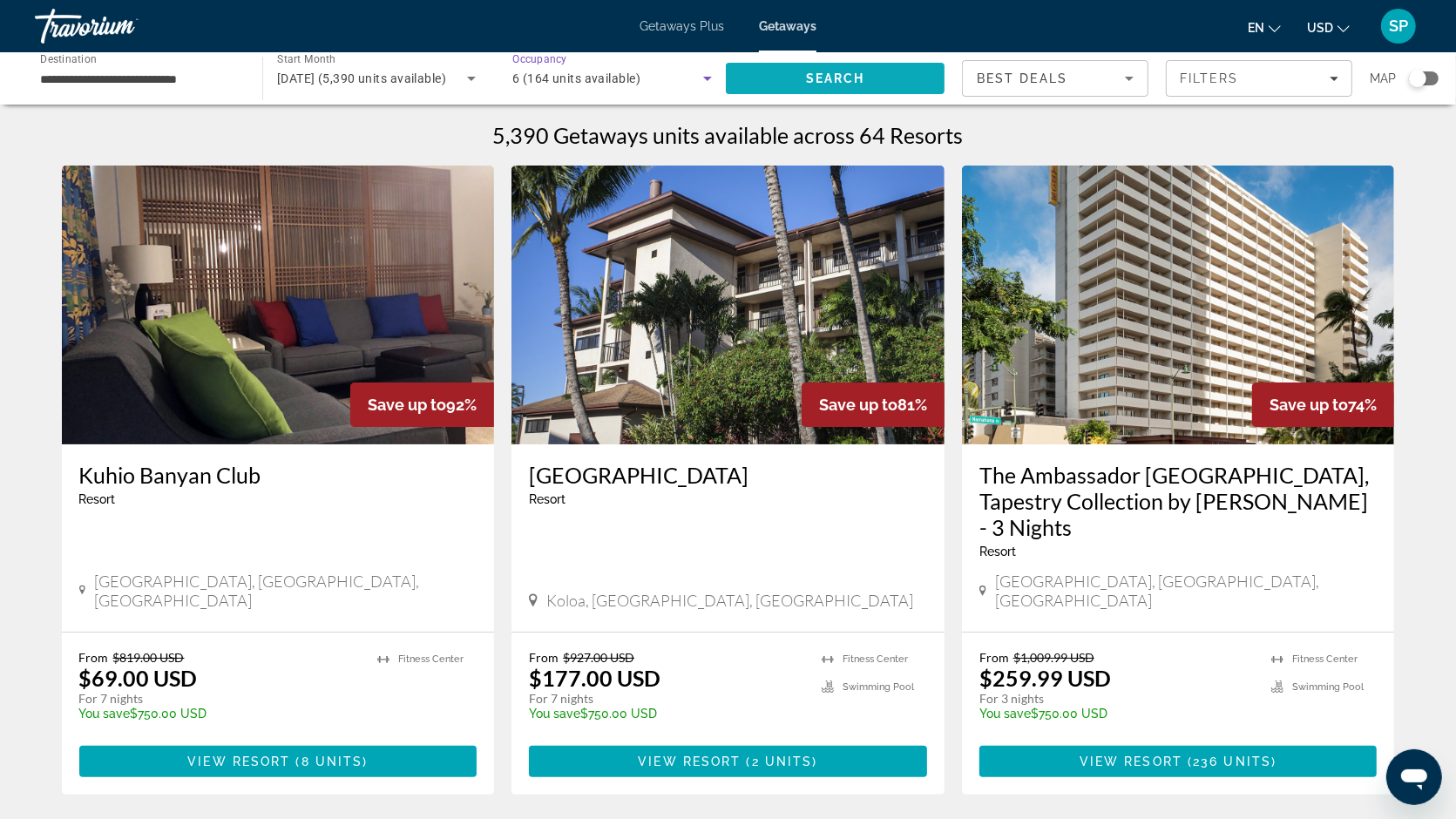
click at [786, 80] on span "Search" at bounding box center [835, 78] width 219 height 42
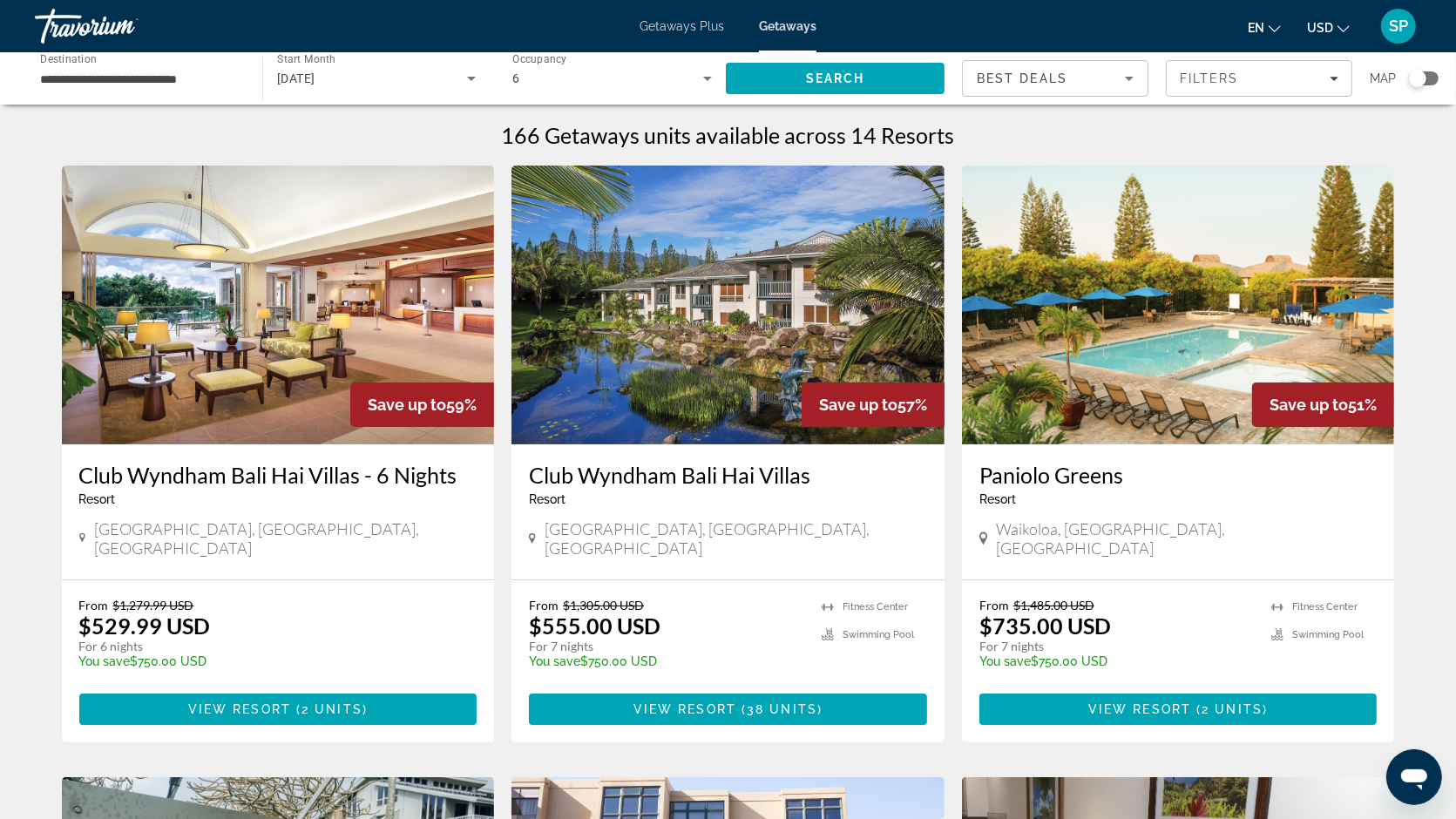
scroll to position [18, 0]
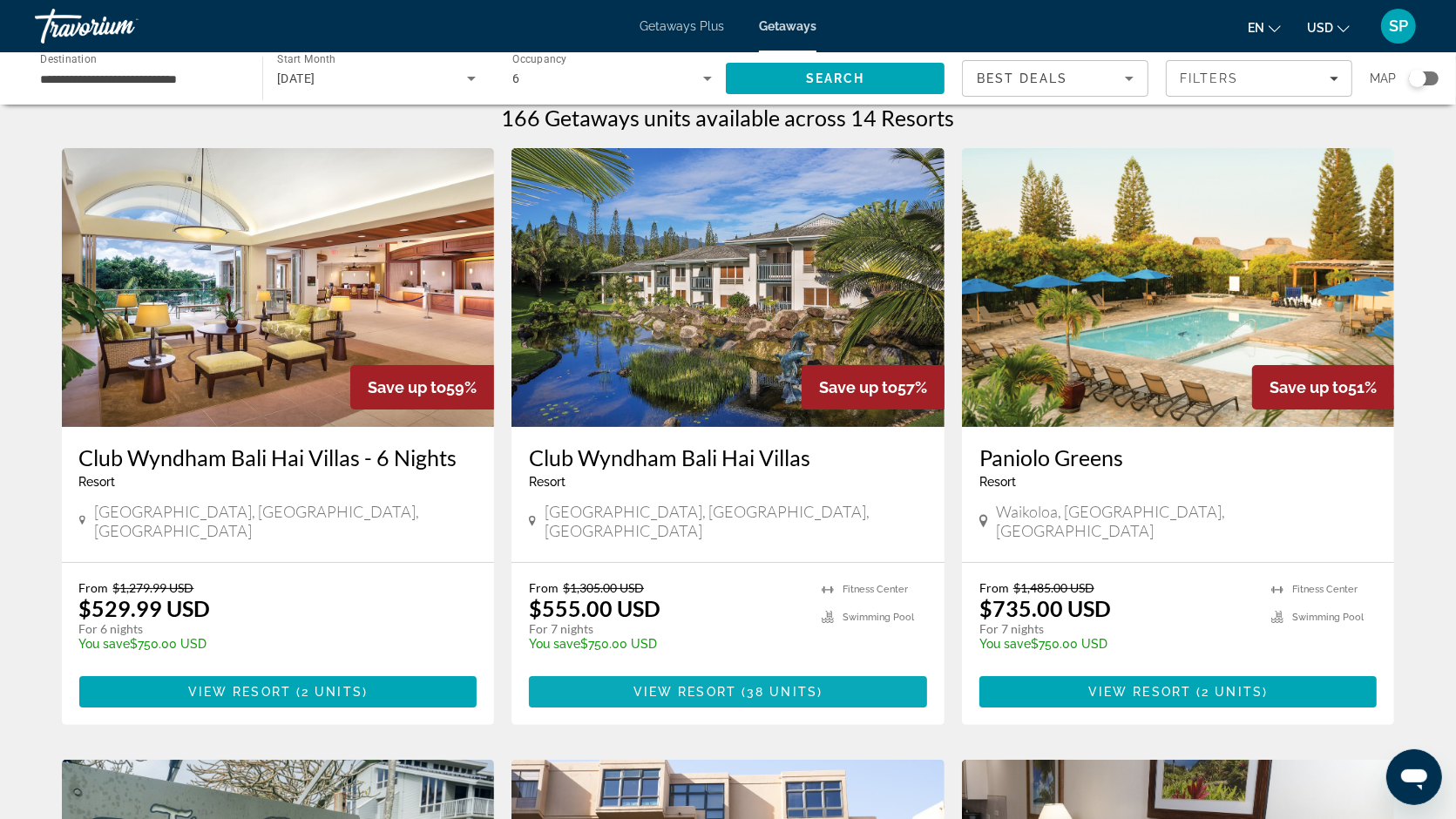
click at [653, 684] on span "View Resort" at bounding box center [684, 691] width 103 height 14
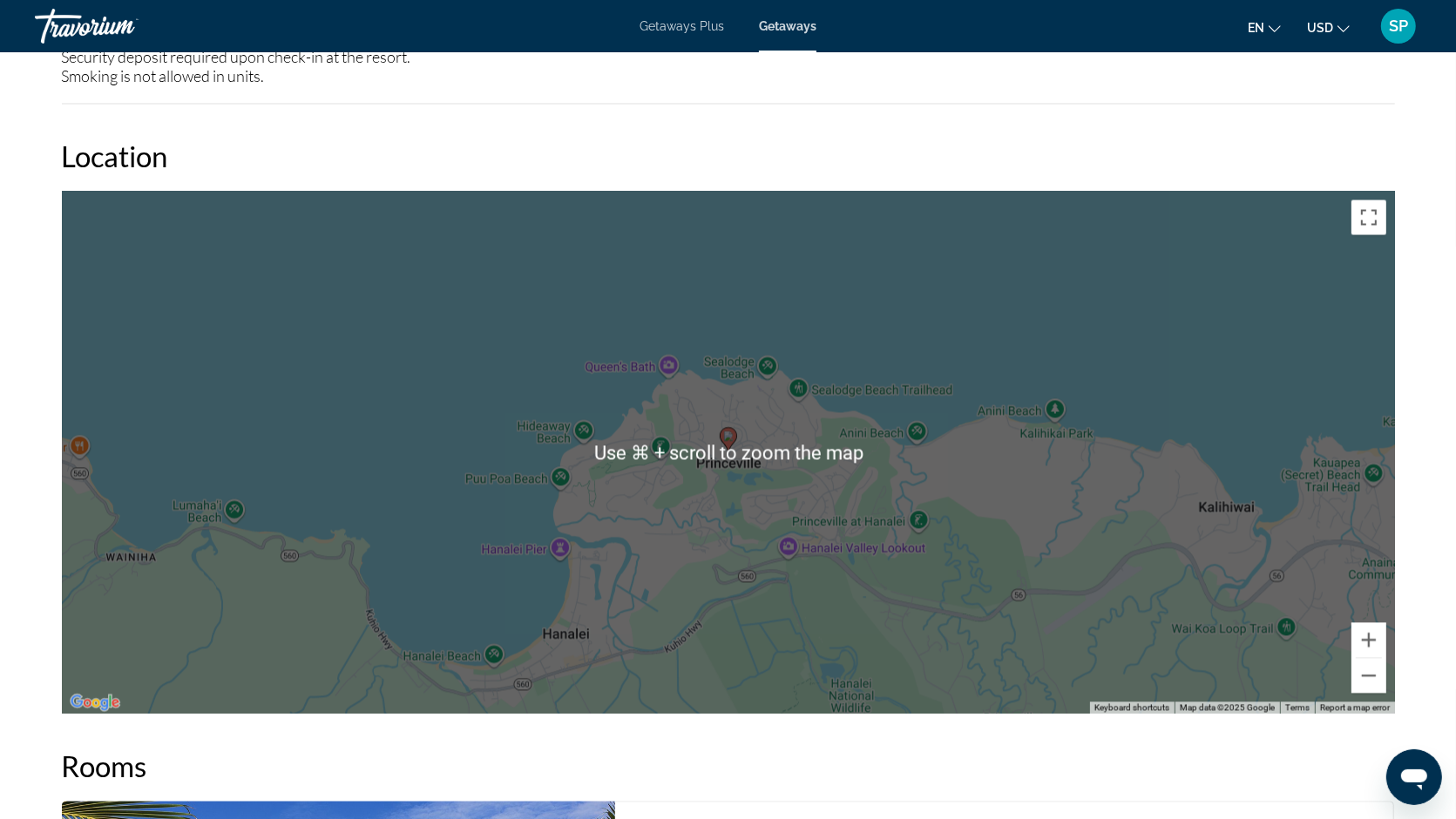
scroll to position [2865, 0]
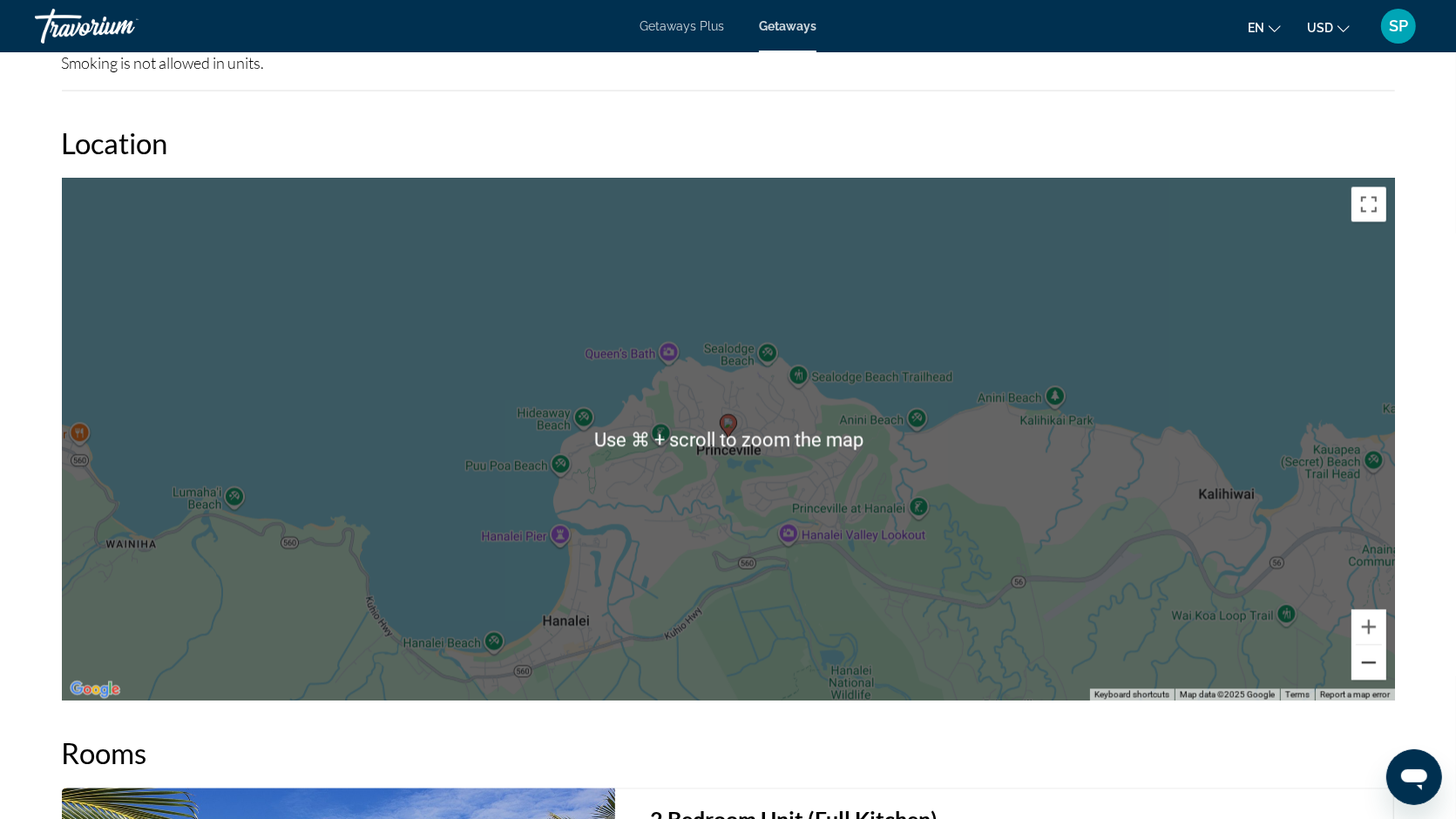
click at [1358, 646] on button "Zoom out" at bounding box center [1369, 663] width 35 height 35
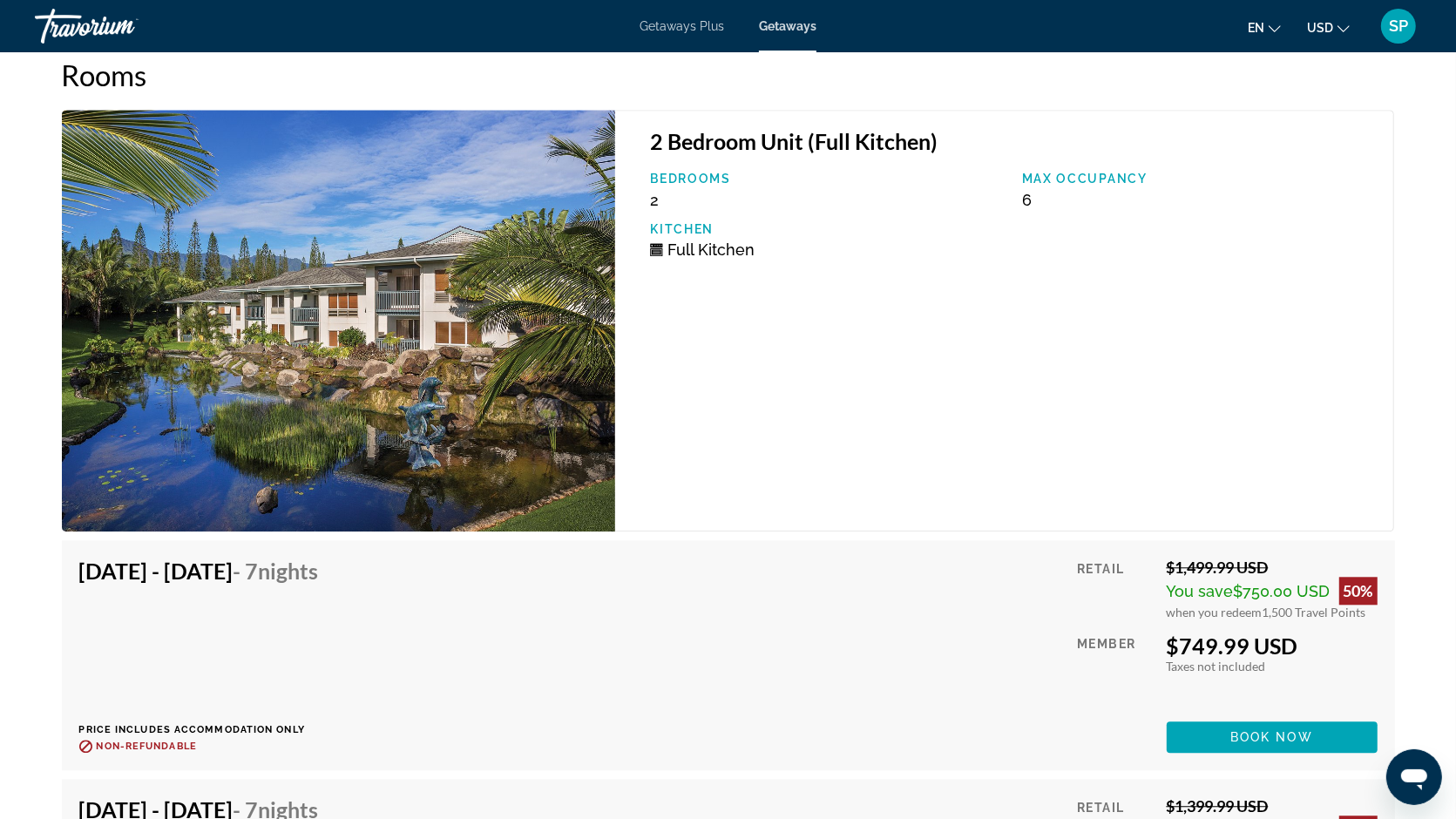
scroll to position [3546, 0]
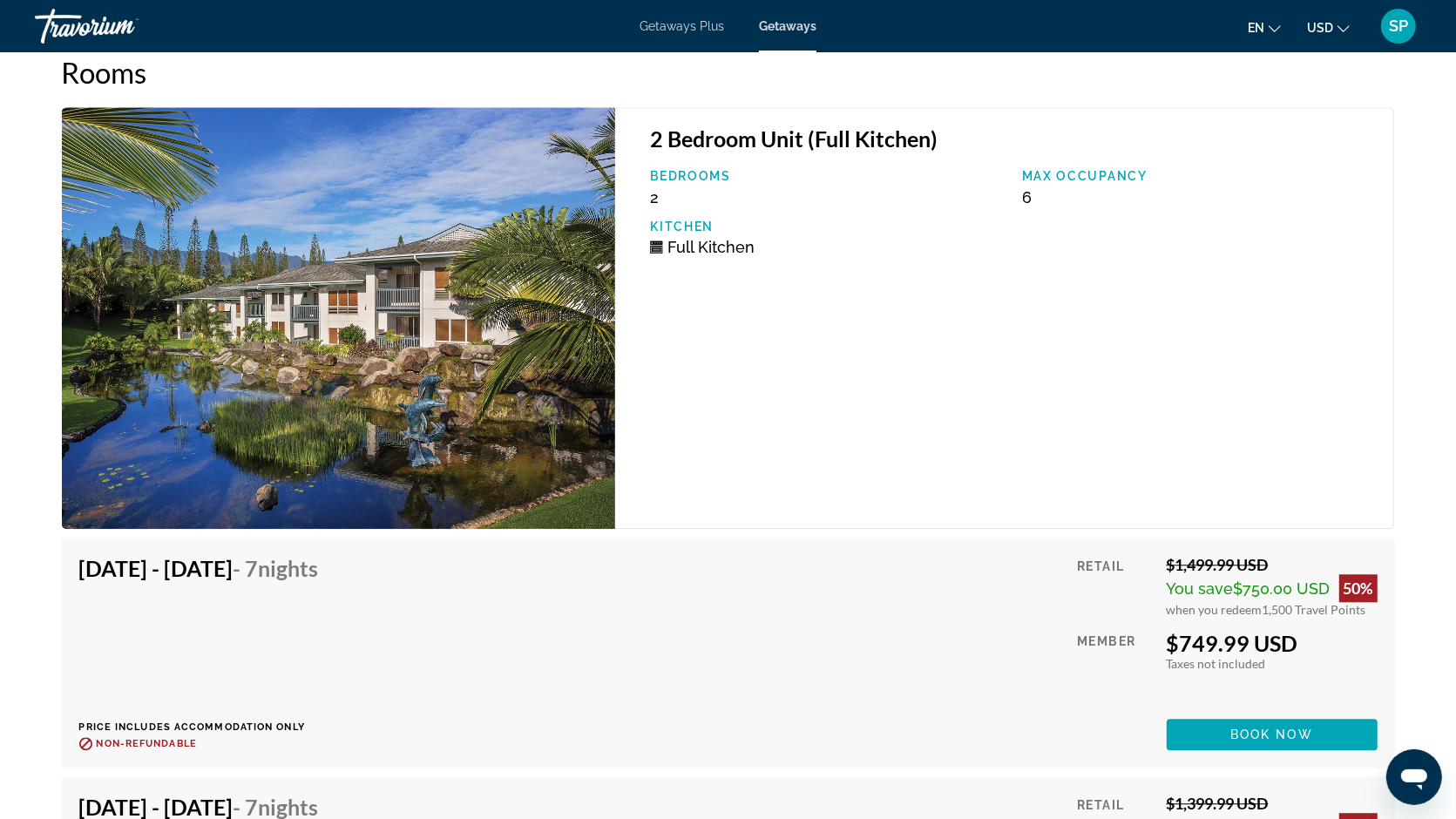
drag, startPoint x: 1161, startPoint y: 528, endPoint x: 1289, endPoint y: 528, distance: 128.0
click at [1289, 555] on div "Retail $1,499.99 USD You save $750.00 USD 50% when you redeem 1,500 Travel Poin…" at bounding box center [1226, 653] width 300 height 195
drag, startPoint x: 1171, startPoint y: 530, endPoint x: 1271, endPoint y: 530, distance: 100.0
click at [1271, 555] on div "$1,499.99 USD" at bounding box center [1272, 565] width 211 height 19
click at [1202, 713] on span "Main content" at bounding box center [1272, 735] width 211 height 42
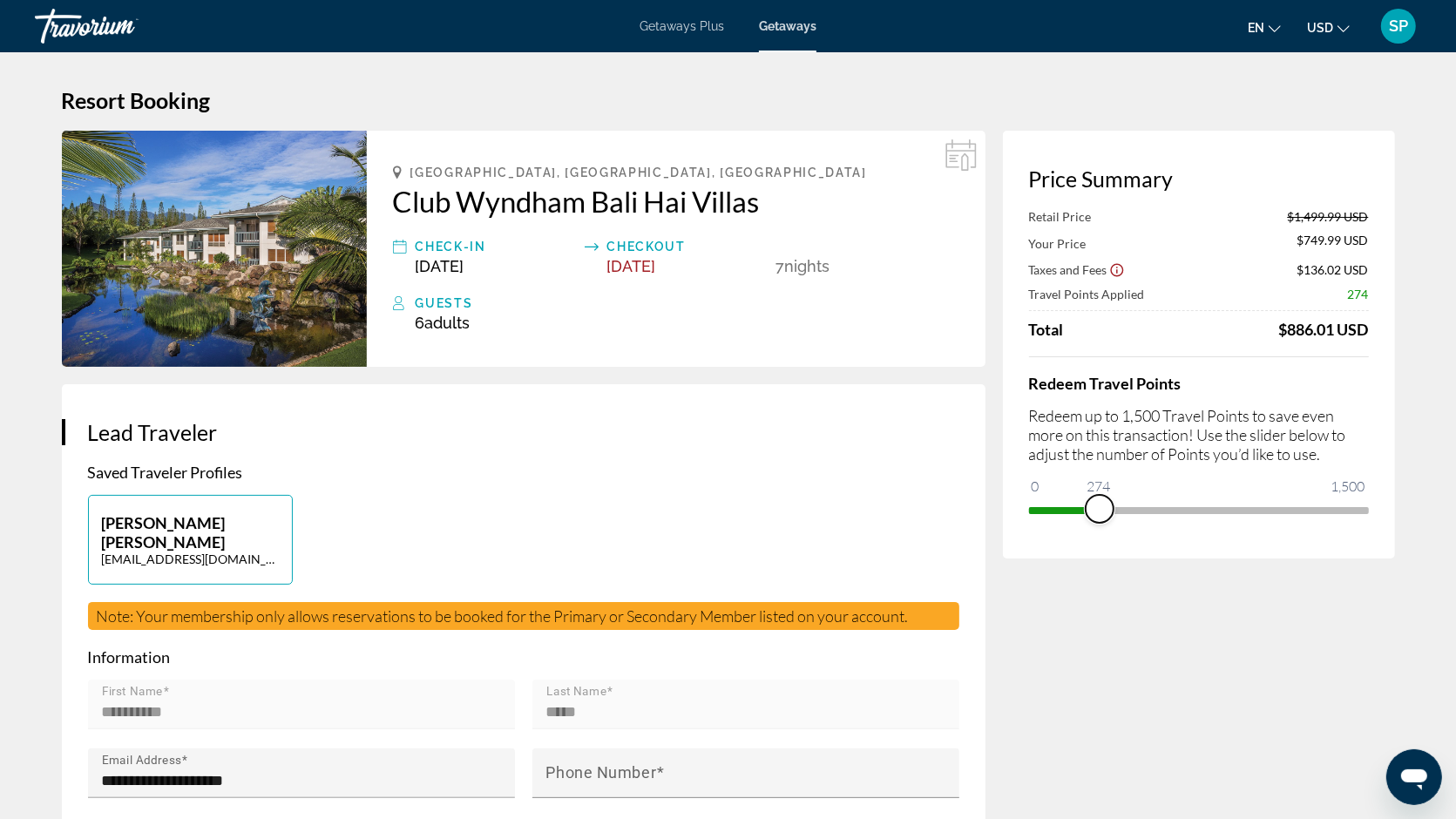
drag, startPoint x: 1359, startPoint y: 505, endPoint x: 1100, endPoint y: 511, distance: 259.1
click at [1100, 511] on span "ngx-slider" at bounding box center [1100, 508] width 28 height 28
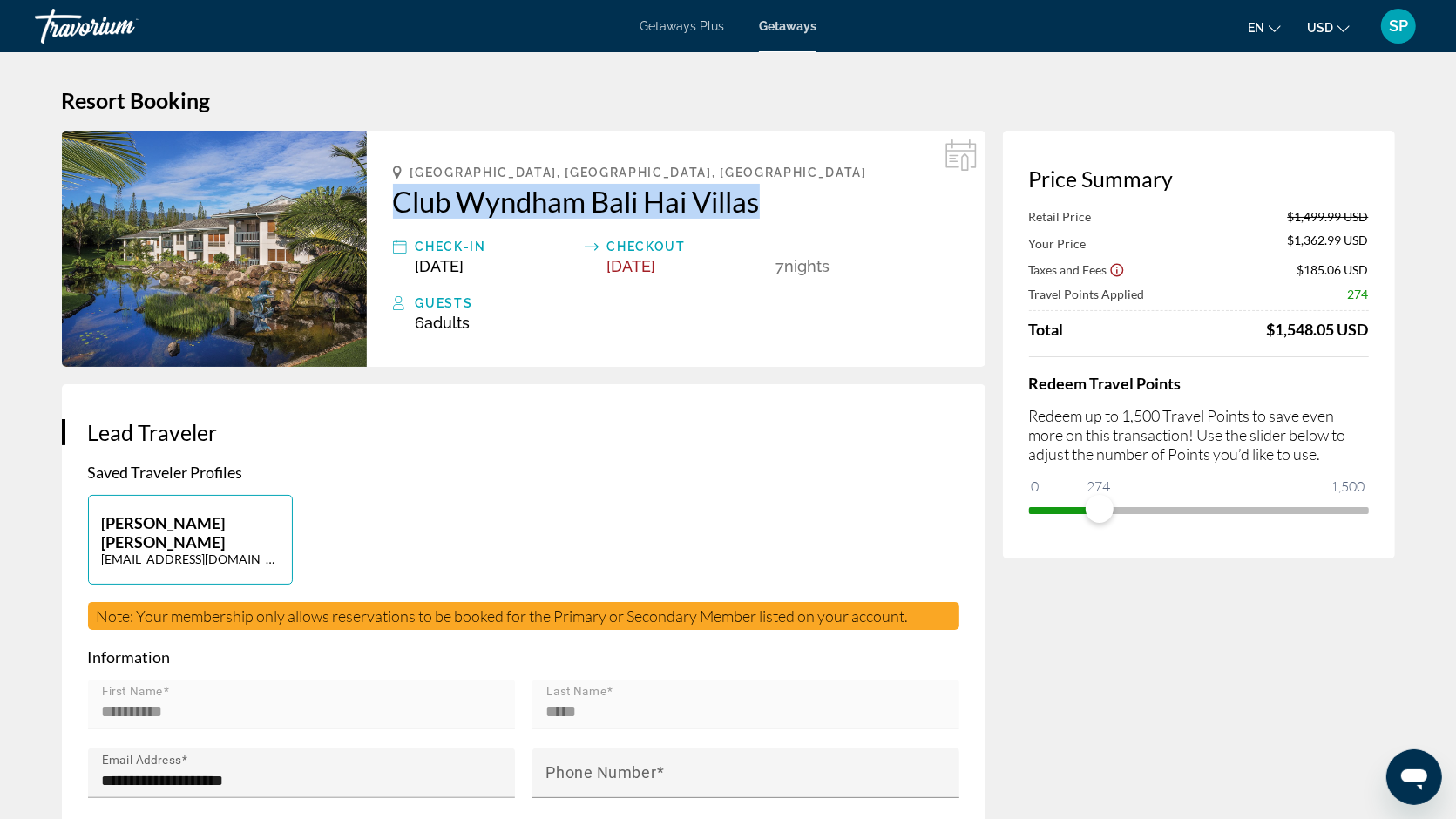
drag, startPoint x: 378, startPoint y: 207, endPoint x: 762, endPoint y: 206, distance: 384.0
click at [762, 206] on div "[GEOGRAPHIC_DATA], [GEOGRAPHIC_DATA], [GEOGRAPHIC_DATA] Club Wyndham Bali Hai V…" at bounding box center [676, 249] width 618 height 236
copy h2 "Club Wyndham Bali Hai Villas"
drag, startPoint x: 1264, startPoint y: 325, endPoint x: 1384, endPoint y: 325, distance: 120.0
click at [1384, 325] on div "Price Summary Retail Price $1,499.99 USD Your Price $1,362.99 USD Taxes and Fee…" at bounding box center [1199, 345] width 392 height 428
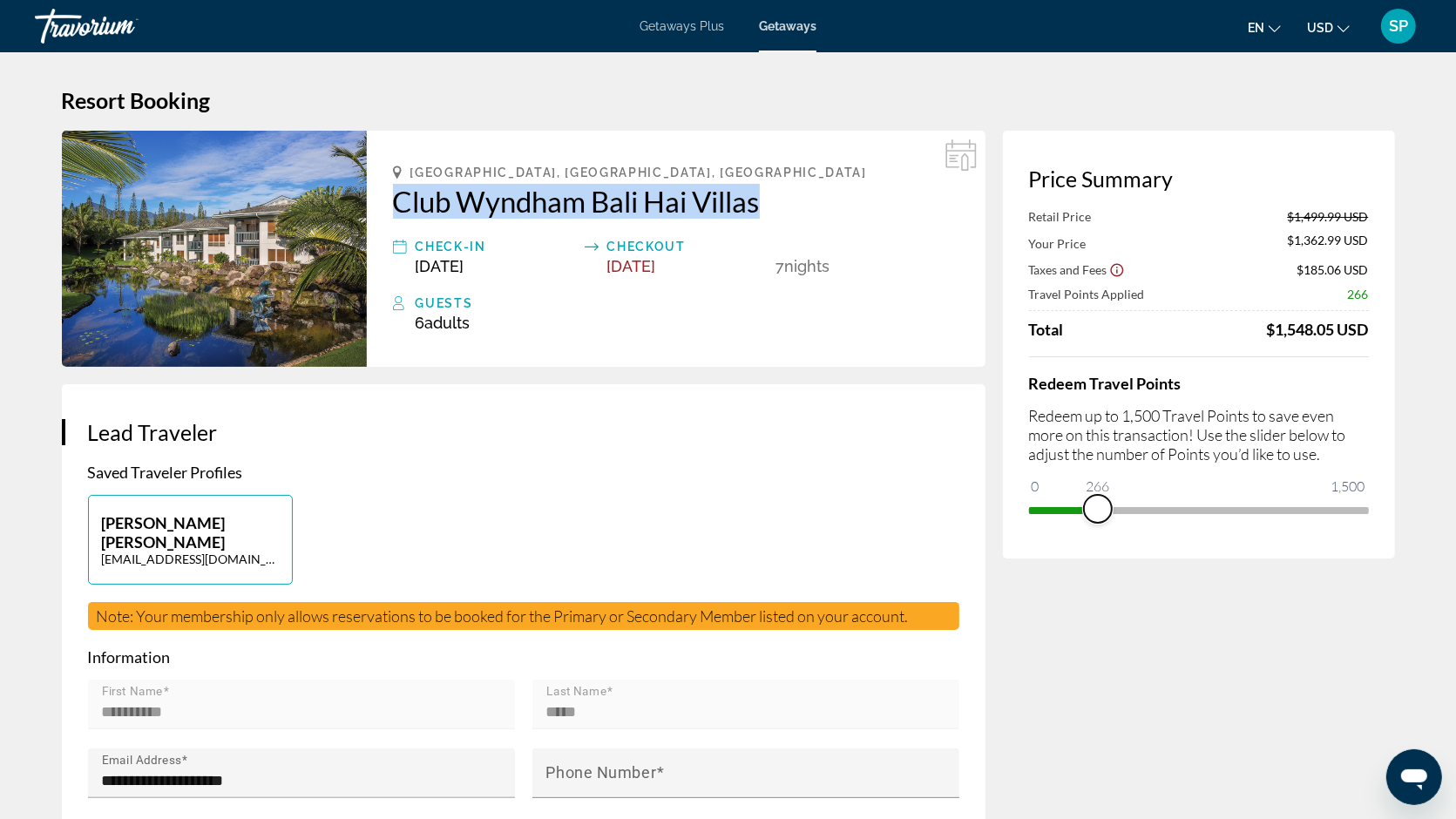
click at [1098, 508] on span "ngx-slider" at bounding box center [1098, 508] width 28 height 28
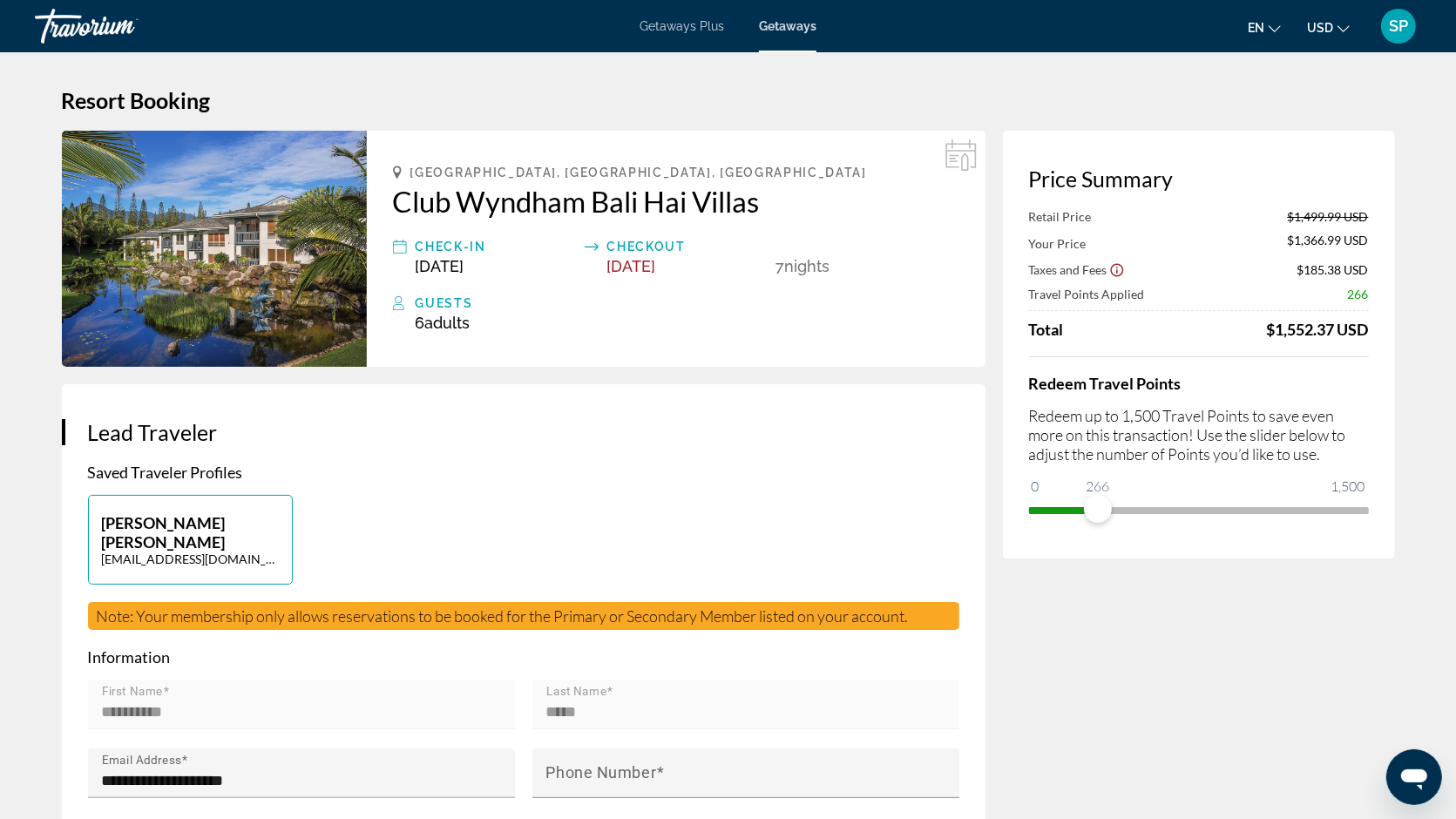
drag, startPoint x: 1130, startPoint y: 503, endPoint x: 1385, endPoint y: 498, distance: 255.0
click at [1385, 498] on div "Price Summary Retail Price $1,499.99 USD Your Price $1,366.99 USD Taxes and Fee…" at bounding box center [1199, 345] width 392 height 428
drag, startPoint x: 1366, startPoint y: 511, endPoint x: 1382, endPoint y: 509, distance: 16.1
click at [1382, 509] on div "Price Summary Retail Price $1,499.99 USD Your Price $749.99 USD Taxes and Fees …" at bounding box center [1199, 345] width 392 height 428
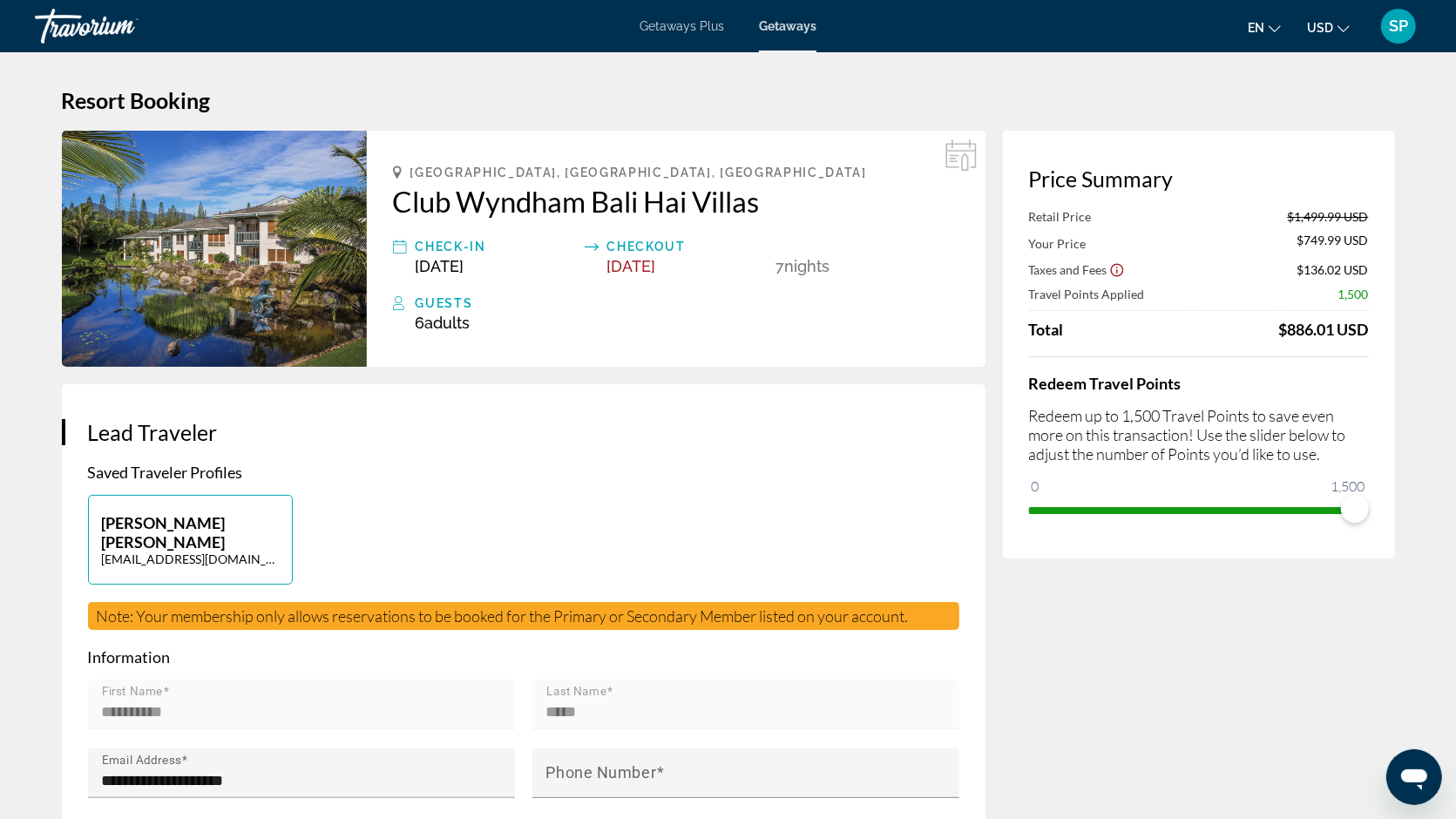
drag, startPoint x: 1269, startPoint y: 328, endPoint x: 1379, endPoint y: 327, distance: 110.0
click at [1379, 327] on div "Price Summary Retail Price $1,499.99 USD Your Price $749.99 USD Taxes and Fees …" at bounding box center [1199, 345] width 392 height 428
click at [1292, 382] on h4 "Redeem Travel Points" at bounding box center [1199, 384] width 340 height 19
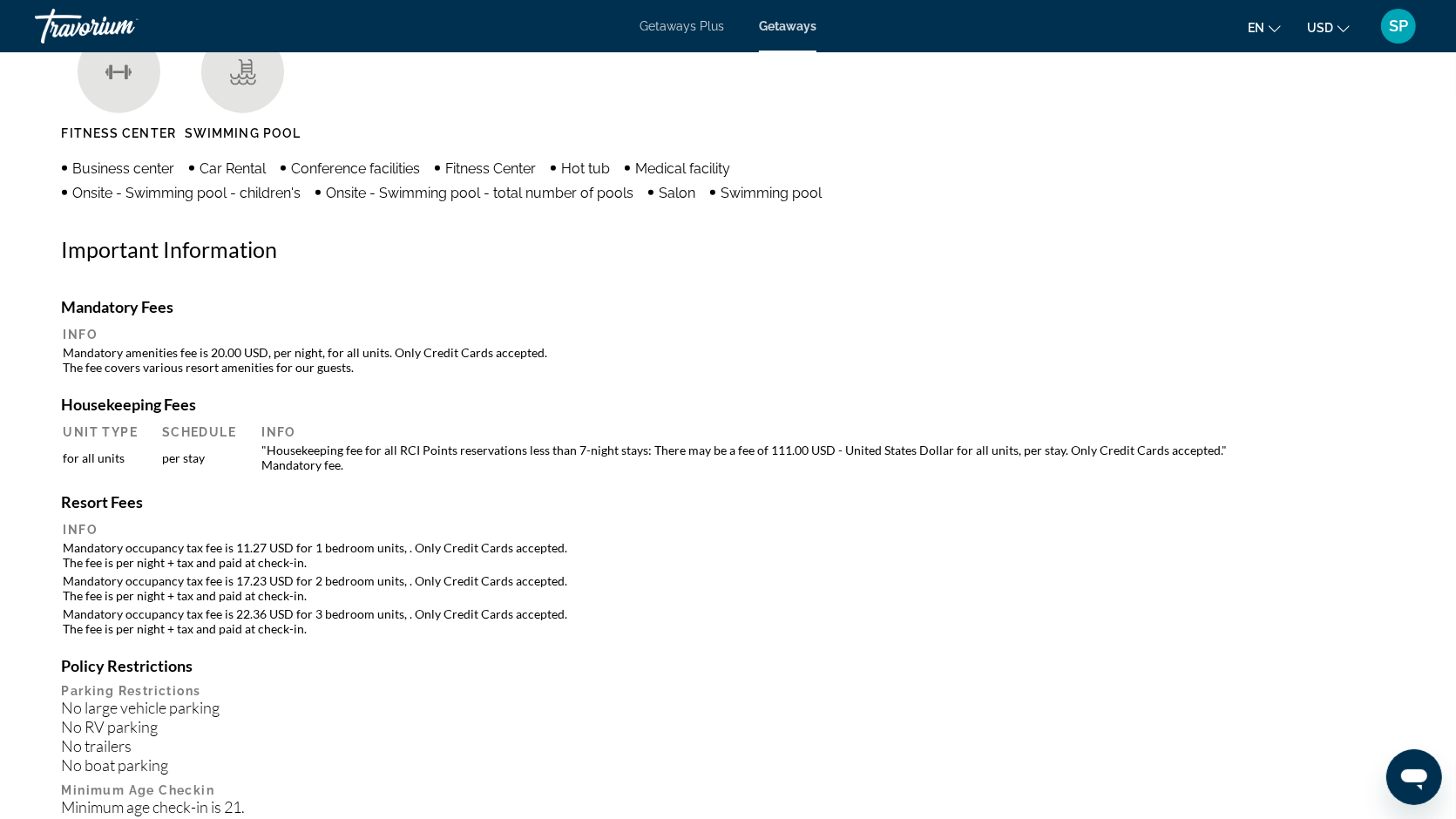
scroll to position [1535, 0]
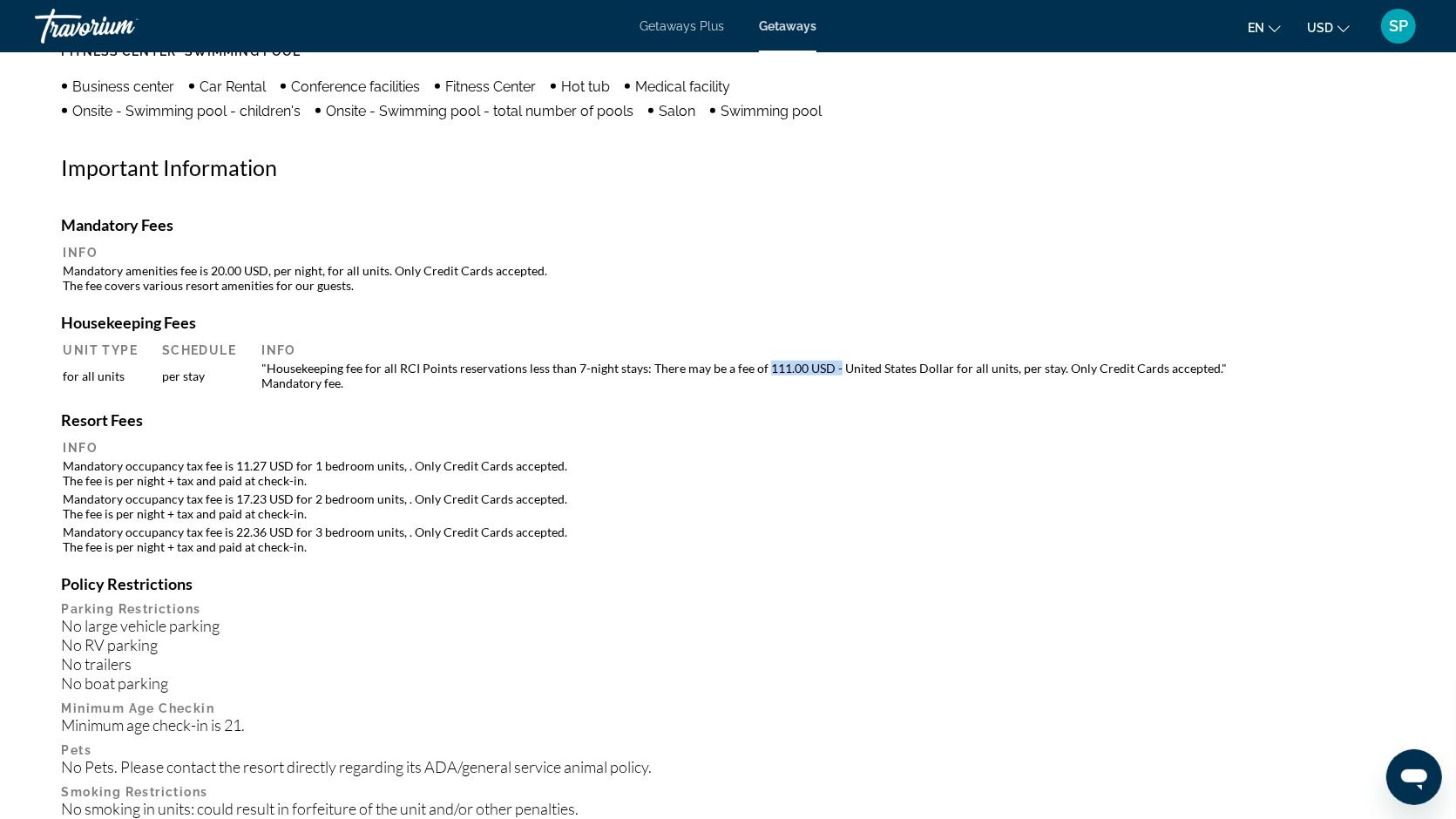
drag, startPoint x: 766, startPoint y: 353, endPoint x: 836, endPoint y: 350, distance: 70.1
click at [836, 360] on td ""Housekeeping fee for all RCI Points reservations less than 7-night stays: Ther…" at bounding box center [822, 376] width 1139 height 32
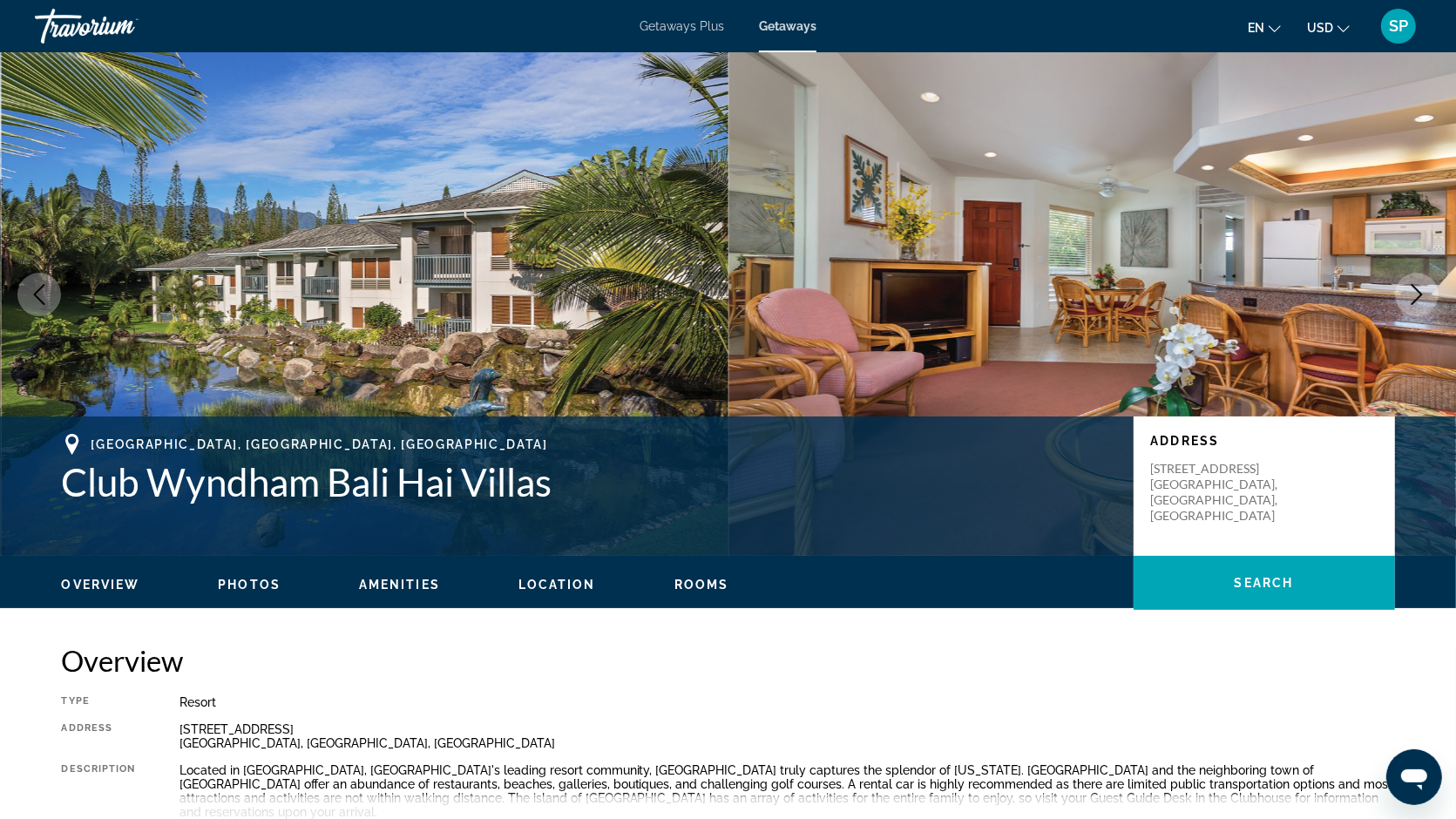
scroll to position [0, 0]
